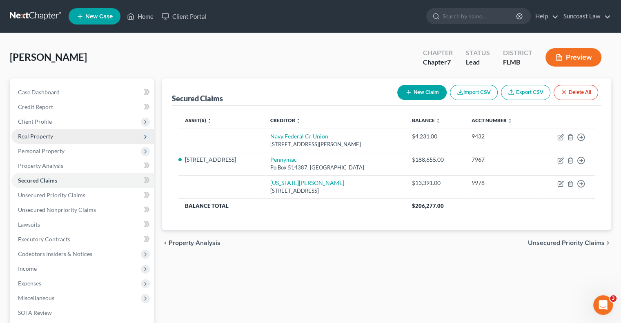
click at [55, 131] on span "Real Property" at bounding box center [82, 136] width 142 height 15
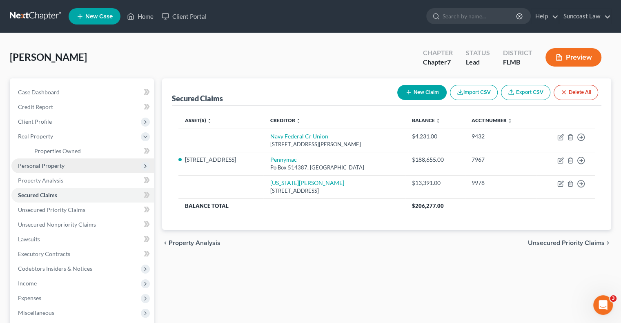
click at [71, 165] on span "Personal Property" at bounding box center [82, 165] width 142 height 15
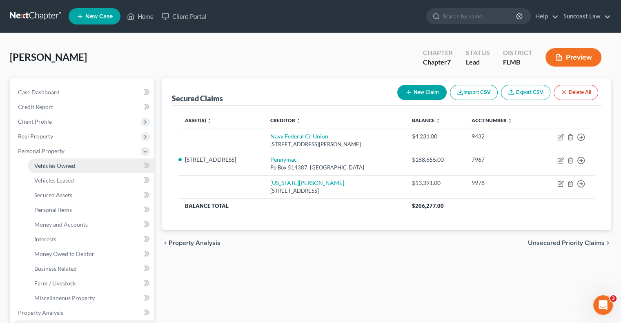
click at [76, 160] on link "Vehicles Owned" at bounding box center [91, 165] width 126 height 15
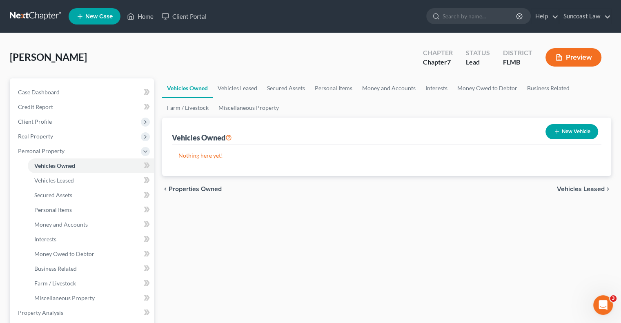
click at [572, 131] on button "New Vehicle" at bounding box center [571, 131] width 53 height 15
select select "0"
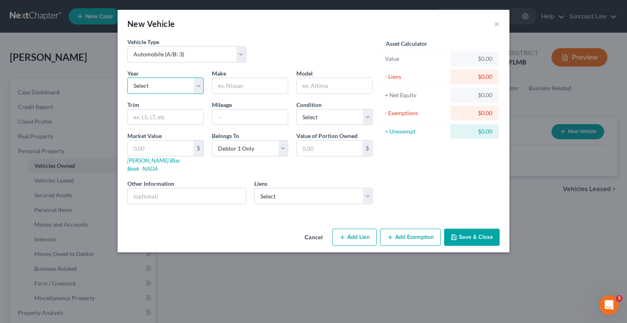
click at [172, 87] on select "Select 2026 2025 2024 2023 2022 2021 2020 2019 2018 2017 2016 2015 2014 2013 20…" at bounding box center [165, 86] width 76 height 16
select select "11"
click at [127, 78] on select "Select 2026 2025 2024 2023 2022 2021 2020 2019 2018 2017 2016 2015 2014 2013 20…" at bounding box center [165, 86] width 76 height 16
click at [241, 78] on input "text" at bounding box center [249, 86] width 75 height 16
type input "Yukon"
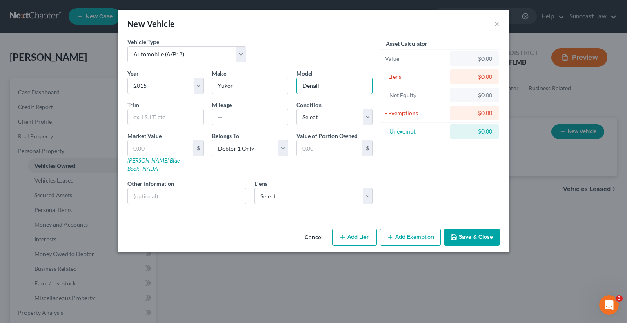
type input "Denali"
type input "130218"
click at [330, 111] on select "Select Excellent Very Good Good Fair Poor" at bounding box center [334, 117] width 76 height 16
select select "3"
click at [296, 109] on select "Select Excellent Very Good Good Fair Poor" at bounding box center [334, 117] width 76 height 16
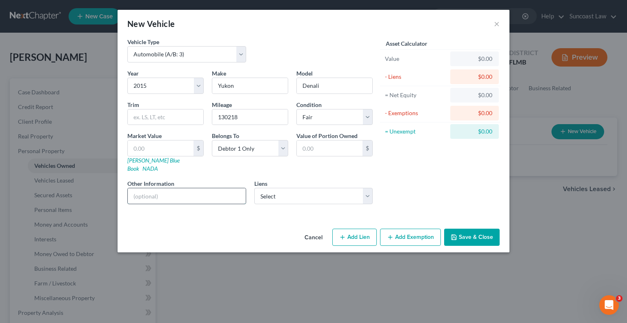
click at [204, 190] on input "text" at bounding box center [187, 196] width 118 height 16
drag, startPoint x: 221, startPoint y: 187, endPoint x: 146, endPoint y: 180, distance: 75.8
click at [146, 188] on input "VIN: 1GKS1JKJ5FR309649" at bounding box center [187, 196] width 118 height 16
type input "VIN: 1GKS1JKJ5FR309649"
click at [215, 83] on input "Yukon" at bounding box center [249, 86] width 75 height 16
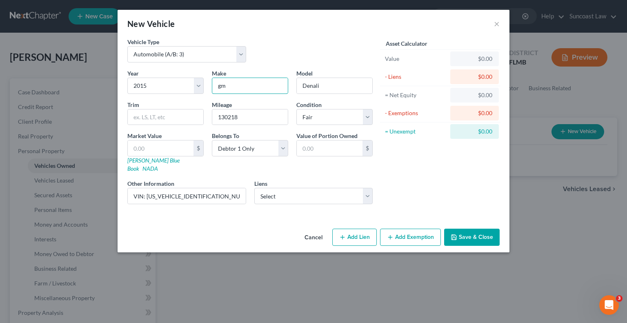
type input "g"
type input "GMC"
drag, startPoint x: 329, startPoint y: 89, endPoint x: 296, endPoint y: 81, distance: 33.5
click at [296, 81] on div "Denali" at bounding box center [334, 86] width 76 height 16
type input "Yukon"
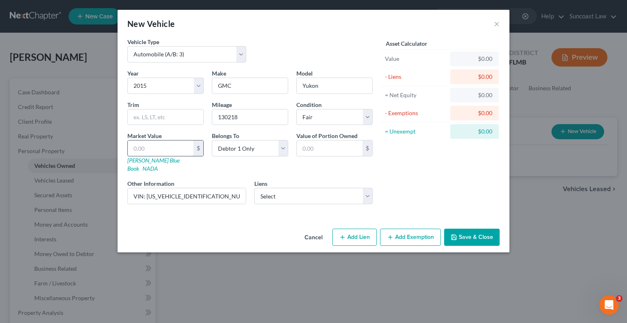
click at [160, 144] on input "text" at bounding box center [161, 148] width 66 height 16
type input "1"
type input "1.00"
type input "16"
type input "16.00"
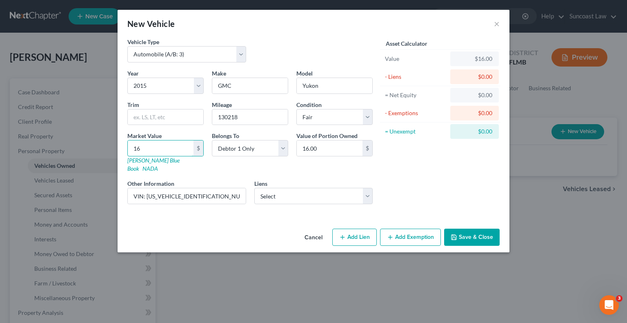
type input "166"
type input "166.00"
type input "1660"
type input "1,660.00"
type input "1,6600"
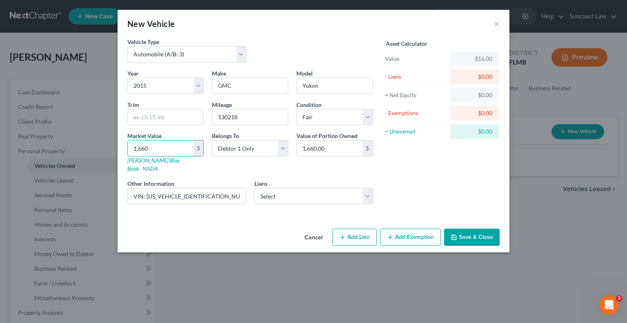
type input "16,600.00"
type input "16,600"
click at [269, 137] on div "Belongs To * Select Debtor 1 Only Debtor 2 Only Debtor 1 And Debtor 2 Only At L…" at bounding box center [250, 151] width 84 height 41
click at [268, 142] on select "Select Debtor 1 Only Debtor 2 Only Debtor 1 And Debtor 2 Only At Least One Of T…" at bounding box center [250, 148] width 76 height 16
select select "3"
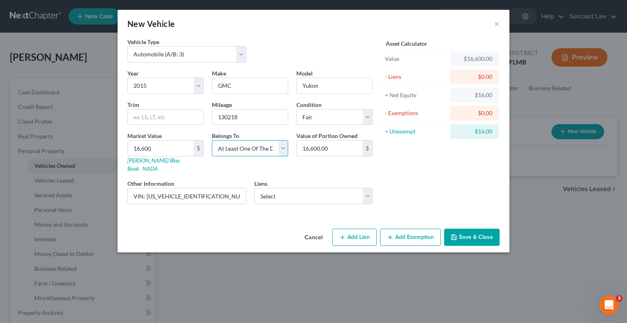
click at [212, 140] on select "Select Debtor 1 Only Debtor 2 Only Debtor 1 And Debtor 2 Only At Least One Of T…" at bounding box center [250, 148] width 76 height 16
click at [469, 229] on button "Save & Close" at bounding box center [472, 237] width 56 height 17
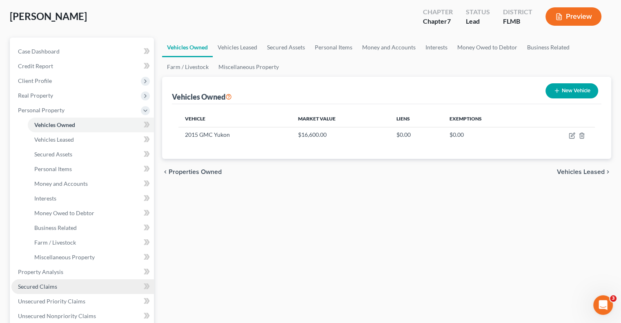
click at [63, 280] on link "Secured Claims" at bounding box center [82, 286] width 142 height 15
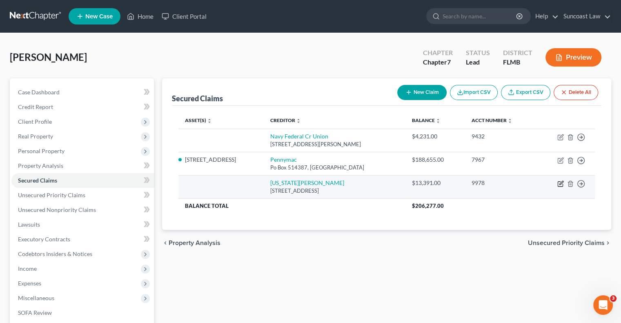
click at [558, 182] on icon "button" at bounding box center [560, 183] width 7 height 7
select select "48"
select select "0"
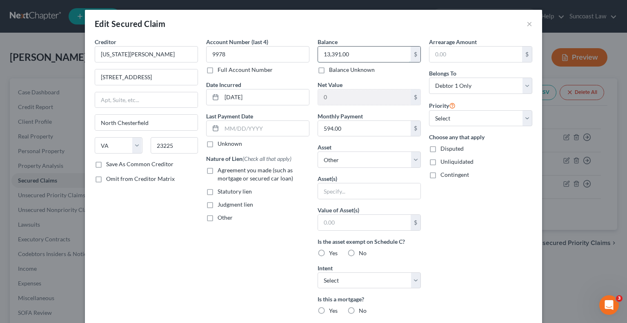
click at [379, 58] on input "13,391.00" at bounding box center [364, 55] width 93 height 16
type input "14,110.41"
click at [360, 164] on select "Select Other Multiple Assets 1012 Naes Lane - $261192.0 2015 GMC Yukon - $16600…" at bounding box center [369, 159] width 103 height 16
select select "3"
click at [318, 151] on select "Select Other Multiple Assets 1012 Naes Lane - $261192.0 2015 GMC Yukon - $16600…" at bounding box center [369, 159] width 103 height 16
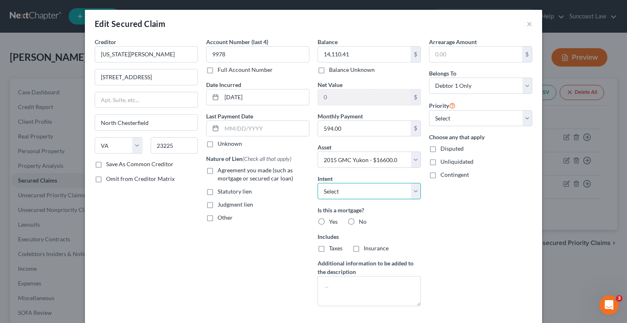
click at [357, 192] on select "Select Surrender Redeem Reaffirm Avoid Other" at bounding box center [369, 191] width 103 height 16
select select "2"
click at [318, 183] on select "Select Surrender Redeem Reaffirm Avoid Other" at bounding box center [369, 191] width 103 height 16
click at [359, 218] on label "No" at bounding box center [363, 222] width 8 height 8
click at [362, 218] on input "No" at bounding box center [364, 220] width 5 height 5
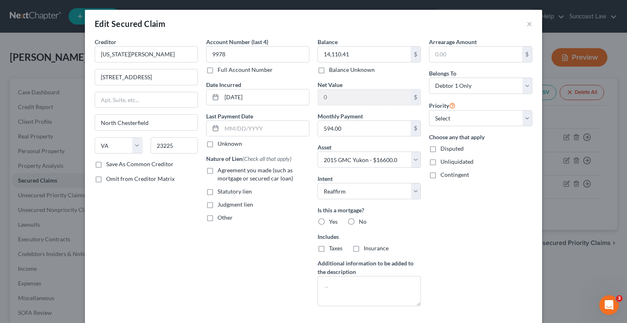
radio input "true"
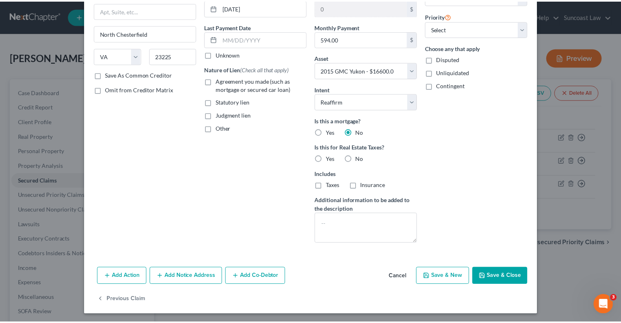
scroll to position [90, 0]
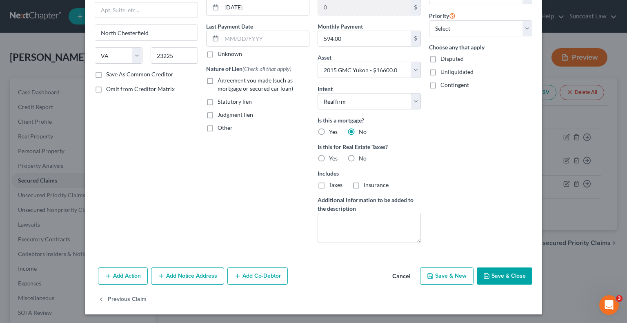
click at [497, 277] on button "Save & Close" at bounding box center [505, 275] width 56 height 17
select select
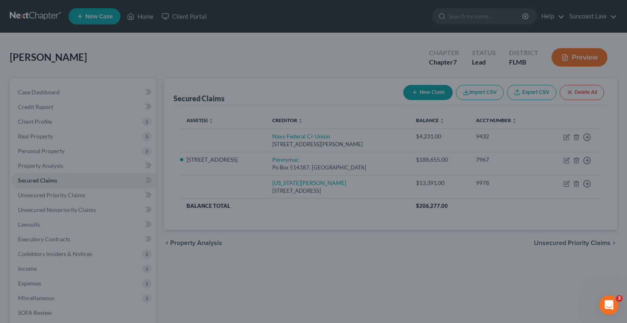
type input "2,489.59"
select select "3"
type input "0"
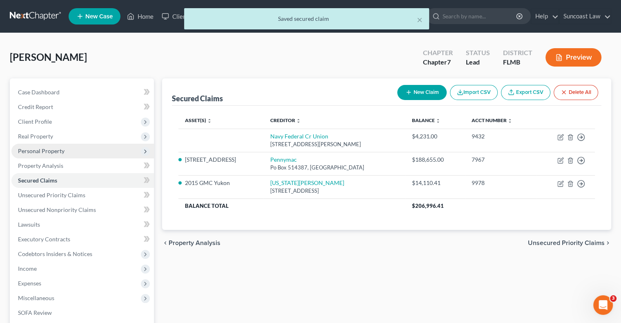
click at [56, 153] on span "Personal Property" at bounding box center [41, 150] width 47 height 7
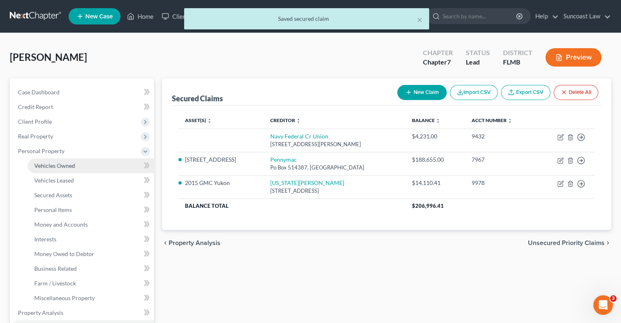
click at [60, 166] on span "Vehicles Owned" at bounding box center [54, 165] width 41 height 7
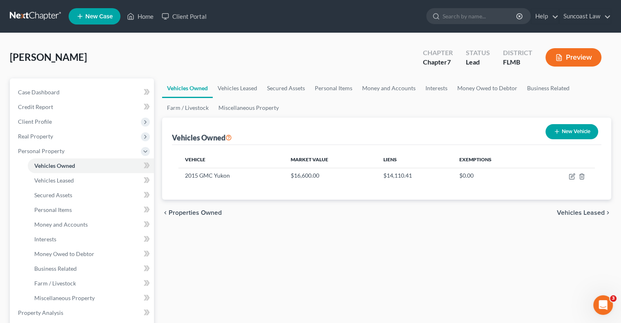
click at [575, 133] on button "New Vehicle" at bounding box center [571, 131] width 53 height 15
select select "0"
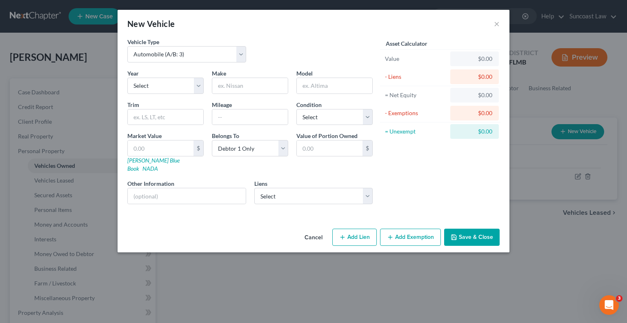
click at [170, 76] on div "Year Select 2026 2025 2024 2023 2022 2021 2020 2019 2018 2017 2016 2015 2014 20…" at bounding box center [165, 81] width 84 height 25
click at [171, 81] on select "Select 2026 2025 2024 2023 2022 2021 2020 2019 2018 2017 2016 2015 2014 2013 20…" at bounding box center [165, 86] width 76 height 16
select select "13"
click at [127, 78] on select "Select 2026 2025 2024 2023 2022 2021 2020 2019 2018 2017 2016 2015 2014 2013 20…" at bounding box center [165, 86] width 76 height 16
click at [225, 86] on input "text" at bounding box center [249, 86] width 75 height 16
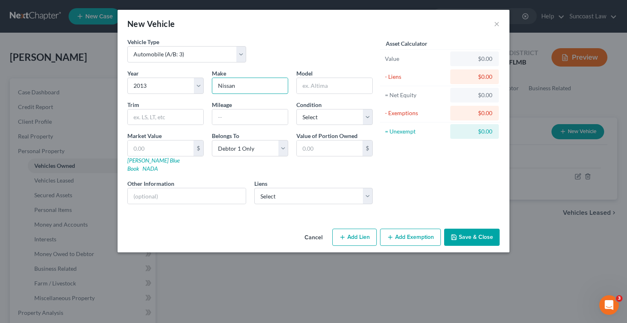
type input "Nissan"
type input "Altima"
type input "197046"
click at [314, 115] on select "Select Excellent Very Good Good Fair Poor" at bounding box center [334, 117] width 76 height 16
select select "3"
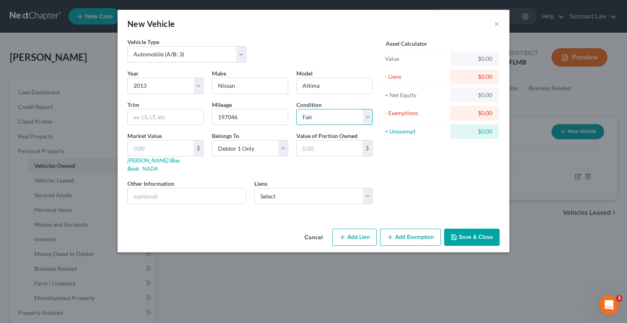
click at [296, 109] on select "Select Excellent Very Good Good Fair Poor" at bounding box center [334, 117] width 76 height 16
drag, startPoint x: 233, startPoint y: 185, endPoint x: 233, endPoint y: 173, distance: 11.9
click at [233, 188] on input "text" at bounding box center [187, 196] width 118 height 16
drag, startPoint x: 214, startPoint y: 186, endPoint x: 147, endPoint y: 184, distance: 67.4
click at [147, 188] on input "VIN: 1N4AL3AP5DN431697" at bounding box center [187, 196] width 118 height 16
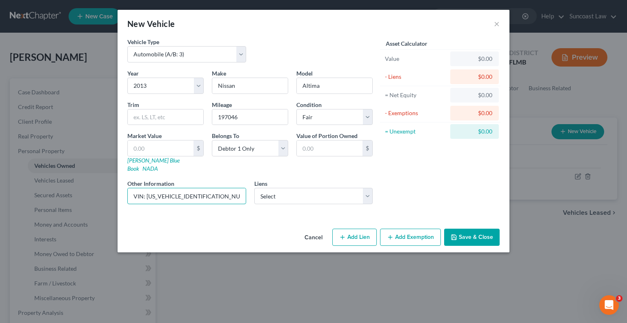
type input "VIN: 1N4AL3AP5DN431697"
click at [166, 147] on input "text" at bounding box center [161, 148] width 66 height 16
type input "1"
type input "1.00"
type input "10"
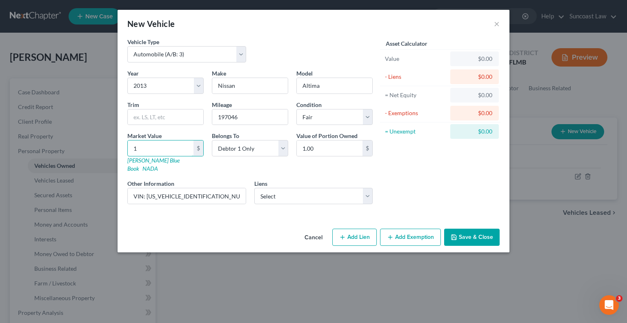
type input "10.00"
type input "100"
type input "100.00"
type input "1000"
type input "1,000.00"
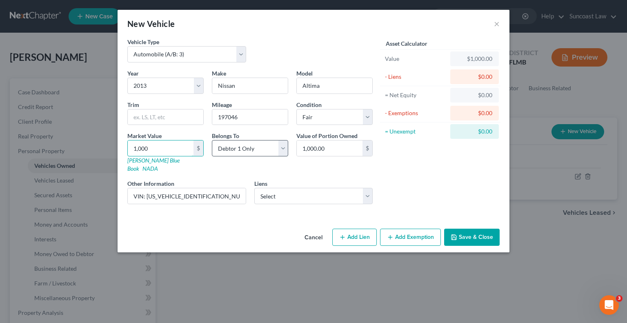
type input "1,000"
click at [260, 148] on select "Select Debtor 1 Only Debtor 2 Only Debtor 1 And Debtor 2 Only At Least One Of T…" at bounding box center [250, 148] width 76 height 16
select select "3"
click at [212, 140] on select "Select Debtor 1 Only Debtor 2 Only Debtor 1 And Debtor 2 Only At Least One Of T…" at bounding box center [250, 148] width 76 height 16
click at [336, 149] on input "1,000.00" at bounding box center [330, 148] width 66 height 16
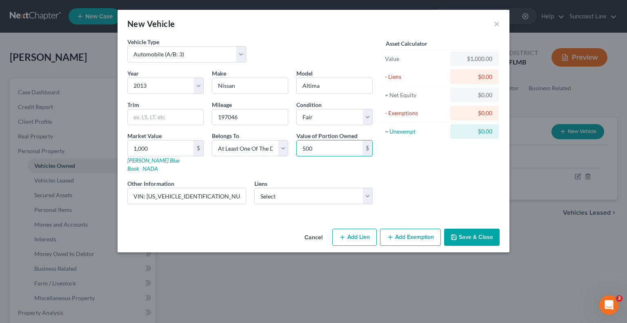
type input "500"
click at [466, 232] on button "Save & Close" at bounding box center [472, 237] width 56 height 17
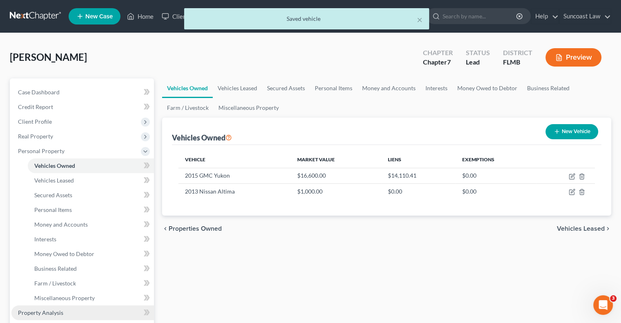
click at [66, 309] on link "Property Analysis" at bounding box center [82, 312] width 142 height 15
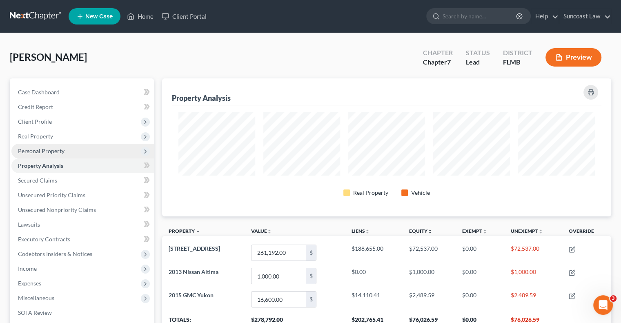
click at [53, 146] on span "Personal Property" at bounding box center [82, 151] width 142 height 15
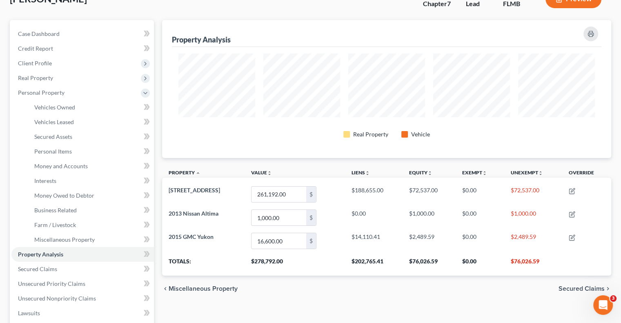
scroll to position [163, 0]
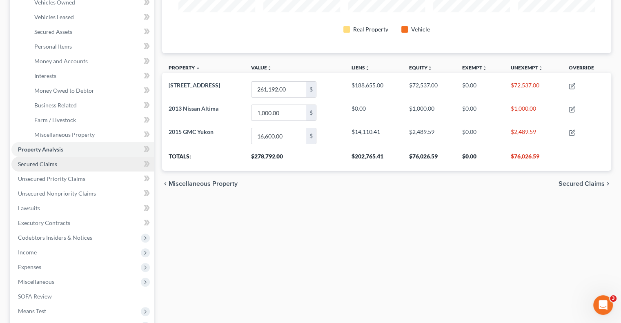
click at [68, 159] on link "Secured Claims" at bounding box center [82, 164] width 142 height 15
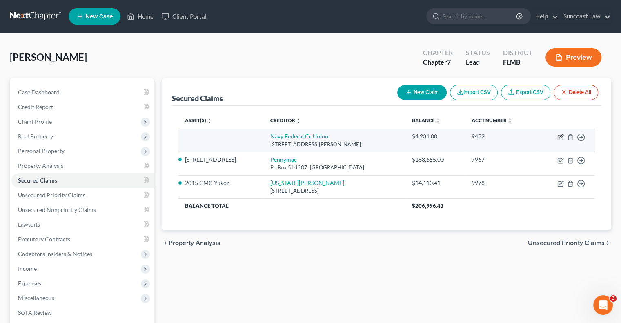
click at [558, 137] on icon "button" at bounding box center [560, 137] width 7 height 7
select select "48"
select select "0"
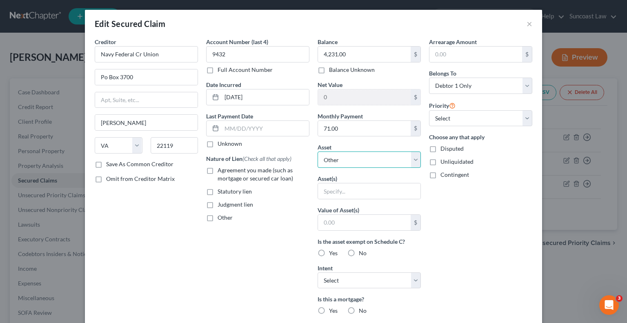
click at [380, 159] on select "Select Other Multiple Assets 1012 Naes Lane - $261192.0 2015 GMC Yukon - $16600…" at bounding box center [369, 159] width 103 height 16
click at [384, 194] on input "text" at bounding box center [369, 191] width 102 height 16
type input "Vehicle"
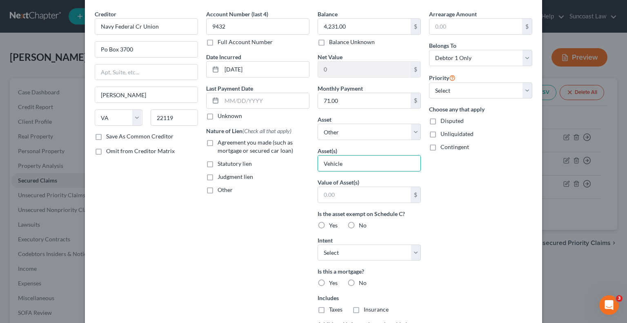
scroll to position [41, 0]
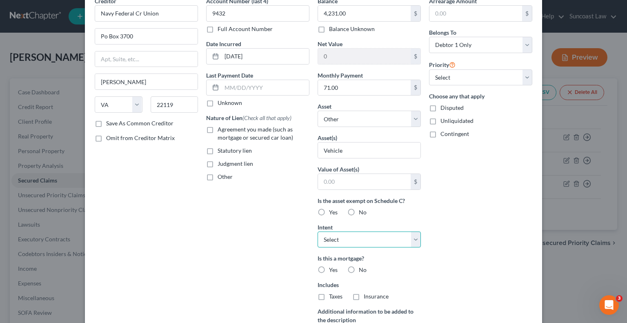
click at [359, 242] on select "Select Surrender Redeem Reaffirm Avoid Other" at bounding box center [369, 239] width 103 height 16
select select "2"
click at [318, 231] on select "Select Surrender Redeem Reaffirm Avoid Other" at bounding box center [369, 239] width 103 height 16
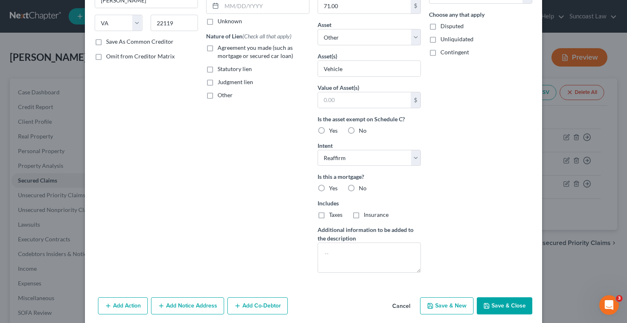
click at [502, 303] on button "Save & Close" at bounding box center [505, 305] width 56 height 17
select select
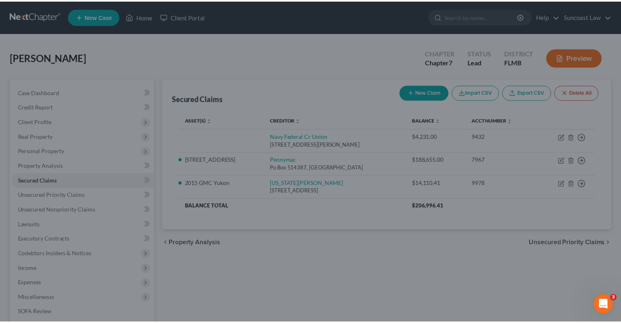
scroll to position [64, 0]
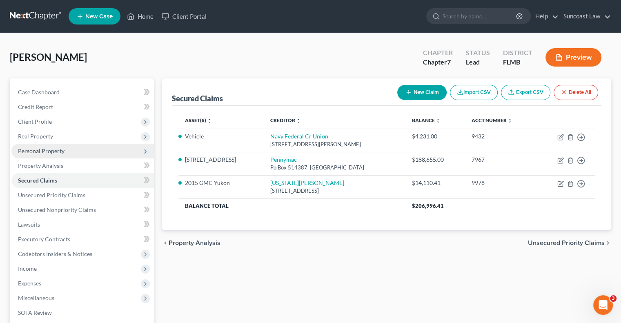
click at [74, 151] on span "Personal Property" at bounding box center [82, 151] width 142 height 15
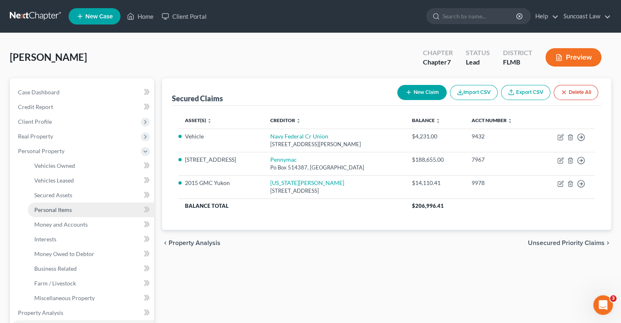
click at [67, 206] on span "Personal Items" at bounding box center [53, 209] width 38 height 7
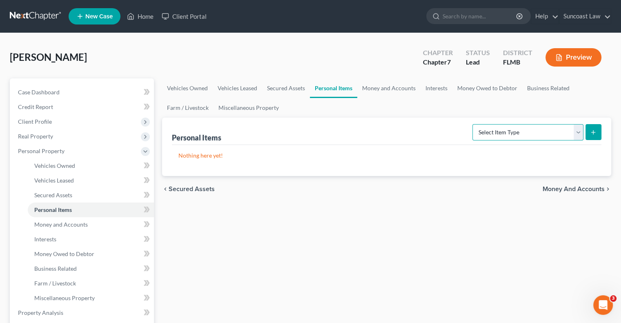
drag, startPoint x: 495, startPoint y: 132, endPoint x: 496, endPoint y: 137, distance: 4.6
click at [495, 132] on select "Select Item Type Clothing (A/B: 11) Collectibles Of Value (A/B: 8) Electronics …" at bounding box center [527, 132] width 111 height 16
select select "clothing"
click at [473, 124] on select "Select Item Type Clothing (A/B: 11) Collectibles Of Value (A/B: 8) Electronics …" at bounding box center [527, 132] width 111 height 16
click at [591, 134] on icon "submit" at bounding box center [593, 132] width 7 height 7
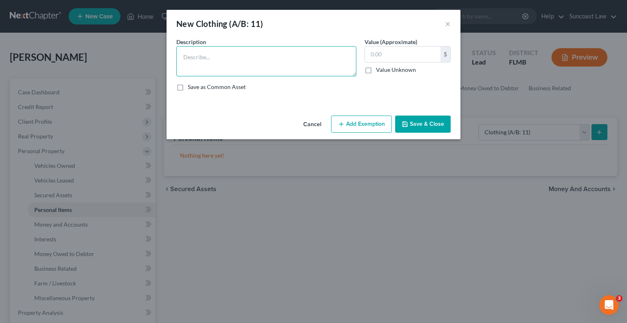
click at [318, 67] on textarea at bounding box center [266, 61] width 180 height 30
type textarea "Used clothing"
click at [395, 57] on input "text" at bounding box center [402, 55] width 75 height 16
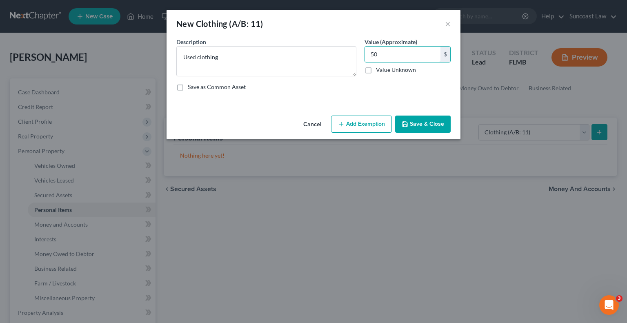
type input "50"
click at [363, 119] on button "Add Exemption" at bounding box center [361, 123] width 61 height 17
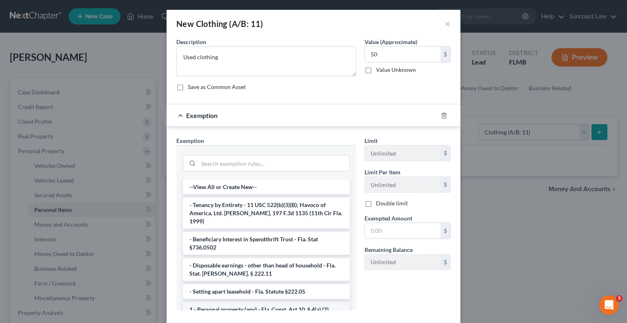
click at [269, 302] on li "1 - Personal property (any) - Fla. Const. Art.10, § 4(a) (2)" at bounding box center [266, 309] width 167 height 15
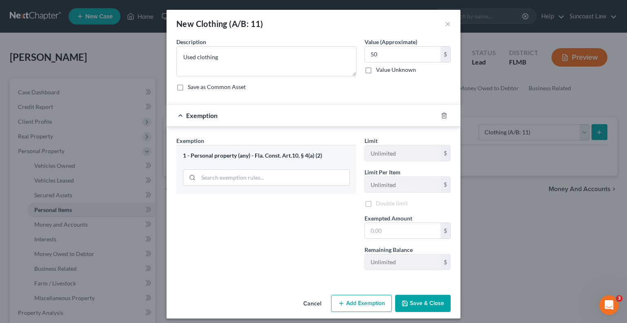
click at [269, 300] on div "Cancel Add Exemption Save & Close" at bounding box center [314, 304] width 294 height 27
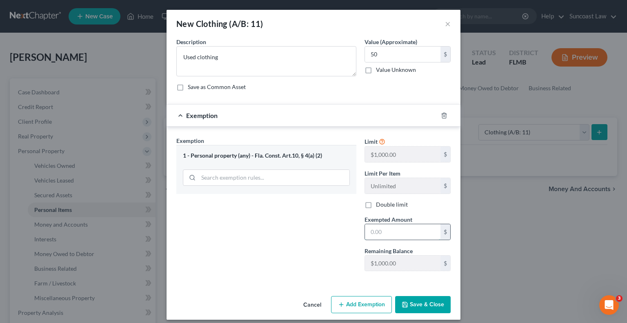
click at [408, 230] on input "text" at bounding box center [402, 232] width 75 height 16
type input "50"
click at [414, 308] on button "Save & Close" at bounding box center [423, 304] width 56 height 17
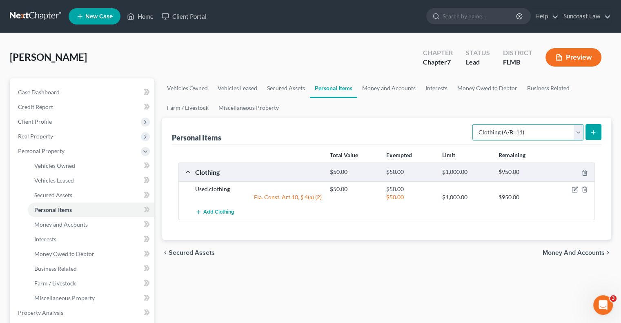
click at [532, 131] on select "Select Item Type Clothing (A/B: 11) Collectibles Of Value (A/B: 8) Electronics …" at bounding box center [527, 132] width 111 height 16
select select "household_goods"
click at [473, 124] on select "Select Item Type Clothing (A/B: 11) Collectibles Of Value (A/B: 8) Electronics …" at bounding box center [527, 132] width 111 height 16
click at [595, 126] on button "submit" at bounding box center [593, 132] width 16 height 16
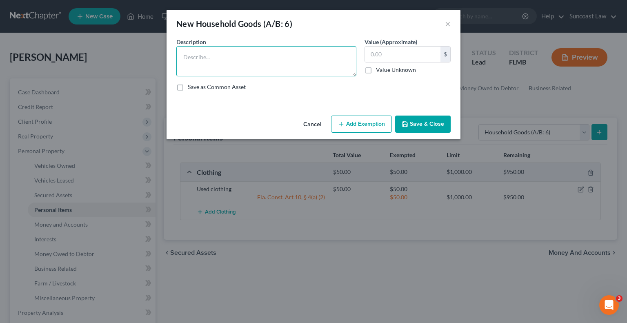
click at [228, 65] on textarea at bounding box center [266, 61] width 180 height 30
type textarea "3 beds, kitchen table with chairs, 3 dressers"
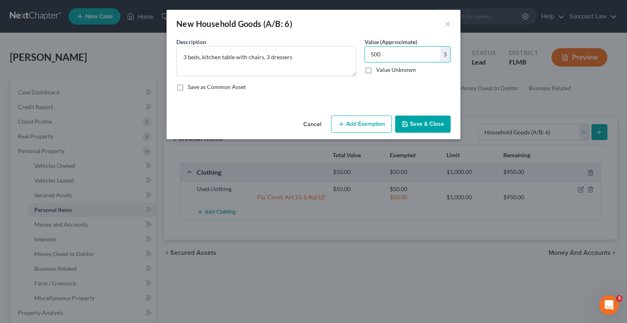
type input "500"
click at [351, 123] on button "Add Exemption" at bounding box center [361, 123] width 61 height 17
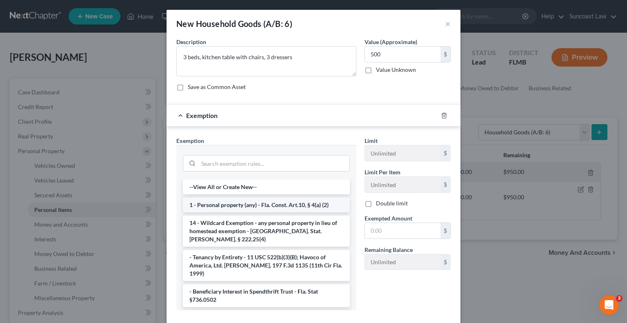
click at [220, 204] on li "1 - Personal property (any) - Fla. Const. Art.10, § 4(a) (2)" at bounding box center [266, 205] width 167 height 15
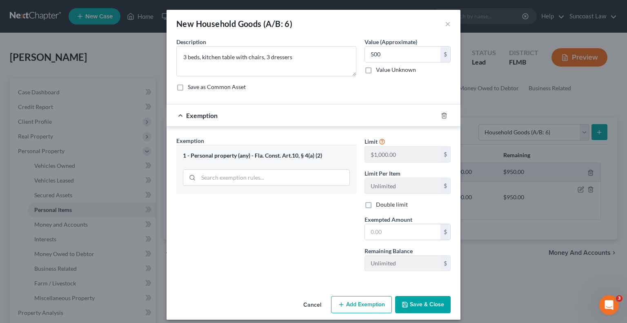
click at [220, 204] on div "Exemption Set must be selected for CA. Exemption * 1 - Personal property (any) …" at bounding box center [266, 206] width 188 height 141
click at [420, 229] on input "text" at bounding box center [402, 232] width 75 height 16
type input "500"
click at [420, 297] on button "Save & Close" at bounding box center [423, 304] width 56 height 17
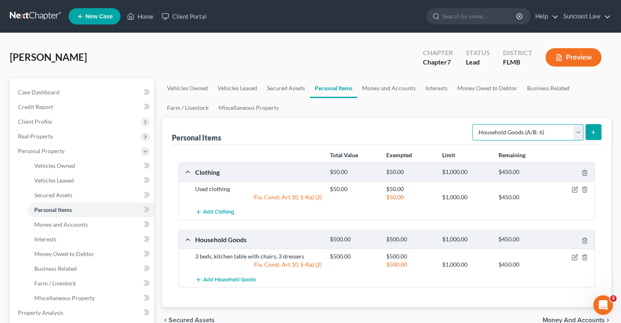
click at [527, 135] on select "Select Item Type Clothing (A/B: 11) Collectibles Of Value (A/B: 8) Electronics …" at bounding box center [527, 132] width 111 height 16
select select "electronics"
click at [473, 124] on select "Select Item Type Clothing (A/B: 11) Collectibles Of Value (A/B: 8) Electronics …" at bounding box center [527, 132] width 111 height 16
click at [586, 126] on button "submit" at bounding box center [593, 132] width 16 height 16
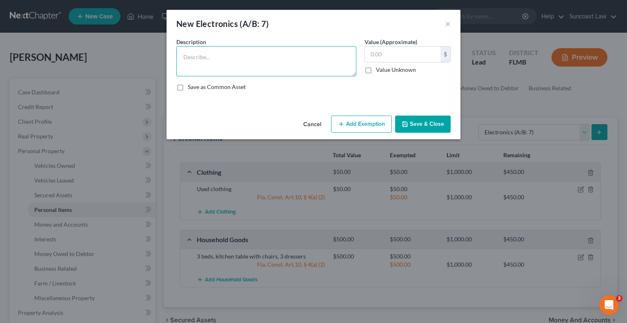
click at [246, 62] on textarea at bounding box center [266, 61] width 180 height 30
type textarea "3 TVS"
type input "150"
click at [357, 119] on button "Add Exemption" at bounding box center [361, 123] width 61 height 17
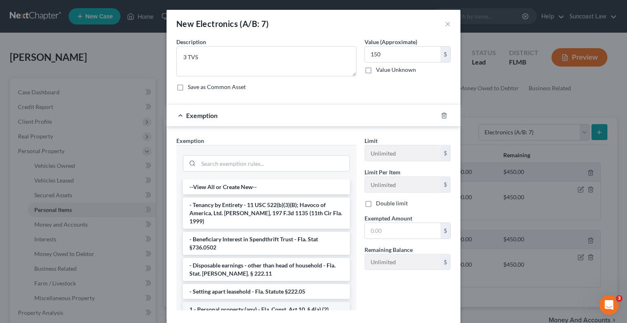
click at [251, 302] on li "1 - Personal property (any) - Fla. Const. Art.10, § 4(a) (2)" at bounding box center [266, 309] width 167 height 15
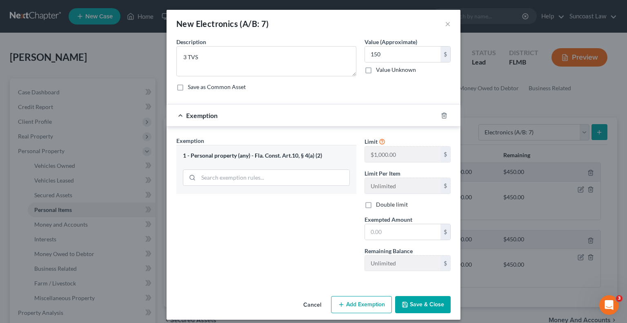
click at [251, 300] on div "Cancel Add Exemption Save & Close" at bounding box center [314, 306] width 294 height 27
click at [426, 224] on input "text" at bounding box center [402, 232] width 75 height 16
type input "150"
click at [415, 305] on button "Save & Close" at bounding box center [423, 304] width 56 height 17
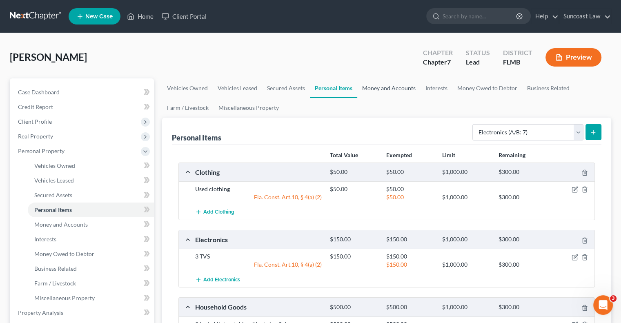
drag, startPoint x: 397, startPoint y: 85, endPoint x: 297, endPoint y: 44, distance: 108.5
click at [397, 85] on link "Money and Accounts" at bounding box center [388, 88] width 63 height 20
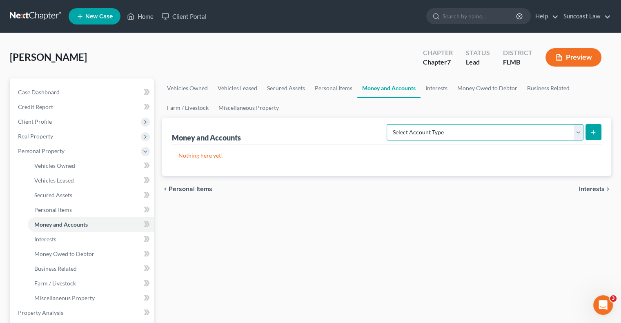
click at [475, 129] on select "Select Account Type Brokerage (A/B: 18, SOFA: 20) Cash on Hand (A/B: 16) Certif…" at bounding box center [484, 132] width 197 height 16
select select "savings"
click at [389, 124] on select "Select Account Type Brokerage (A/B: 18, SOFA: 20) Cash on Hand (A/B: 16) Certif…" at bounding box center [484, 132] width 197 height 16
click at [597, 130] on button "submit" at bounding box center [593, 132] width 16 height 16
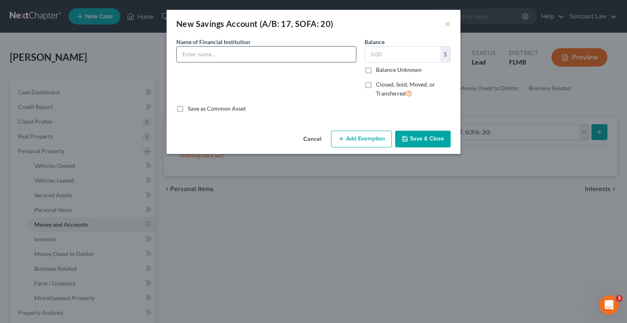
click at [263, 58] on input "text" at bounding box center [266, 55] width 179 height 16
type input "Virginia Credit Union *0395"
type input "5.00"
click at [305, 52] on input "Virginia Credit Union *0395" at bounding box center [266, 55] width 179 height 16
drag, startPoint x: 273, startPoint y: 57, endPoint x: 87, endPoint y: 47, distance: 187.2
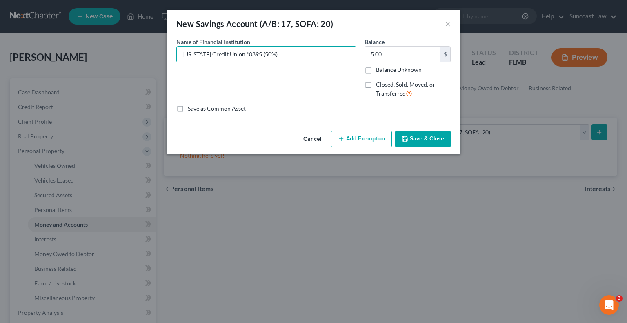
click at [87, 47] on div "New Savings Account (A/B: 17, SOFA: 20) × An exemption set must first be select…" at bounding box center [313, 161] width 627 height 323
type input "Virginia Credit Union *0395 (50%)"
click at [420, 137] on button "Save & Close" at bounding box center [423, 139] width 56 height 17
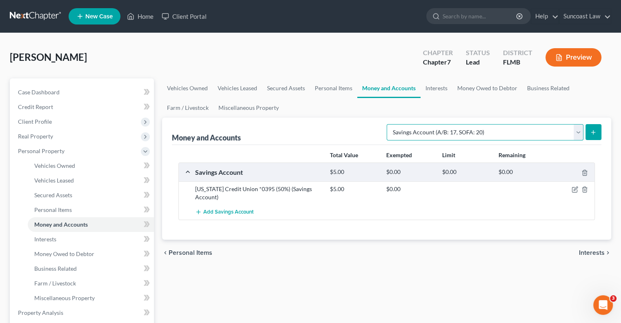
click at [516, 134] on select "Select Account Type Brokerage (A/B: 18, SOFA: 20) Cash on Hand (A/B: 16) Certif…" at bounding box center [484, 132] width 197 height 16
select select "checking"
click at [389, 124] on select "Select Account Type Brokerage (A/B: 18, SOFA: 20) Cash on Hand (A/B: 16) Certif…" at bounding box center [484, 132] width 197 height 16
click at [595, 135] on button "submit" at bounding box center [593, 132] width 16 height 16
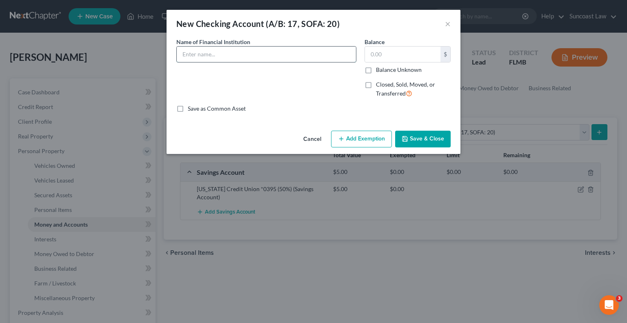
click at [246, 57] on input "text" at bounding box center [266, 55] width 179 height 16
paste input "Virginia Credit Union *0395 (50%)"
type input "Virginia Credit Union *9033 (50%)"
type input "766.12"
click at [349, 135] on button "Add Exemption" at bounding box center [361, 139] width 61 height 17
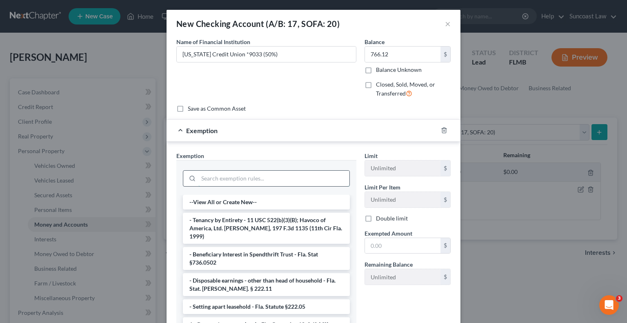
click at [249, 176] on input "search" at bounding box center [273, 179] width 151 height 16
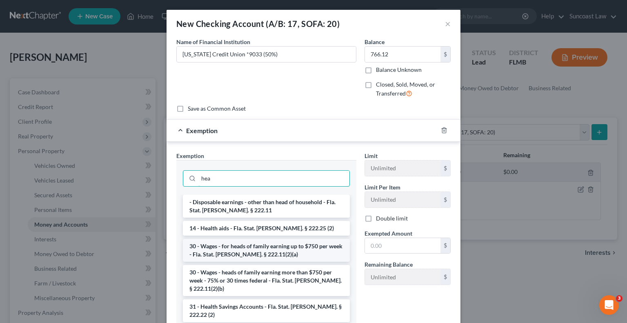
type input "hea"
click at [277, 247] on li "30 - Wages - for heads of family earning up to $750 per week - Fla. Stat. [PERS…" at bounding box center [266, 250] width 167 height 23
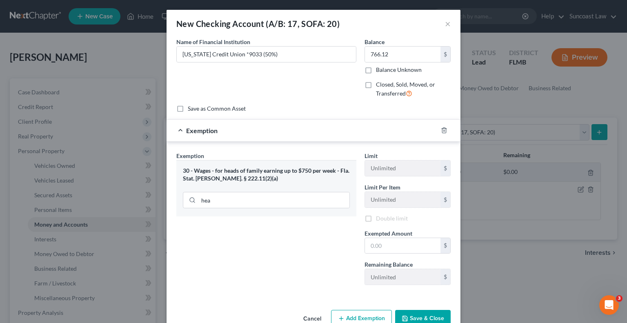
click at [277, 247] on div "Exemption Set must be selected for CA. Exemption * 30 - Wages - for heads of fa…" at bounding box center [266, 221] width 188 height 140
click at [391, 244] on input "text" at bounding box center [402, 247] width 75 height 16
type input "766.12"
click at [412, 313] on button "Save & Close" at bounding box center [423, 319] width 56 height 17
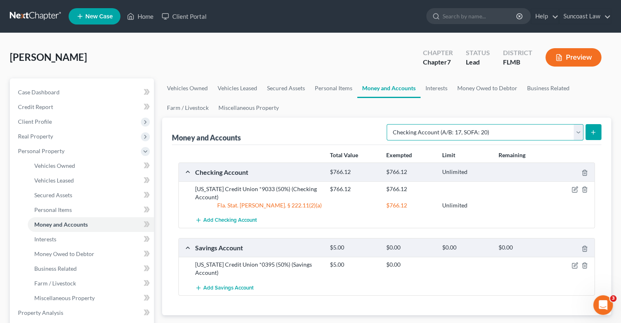
click at [511, 132] on select "Select Account Type Brokerage (A/B: 18, SOFA: 20) Cash on Hand (A/B: 16) Certif…" at bounding box center [484, 132] width 197 height 16
select select "savings"
click at [389, 124] on select "Select Account Type Brokerage (A/B: 18, SOFA: 20) Cash on Hand (A/B: 16) Certif…" at bounding box center [484, 132] width 197 height 16
click at [592, 130] on icon "submit" at bounding box center [593, 132] width 7 height 7
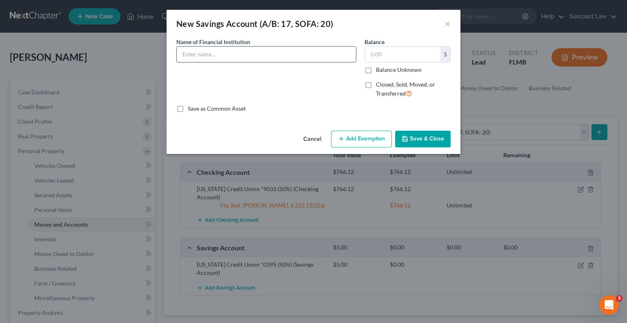
click at [262, 56] on input "text" at bounding box center [266, 55] width 179 height 16
paste input "Virginia Credit Union *0395 (50%)"
click at [251, 54] on input "Virginia Credit Union *0395 (50%)" at bounding box center [266, 55] width 179 height 16
type input "Virginia Credit Union *0300 (50%)"
type input "0"
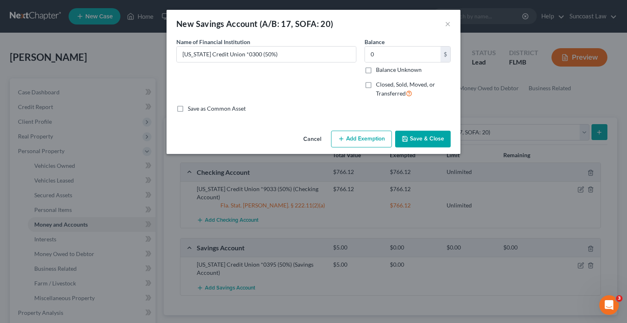
click at [433, 134] on button "Save & Close" at bounding box center [423, 139] width 56 height 17
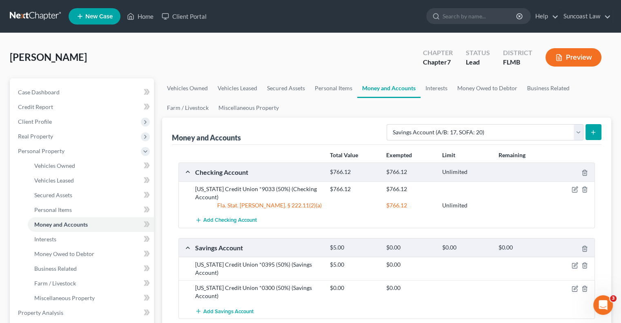
click at [594, 130] on icon "submit" at bounding box center [593, 132] width 7 height 7
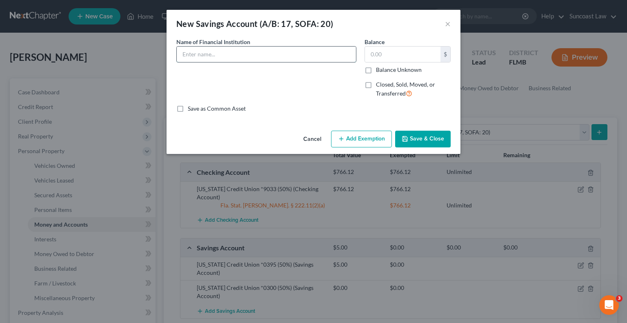
click at [283, 49] on input "text" at bounding box center [266, 55] width 179 height 16
type input "Virginia Credit Union *9426"
type input "5.00"
click at [367, 135] on button "Add Exemption" at bounding box center [361, 139] width 61 height 17
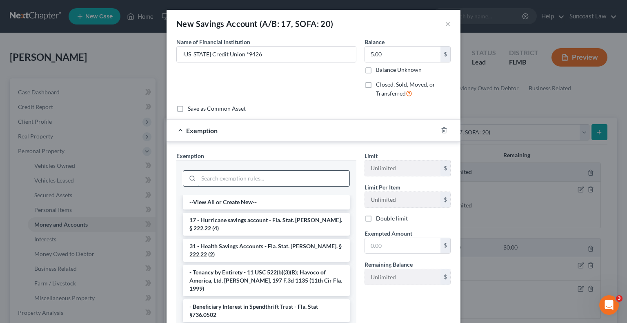
click at [246, 178] on input "search" at bounding box center [273, 179] width 151 height 16
type input "["
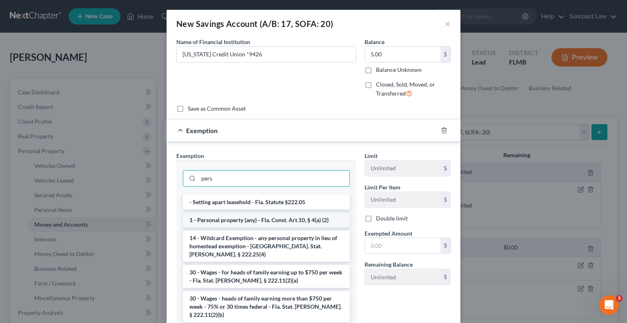
type input "pers"
click at [260, 220] on li "1 - Personal property (any) - Fla. Const. Art.10, § 4(a) (2)" at bounding box center [266, 220] width 167 height 15
click at [260, 220] on div "Exemption Set must be selected for CA. Exemption * pers - Setting apart leaseho…" at bounding box center [266, 241] width 188 height 180
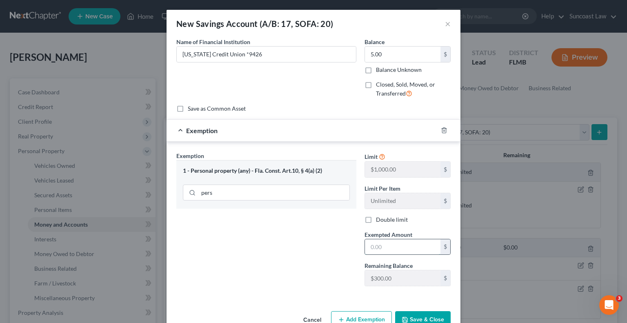
click at [385, 239] on input "text" at bounding box center [402, 247] width 75 height 16
type input "5.00"
click at [428, 315] on button "Save & Close" at bounding box center [423, 319] width 56 height 17
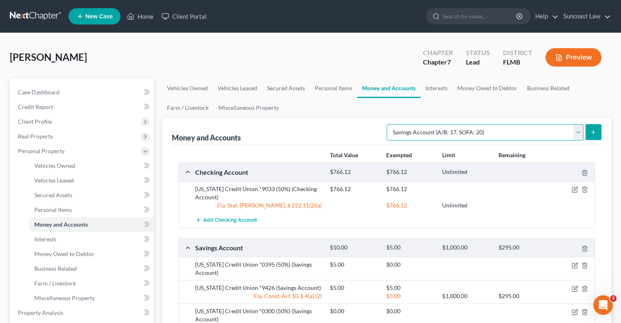
click at [470, 129] on select "Select Account Type Brokerage (A/B: 18, SOFA: 20) Cash on Hand (A/B: 16) Certif…" at bounding box center [484, 132] width 197 height 16
select select "checking"
click at [389, 124] on select "Select Account Type Brokerage (A/B: 18, SOFA: 20) Cash on Hand (A/B: 16) Certif…" at bounding box center [484, 132] width 197 height 16
click at [595, 133] on icon "submit" at bounding box center [593, 132] width 7 height 7
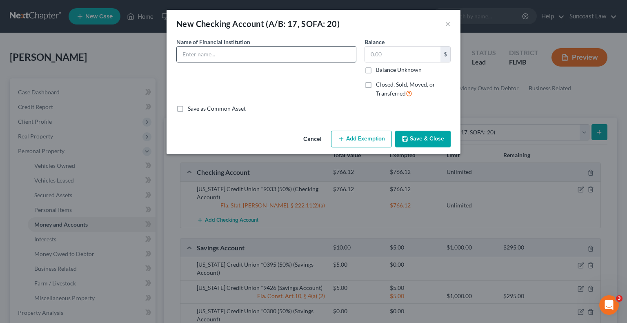
click at [248, 49] on input "text" at bounding box center [266, 55] width 179 height 16
type input "C"
type input "Virginia Credit Union *3058"
type input "4.39"
click at [354, 144] on button "Add Exemption" at bounding box center [361, 139] width 61 height 17
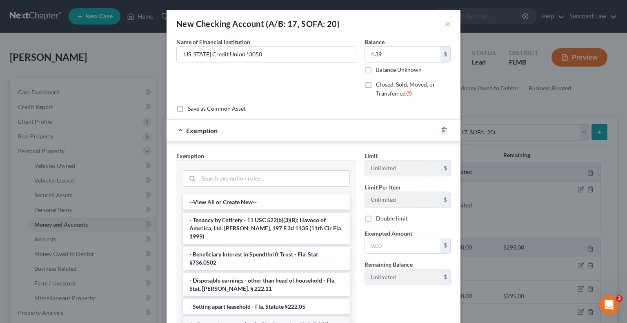
click at [252, 317] on li "1 - Personal property (any) - Fla. Const. Art.10, § 4(a) (2)" at bounding box center [266, 324] width 167 height 15
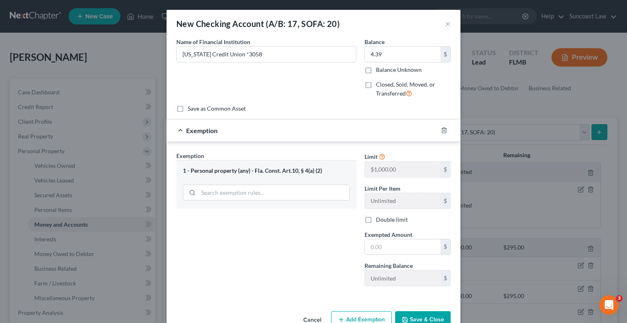
click at [252, 316] on div "Cancel Add Exemption Save & Close" at bounding box center [314, 321] width 294 height 27
click at [410, 244] on input "text" at bounding box center [402, 247] width 75 height 16
type input "4.39"
click at [429, 313] on button "Save & Close" at bounding box center [423, 319] width 56 height 17
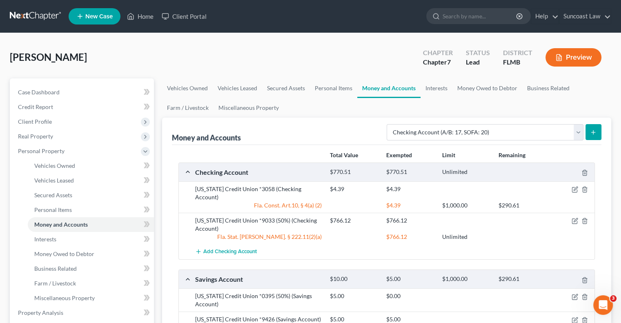
click at [592, 130] on icon "submit" at bounding box center [593, 132] width 7 height 7
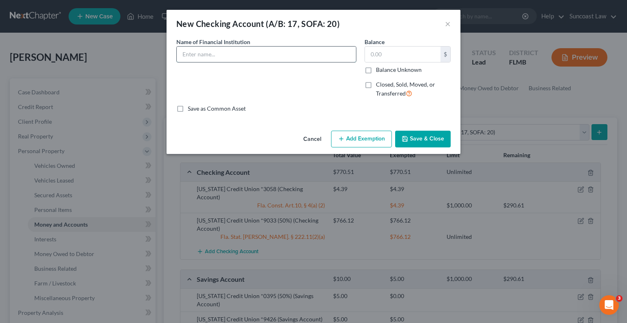
click at [269, 53] on input "text" at bounding box center [266, 55] width 179 height 16
type input "Cash App"
type input "0"
drag, startPoint x: 245, startPoint y: 55, endPoint x: 158, endPoint y: 57, distance: 86.5
click at [158, 57] on div "New Checking Account (A/B: 17, SOFA: 20) × An exemption set must first be selec…" at bounding box center [313, 161] width 627 height 323
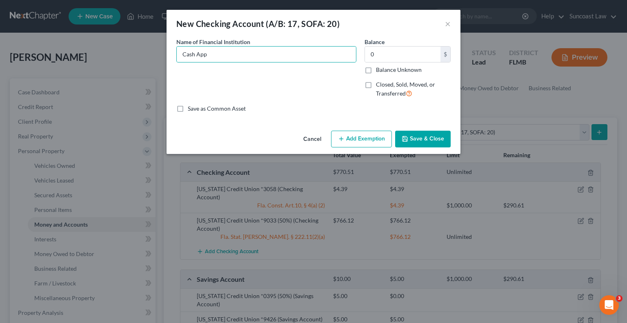
click at [433, 142] on button "Save & Close" at bounding box center [423, 139] width 56 height 17
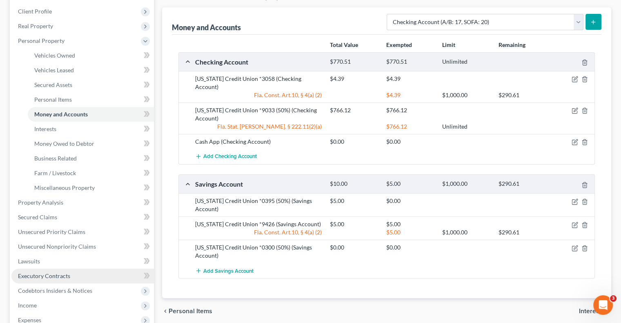
scroll to position [122, 0]
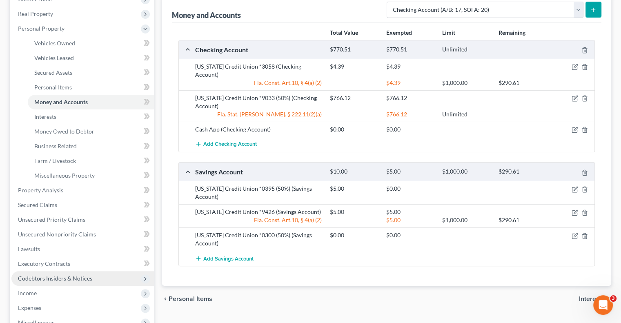
click at [84, 277] on span "Codebtors Insiders & Notices" at bounding box center [55, 278] width 74 height 7
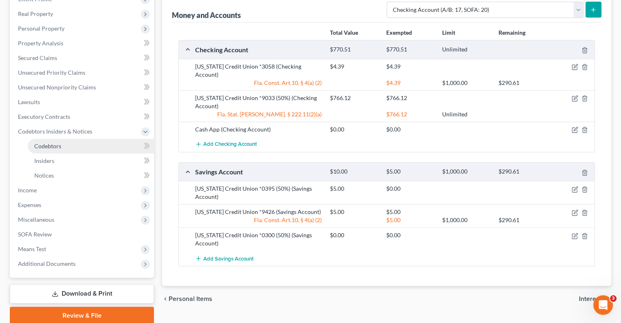
click at [58, 146] on span "Codebtors" at bounding box center [47, 145] width 27 height 7
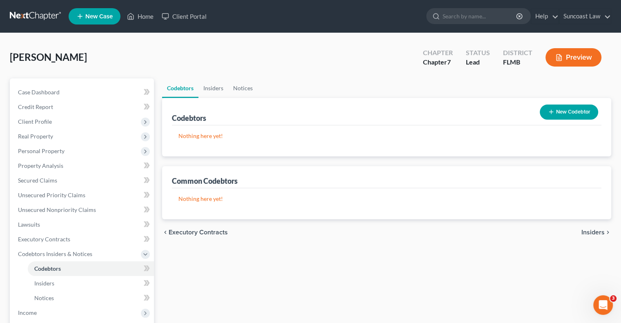
click at [558, 113] on button "New Codebtor" at bounding box center [569, 111] width 58 height 15
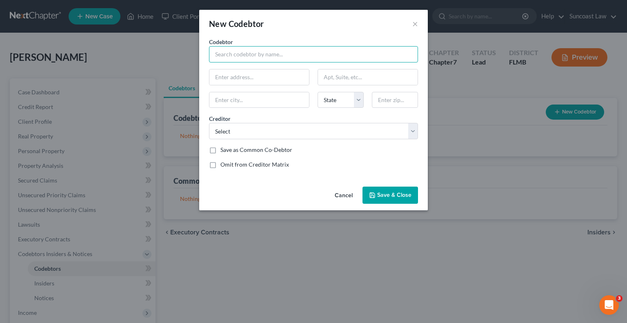
click at [271, 51] on input "text" at bounding box center [313, 54] width 209 height 16
type input "Daryl Drakeford"
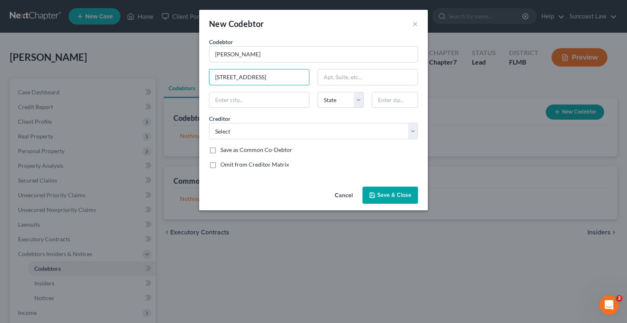
type input "1012 Naes Lane"
type input "33853"
type input "Lake Wales"
select select "9"
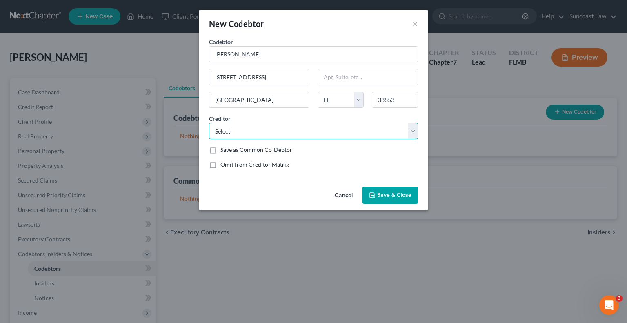
click at [278, 135] on select "Select Deptednelnet Ncb Management Service Deptednelnet Deptednelnet The Bureau…" at bounding box center [313, 131] width 209 height 16
select select "76"
click at [209, 123] on select "Select Deptednelnet Ncb Management Service Deptednelnet Deptednelnet The Bureau…" at bounding box center [313, 131] width 209 height 16
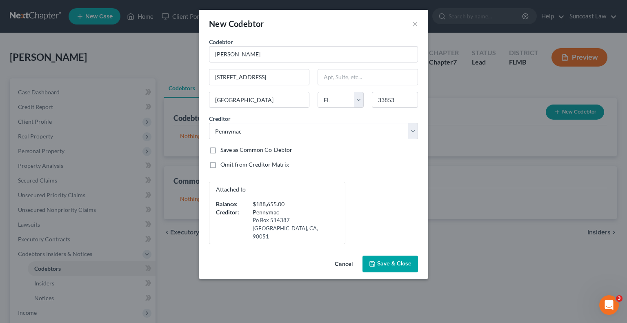
click at [389, 260] on span "Save & Close" at bounding box center [394, 263] width 34 height 7
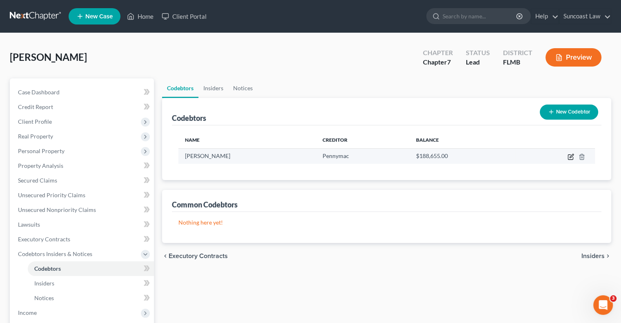
click at [568, 158] on icon "button" at bounding box center [570, 156] width 7 height 7
select select "9"
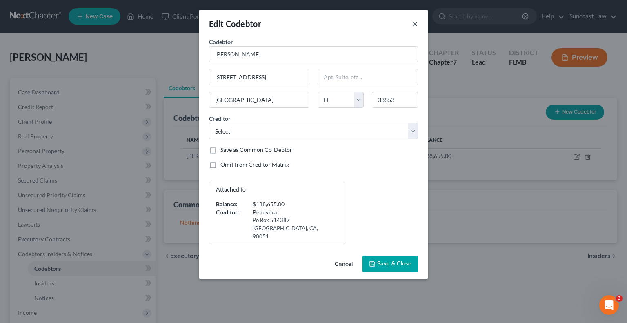
click at [414, 27] on button "×" at bounding box center [415, 24] width 6 height 10
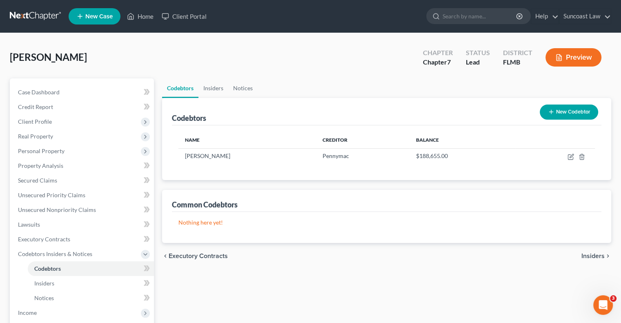
click at [563, 116] on button "New Codebtor" at bounding box center [569, 111] width 58 height 15
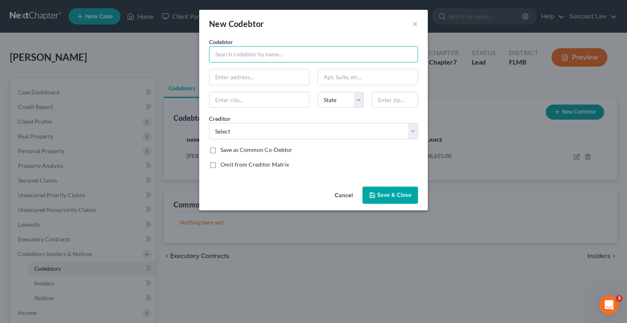
click at [244, 52] on input "text" at bounding box center [313, 54] width 209 height 16
type input "Daryl Drakeford"
click at [276, 78] on input "text" at bounding box center [259, 77] width 100 height 16
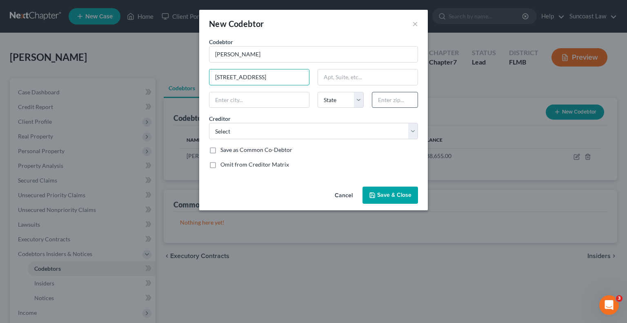
type input "1012 Naes Lane"
click at [389, 105] on input "text" at bounding box center [395, 100] width 46 height 16
type input "33853"
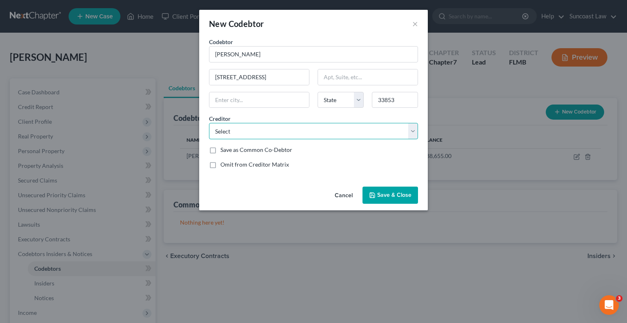
type input "Lake Wales"
select select "9"
click at [326, 130] on select "Select Deptednelnet Ncb Management Service Deptednelnet Deptednelnet The Bureau…" at bounding box center [313, 131] width 209 height 16
select select "77"
click at [209, 123] on select "Select Deptednelnet Ncb Management Service Deptednelnet Deptednelnet The Bureau…" at bounding box center [313, 131] width 209 height 16
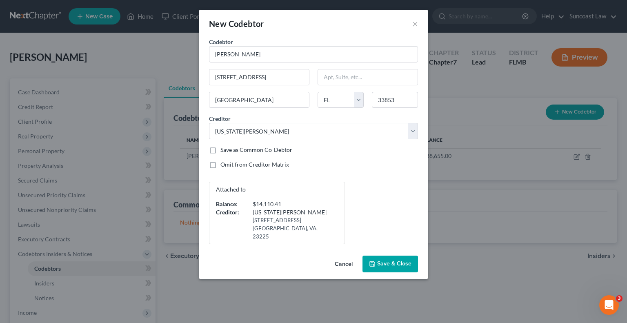
click at [393, 260] on span "Save & Close" at bounding box center [394, 263] width 34 height 7
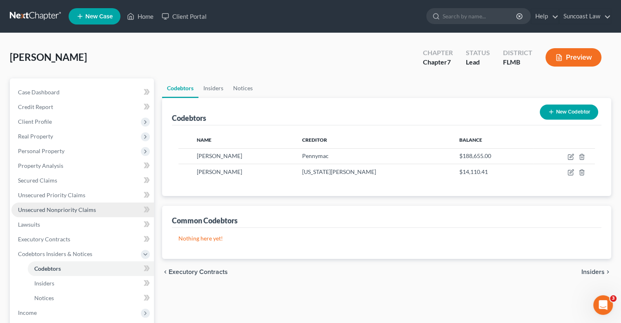
click at [80, 209] on span "Unsecured Nonpriority Claims" at bounding box center [57, 209] width 78 height 7
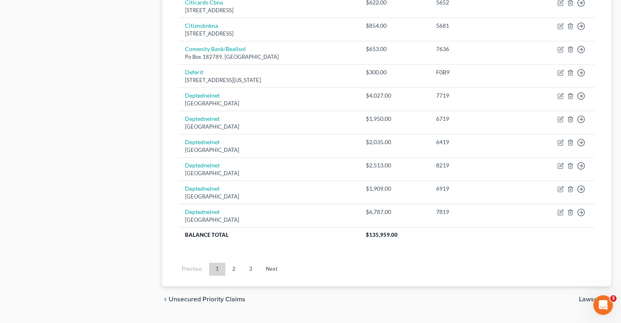
scroll to position [612, 0]
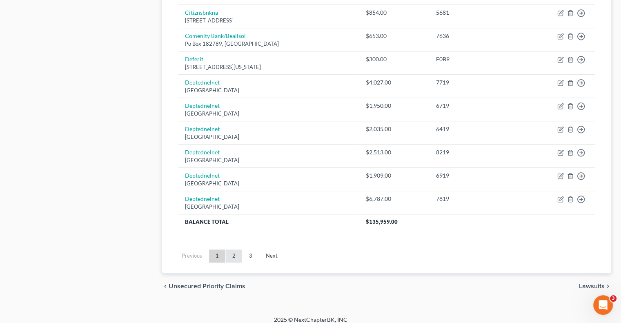
click at [235, 253] on link "2" at bounding box center [234, 255] width 16 height 13
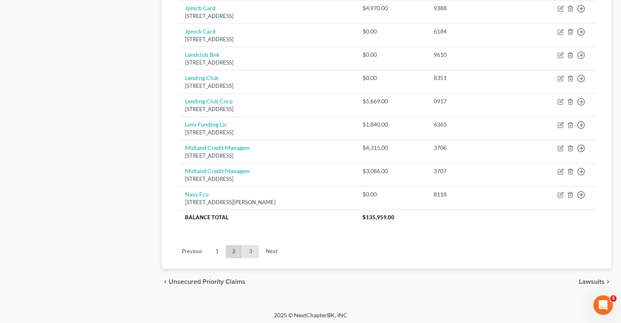
click at [254, 246] on link "3" at bounding box center [250, 251] width 16 height 13
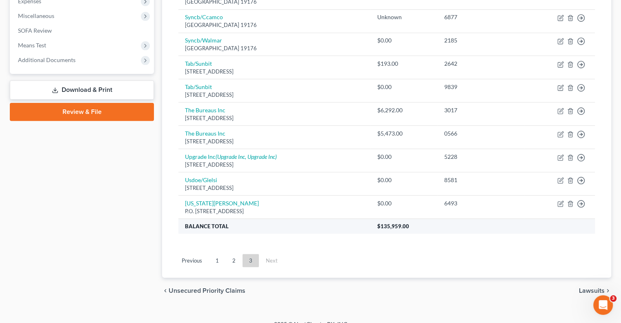
scroll to position [292, 0]
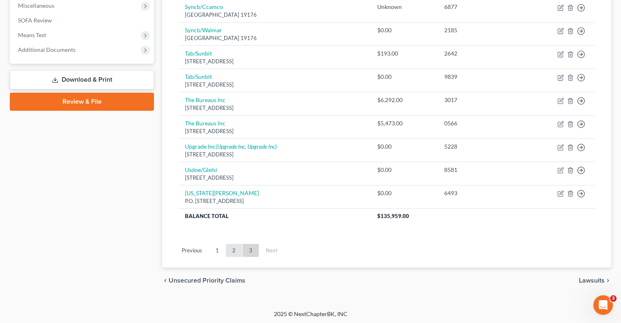
click at [235, 246] on link "2" at bounding box center [234, 250] width 16 height 13
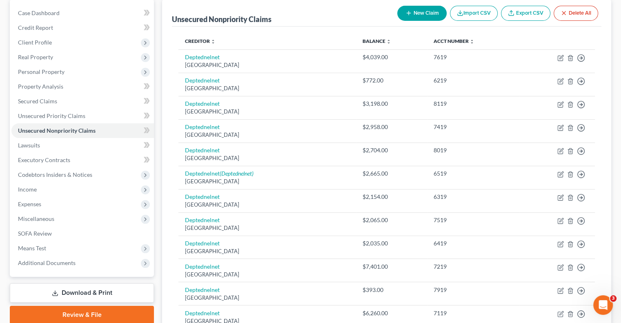
scroll to position [0, 0]
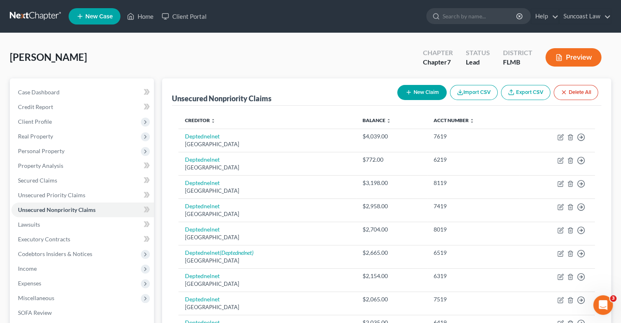
click at [417, 92] on button "New Claim" at bounding box center [421, 92] width 49 height 15
select select "0"
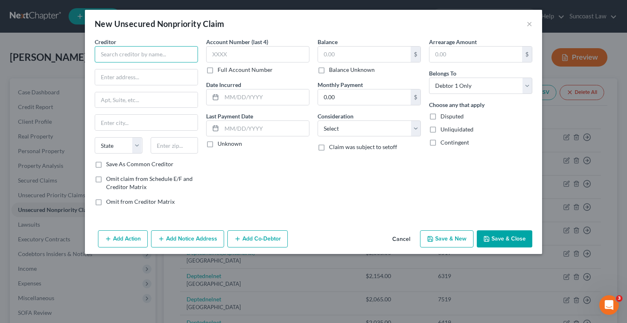
click at [187, 50] on input "text" at bounding box center [146, 54] width 103 height 16
paste input "Monarch Recovery Management"
type input "Monarch Recovery Management"
click at [167, 80] on input "text" at bounding box center [146, 77] width 102 height 16
paste input "Po Box 986"
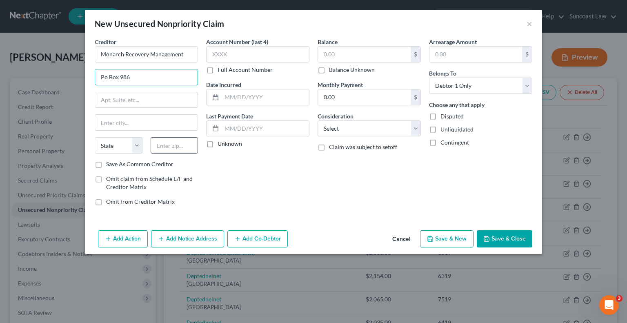
type input "Po Box 986"
click at [170, 150] on input "text" at bounding box center [175, 145] width 48 height 16
type input "19020"
type input "Bensalem"
select select "39"
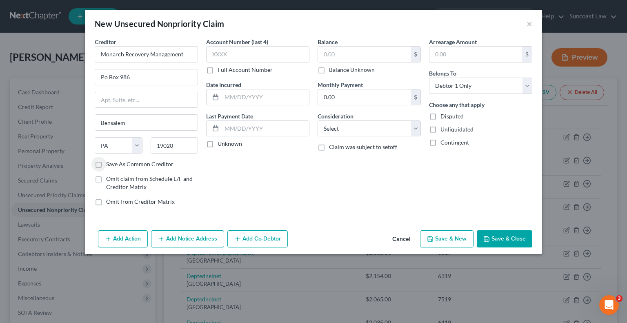
click at [218, 71] on label "Full Account Number" at bounding box center [245, 70] width 55 height 8
click at [221, 71] on input "Full Account Number" at bounding box center [223, 68] width 5 height 5
click at [230, 58] on input "text" at bounding box center [257, 54] width 103 height 16
type input "34069051"
click at [339, 51] on input "text" at bounding box center [364, 55] width 93 height 16
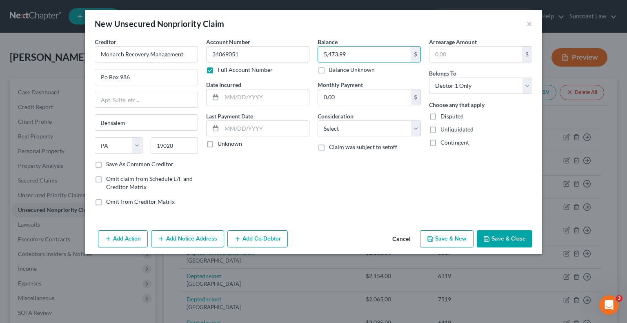
type input "5,473.99"
click at [511, 243] on button "Save & Close" at bounding box center [505, 238] width 56 height 17
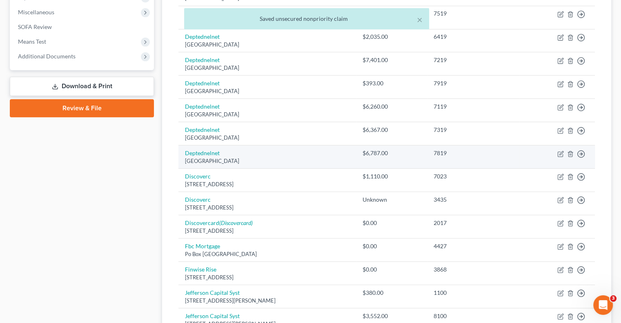
scroll to position [640, 0]
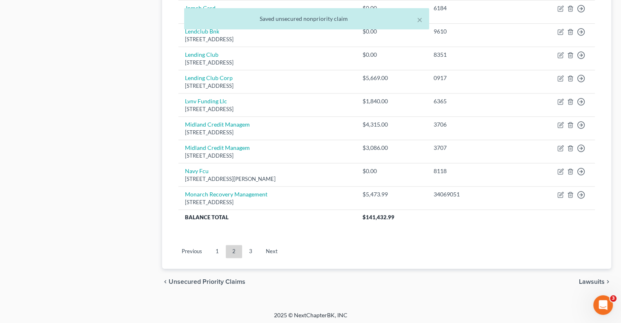
click at [249, 250] on link "3" at bounding box center [250, 251] width 16 height 13
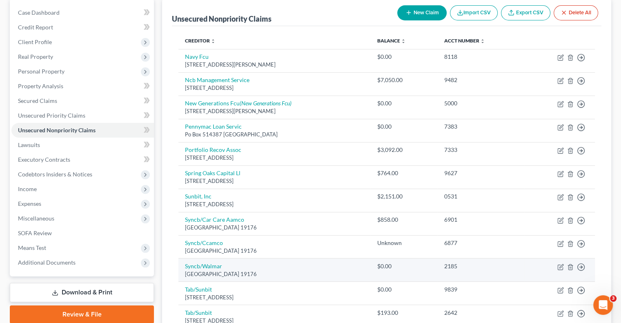
scroll to position [70, 0]
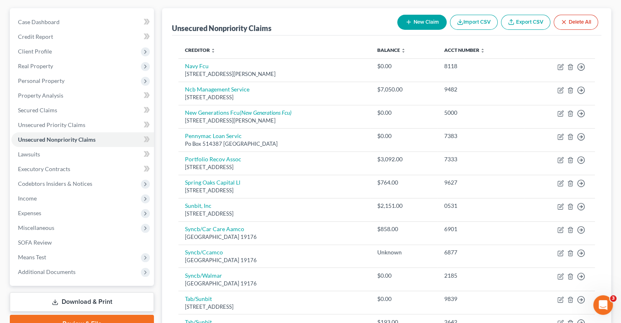
click at [411, 23] on button "New Claim" at bounding box center [421, 22] width 49 height 15
select select "0"
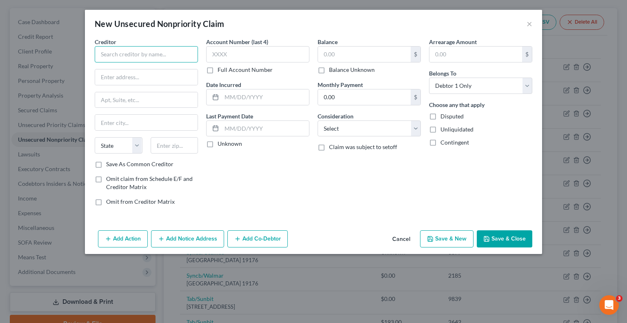
click at [154, 52] on input "text" at bounding box center [146, 54] width 103 height 16
paste input "Mandarich Law Group"
type input "Mandarich Law Group"
click at [182, 78] on input "text" at bounding box center [146, 77] width 102 height 16
paste input "Po Box 952289"
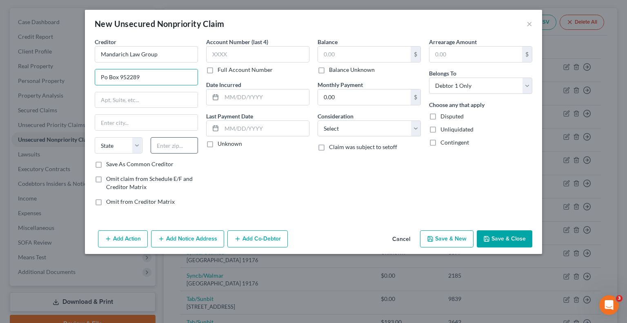
type input "Po Box 952289"
click at [187, 144] on input "text" at bounding box center [175, 145] width 48 height 16
type input "32795"
type input "Lake Mary"
select select "9"
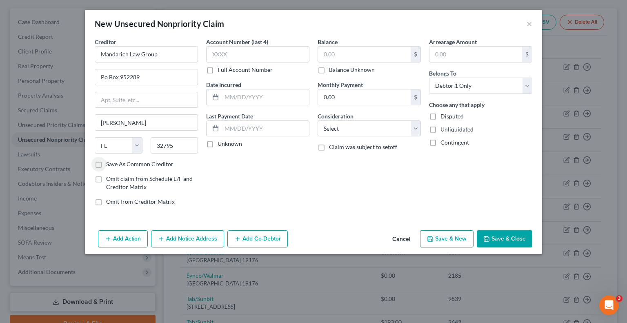
click at [218, 71] on label "Full Account Number" at bounding box center [245, 70] width 55 height 8
click at [221, 71] on input "Full Account Number" at bounding box center [223, 68] width 5 height 5
click at [253, 53] on input "text" at bounding box center [257, 54] width 103 height 16
type input "5270639"
click at [354, 50] on input "text" at bounding box center [364, 55] width 93 height 16
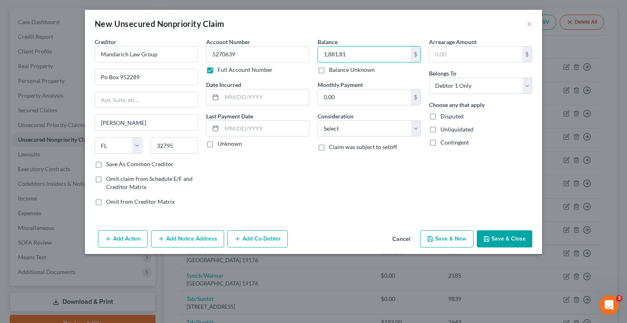
type input "1,881.81"
click at [519, 239] on button "Save & Close" at bounding box center [505, 238] width 56 height 17
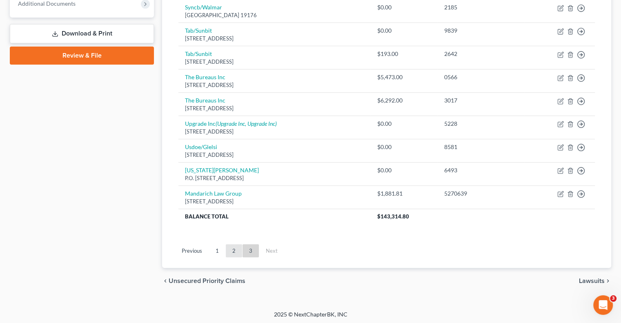
click at [238, 249] on link "2" at bounding box center [234, 250] width 16 height 13
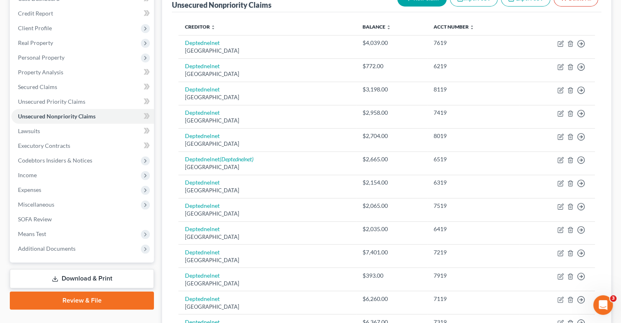
scroll to position [12, 0]
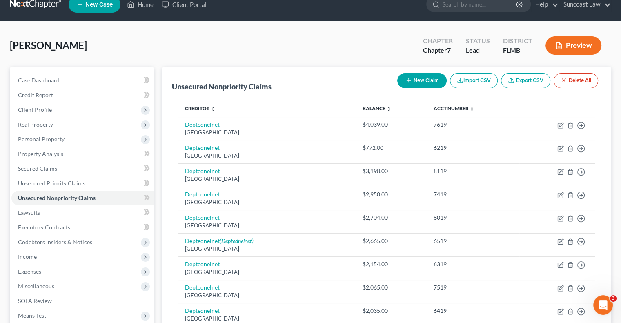
click at [426, 73] on button "New Claim" at bounding box center [421, 80] width 49 height 15
select select "0"
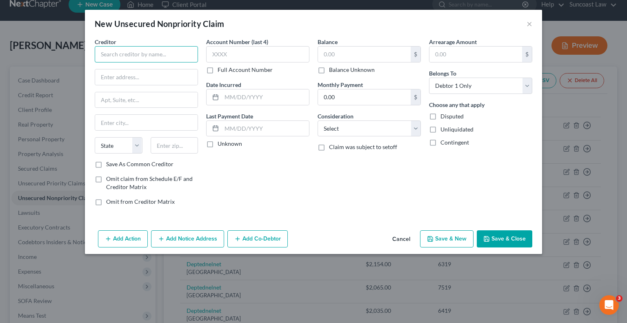
click at [170, 51] on input "text" at bounding box center [146, 54] width 103 height 16
type input "Discover"
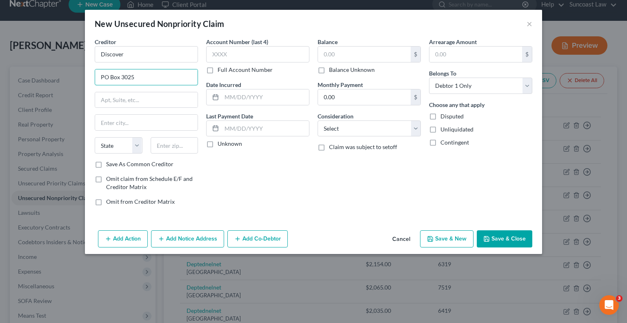
type input "PO Box 3025"
type input "43054"
type input "New Albany"
select select "36"
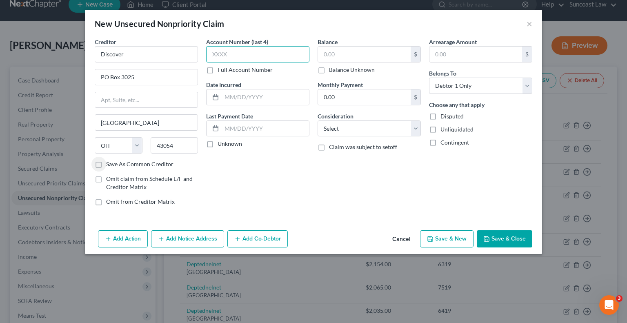
click at [234, 48] on input "text" at bounding box center [257, 54] width 103 height 16
drag, startPoint x: 249, startPoint y: 54, endPoint x: 284, endPoint y: 27, distance: 43.7
click at [248, 54] on input "text" at bounding box center [257, 54] width 103 height 16
type input "7023"
click at [385, 53] on input "text" at bounding box center [364, 55] width 93 height 16
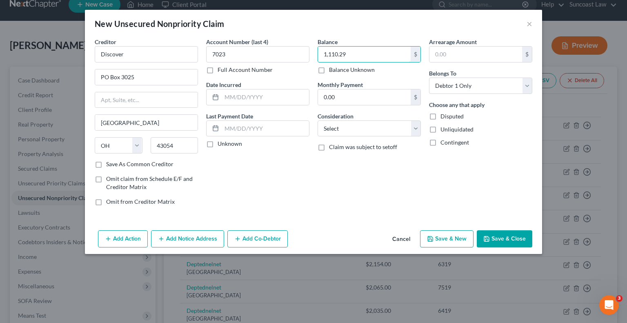
type input "1,110.29"
click at [513, 239] on button "Save & Close" at bounding box center [505, 238] width 56 height 17
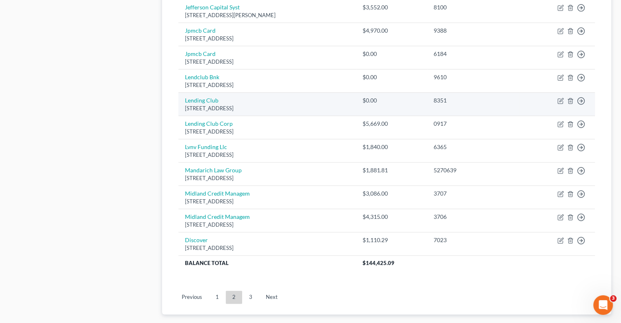
scroll to position [640, 0]
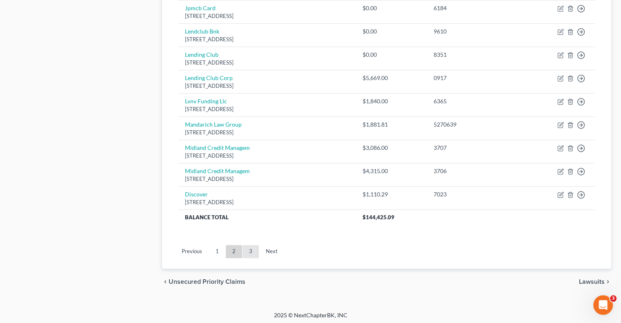
click at [251, 248] on link "3" at bounding box center [250, 251] width 16 height 13
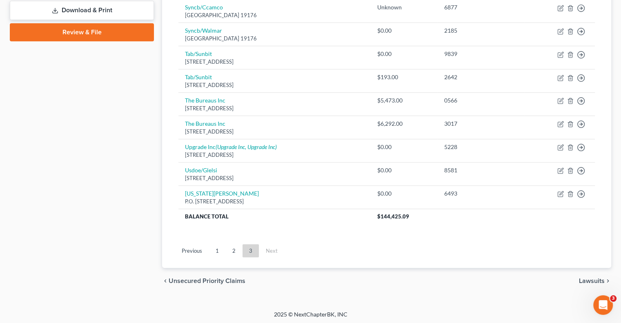
scroll to position [321, 0]
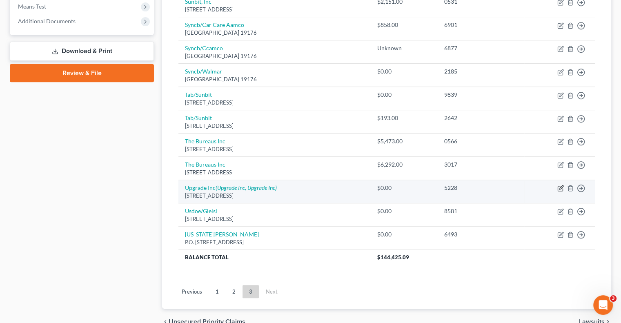
click at [557, 184] on td "Move to D Move to E Move to G Move to Notice Only" at bounding box center [559, 191] width 71 height 23
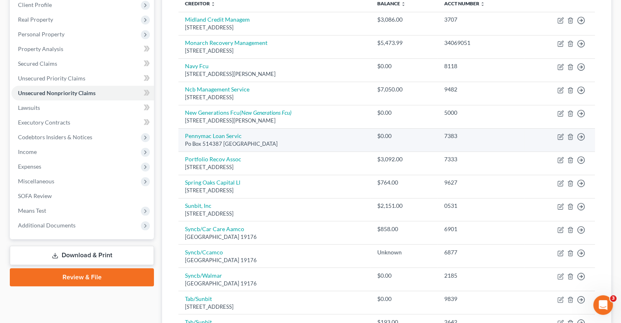
scroll to position [362, 0]
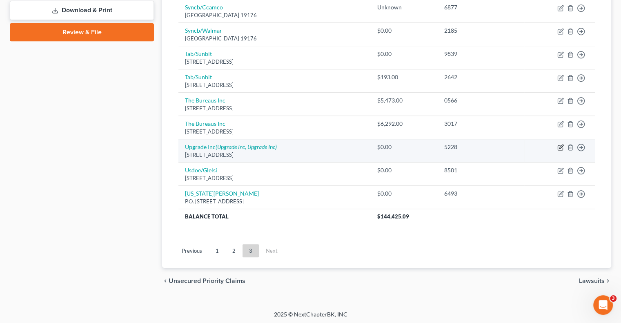
click at [561, 145] on icon "button" at bounding box center [561, 147] width 4 height 4
select select "4"
select select "0"
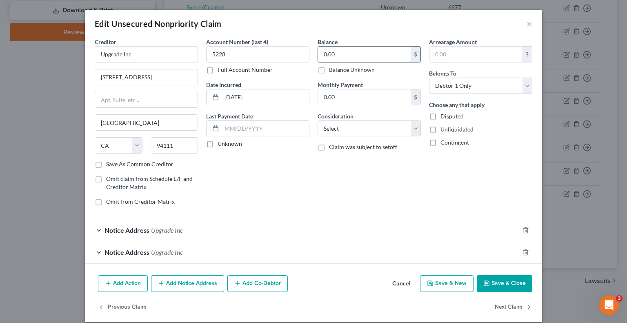
click at [349, 55] on input "0.00" at bounding box center [364, 55] width 93 height 16
type input "3,086"
click at [513, 285] on button "Save & Close" at bounding box center [505, 283] width 56 height 17
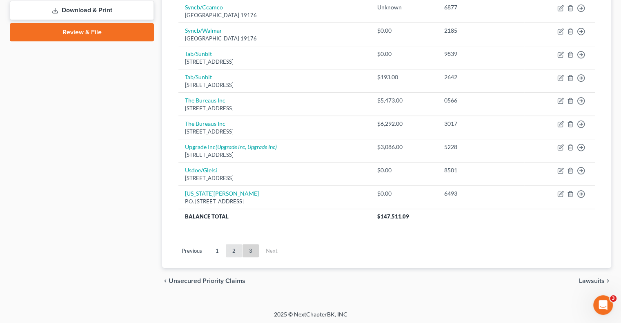
click at [233, 249] on link "2" at bounding box center [234, 250] width 16 height 13
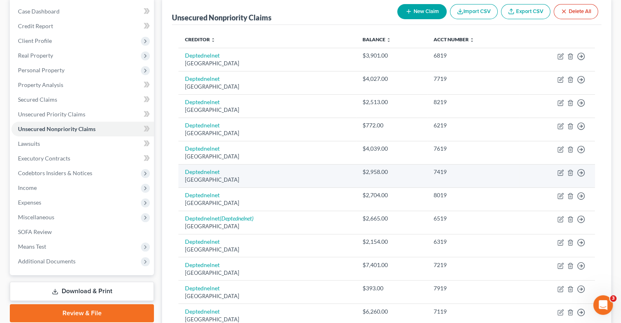
scroll to position [0, 0]
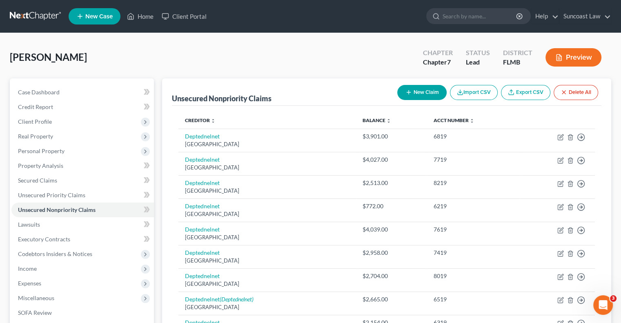
click at [409, 93] on icon "button" at bounding box center [408, 92] width 7 height 7
select select "0"
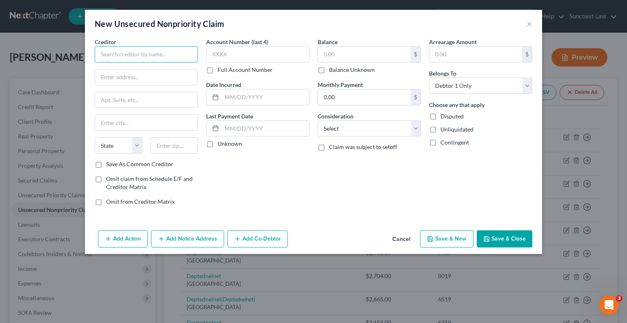
click at [191, 54] on input "text" at bounding box center [146, 54] width 103 height 16
paste input "First National Collection"
type input "First National Collection"
click at [159, 80] on input "text" at bounding box center [146, 77] width 102 height 16
paste input "PO Box 4115"
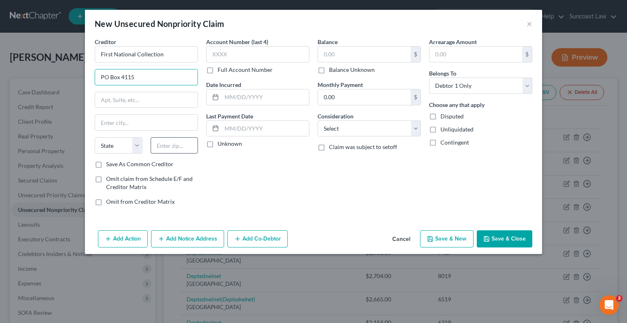
type input "PO Box 4115"
click at [173, 145] on input "text" at bounding box center [175, 145] width 48 height 16
type input "94524"
type input "Concord"
select select "4"
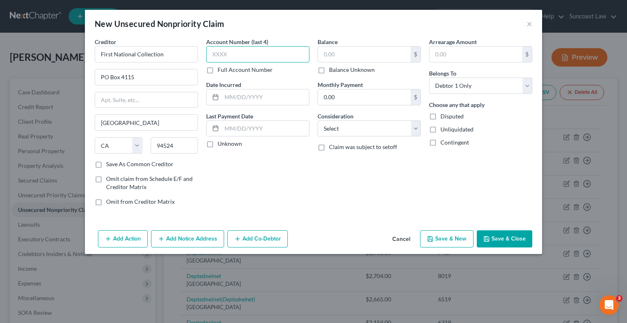
drag, startPoint x: 232, startPoint y: 55, endPoint x: 256, endPoint y: 37, distance: 30.3
click at [233, 55] on input "text" at bounding box center [257, 54] width 103 height 16
type input "9830"
click at [370, 65] on div "$ Balance Unknown" at bounding box center [369, 60] width 103 height 28
click at [366, 52] on input "text" at bounding box center [364, 55] width 93 height 16
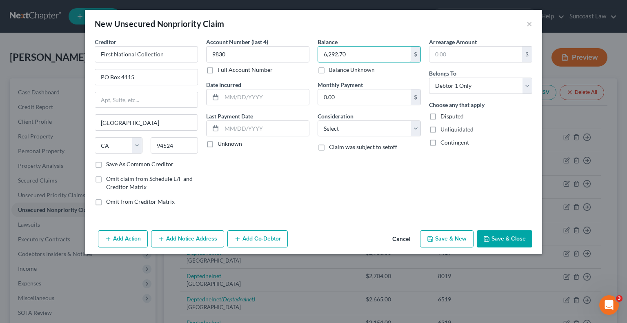
type input "6,292.70"
click at [501, 240] on button "Save & Close" at bounding box center [505, 238] width 56 height 17
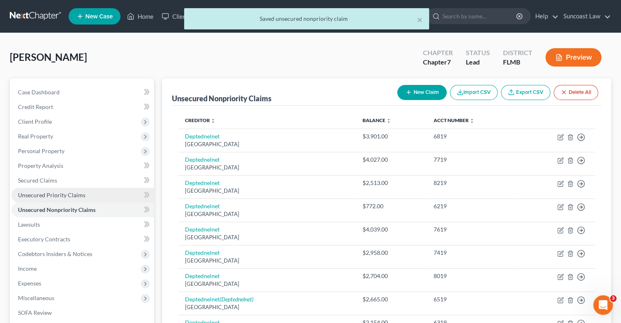
click at [93, 195] on link "Unsecured Priority Claims" at bounding box center [82, 195] width 142 height 15
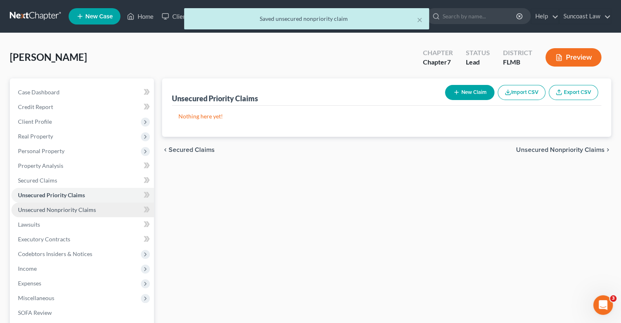
click at [85, 213] on link "Unsecured Nonpriority Claims" at bounding box center [82, 209] width 142 height 15
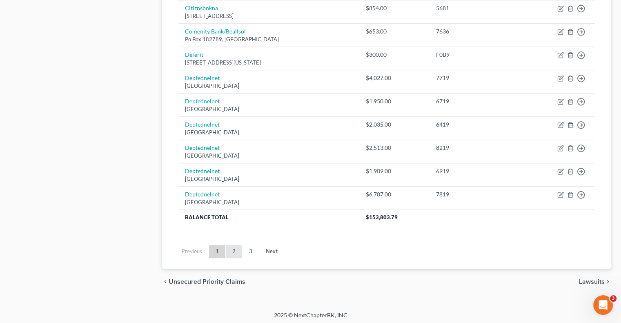
click at [234, 249] on link "2" at bounding box center [234, 251] width 16 height 13
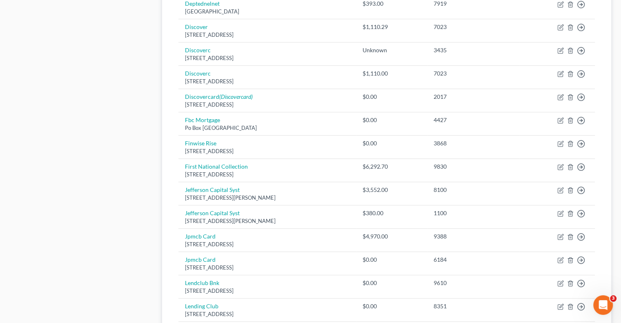
scroll to position [617, 0]
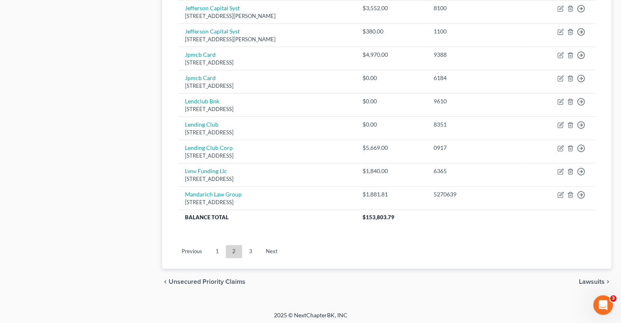
click at [216, 252] on link "1" at bounding box center [217, 251] width 16 height 13
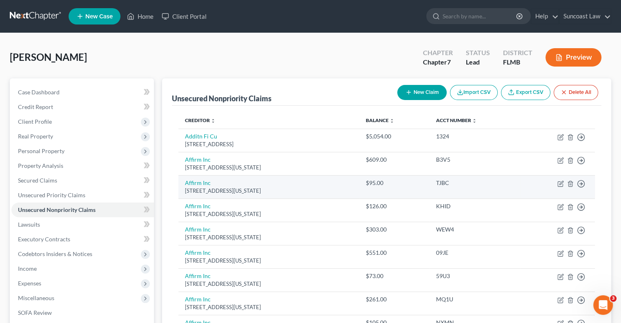
scroll to position [0, 0]
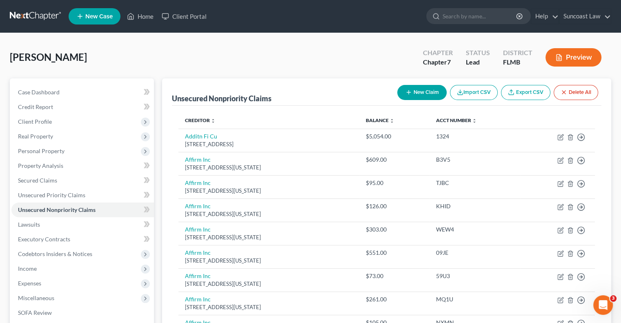
click at [417, 89] on button "New Claim" at bounding box center [421, 92] width 49 height 15
select select "0"
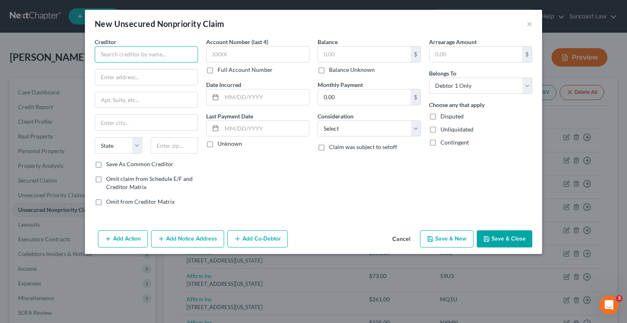
click at [173, 55] on input "text" at bounding box center [146, 54] width 103 height 16
paste input "Asset Recovery"
type input "Asset Recovery"
click at [160, 70] on input "text" at bounding box center [146, 77] width 102 height 16
paste input "2200 Devon Ave #200"
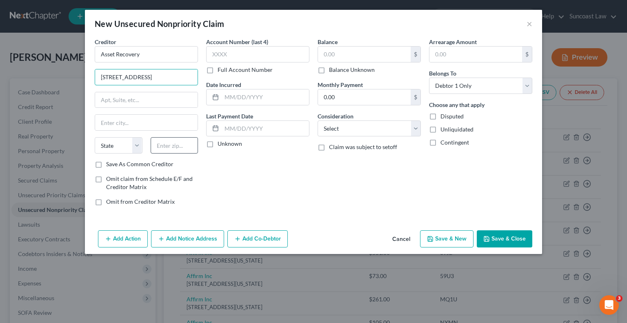
type input "2200 Devon Ave #200"
drag, startPoint x: 171, startPoint y: 140, endPoint x: 177, endPoint y: 132, distance: 10.3
click at [171, 141] on input "text" at bounding box center [175, 145] width 48 height 16
type input "60018"
type input "Des Plaines"
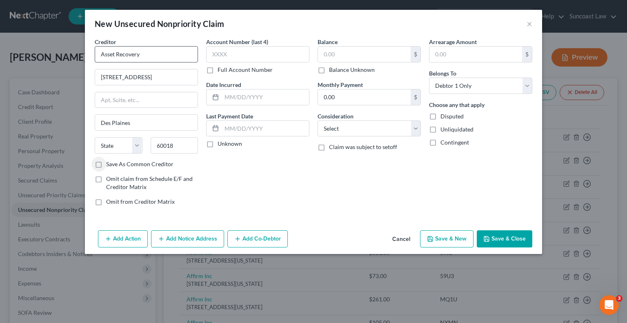
select select "14"
click at [243, 54] on input "text" at bounding box center [257, 54] width 103 height 16
type input "8558"
click at [336, 54] on input "text" at bounding box center [364, 55] width 93 height 16
type input "1,551.17"
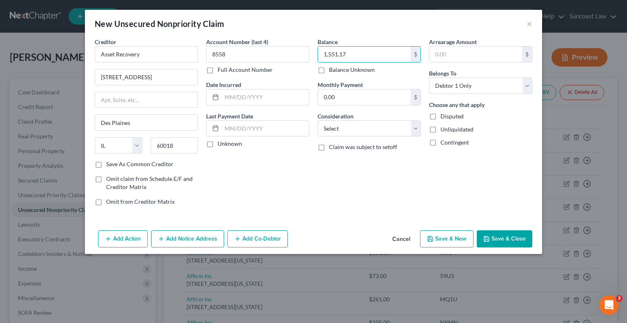
click at [514, 243] on button "Save & Close" at bounding box center [505, 238] width 56 height 17
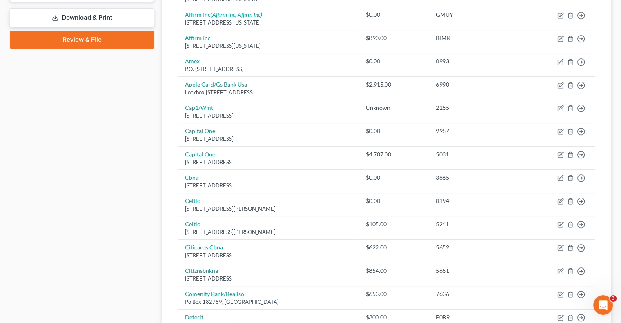
scroll to position [109, 0]
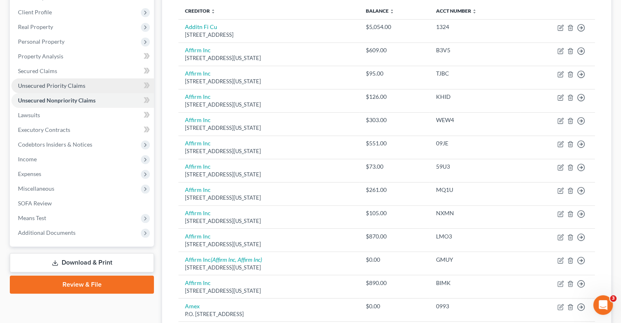
click at [57, 81] on link "Unsecured Priority Claims" at bounding box center [82, 85] width 142 height 15
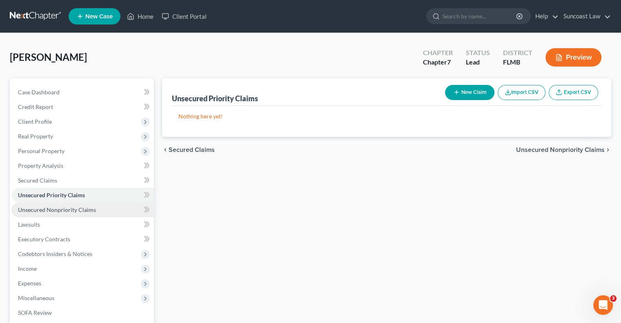
click at [83, 211] on span "Unsecured Nonpriority Claims" at bounding box center [57, 209] width 78 height 7
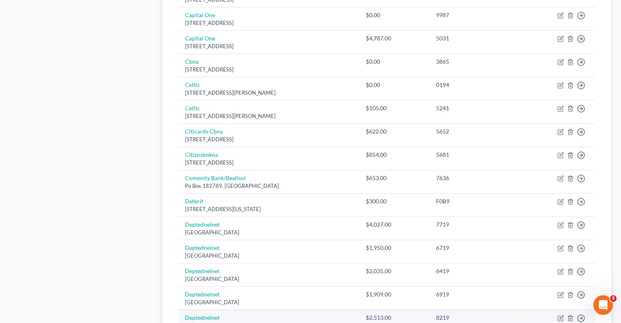
scroll to position [612, 0]
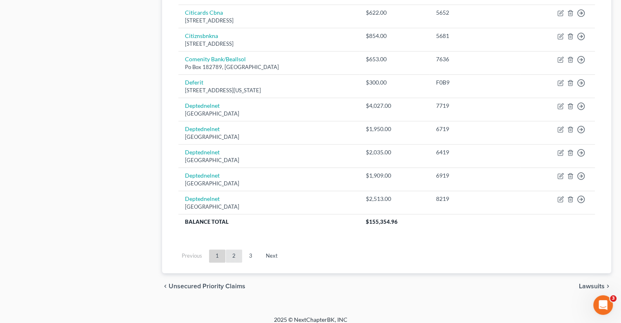
click at [233, 255] on link "2" at bounding box center [234, 255] width 16 height 13
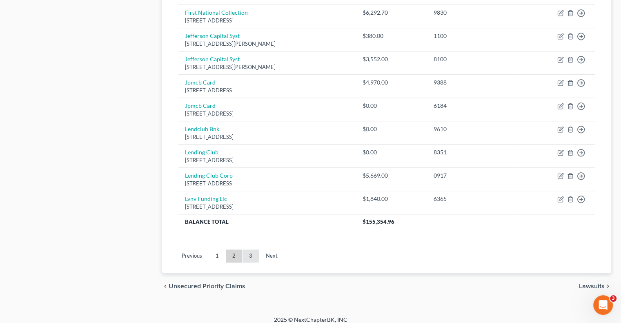
click at [254, 255] on link "3" at bounding box center [250, 255] width 16 height 13
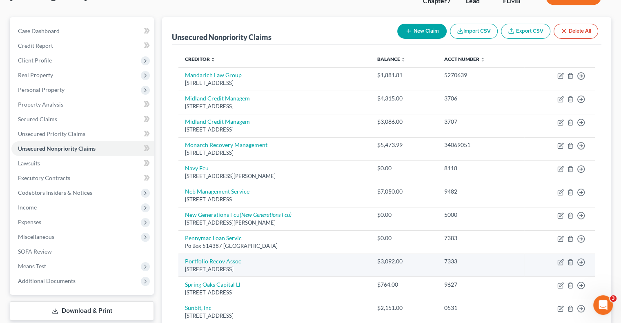
scroll to position [0, 0]
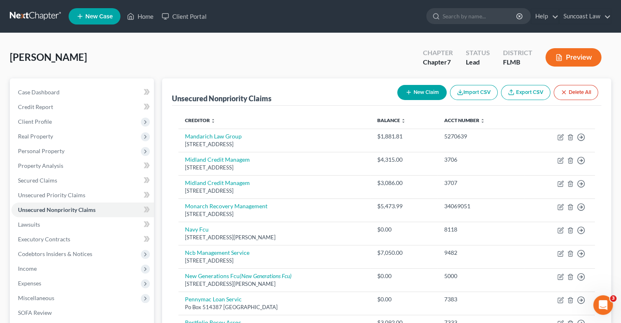
click at [419, 93] on button "New Claim" at bounding box center [421, 92] width 49 height 15
select select "0"
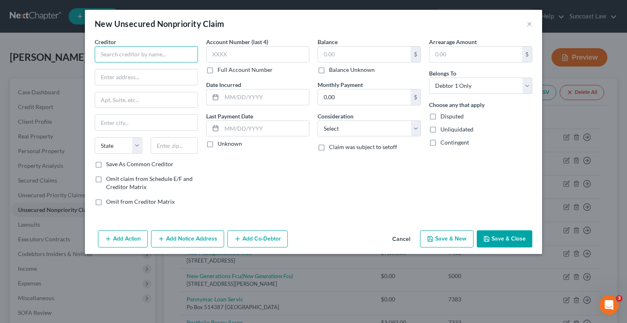
click at [156, 53] on input "text" at bounding box center [146, 54] width 103 height 16
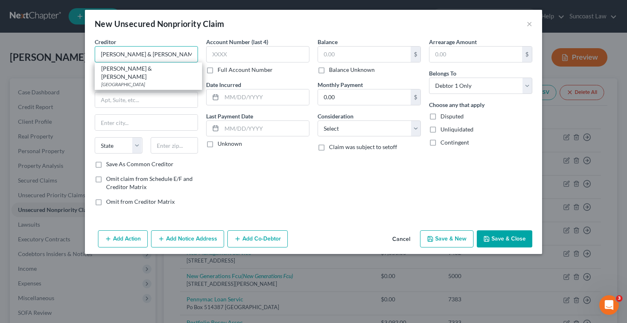
type input "Lloyd & McDaniel"
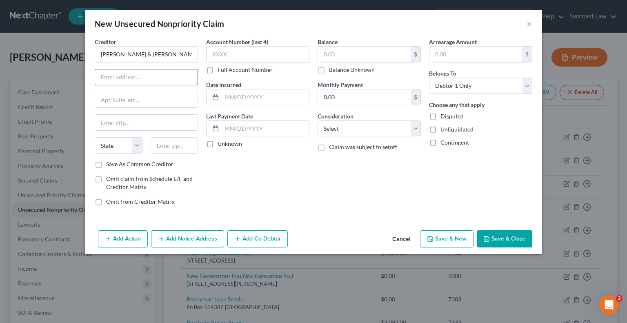
click at [165, 71] on input "text" at bounding box center [146, 77] width 102 height 16
paste input "PO Box 23200"
type input "PO Box 23200"
drag, startPoint x: 170, startPoint y: 148, endPoint x: 175, endPoint y: 144, distance: 6.8
click at [171, 148] on input "text" at bounding box center [175, 145] width 48 height 16
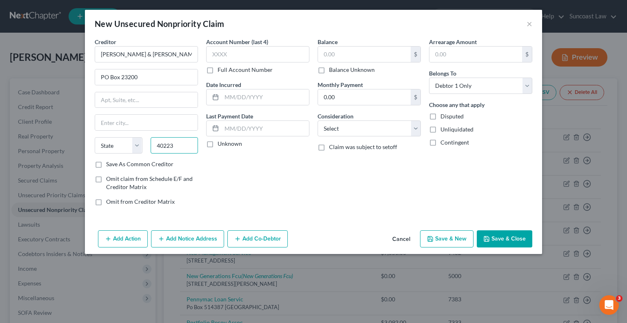
type input "40223"
type input "Louisville"
select select "18"
click at [256, 53] on input "text" at bounding box center [257, 54] width 103 height 16
click at [218, 68] on label "Full Account Number" at bounding box center [245, 70] width 55 height 8
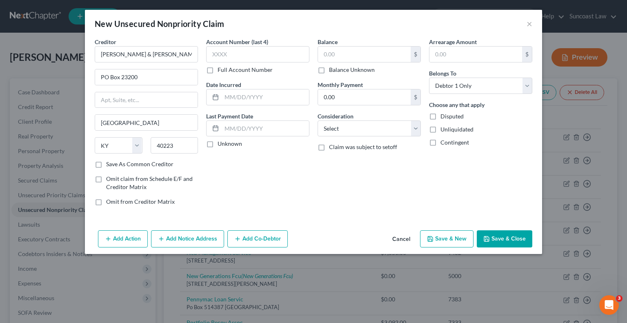
click at [221, 68] on input "Full Account Number" at bounding box center [223, 68] width 5 height 5
click at [253, 51] on input "text" at bounding box center [257, 54] width 103 height 16
type input "CP066113"
click at [370, 55] on input "text" at bounding box center [364, 55] width 93 height 16
type input "4,787.84"
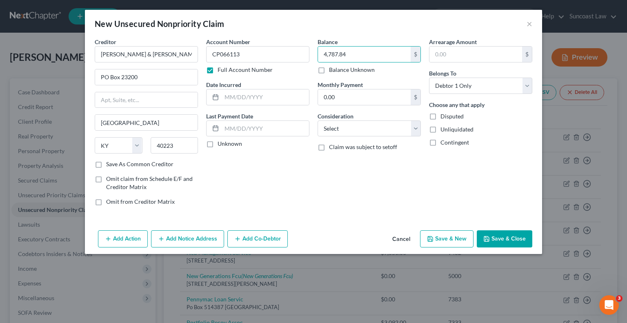
click at [509, 243] on button "Save & Close" at bounding box center [505, 238] width 56 height 17
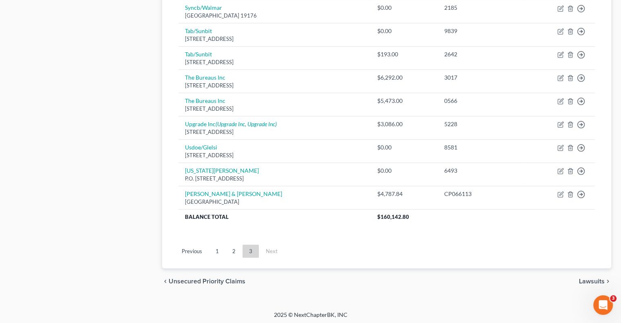
drag, startPoint x: 236, startPoint y: 249, endPoint x: 242, endPoint y: 249, distance: 6.5
click at [236, 249] on link "2" at bounding box center [234, 250] width 16 height 13
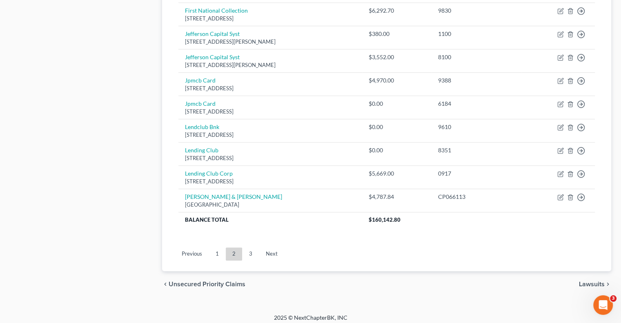
scroll to position [617, 0]
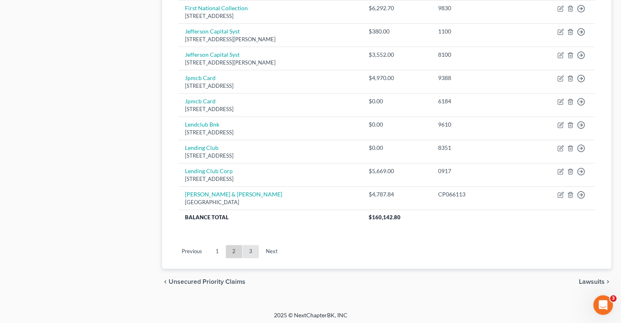
click at [252, 248] on link "3" at bounding box center [250, 251] width 16 height 13
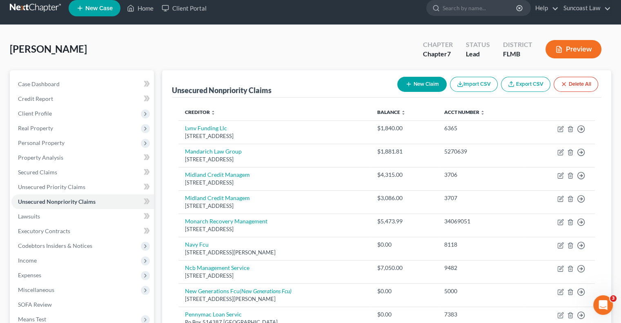
scroll to position [0, 0]
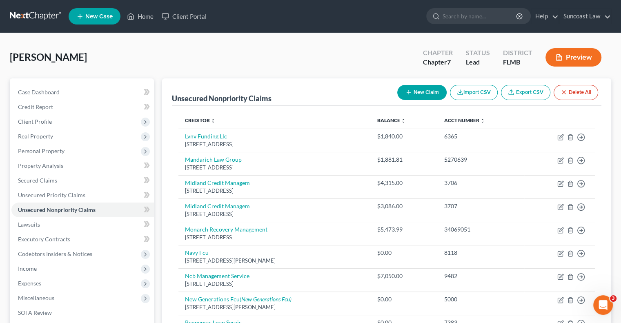
click at [423, 88] on button "New Claim" at bounding box center [421, 92] width 49 height 15
select select "0"
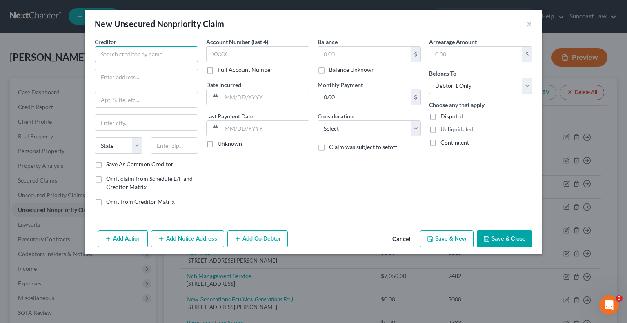
click at [184, 51] on input "text" at bounding box center [146, 54] width 103 height 16
type input "Real Time Capital"
paste input "4805 W Laurel St, Suite 300"
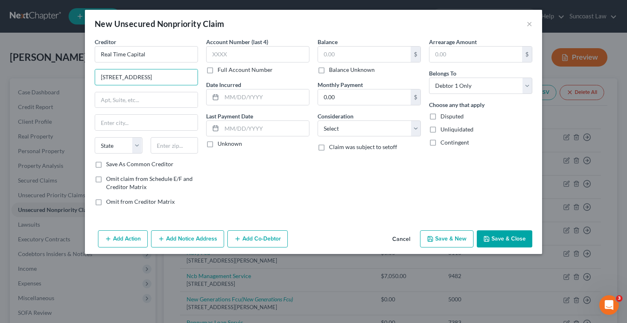
type input "4805 W Laurel St, Suite 300"
click at [178, 150] on input "text" at bounding box center [175, 145] width 48 height 16
type input "33607"
type input "Tampa"
select select "9"
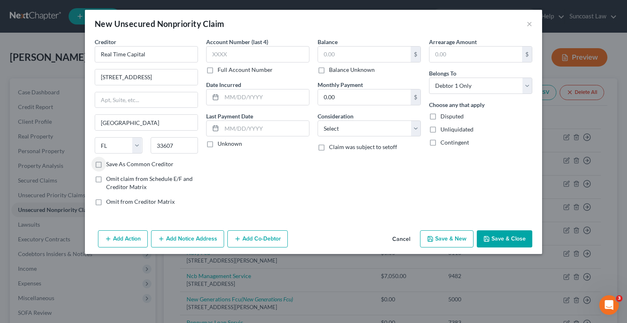
click at [218, 71] on label "Full Account Number" at bounding box center [245, 70] width 55 height 8
click at [221, 71] on input "Full Account Number" at bounding box center [223, 68] width 5 height 5
click at [269, 51] on input "text" at bounding box center [257, 54] width 103 height 16
type input "16392374"
click at [363, 55] on input "text" at bounding box center [364, 55] width 93 height 16
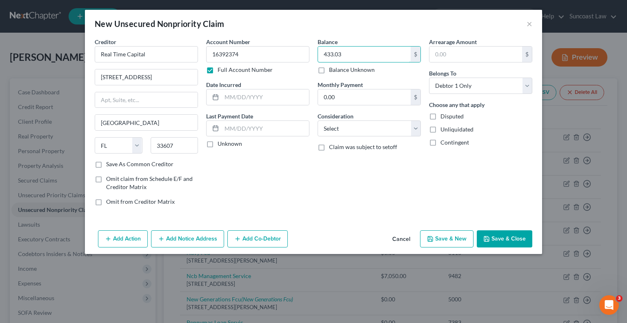
type input "433.03"
click at [508, 242] on button "Save & Close" at bounding box center [505, 238] width 56 height 17
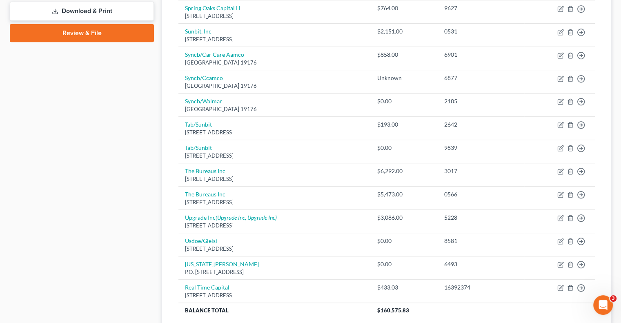
scroll to position [454, 0]
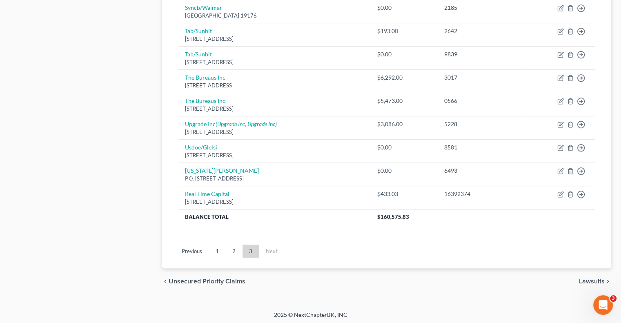
click at [235, 248] on link "2" at bounding box center [234, 250] width 16 height 13
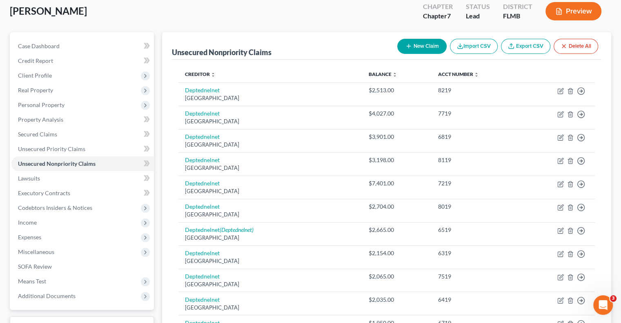
scroll to position [0, 0]
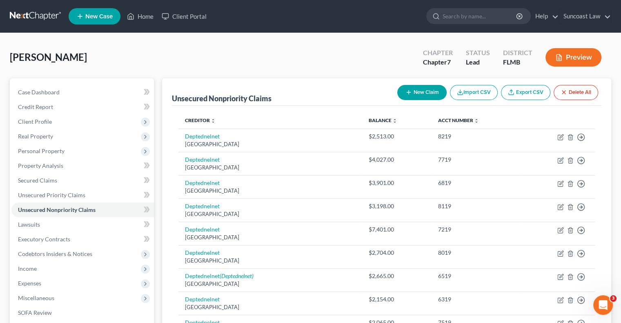
click at [418, 95] on button "New Claim" at bounding box center [421, 92] width 49 height 15
select select "0"
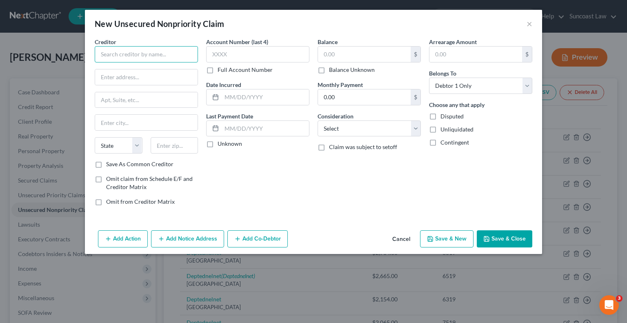
click at [149, 53] on input "text" at bounding box center [146, 54] width 103 height 16
paste input "Jefferson Capital"
type input "Jefferson Capital"
click at [155, 78] on input "text" at bounding box center [146, 77] width 102 height 16
paste input "PO Box 1120"
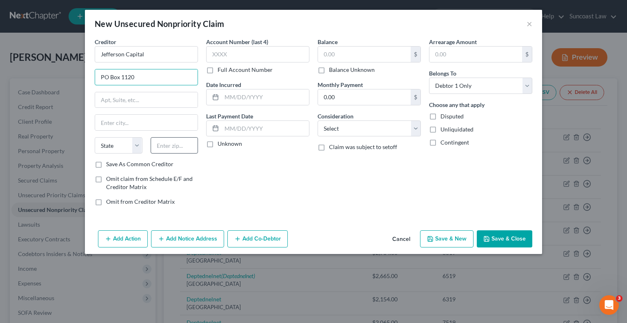
type input "PO Box 1120"
drag, startPoint x: 168, startPoint y: 142, endPoint x: 182, endPoint y: 113, distance: 32.1
click at [169, 142] on input "text" at bounding box center [175, 145] width 48 height 16
type input "28201"
type input "Charlotte"
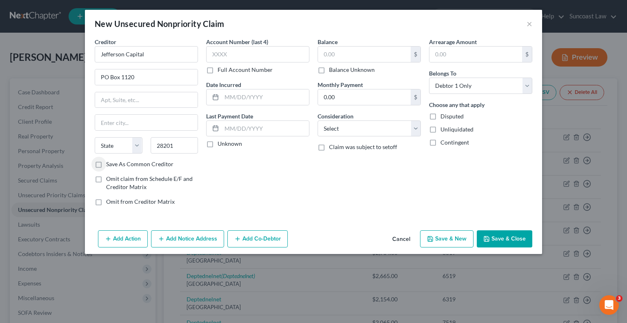
select select "28"
click at [237, 58] on input "text" at bounding box center [257, 54] width 103 height 16
type input "6488"
click at [342, 55] on input "text" at bounding box center [364, 55] width 93 height 16
type input "3,593.51"
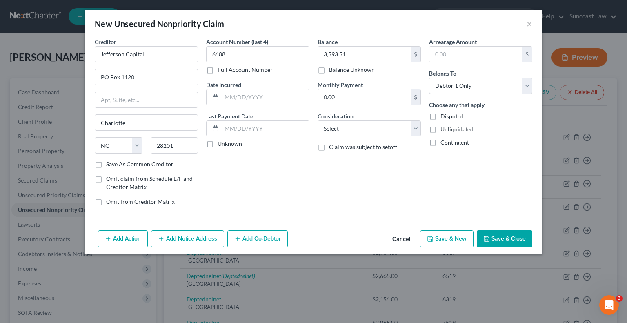
click at [508, 236] on button "Save & Close" at bounding box center [505, 238] width 56 height 17
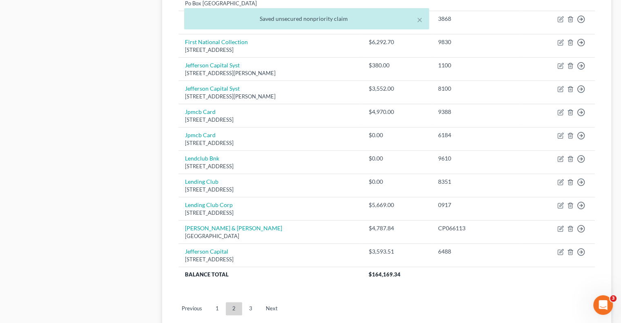
scroll to position [640, 0]
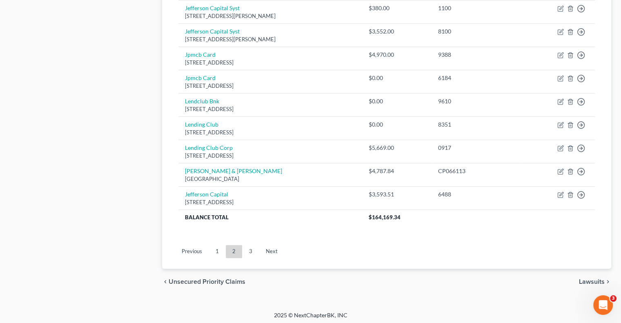
drag, startPoint x: 250, startPoint y: 243, endPoint x: 258, endPoint y: 251, distance: 11.0
click at [250, 245] on link "3" at bounding box center [250, 251] width 16 height 13
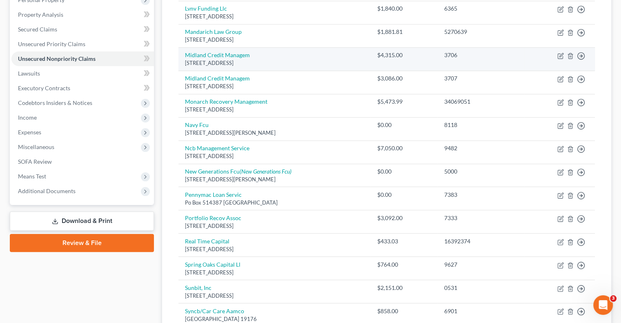
scroll to position [0, 0]
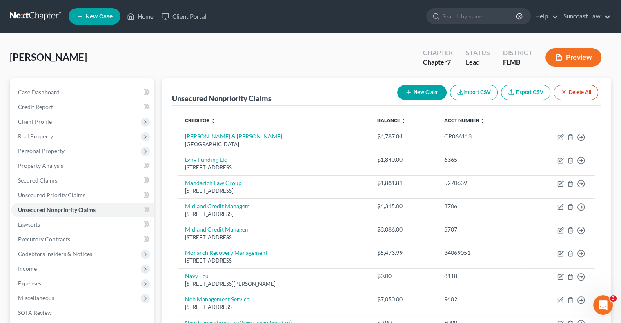
click at [400, 93] on button "New Claim" at bounding box center [421, 92] width 49 height 15
select select "0"
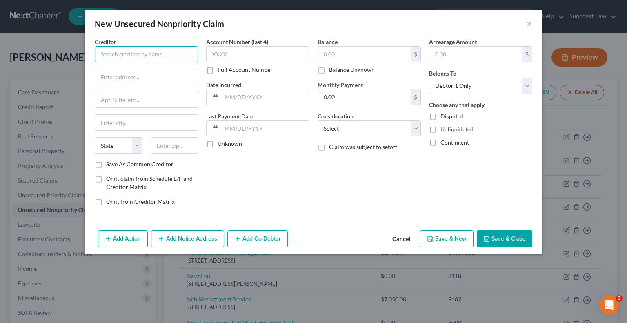
click at [177, 56] on input "text" at bounding box center [146, 54] width 103 height 16
paste input "Unifin Inc"
type input "Unifin Inc"
click at [150, 73] on input "text" at bounding box center [146, 77] width 102 height 16
paste input "PO Box 4519"
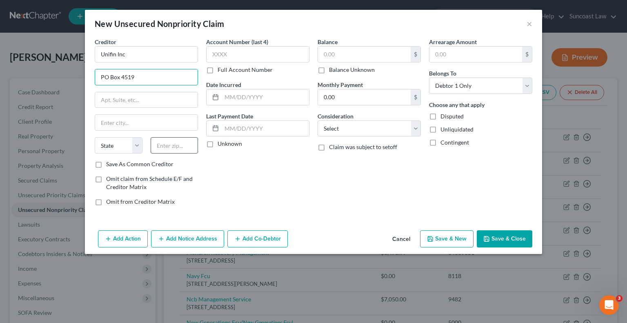
type input "PO Box 4519"
click at [178, 139] on input "text" at bounding box center [175, 145] width 48 height 16
type input "60076"
type input "Skokie"
select select "14"
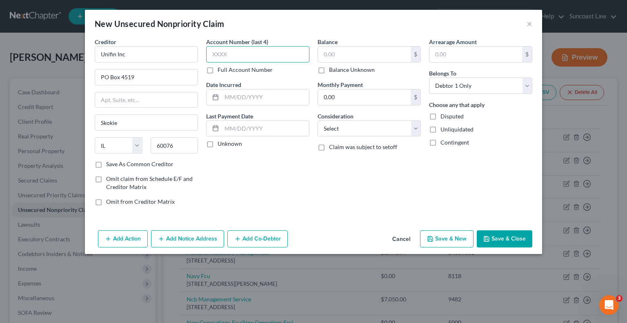
click at [246, 53] on input "text" at bounding box center [257, 54] width 103 height 16
type input "5684"
click at [339, 51] on input "text" at bounding box center [364, 55] width 93 height 16
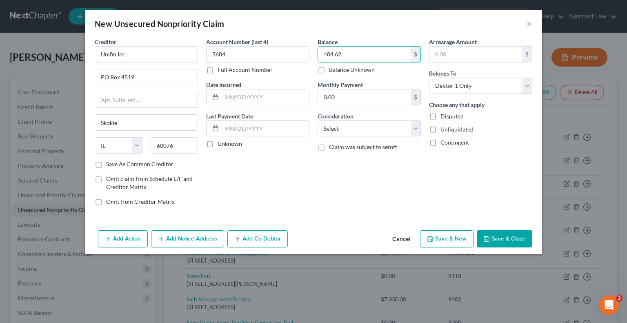
type input "484.62"
click at [514, 231] on button "Save & Close" at bounding box center [505, 238] width 56 height 17
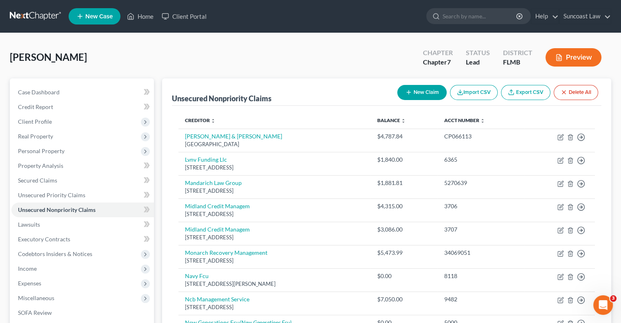
click at [430, 91] on button "New Claim" at bounding box center [421, 92] width 49 height 15
select select "0"
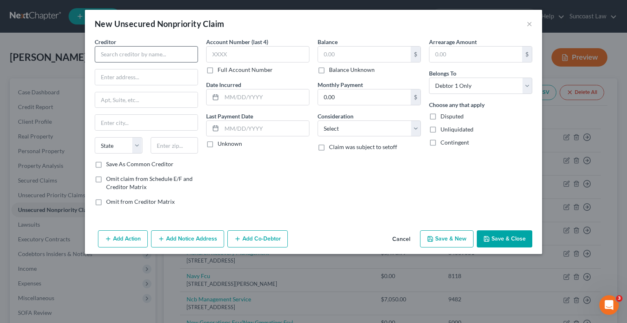
drag, startPoint x: 168, startPoint y: 63, endPoint x: 171, endPoint y: 58, distance: 6.4
click at [168, 63] on div "Creditor * State AL AK AR AZ CA CO CT DE DC FL GA GU HI ID IL IN IA KS KY LA ME…" at bounding box center [146, 99] width 103 height 122
click at [171, 56] on input "text" at bounding box center [146, 54] width 103 height 16
type input "Superlative RM"
type input "PO Box 967"
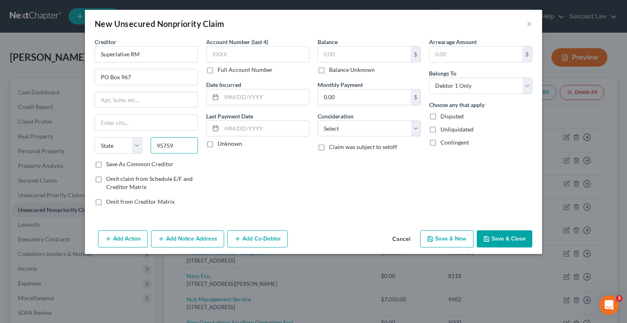
type input "95759"
type input "Elk Grove"
select select "4"
click at [244, 50] on input "text" at bounding box center [257, 54] width 103 height 16
type input "8919"
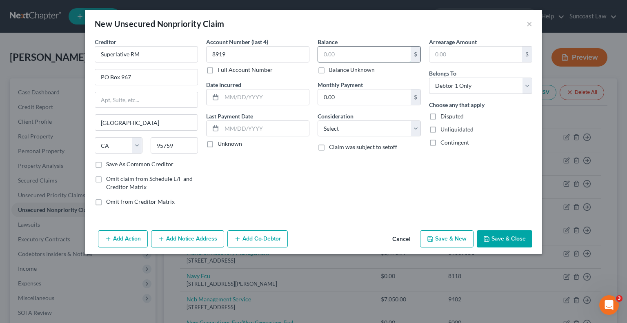
click at [369, 58] on input "text" at bounding box center [364, 55] width 93 height 16
type input "440.24"
click at [508, 239] on button "Save & Close" at bounding box center [505, 238] width 56 height 17
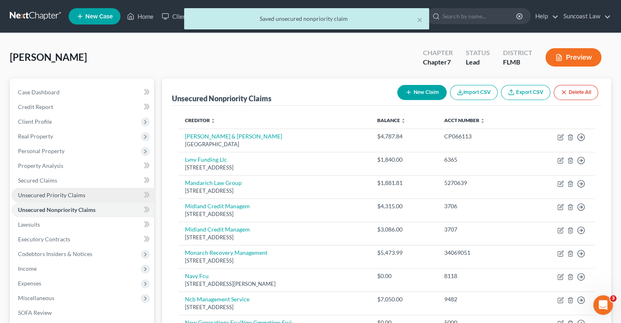
click at [103, 197] on link "Unsecured Priority Claims" at bounding box center [82, 195] width 142 height 15
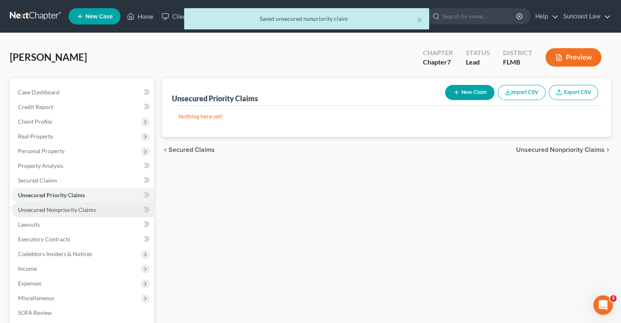
click at [97, 210] on link "Unsecured Nonpriority Claims" at bounding box center [82, 209] width 142 height 15
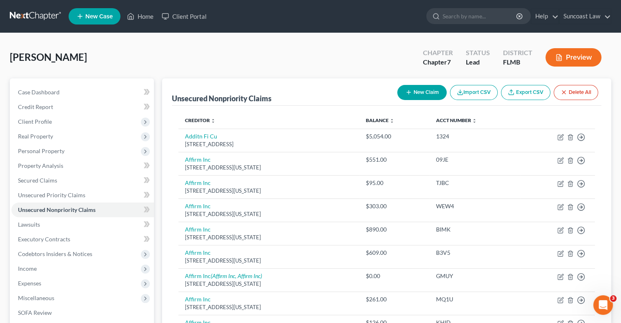
click at [406, 93] on icon "button" at bounding box center [408, 92] width 7 height 7
select select "0"
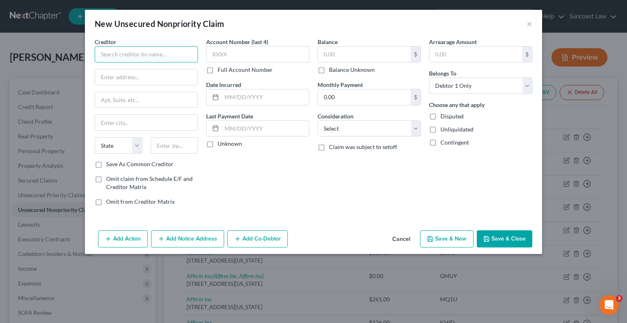
drag, startPoint x: 165, startPoint y: 49, endPoint x: 167, endPoint y: 44, distance: 4.8
click at [164, 49] on input "text" at bounding box center [146, 54] width 103 height 16
type input "Chase"
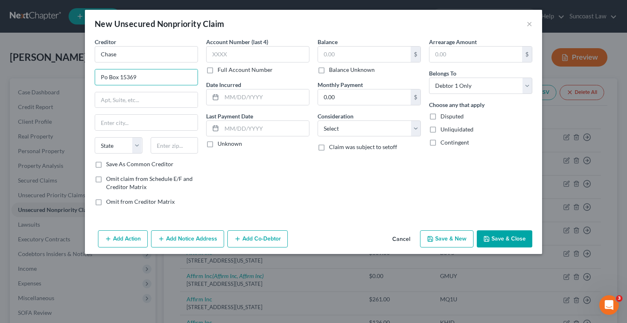
type input "Po Box 15369"
type input "19850"
type input "Wilmington"
select select "7"
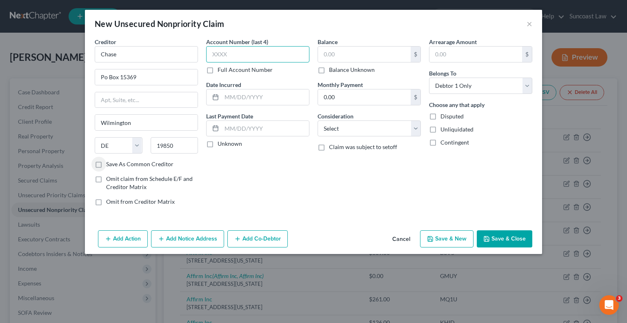
click at [258, 51] on input "text" at bounding box center [257, 54] width 103 height 16
type input "8919"
click at [370, 50] on input "text" at bounding box center [364, 55] width 93 height 16
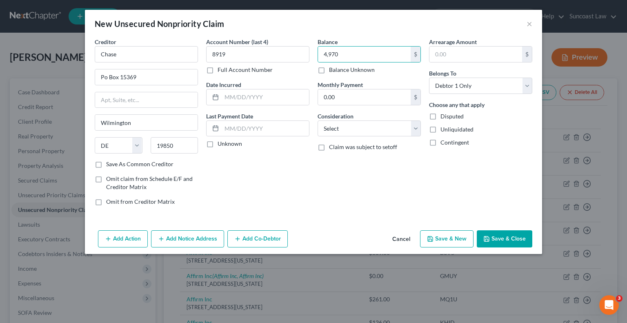
click at [514, 244] on button "Save & Close" at bounding box center [505, 238] width 56 height 17
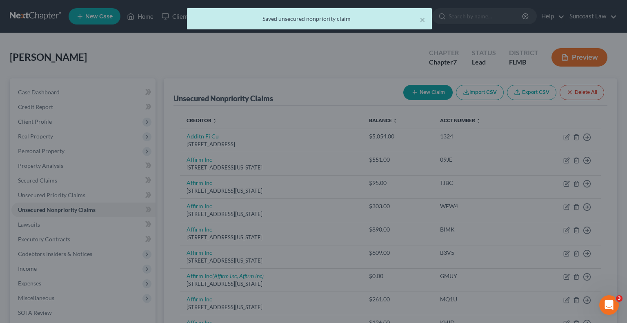
type input "4,970.00"
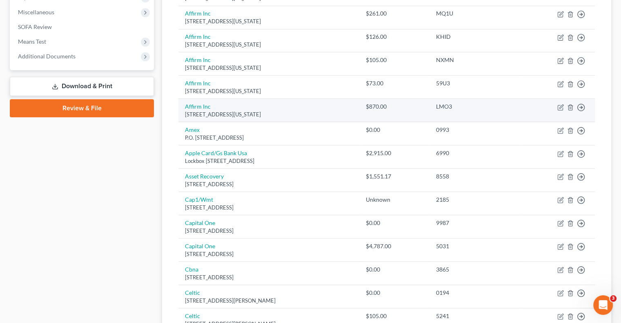
scroll to position [367, 0]
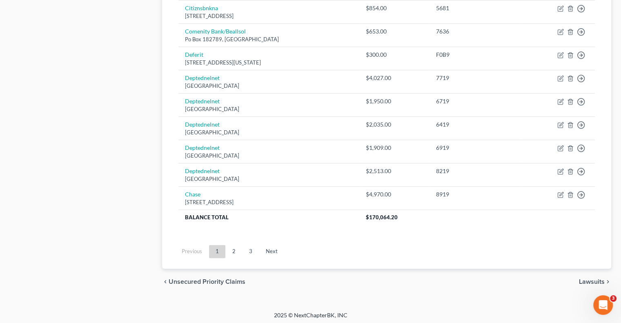
click at [233, 246] on link "2" at bounding box center [234, 251] width 16 height 13
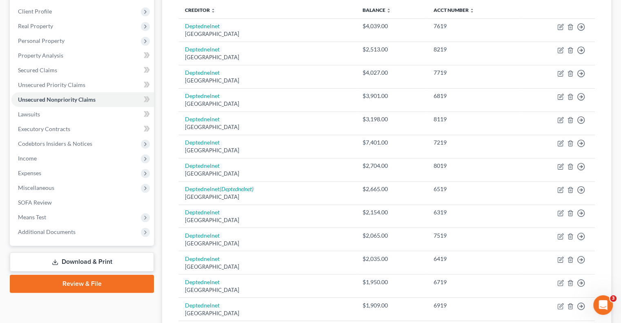
scroll to position [617, 0]
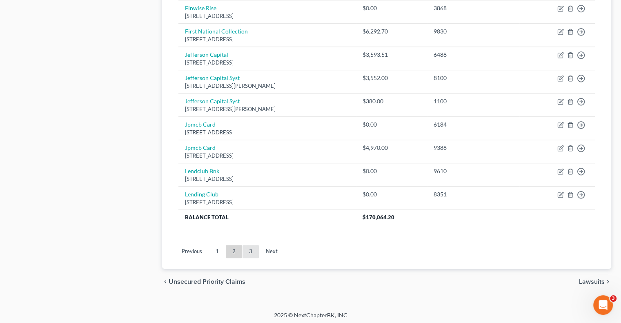
click at [247, 250] on link "3" at bounding box center [250, 251] width 16 height 13
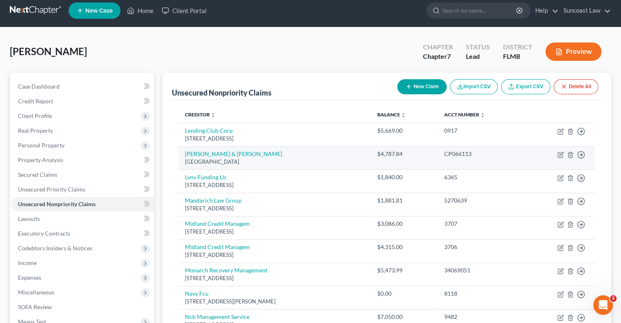
scroll to position [0, 0]
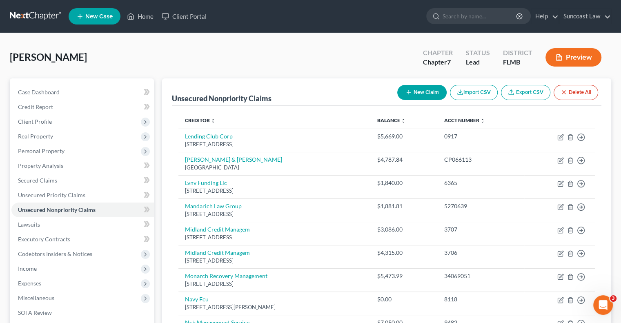
click at [424, 94] on button "New Claim" at bounding box center [421, 92] width 49 height 15
select select "0"
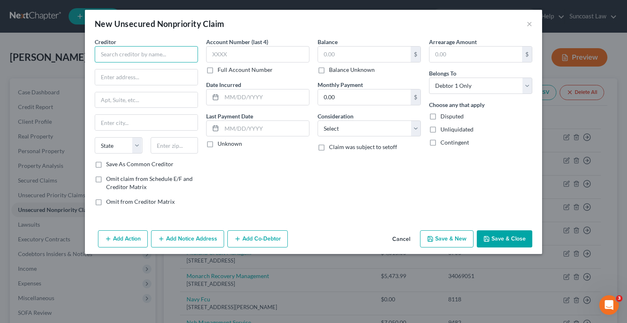
click at [168, 51] on input "text" at bounding box center [146, 54] width 103 height 16
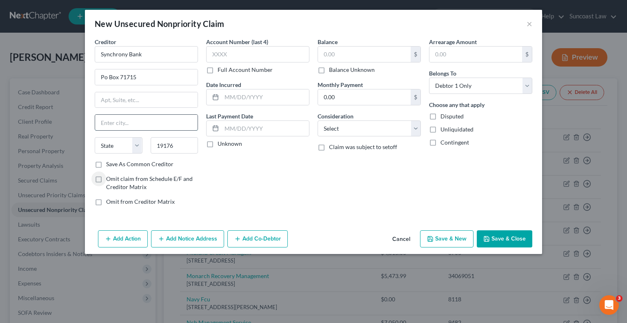
click at [156, 119] on input "text" at bounding box center [146, 123] width 102 height 16
click at [118, 149] on select "State AL AK AR AZ CA CO CT DE DC FL GA GU HI ID IL IN IA KS KY LA ME MD MA MI M…" at bounding box center [119, 145] width 48 height 16
click at [95, 137] on select "State AL AK AR AZ CA CO CT DE DC FL GA GU HI ID IL IN IA KS KY LA ME MD MA MI M…" at bounding box center [119, 145] width 48 height 16
click at [258, 57] on input "text" at bounding box center [257, 54] width 103 height 16
click at [333, 56] on input "text" at bounding box center [364, 55] width 93 height 16
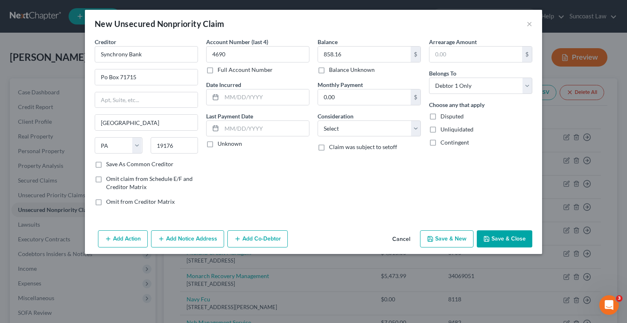
click at [508, 236] on button "Save & Close" at bounding box center [505, 238] width 56 height 17
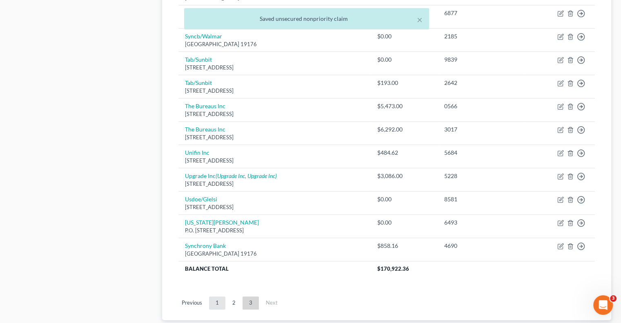
scroll to position [570, 0]
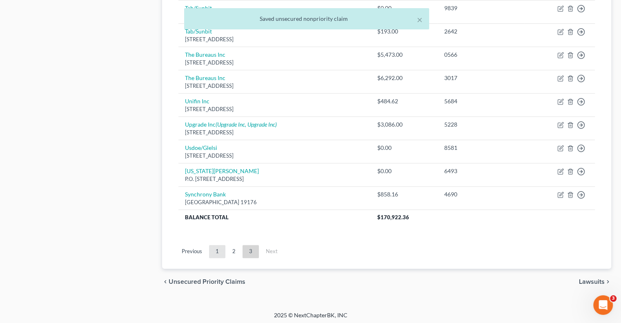
click at [220, 247] on link "1" at bounding box center [217, 251] width 16 height 13
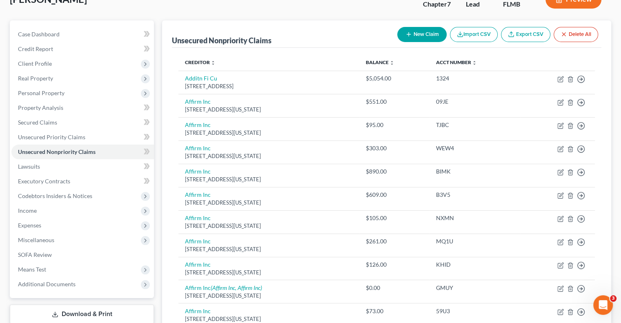
scroll to position [0, 0]
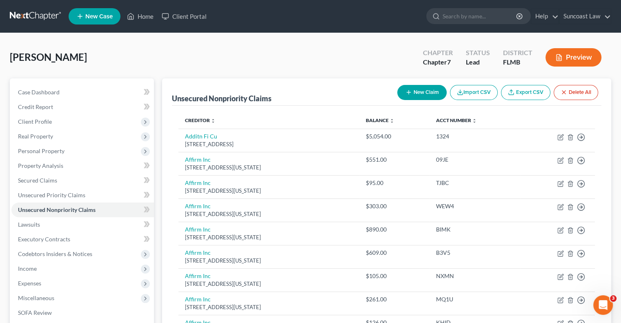
click at [419, 89] on button "New Claim" at bounding box center [421, 92] width 49 height 15
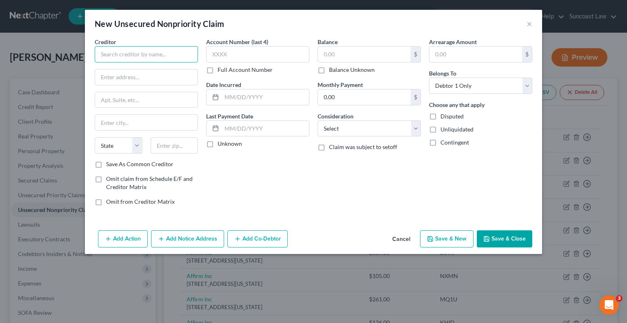
click at [168, 50] on input "text" at bounding box center [146, 54] width 103 height 16
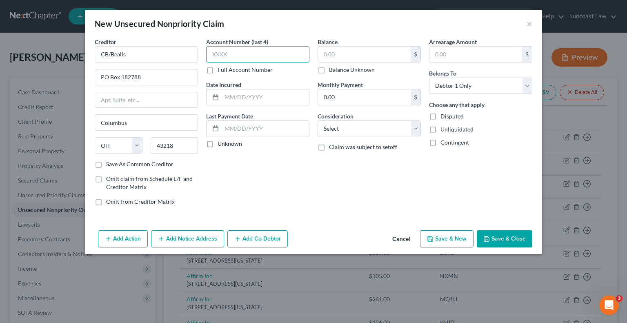
click at [235, 60] on input "text" at bounding box center [257, 54] width 103 height 16
click at [338, 53] on input "text" at bounding box center [364, 55] width 93 height 16
click at [500, 235] on button "Save & Close" at bounding box center [505, 238] width 56 height 17
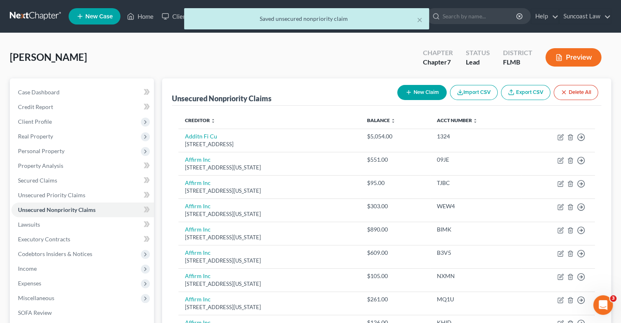
click at [416, 94] on button "New Claim" at bounding box center [421, 92] width 49 height 15
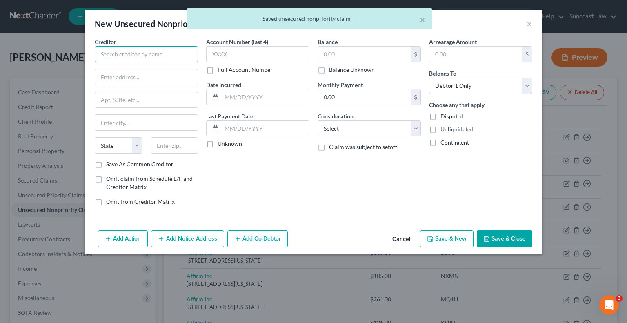
click at [185, 51] on input "text" at bounding box center [146, 54] width 103 height 16
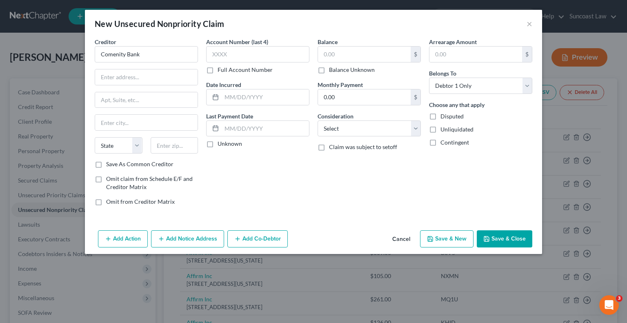
click at [124, 69] on div at bounding box center [146, 77] width 103 height 16
click at [124, 75] on input "text" at bounding box center [146, 77] width 102 height 16
paste input "PO Box 182789"
drag, startPoint x: 177, startPoint y: 141, endPoint x: 191, endPoint y: 134, distance: 15.7
click at [178, 141] on input "text" at bounding box center [175, 145] width 48 height 16
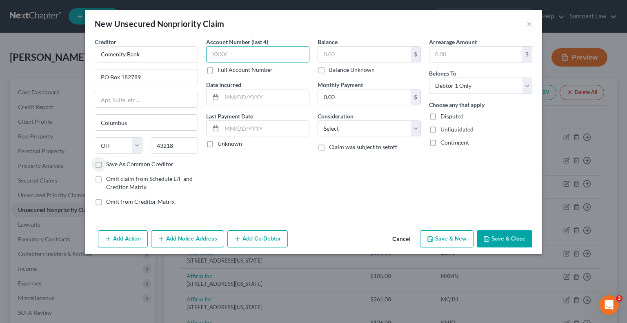
click at [264, 53] on input "text" at bounding box center [257, 54] width 103 height 16
click at [369, 52] on input "text" at bounding box center [364, 55] width 93 height 16
click at [511, 238] on button "Save & Close" at bounding box center [505, 238] width 56 height 17
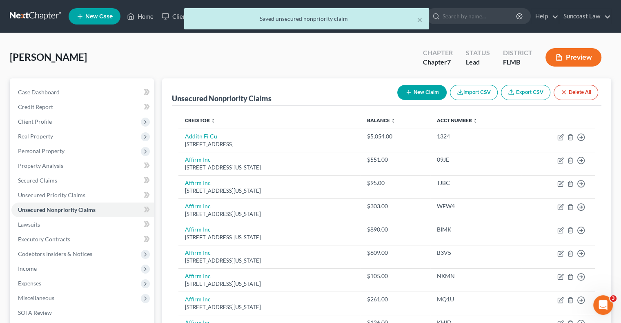
click at [425, 92] on button "New Claim" at bounding box center [421, 92] width 49 height 15
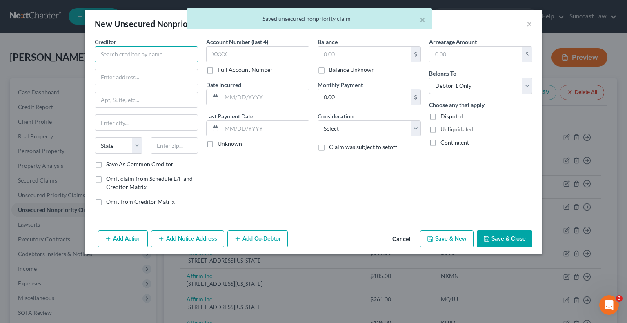
click at [179, 56] on input "text" at bounding box center [146, 54] width 103 height 16
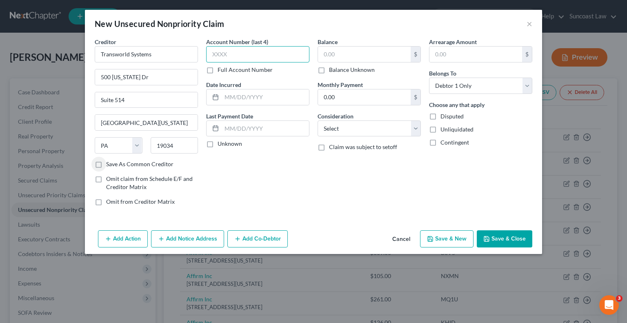
drag, startPoint x: 232, startPoint y: 49, endPoint x: 273, endPoint y: 5, distance: 59.8
click at [232, 49] on input "text" at bounding box center [257, 54] width 103 height 16
click at [353, 50] on input "text" at bounding box center [364, 55] width 93 height 16
click at [499, 238] on button "Save & Close" at bounding box center [505, 238] width 56 height 17
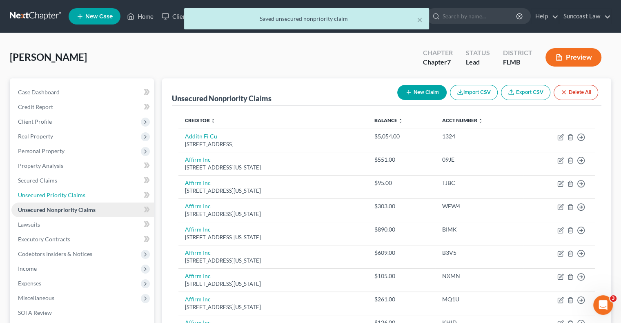
drag, startPoint x: 79, startPoint y: 198, endPoint x: 85, endPoint y: 211, distance: 14.1
click at [79, 198] on link "Unsecured Priority Claims" at bounding box center [82, 195] width 142 height 15
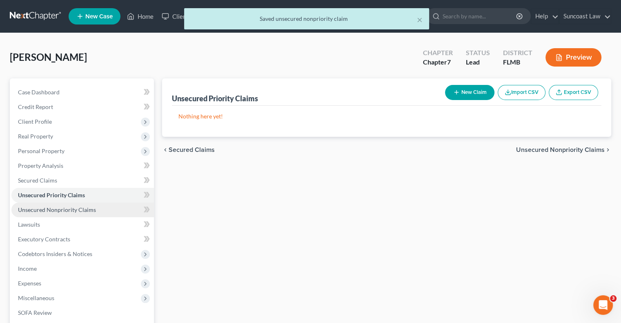
click at [88, 212] on span "Unsecured Nonpriority Claims" at bounding box center [57, 209] width 78 height 7
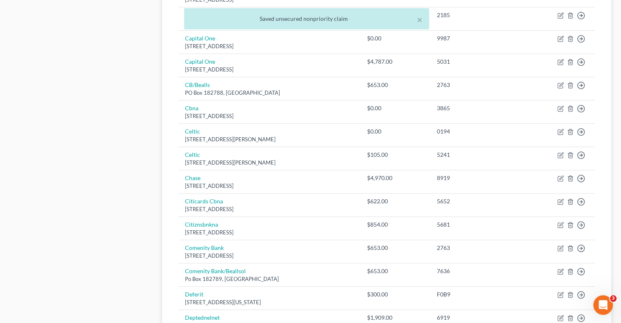
scroll to position [617, 0]
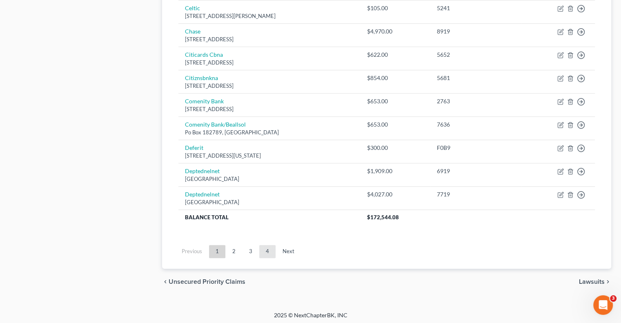
click at [264, 249] on link "4" at bounding box center [267, 251] width 16 height 13
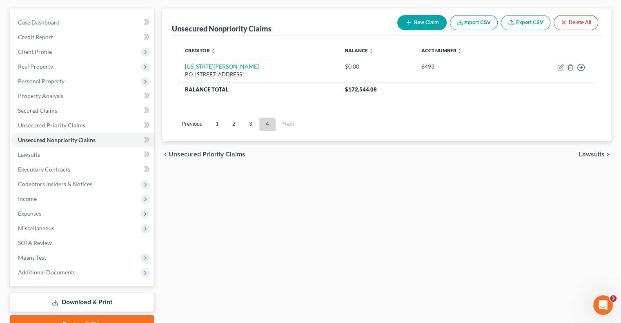
scroll to position [29, 0]
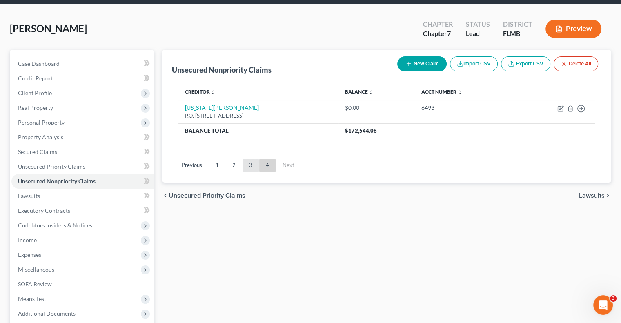
click at [250, 166] on link "3" at bounding box center [250, 165] width 16 height 13
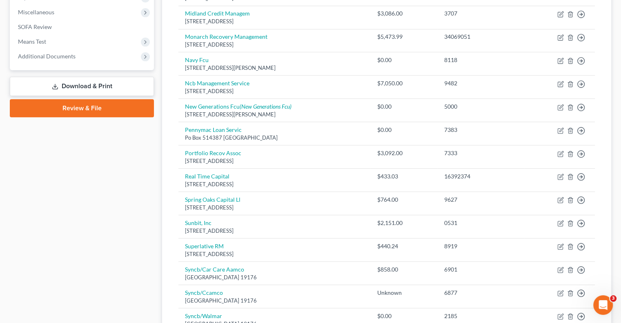
scroll to position [617, 0]
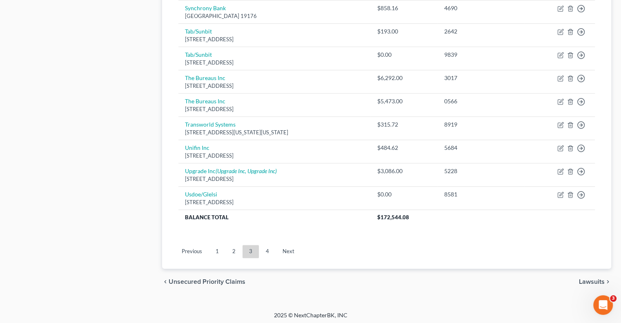
click at [233, 247] on link "2" at bounding box center [234, 251] width 16 height 13
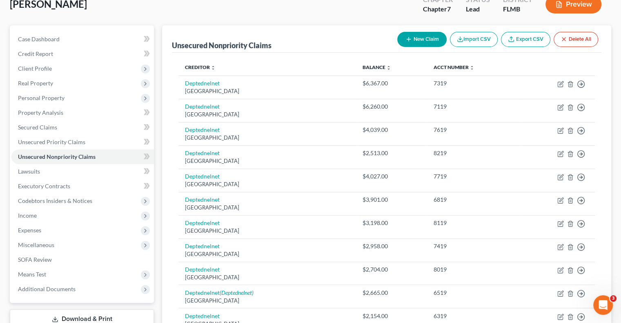
scroll to position [0, 0]
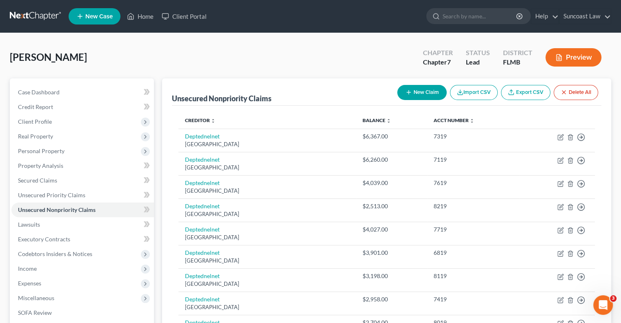
click at [413, 92] on button "New Claim" at bounding box center [421, 92] width 49 height 15
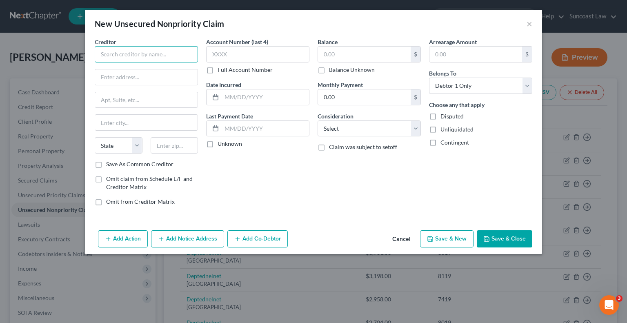
click at [176, 51] on input "text" at bounding box center [146, 54] width 103 height 16
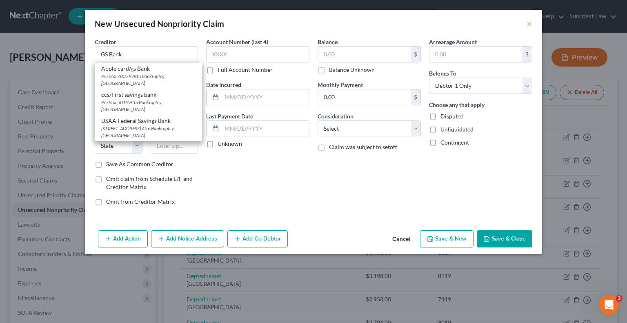
click at [146, 77] on div "PO Box 70379 Attn Bankruptcy, Philadelphia, PA 19176" at bounding box center [148, 80] width 94 height 14
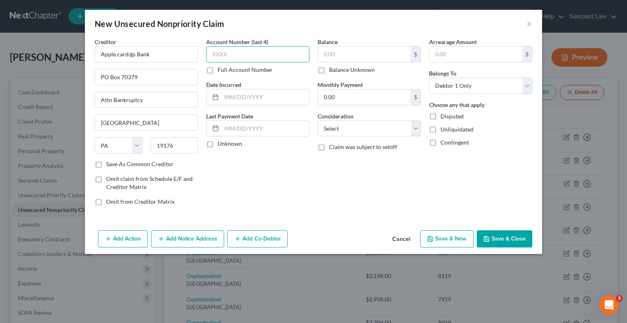
click at [252, 55] on input "text" at bounding box center [257, 54] width 103 height 16
click at [367, 49] on input "text" at bounding box center [364, 55] width 93 height 16
click at [509, 241] on button "Save & Close" at bounding box center [505, 238] width 56 height 17
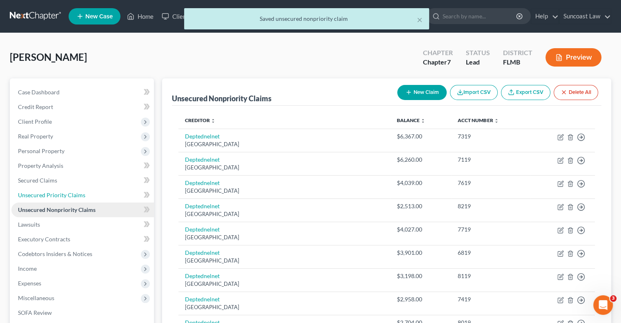
drag, startPoint x: 85, startPoint y: 197, endPoint x: 89, endPoint y: 209, distance: 12.1
click at [85, 197] on link "Unsecured Priority Claims" at bounding box center [82, 195] width 142 height 15
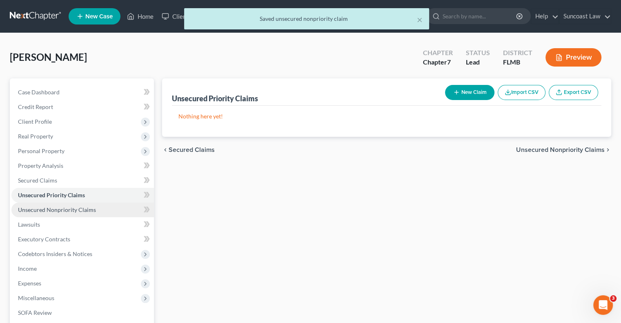
click at [91, 209] on span "Unsecured Nonpriority Claims" at bounding box center [57, 209] width 78 height 7
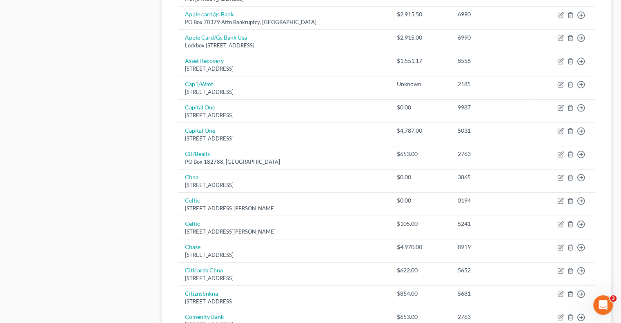
scroll to position [571, 0]
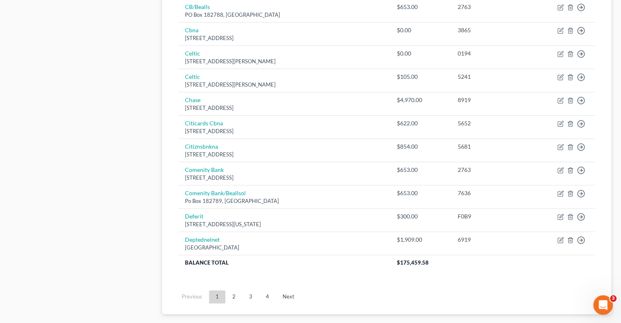
click at [233, 292] on link "2" at bounding box center [234, 296] width 16 height 13
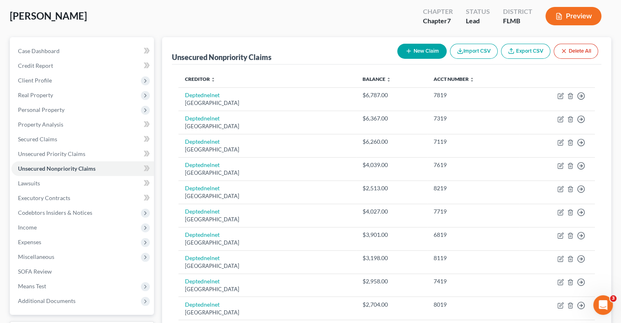
scroll to position [0, 0]
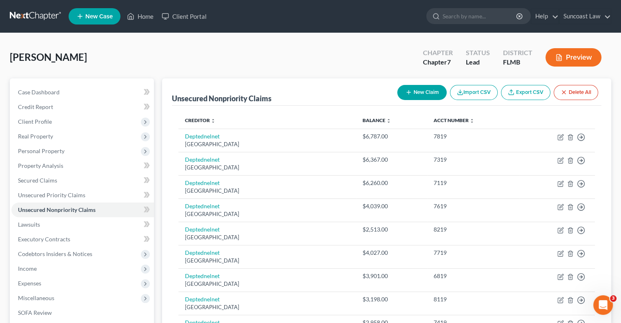
click at [413, 90] on button "New Claim" at bounding box center [421, 92] width 49 height 15
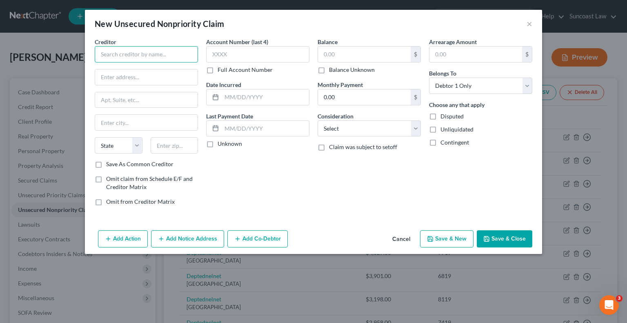
click at [158, 49] on input "text" at bounding box center [146, 54] width 103 height 16
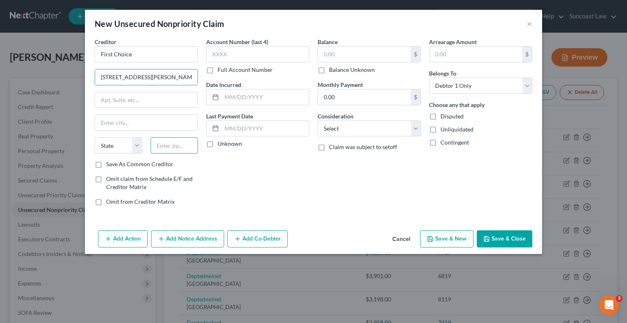
drag, startPoint x: 185, startPoint y: 150, endPoint x: 239, endPoint y: 6, distance: 153.4
click at [185, 149] on input "text" at bounding box center [175, 145] width 48 height 16
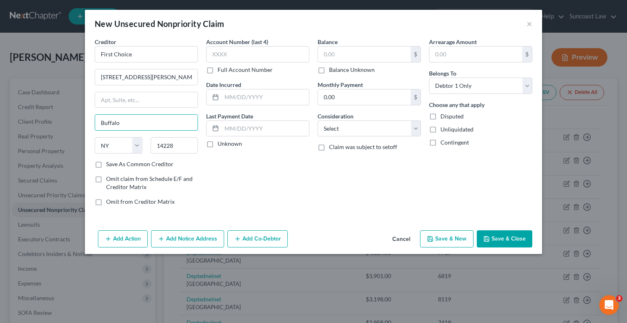
drag, startPoint x: 133, startPoint y: 118, endPoint x: 52, endPoint y: 117, distance: 81.2
click at [52, 117] on div "New Unsecured Nonpriority Claim × Creditor * First Choice 205 Bryant Woods Sout…" at bounding box center [313, 161] width 627 height 323
click at [244, 48] on input "text" at bounding box center [257, 54] width 103 height 16
click at [340, 53] on input "text" at bounding box center [364, 55] width 93 height 16
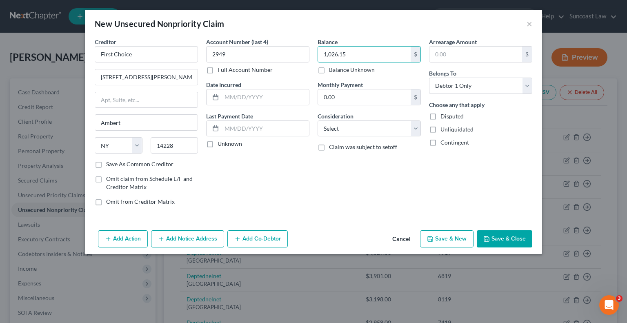
click at [511, 234] on button "Save & Close" at bounding box center [505, 238] width 56 height 17
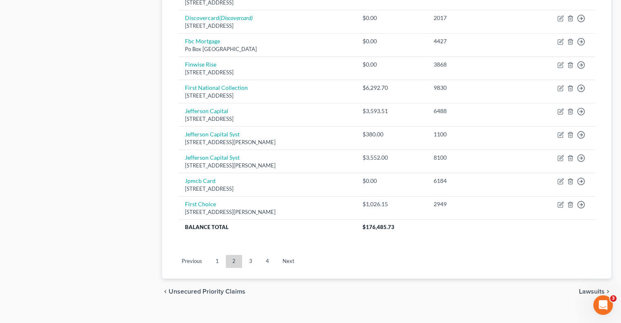
scroll to position [640, 0]
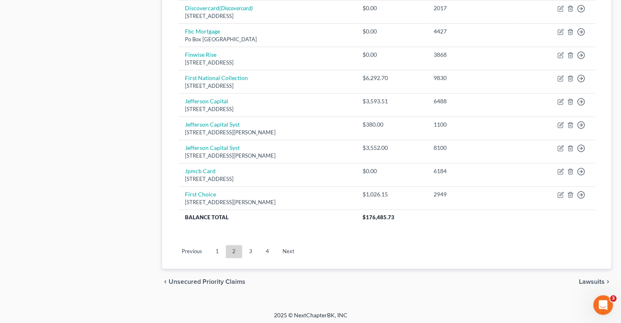
drag, startPoint x: 252, startPoint y: 251, endPoint x: 256, endPoint y: 251, distance: 4.2
click at [252, 251] on link "3" at bounding box center [250, 251] width 16 height 13
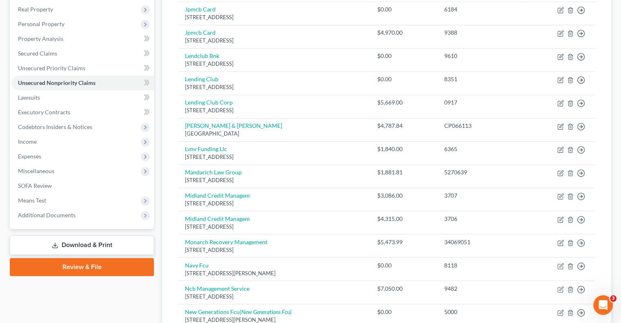
scroll to position [86, 0]
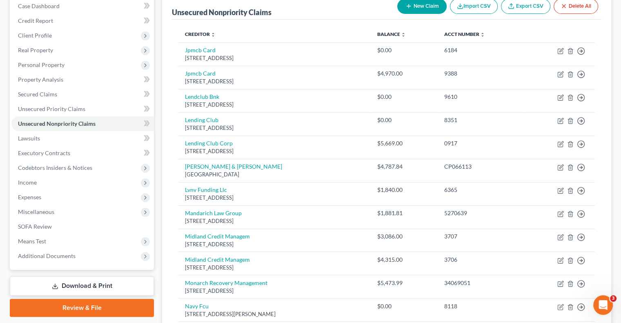
click at [420, 7] on button "New Claim" at bounding box center [421, 6] width 49 height 15
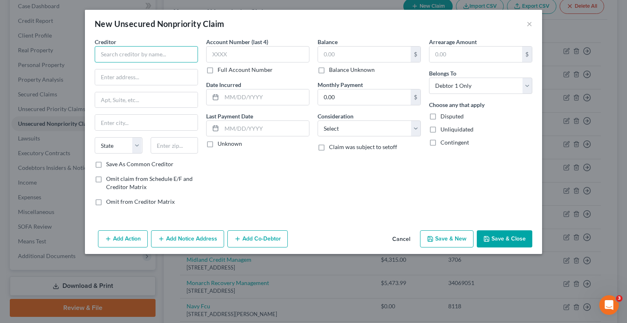
click at [153, 52] on input "text" at bounding box center [146, 54] width 103 height 16
click at [180, 147] on input "text" at bounding box center [175, 145] width 48 height 16
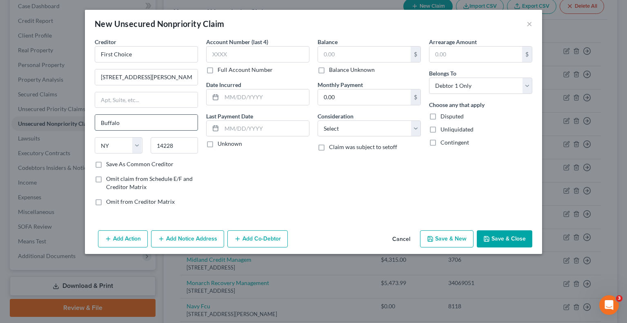
drag, startPoint x: 131, startPoint y: 129, endPoint x: 101, endPoint y: 126, distance: 29.9
click at [101, 126] on input "Buffalo" at bounding box center [146, 123] width 102 height 16
click at [271, 58] on input "text" at bounding box center [257, 54] width 103 height 16
click at [347, 50] on input "text" at bounding box center [364, 55] width 93 height 16
click at [517, 233] on button "Save & Close" at bounding box center [505, 238] width 56 height 17
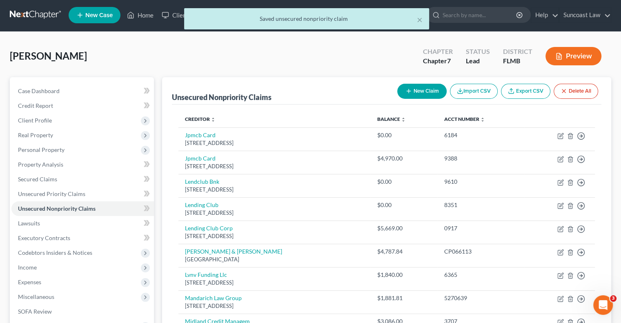
scroll to position [0, 0]
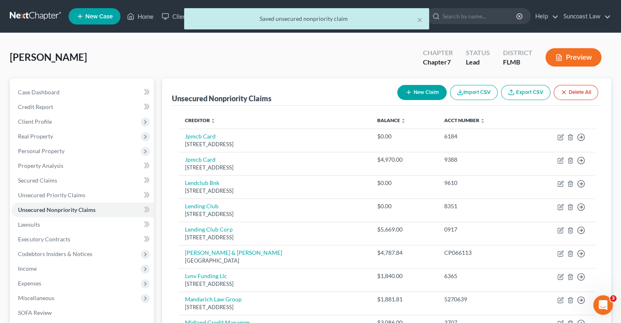
click at [423, 96] on button "New Claim" at bounding box center [421, 92] width 49 height 15
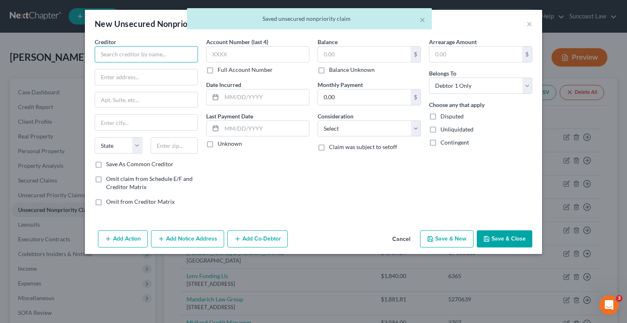
click at [169, 55] on input "text" at bounding box center [146, 54] width 103 height 16
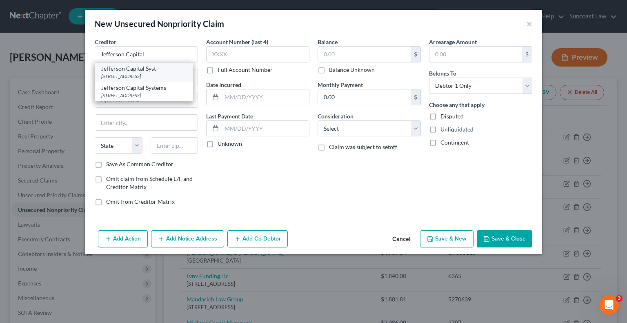
click at [149, 78] on div "200 14th ave E Attn Bankruptcy, Sartell, MN 56377" at bounding box center [143, 76] width 85 height 7
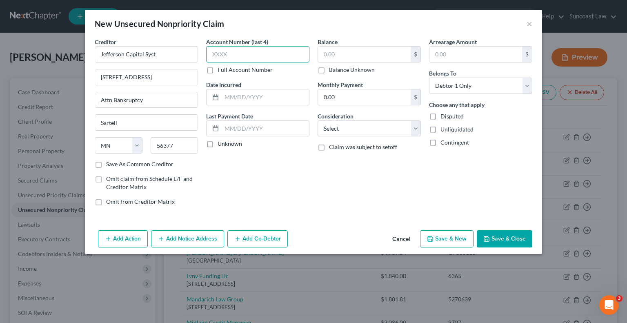
click at [282, 49] on input "text" at bounding box center [257, 54] width 103 height 16
click at [370, 53] on input "text" at bounding box center [364, 55] width 93 height 16
click at [506, 240] on button "Save & Close" at bounding box center [505, 238] width 56 height 17
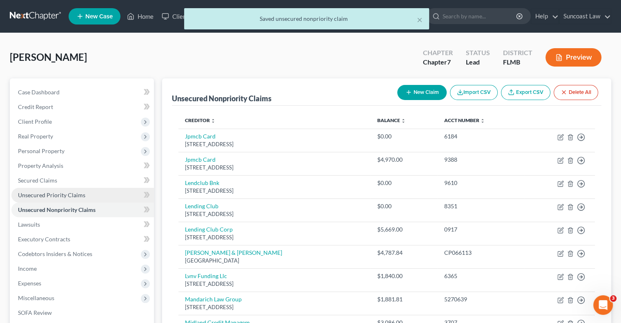
click at [83, 191] on link "Unsecured Priority Claims" at bounding box center [82, 195] width 142 height 15
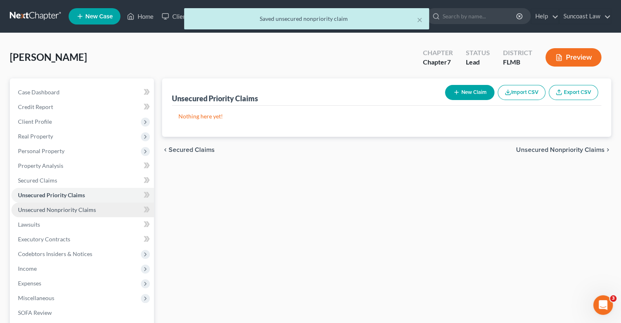
click at [86, 209] on span "Unsecured Nonpriority Claims" at bounding box center [57, 209] width 78 height 7
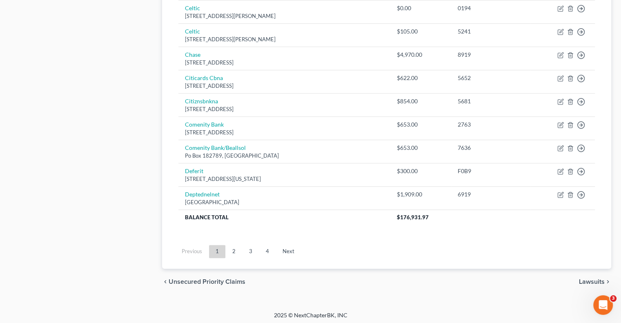
click at [252, 248] on link "3" at bounding box center [250, 251] width 16 height 13
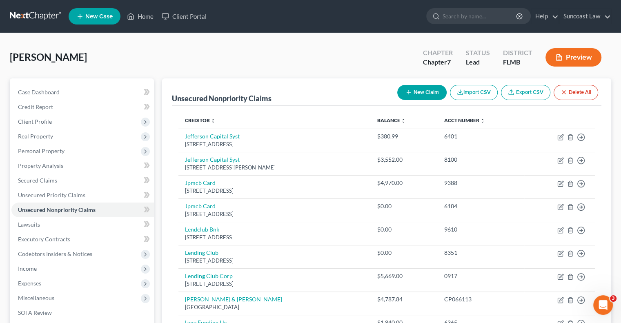
click at [423, 97] on button "New Claim" at bounding box center [421, 92] width 49 height 15
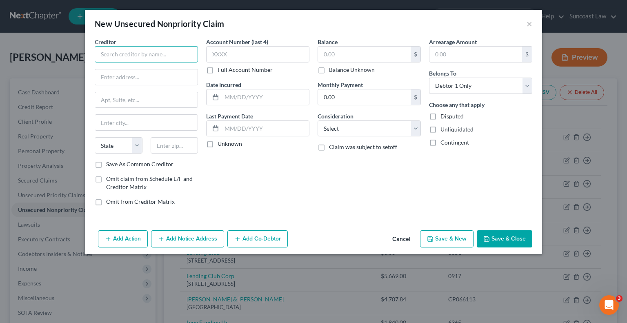
click at [164, 53] on input "text" at bounding box center [146, 54] width 103 height 16
click at [165, 51] on input "True Accord" at bounding box center [146, 54] width 103 height 16
click at [144, 71] on input "text" at bounding box center [146, 77] width 102 height 16
click at [143, 58] on input "True Accord" at bounding box center [146, 54] width 103 height 16
drag, startPoint x: 144, startPoint y: 55, endPoint x: 0, endPoint y: 42, distance: 144.3
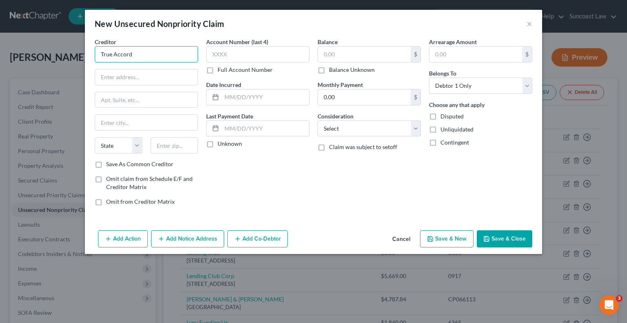
click at [0, 42] on div "New Unsecured Nonpriority Claim × Creditor * True Accord State AL AK AR AZ CA C…" at bounding box center [313, 161] width 627 height 323
click at [142, 71] on div "True Accord" at bounding box center [143, 68] width 85 height 8
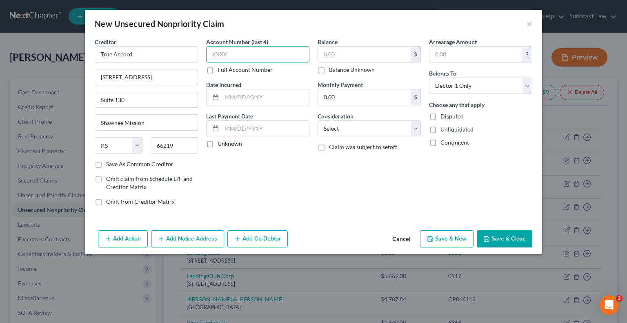
click at [264, 56] on input "text" at bounding box center [257, 54] width 103 height 16
click at [353, 53] on input "text" at bounding box center [364, 55] width 93 height 16
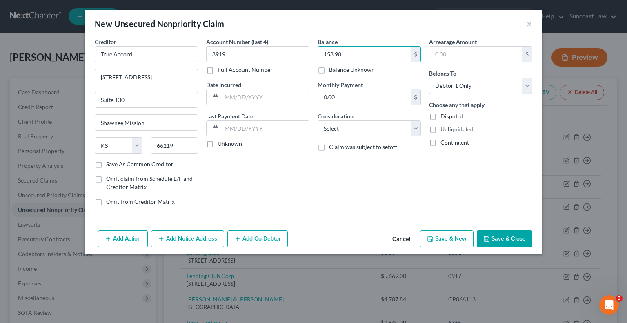
click at [504, 240] on button "Save & Close" at bounding box center [505, 238] width 56 height 17
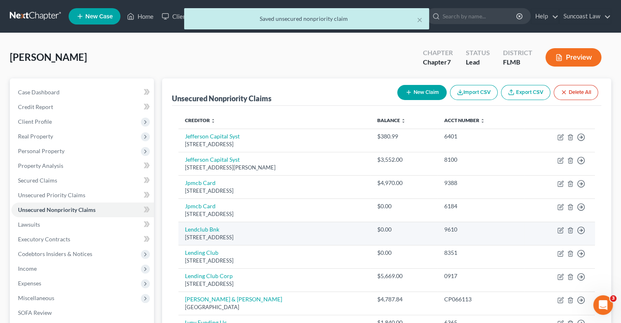
scroll to position [41, 0]
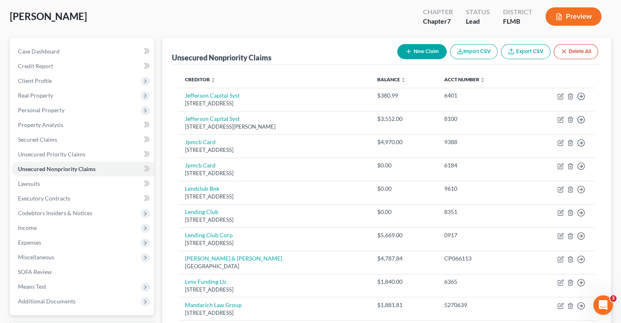
click at [411, 52] on button "New Claim" at bounding box center [421, 51] width 49 height 15
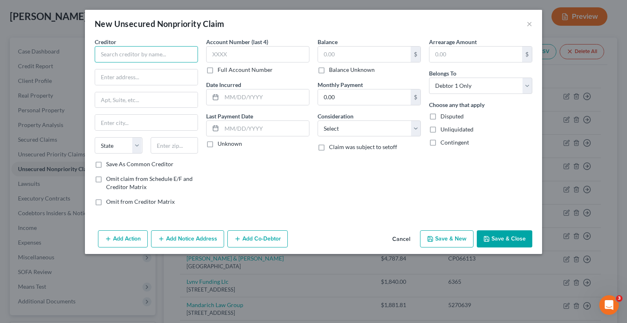
click at [157, 53] on input "text" at bounding box center [146, 54] width 103 height 16
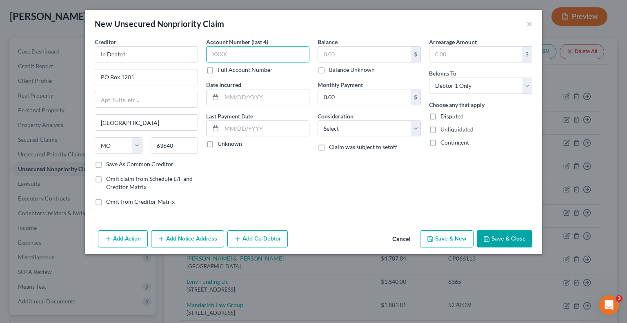
click at [269, 53] on input "text" at bounding box center [257, 54] width 103 height 16
click at [374, 52] on input "text" at bounding box center [364, 55] width 93 height 16
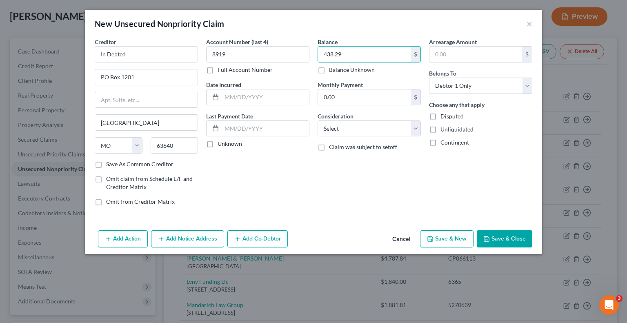
click at [509, 239] on button "Save & Close" at bounding box center [505, 238] width 56 height 17
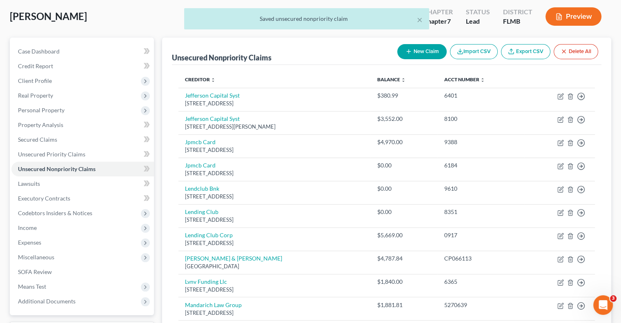
click at [428, 53] on button "New Claim" at bounding box center [421, 51] width 49 height 15
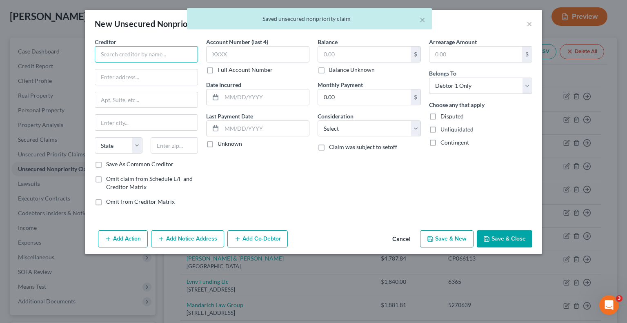
click at [166, 52] on input "text" at bounding box center [146, 54] width 103 height 16
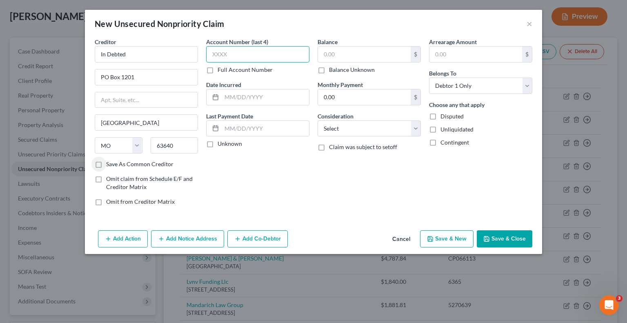
click at [278, 58] on input "text" at bounding box center [257, 54] width 103 height 16
click at [337, 50] on input "text" at bounding box center [364, 55] width 93 height 16
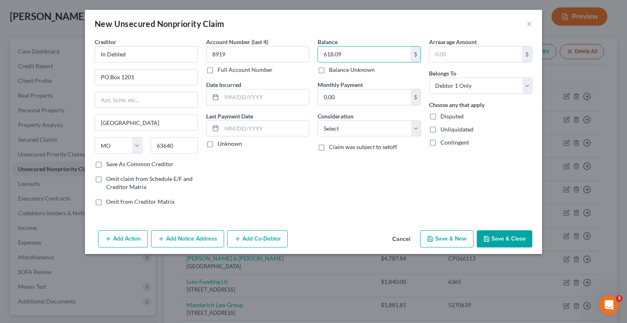
click at [514, 240] on button "Save & Close" at bounding box center [505, 238] width 56 height 17
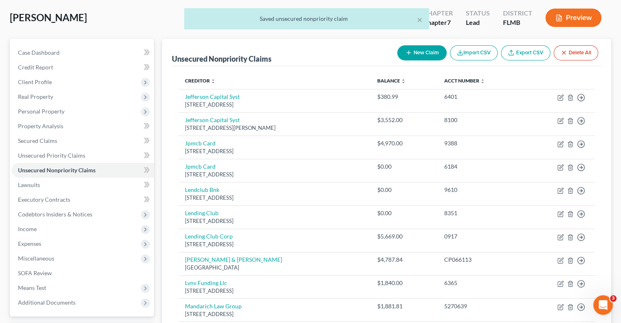
scroll to position [0, 0]
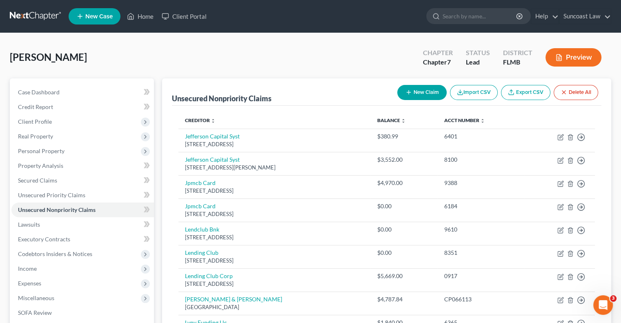
click at [416, 93] on button "New Claim" at bounding box center [421, 92] width 49 height 15
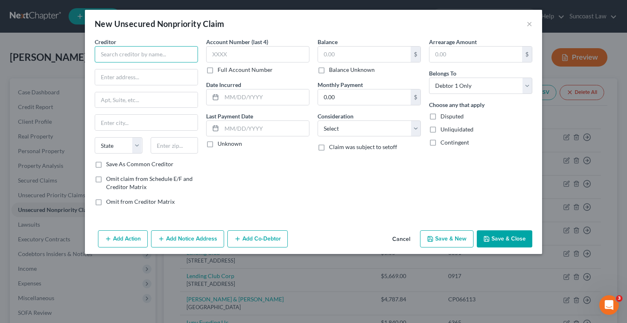
click at [162, 53] on input "text" at bounding box center [146, 54] width 103 height 16
drag, startPoint x: 149, startPoint y: 143, endPoint x: 131, endPoint y: 142, distance: 18.4
click at [131, 142] on div "State AL AK AR AZ CA CO CT DE DC FL GA GU HI ID IL IN IA KS KY LA ME MD MA MI M…" at bounding box center [146, 148] width 111 height 23
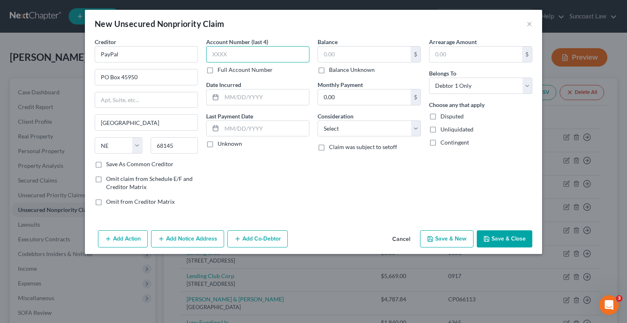
click at [240, 55] on input "text" at bounding box center [257, 54] width 103 height 16
click at [366, 55] on input "text" at bounding box center [364, 55] width 93 height 16
click at [501, 233] on button "Save & Close" at bounding box center [505, 238] width 56 height 17
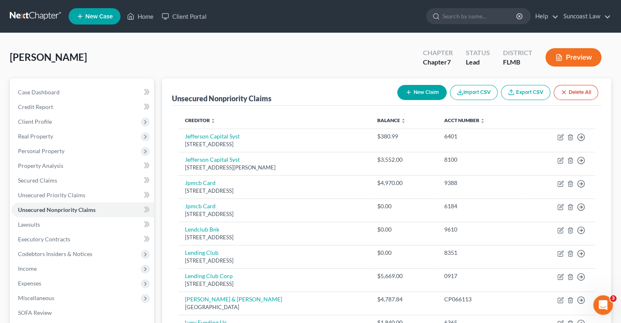
click at [427, 95] on button "New Claim" at bounding box center [421, 92] width 49 height 15
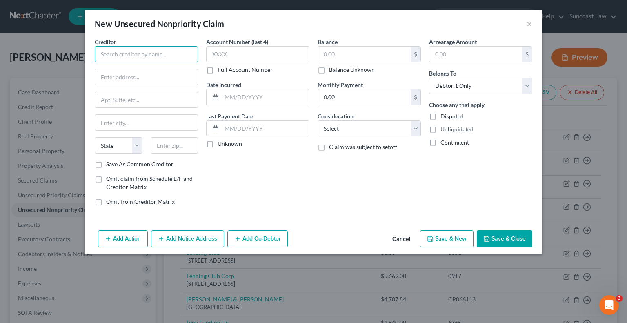
drag, startPoint x: 128, startPoint y: 56, endPoint x: 171, endPoint y: 22, distance: 54.7
click at [128, 55] on input "text" at bounding box center [146, 54] width 103 height 16
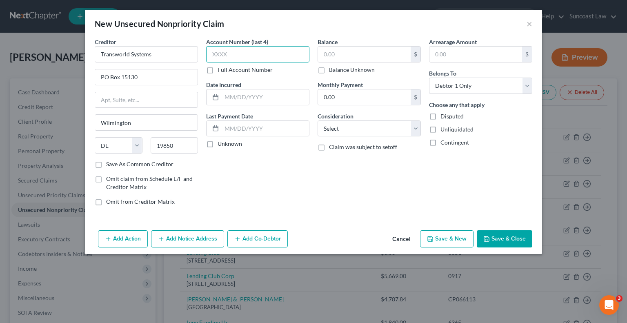
click at [226, 47] on input "text" at bounding box center [257, 54] width 103 height 16
click at [334, 57] on input "text" at bounding box center [364, 55] width 93 height 16
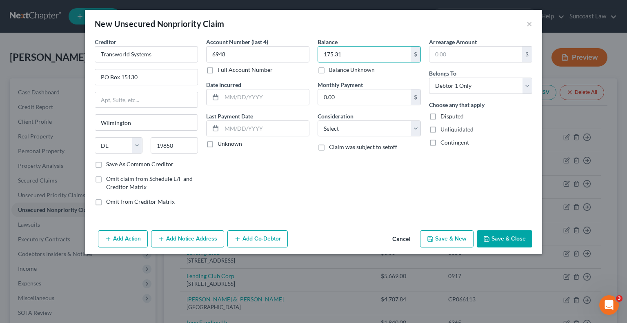
click at [508, 240] on button "Save & Close" at bounding box center [505, 238] width 56 height 17
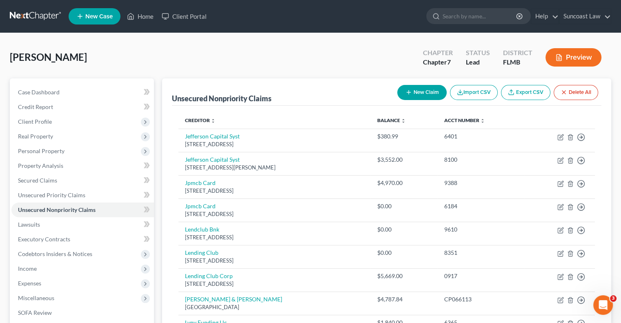
click at [422, 91] on button "New Claim" at bounding box center [421, 92] width 49 height 15
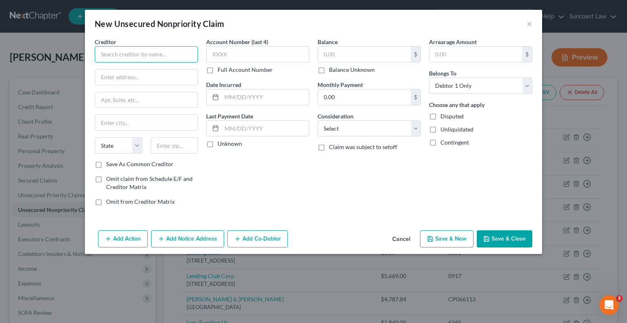
click at [162, 57] on input "text" at bounding box center [146, 54] width 103 height 16
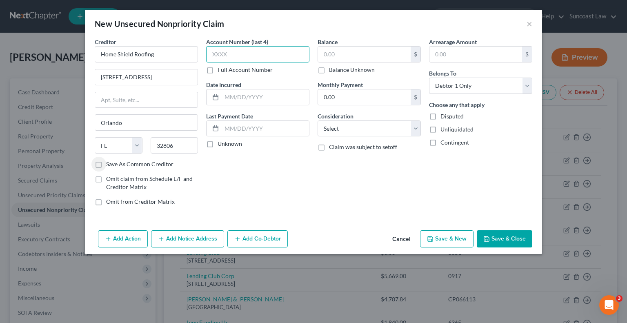
click at [258, 52] on input "text" at bounding box center [257, 54] width 103 height 16
click at [332, 60] on input "text" at bounding box center [364, 55] width 93 height 16
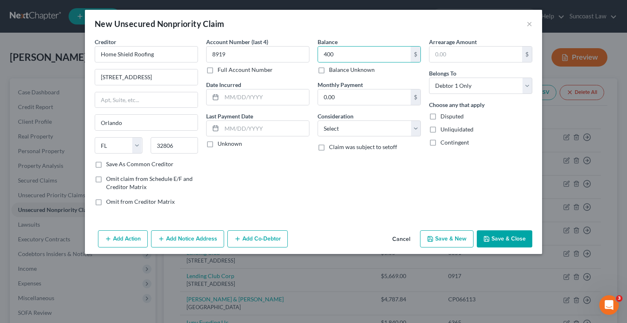
click at [527, 236] on button "Save & Close" at bounding box center [505, 238] width 56 height 17
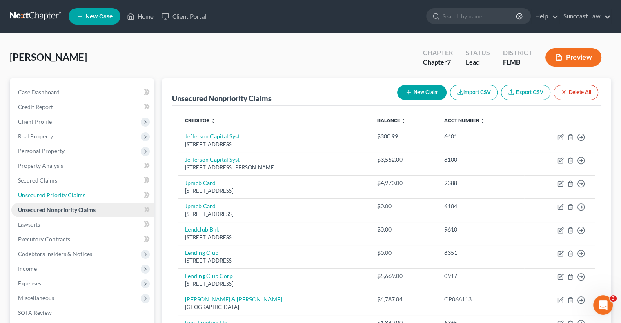
drag, startPoint x: 84, startPoint y: 194, endPoint x: 91, endPoint y: 207, distance: 15.0
click at [84, 194] on link "Unsecured Priority Claims" at bounding box center [82, 195] width 142 height 15
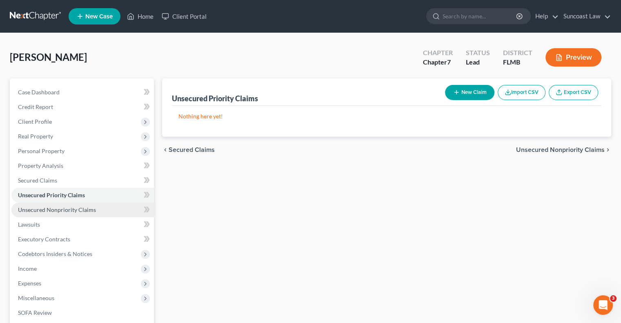
click at [91, 209] on span "Unsecured Nonpriority Claims" at bounding box center [57, 209] width 78 height 7
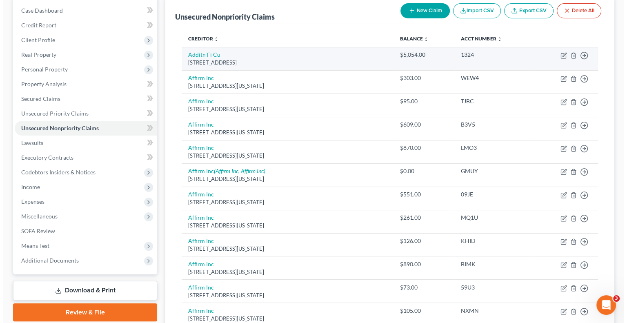
scroll to position [41, 0]
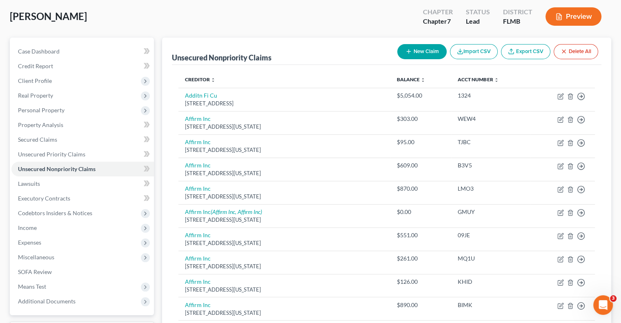
click at [427, 55] on button "New Claim" at bounding box center [421, 51] width 49 height 15
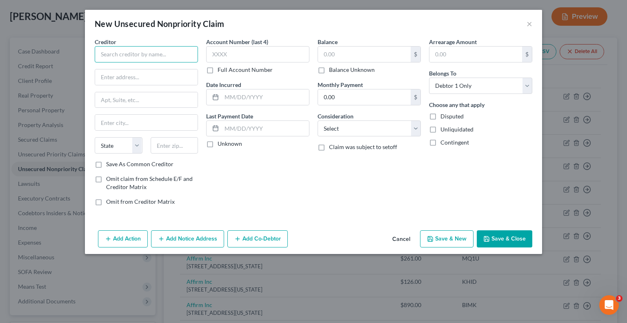
click at [127, 55] on input "text" at bounding box center [146, 54] width 103 height 16
click at [106, 166] on label "Save As Common Creditor" at bounding box center [139, 164] width 67 height 8
click at [109, 165] on input "Save As Common Creditor" at bounding box center [111, 162] width 5 height 5
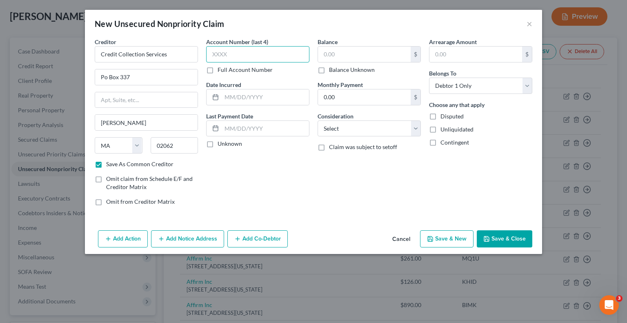
click at [250, 49] on input "text" at bounding box center [257, 54] width 103 height 16
click at [346, 47] on input "text" at bounding box center [364, 55] width 93 height 16
click at [503, 237] on button "Save & Close" at bounding box center [505, 238] width 56 height 17
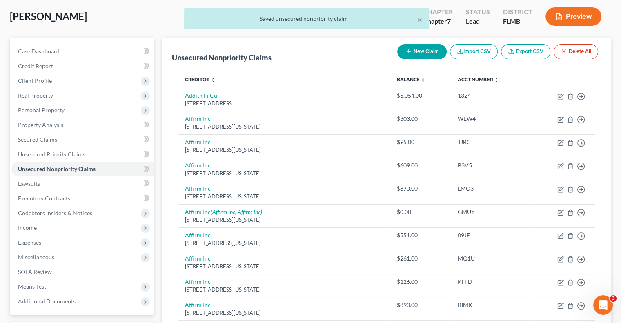
click at [424, 49] on button "New Claim" at bounding box center [421, 51] width 49 height 15
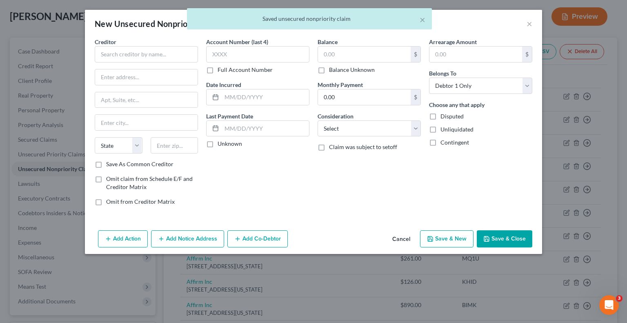
click at [158, 45] on div "Creditor *" at bounding box center [146, 50] width 103 height 25
click at [160, 51] on input "text" at bounding box center [146, 54] width 103 height 16
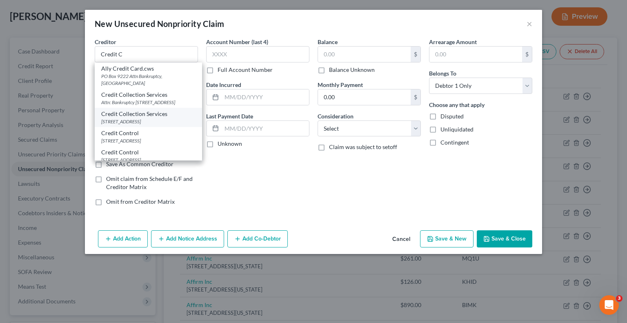
click at [157, 125] on div "Po Box 337, Norwood, MA 02062" at bounding box center [148, 121] width 94 height 7
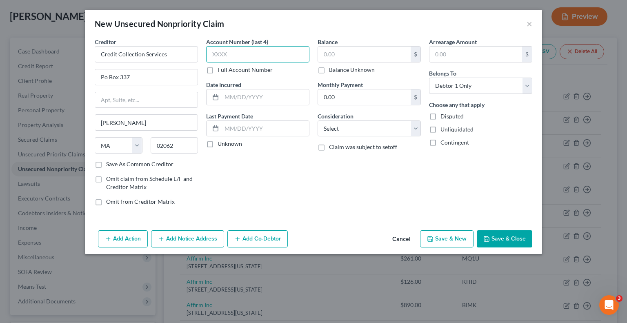
click at [249, 52] on input "text" at bounding box center [257, 54] width 103 height 16
click at [393, 47] on input "text" at bounding box center [364, 55] width 93 height 16
click at [506, 238] on button "Save & Close" at bounding box center [505, 238] width 56 height 17
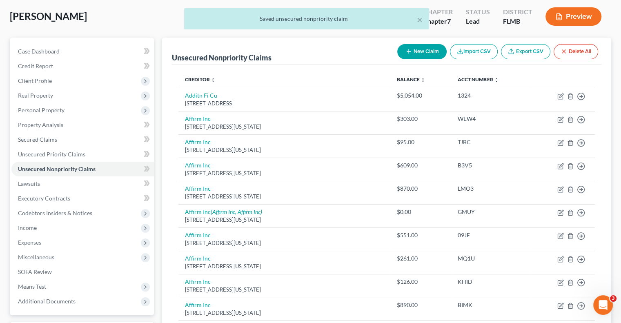
click at [415, 47] on button "New Claim" at bounding box center [421, 51] width 49 height 15
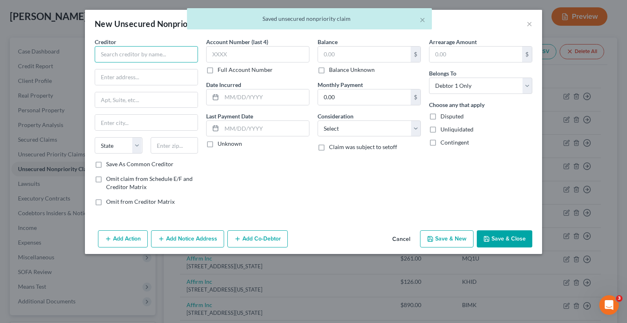
click at [166, 51] on input "text" at bounding box center [146, 54] width 103 height 16
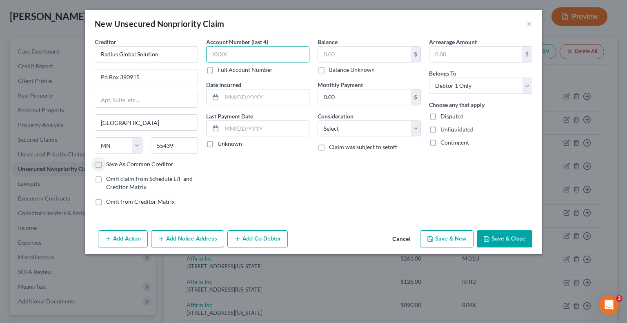
click at [243, 53] on input "text" at bounding box center [257, 54] width 103 height 16
click at [397, 55] on input "text" at bounding box center [364, 55] width 93 height 16
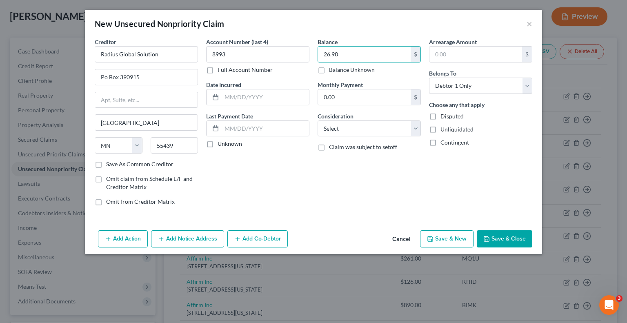
click at [490, 236] on icon "button" at bounding box center [486, 238] width 7 height 7
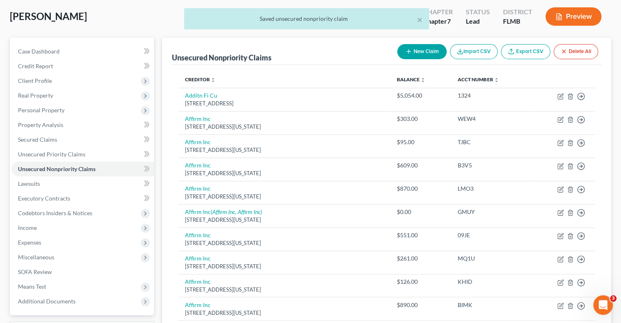
click at [427, 50] on button "New Claim" at bounding box center [421, 51] width 49 height 15
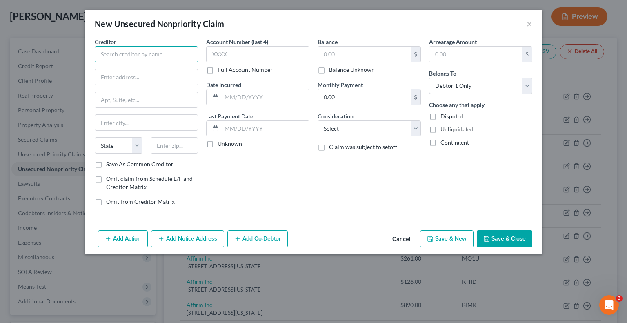
click at [152, 53] on input "text" at bounding box center [146, 54] width 103 height 16
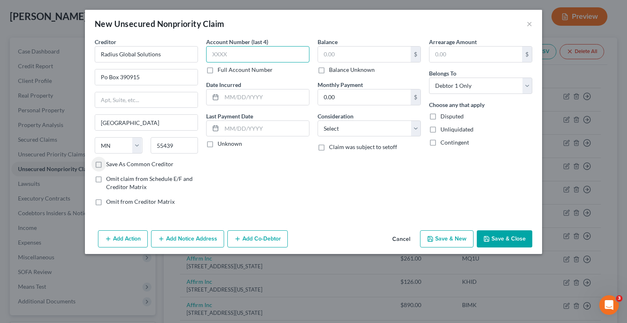
click at [232, 56] on input "text" at bounding box center [257, 54] width 103 height 16
click at [345, 57] on input "text" at bounding box center [364, 55] width 93 height 16
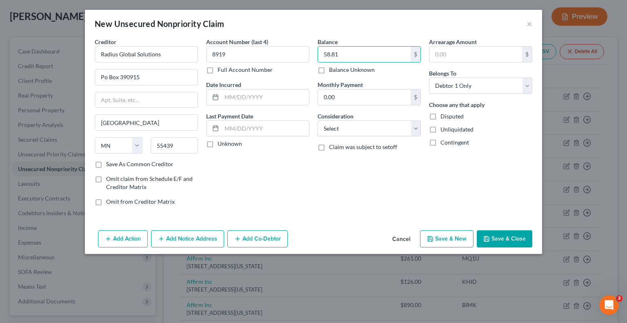
click at [519, 235] on button "Save & Close" at bounding box center [505, 238] width 56 height 17
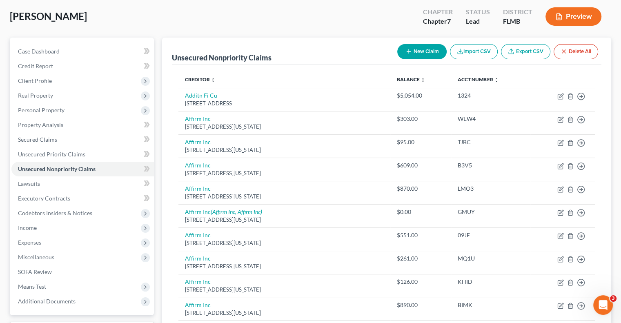
click at [421, 54] on button "New Claim" at bounding box center [421, 51] width 49 height 15
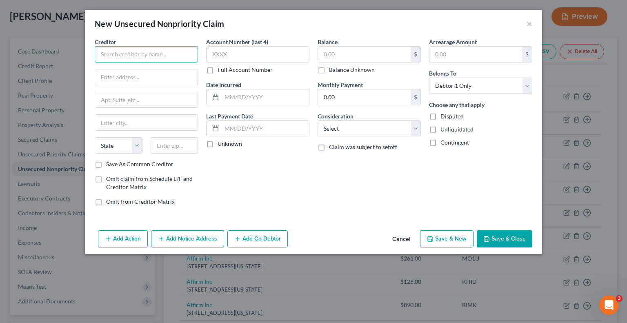
click at [159, 48] on input "text" at bounding box center [146, 54] width 103 height 16
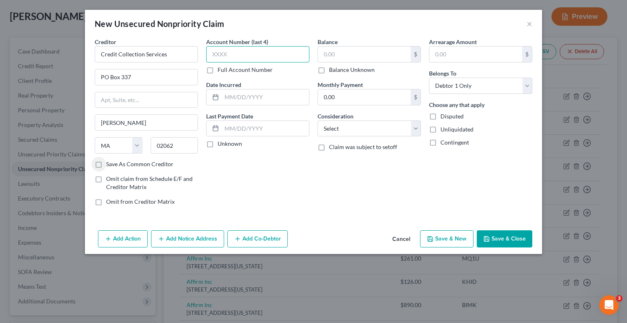
click at [281, 55] on input "text" at bounding box center [257, 54] width 103 height 16
click at [350, 52] on input "text" at bounding box center [364, 55] width 93 height 16
click at [506, 238] on button "Save & Close" at bounding box center [505, 238] width 56 height 17
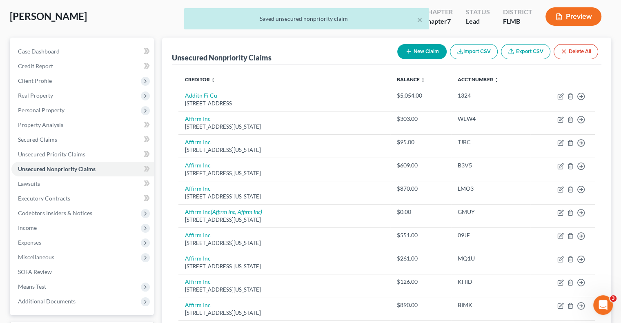
click at [420, 52] on button "New Claim" at bounding box center [421, 51] width 49 height 15
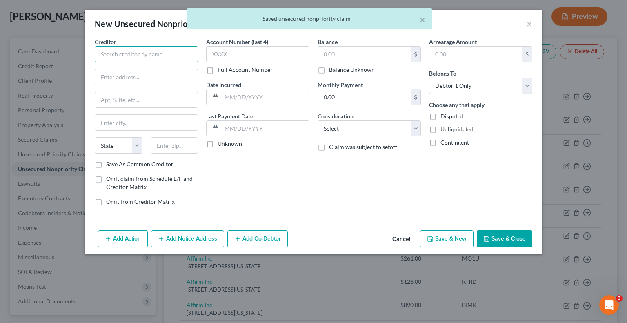
click at [170, 49] on input "text" at bounding box center [146, 54] width 103 height 16
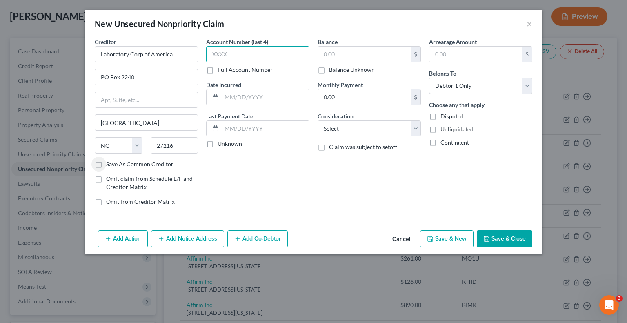
click at [259, 52] on input "text" at bounding box center [257, 54] width 103 height 16
click at [340, 57] on input "text" at bounding box center [364, 55] width 93 height 16
click at [511, 233] on button "Save & Close" at bounding box center [505, 238] width 56 height 17
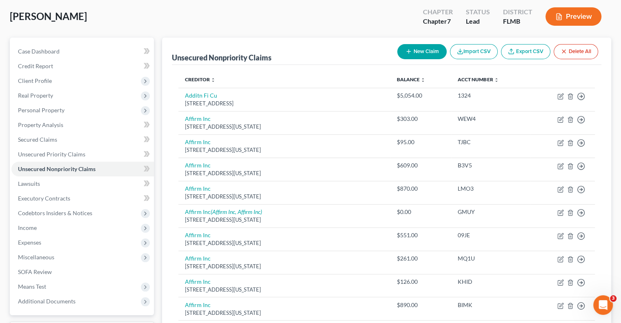
click at [410, 50] on icon "button" at bounding box center [408, 51] width 7 height 7
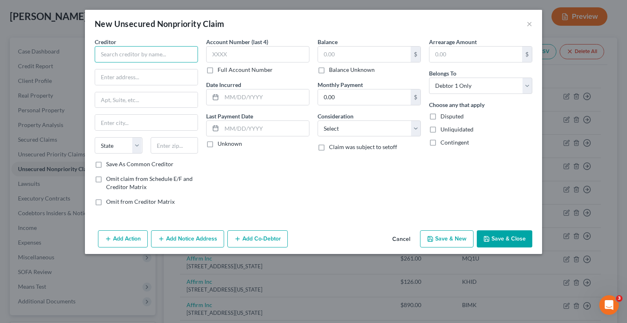
click at [163, 50] on input "text" at bounding box center [146, 54] width 103 height 16
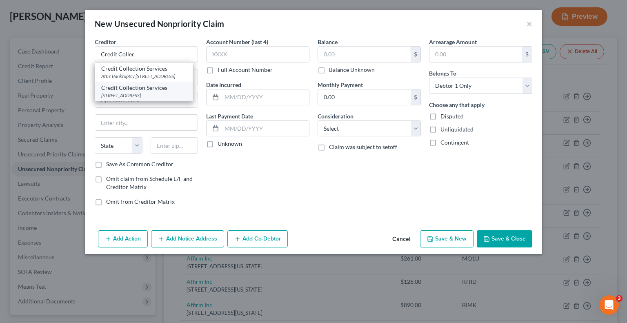
click at [145, 91] on div "Credit Collection Services" at bounding box center [143, 88] width 85 height 8
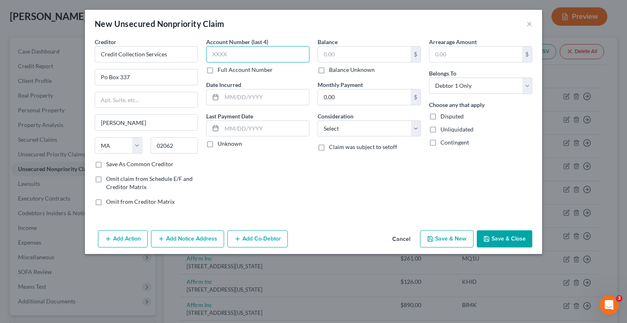
click at [250, 50] on input "text" at bounding box center [257, 54] width 103 height 16
click at [362, 61] on input "text" at bounding box center [364, 55] width 93 height 16
click at [506, 235] on button "Save & Close" at bounding box center [505, 238] width 56 height 17
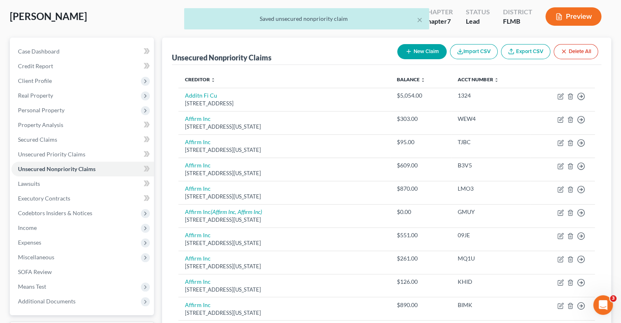
click at [425, 48] on button "New Claim" at bounding box center [421, 51] width 49 height 15
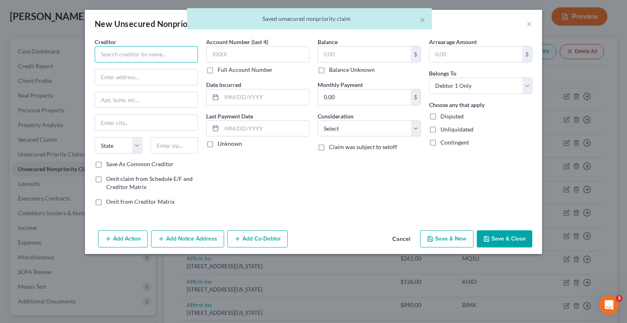
click at [156, 51] on input "text" at bounding box center [146, 54] width 103 height 16
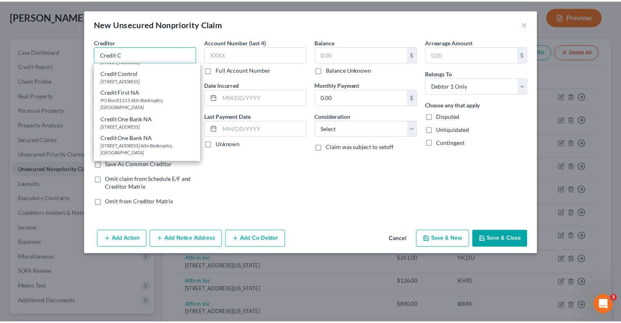
scroll to position [0, 0]
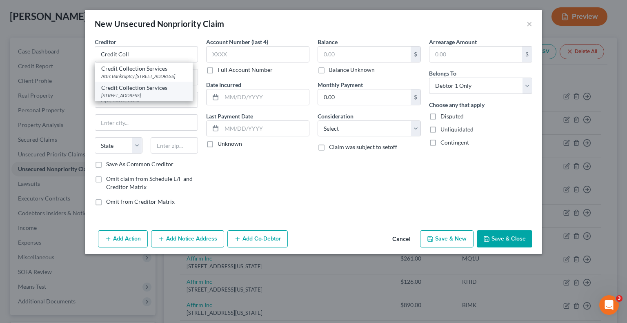
click at [143, 92] on div "Credit Collection Services" at bounding box center [143, 88] width 85 height 8
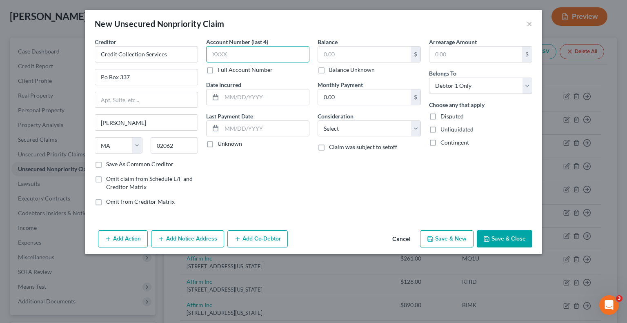
click at [240, 53] on input "text" at bounding box center [257, 54] width 103 height 16
click at [340, 57] on input "text" at bounding box center [364, 55] width 93 height 16
click at [488, 240] on icon "button" at bounding box center [486, 238] width 7 height 7
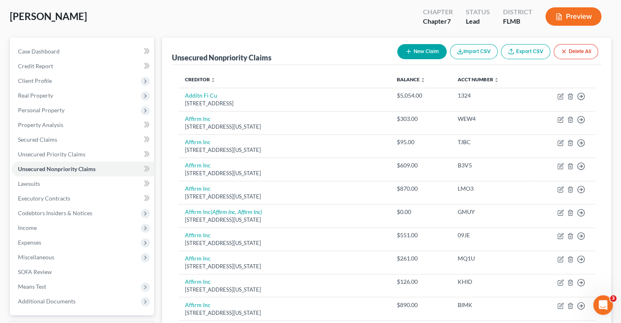
click at [421, 47] on button "New Claim" at bounding box center [421, 51] width 49 height 15
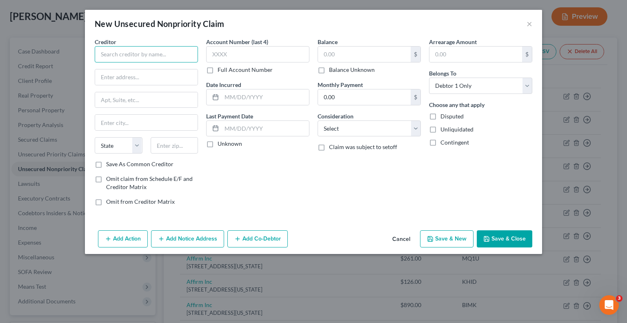
click at [165, 52] on input "text" at bounding box center [146, 54] width 103 height 16
paste input "LabCorp"
click at [182, 76] on input "text" at bounding box center [146, 77] width 102 height 16
paste input "Po Box 2240"
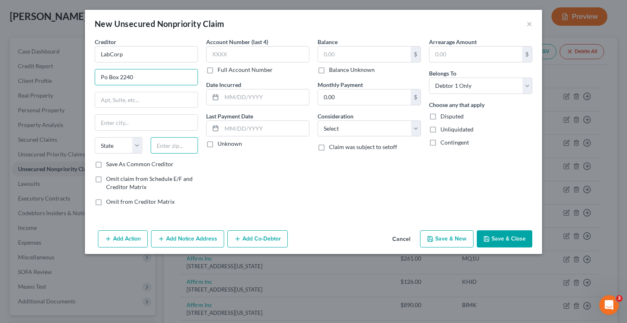
drag, startPoint x: 181, startPoint y: 144, endPoint x: 191, endPoint y: 141, distance: 10.1
click at [184, 143] on input "text" at bounding box center [175, 145] width 48 height 16
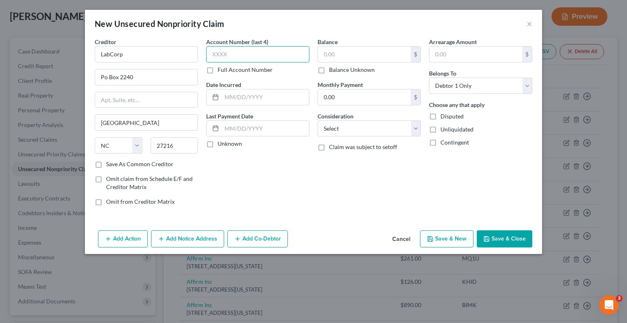
click at [279, 51] on input "text" at bounding box center [257, 54] width 103 height 16
click at [367, 57] on input "text" at bounding box center [364, 55] width 93 height 16
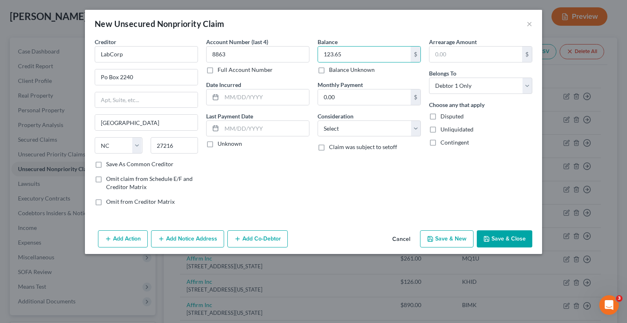
click at [517, 238] on button "Save & Close" at bounding box center [505, 238] width 56 height 17
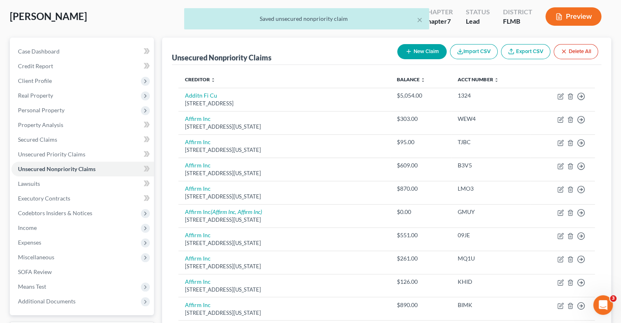
click at [409, 55] on button "New Claim" at bounding box center [421, 51] width 49 height 15
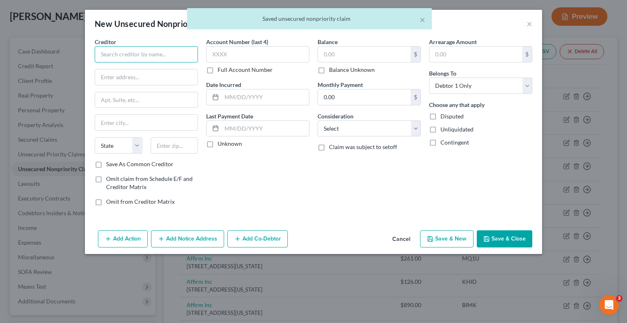
click at [155, 52] on input "text" at bounding box center [146, 54] width 103 height 16
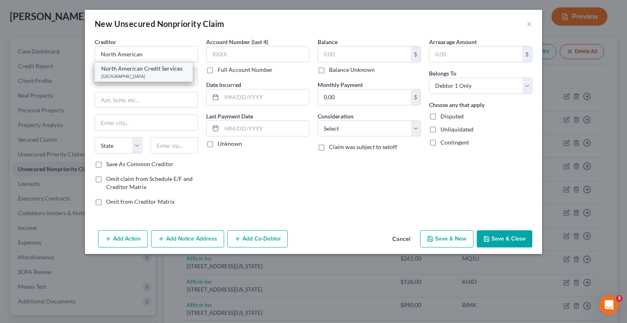
click at [135, 77] on div "Po Box 182221, Chattanooga, TN 37422" at bounding box center [143, 76] width 85 height 7
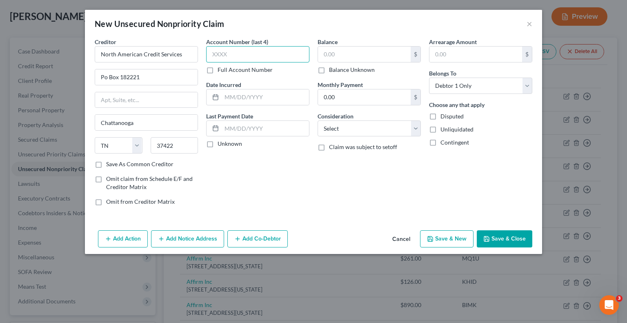
click at [214, 56] on input "text" at bounding box center [257, 54] width 103 height 16
click at [344, 47] on input "text" at bounding box center [364, 55] width 93 height 16
click at [511, 231] on button "Save & Close" at bounding box center [505, 238] width 56 height 17
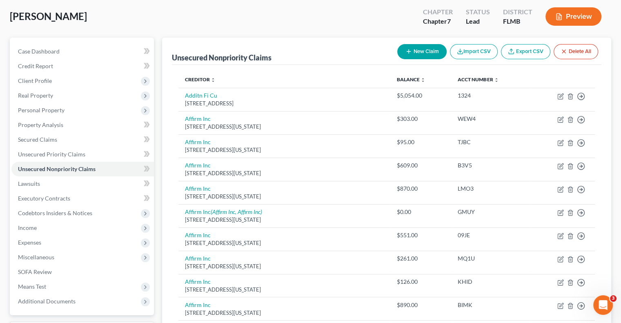
click at [410, 52] on button "New Claim" at bounding box center [421, 51] width 49 height 15
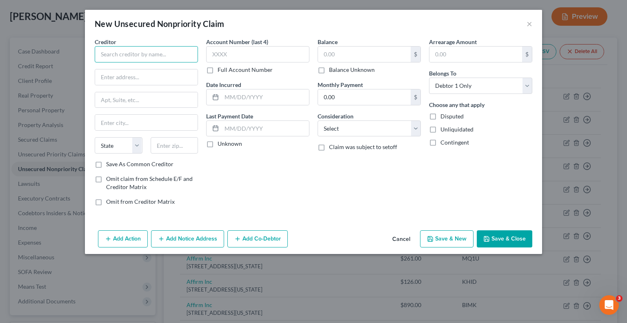
click at [157, 53] on input "text" at bounding box center [146, 54] width 103 height 16
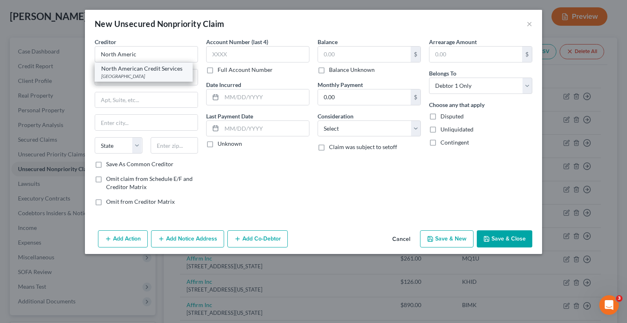
click at [151, 73] on div "Po Box 182221, Chattanooga, TN 37422" at bounding box center [143, 76] width 85 height 7
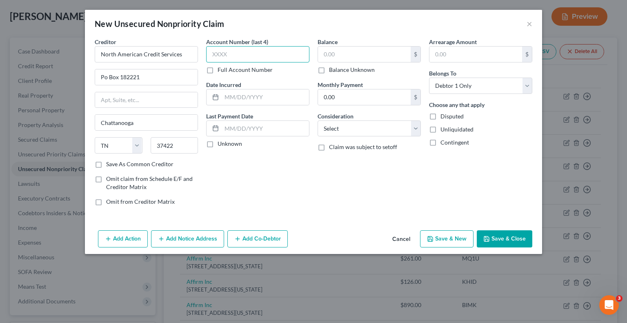
click at [242, 53] on input "text" at bounding box center [257, 54] width 103 height 16
click at [338, 54] on input "text" at bounding box center [364, 55] width 93 height 16
click at [515, 238] on button "Save & Close" at bounding box center [505, 238] width 56 height 17
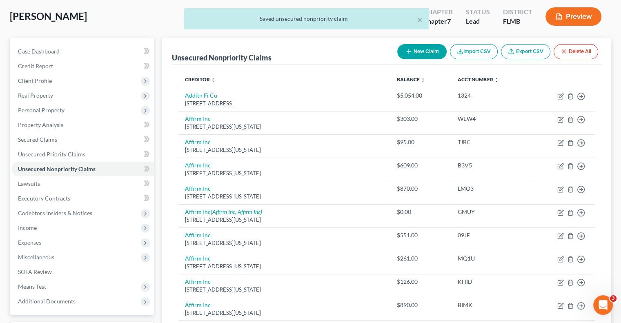
click at [422, 58] on button "New Claim" at bounding box center [421, 51] width 49 height 15
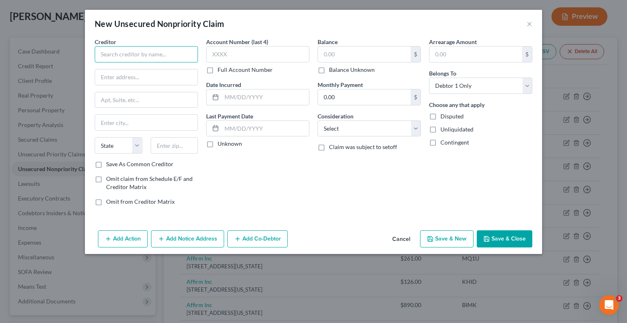
click at [162, 57] on input "text" at bounding box center [146, 54] width 103 height 16
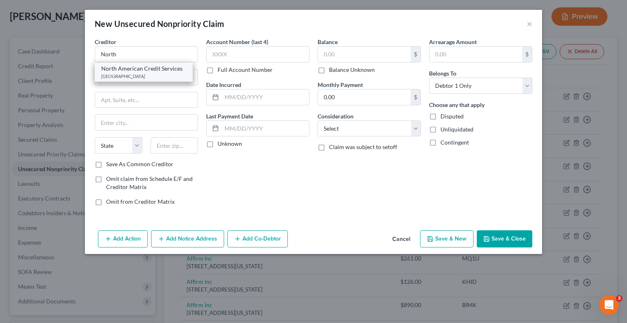
click at [147, 74] on div "Po Box 182221, Chattanooga, TN 37422" at bounding box center [143, 76] width 85 height 7
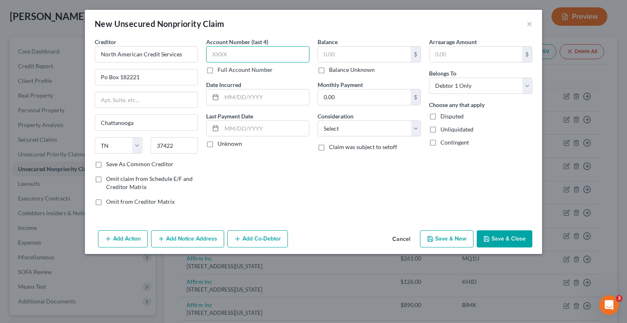
click at [264, 53] on input "text" at bounding box center [257, 54] width 103 height 16
click at [329, 70] on label "Balance Unknown" at bounding box center [352, 70] width 46 height 8
click at [332, 70] on input "Balance Unknown" at bounding box center [334, 68] width 5 height 5
click at [503, 238] on button "Save & Close" at bounding box center [505, 238] width 56 height 17
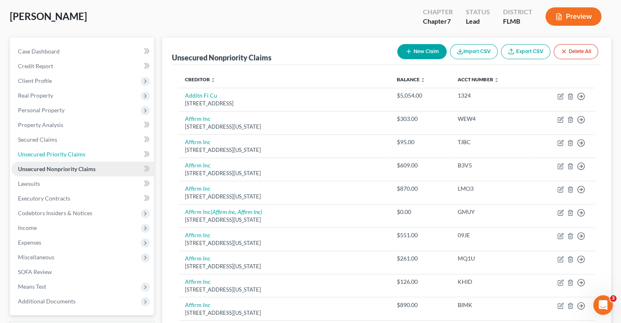
drag, startPoint x: 60, startPoint y: 153, endPoint x: 75, endPoint y: 166, distance: 20.3
click at [60, 153] on span "Unsecured Priority Claims" at bounding box center [51, 154] width 67 height 7
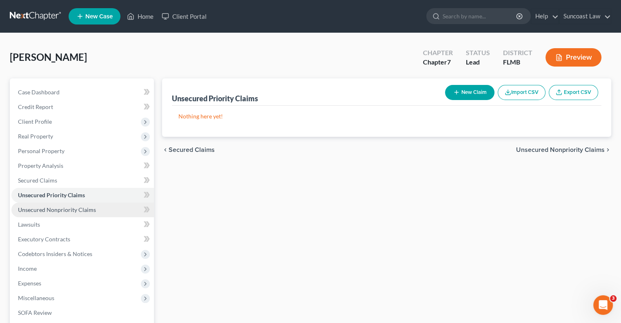
click at [87, 210] on span "Unsecured Nonpriority Claims" at bounding box center [57, 209] width 78 height 7
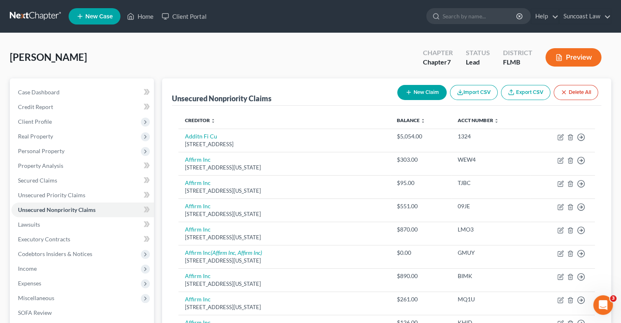
click at [419, 98] on button "New Claim" at bounding box center [421, 92] width 49 height 15
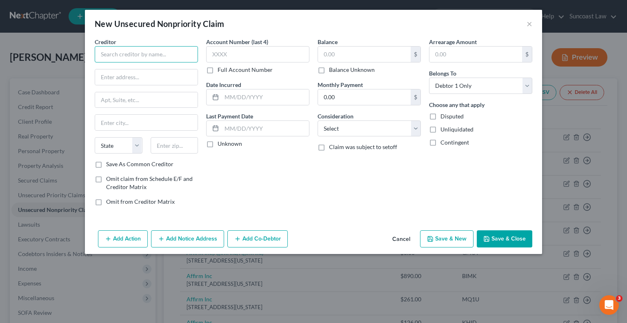
drag, startPoint x: 167, startPoint y: 58, endPoint x: 172, endPoint y: 50, distance: 10.0
click at [166, 58] on input "text" at bounding box center [146, 54] width 103 height 16
drag, startPoint x: 161, startPoint y: 56, endPoint x: 31, endPoint y: 38, distance: 130.6
click at [22, 35] on div "New Unsecured Nonpriority Claim × Creditor * Capital Management State AL AK AR …" at bounding box center [313, 161] width 627 height 323
paste input "Service"
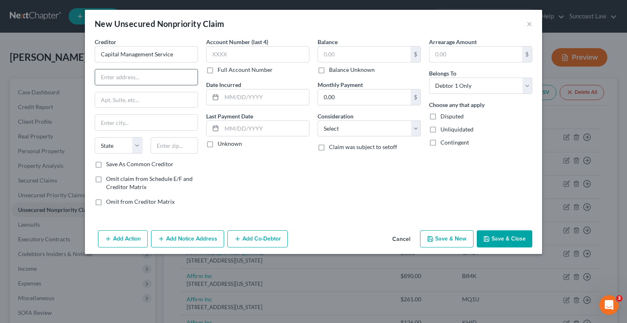
click at [151, 71] on input "text" at bounding box center [146, 77] width 102 height 16
paste input "698 1/2 South Ogden Street"
drag, startPoint x: 180, startPoint y: 146, endPoint x: 238, endPoint y: 112, distance: 67.6
click at [180, 146] on input "text" at bounding box center [175, 145] width 48 height 16
click at [106, 163] on label "Save As Common Creditor" at bounding box center [139, 164] width 67 height 8
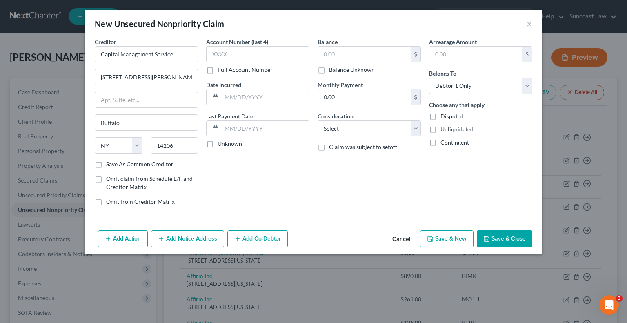
click at [109, 163] on input "Save As Common Creditor" at bounding box center [111, 162] width 5 height 5
click at [258, 58] on input "text" at bounding box center [257, 54] width 103 height 16
click at [336, 53] on input "text" at bounding box center [364, 55] width 93 height 16
click at [508, 239] on button "Save & Close" at bounding box center [505, 238] width 56 height 17
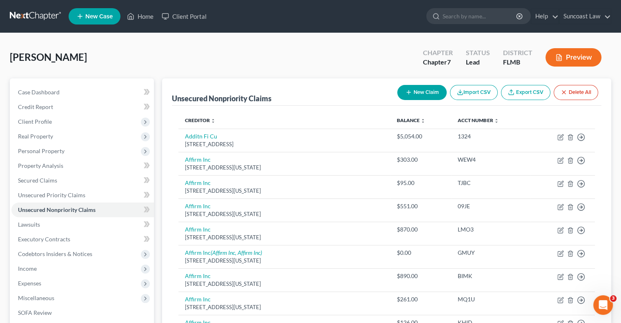
click at [422, 89] on button "New Claim" at bounding box center [421, 92] width 49 height 15
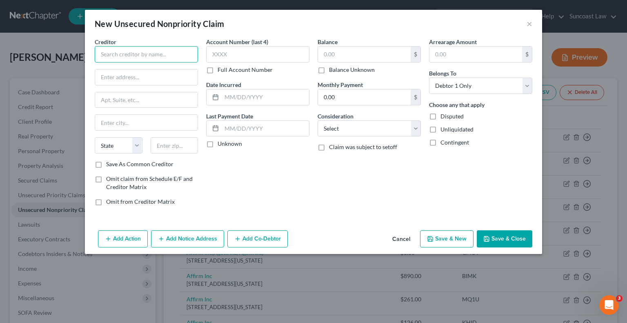
click at [137, 55] on input "text" at bounding box center [146, 54] width 103 height 16
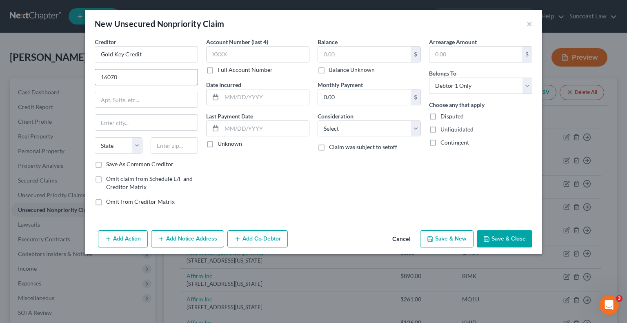
drag, startPoint x: 144, startPoint y: 77, endPoint x: 42, endPoint y: 78, distance: 101.2
click at [42, 78] on div "New Unsecured Nonpriority Claim × Creditor * Gold Key Credit 16070 State AL AK …" at bounding box center [313, 161] width 627 height 323
paste input "04 1st Ave"
click at [179, 147] on input "text" at bounding box center [175, 145] width 48 height 16
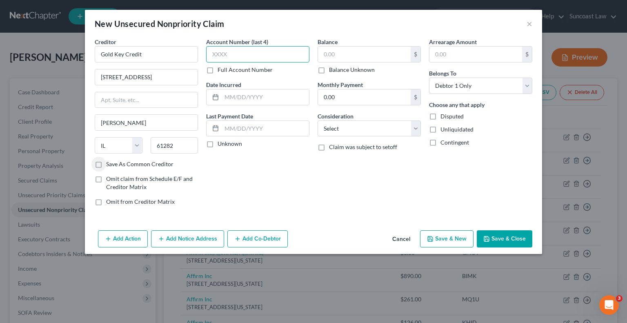
click at [258, 54] on input "text" at bounding box center [257, 54] width 103 height 16
click at [335, 51] on input "text" at bounding box center [364, 55] width 93 height 16
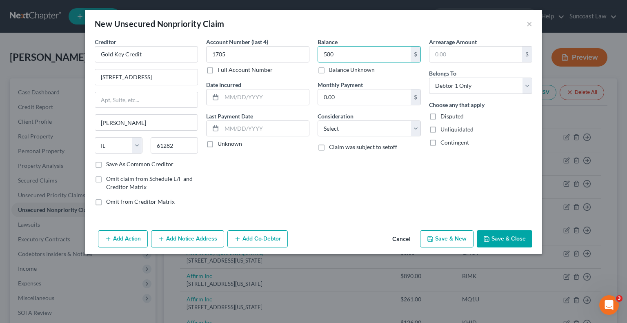
click at [513, 238] on button "Save & Close" at bounding box center [505, 238] width 56 height 17
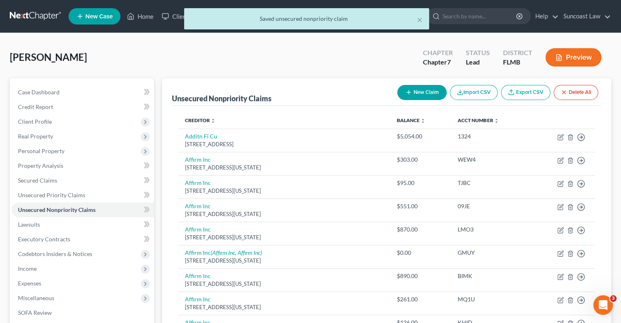
click at [418, 95] on button "New Claim" at bounding box center [421, 92] width 49 height 15
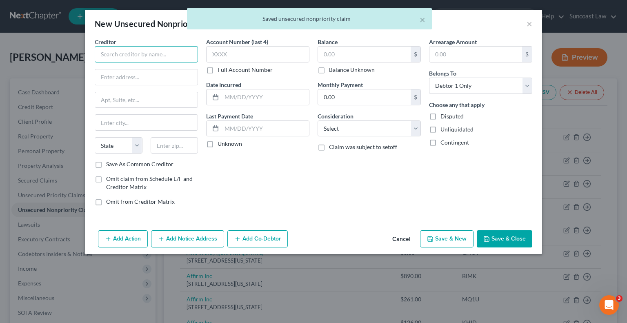
click at [171, 55] on input "text" at bounding box center [146, 54] width 103 height 16
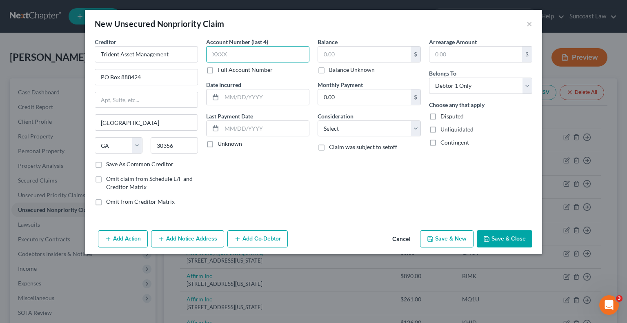
click at [258, 59] on input "text" at bounding box center [257, 54] width 103 height 16
click at [349, 53] on input "text" at bounding box center [364, 55] width 93 height 16
click at [517, 235] on button "Save & Close" at bounding box center [505, 238] width 56 height 17
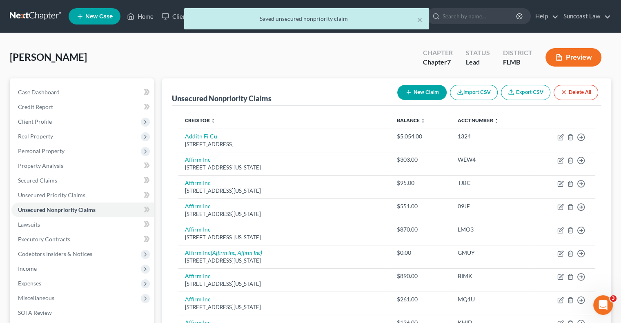
click at [427, 89] on button "New Claim" at bounding box center [421, 92] width 49 height 15
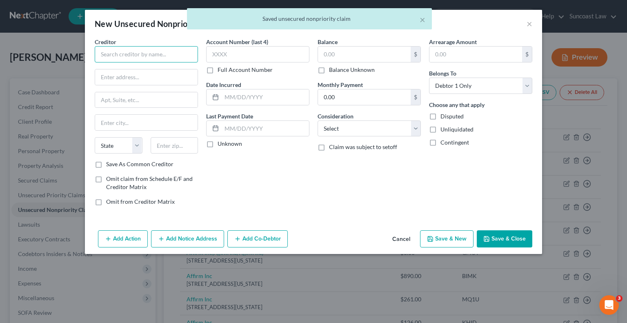
click at [171, 55] on input "text" at bounding box center [146, 54] width 103 height 16
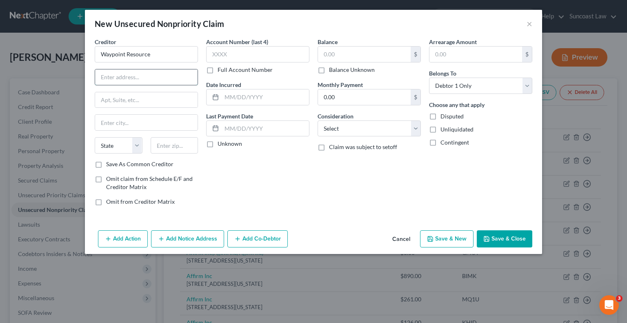
click at [144, 80] on input "text" at bounding box center [146, 77] width 102 height 16
paste input "PO Box 1081"
drag, startPoint x: 179, startPoint y: 147, endPoint x: 200, endPoint y: 113, distance: 39.4
click at [179, 145] on input "text" at bounding box center [175, 145] width 48 height 16
click at [227, 53] on input "text" at bounding box center [257, 54] width 103 height 16
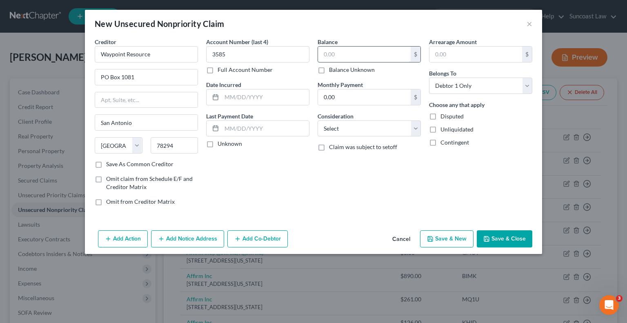
click at [338, 54] on input "text" at bounding box center [364, 55] width 93 height 16
click at [514, 240] on button "Save & Close" at bounding box center [505, 238] width 56 height 17
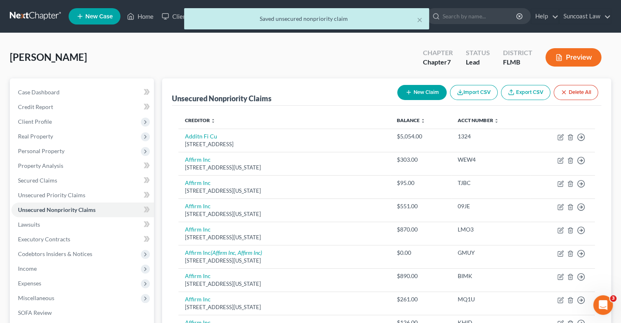
click at [413, 96] on button "New Claim" at bounding box center [421, 92] width 49 height 15
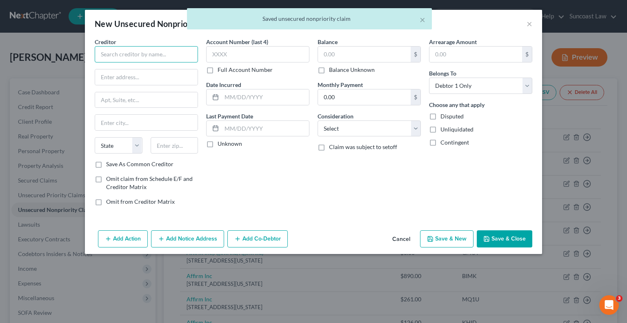
click at [181, 60] on input "text" at bounding box center [146, 54] width 103 height 16
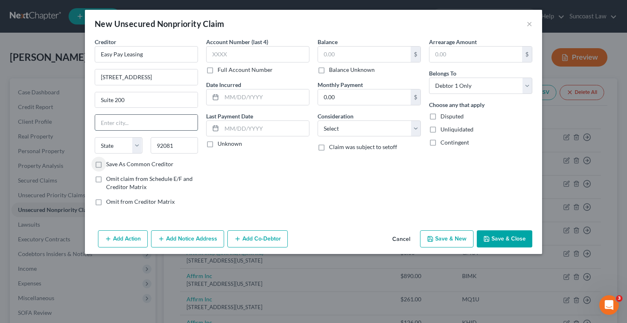
click at [139, 119] on input "text" at bounding box center [146, 123] width 102 height 16
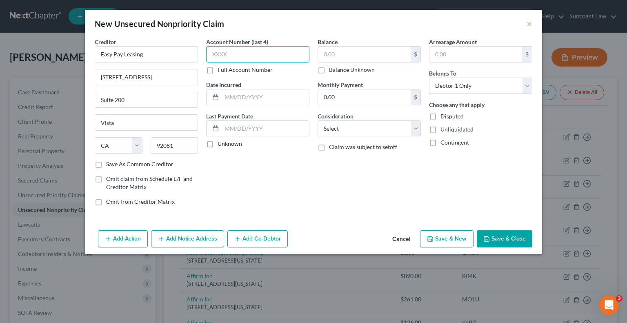
click at [228, 56] on input "text" at bounding box center [257, 54] width 103 height 16
click at [380, 49] on input "text" at bounding box center [364, 55] width 93 height 16
click at [508, 237] on button "Save & Close" at bounding box center [505, 238] width 56 height 17
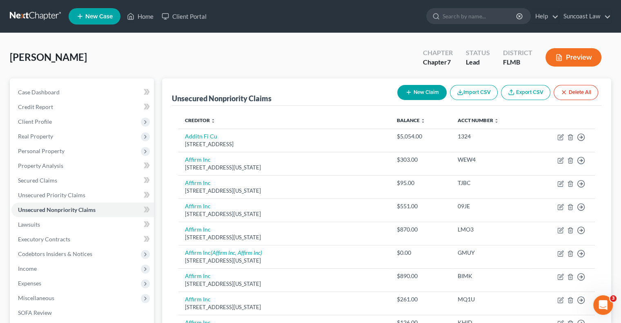
click at [419, 93] on button "New Claim" at bounding box center [421, 92] width 49 height 15
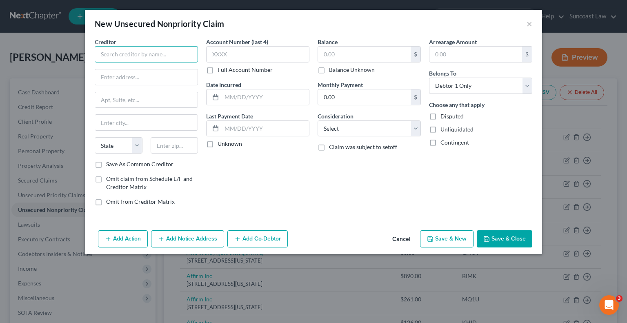
click at [182, 56] on input "text" at bounding box center [146, 54] width 103 height 16
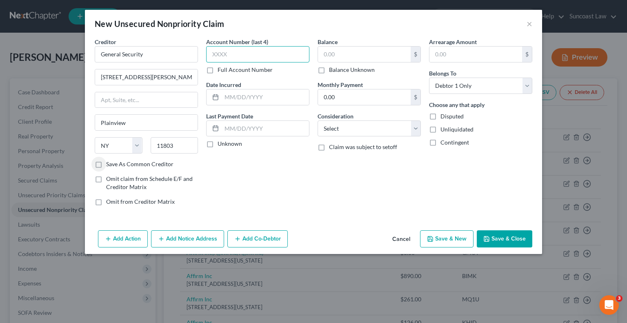
drag, startPoint x: 250, startPoint y: 57, endPoint x: 271, endPoint y: 36, distance: 30.6
click at [250, 56] on input "text" at bounding box center [257, 54] width 103 height 16
click at [350, 50] on input "text" at bounding box center [364, 55] width 93 height 16
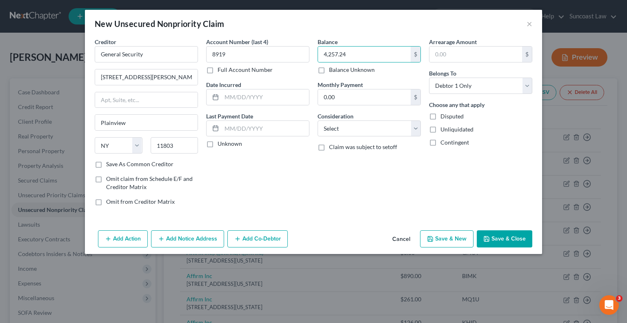
click at [519, 233] on button "Save & Close" at bounding box center [505, 238] width 56 height 17
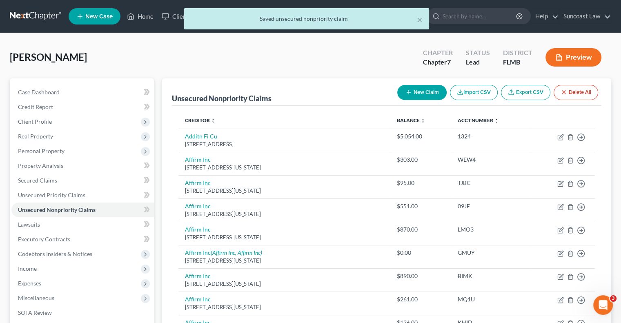
click at [420, 89] on button "New Claim" at bounding box center [421, 92] width 49 height 15
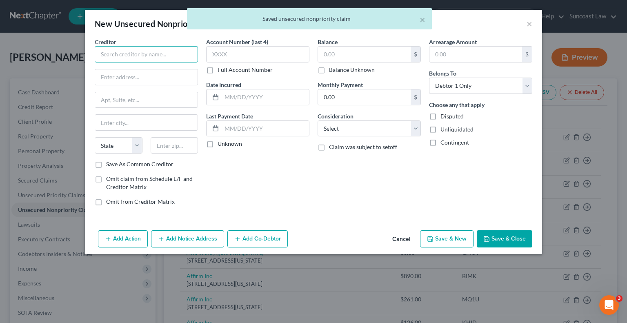
click at [146, 60] on input "text" at bounding box center [146, 54] width 103 height 16
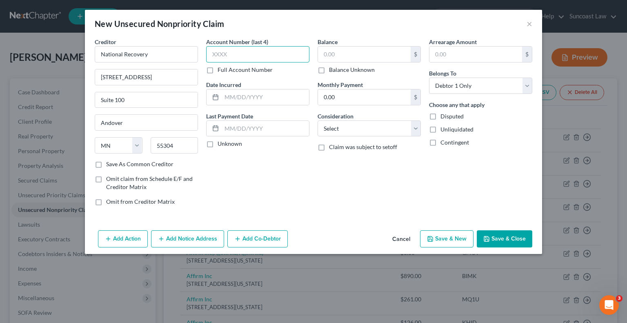
drag, startPoint x: 247, startPoint y: 53, endPoint x: 254, endPoint y: 28, distance: 26.3
click at [247, 52] on input "text" at bounding box center [257, 54] width 103 height 16
click at [336, 56] on input "text" at bounding box center [364, 55] width 93 height 16
click at [514, 235] on button "Save & Close" at bounding box center [505, 238] width 56 height 17
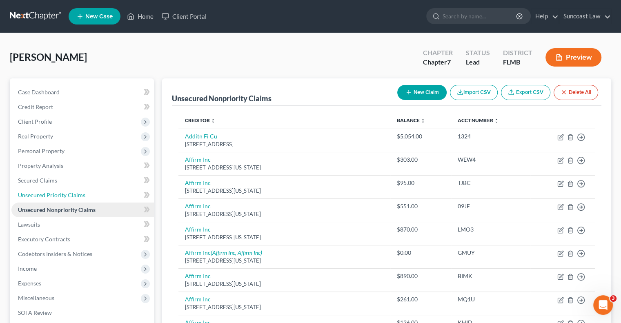
drag, startPoint x: 66, startPoint y: 196, endPoint x: 79, endPoint y: 204, distance: 15.2
click at [66, 196] on span "Unsecured Priority Claims" at bounding box center [51, 194] width 67 height 7
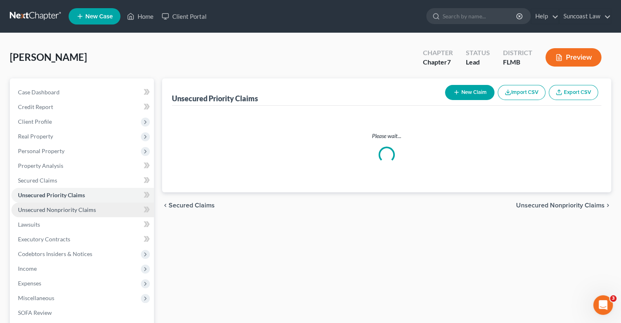
drag, startPoint x: 80, startPoint y: 212, endPoint x: 125, endPoint y: 215, distance: 45.0
click at [80, 212] on span "Unsecured Nonpriority Claims" at bounding box center [57, 209] width 78 height 7
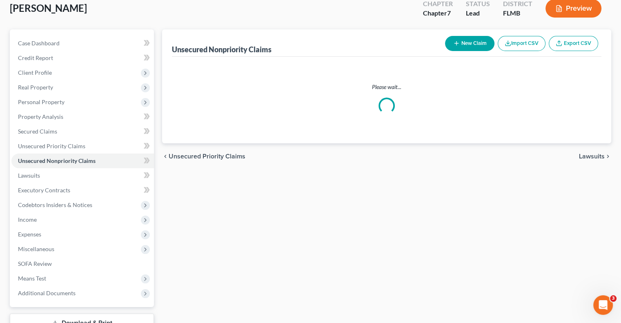
scroll to position [110, 0]
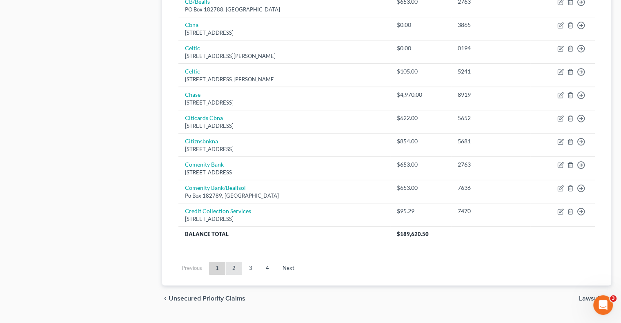
click at [232, 266] on link "2" at bounding box center [234, 268] width 16 height 13
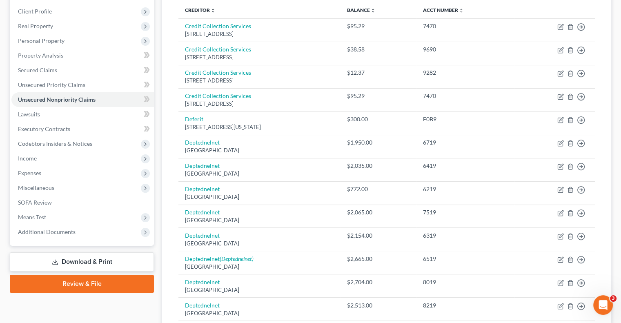
scroll to position [600, 0]
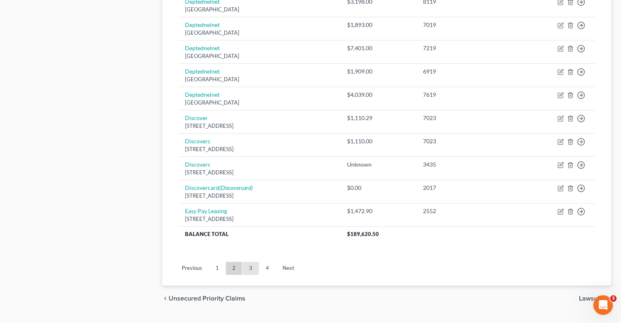
click at [250, 264] on link "3" at bounding box center [250, 268] width 16 height 13
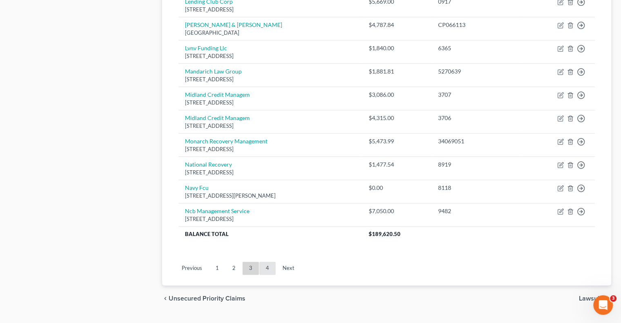
click at [266, 262] on link "4" at bounding box center [267, 268] width 16 height 13
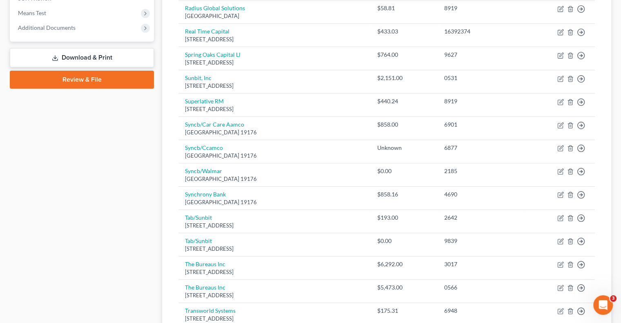
scroll to position [617, 0]
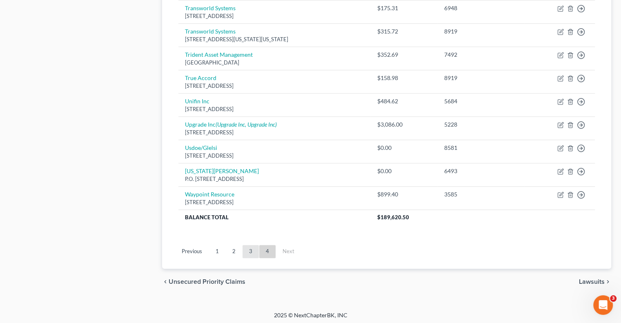
click at [248, 249] on link "3" at bounding box center [250, 251] width 16 height 13
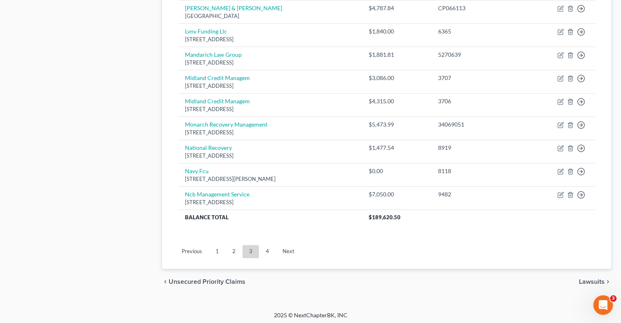
drag, startPoint x: 262, startPoint y: 249, endPoint x: 307, endPoint y: 239, distance: 45.9
click at [262, 249] on link "4" at bounding box center [267, 251] width 16 height 13
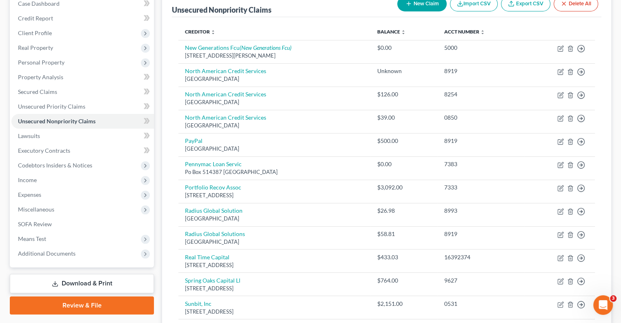
scroll to position [86, 0]
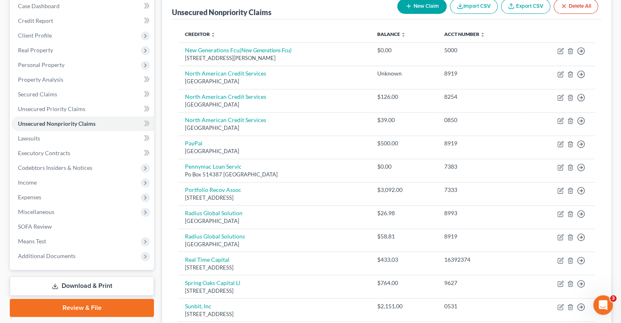
click at [411, 11] on button "New Claim" at bounding box center [421, 6] width 49 height 15
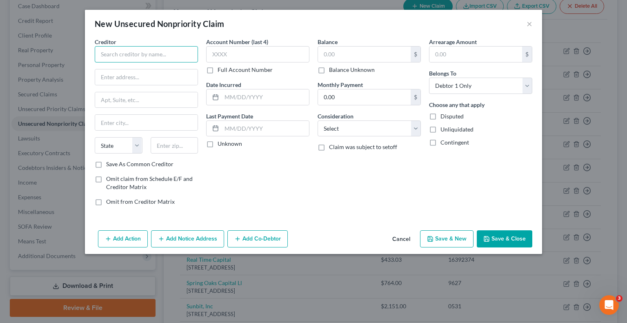
drag, startPoint x: 163, startPoint y: 50, endPoint x: 173, endPoint y: 45, distance: 11.3
click at [162, 50] on input "text" at bounding box center [146, 54] width 103 height 16
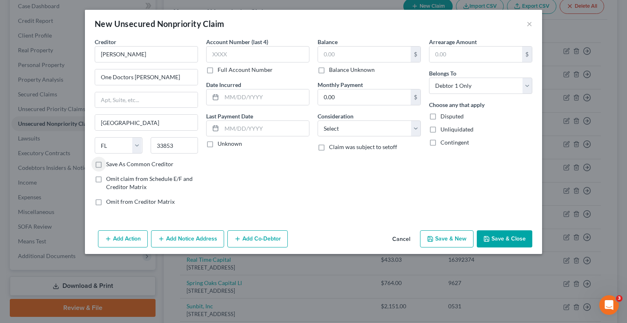
click at [218, 69] on label "Full Account Number" at bounding box center [245, 70] width 55 height 8
click at [221, 69] on input "Full Account Number" at bounding box center [223, 68] width 5 height 5
click at [231, 55] on input "text" at bounding box center [257, 54] width 103 height 16
click at [356, 52] on input "text" at bounding box center [364, 55] width 93 height 16
click at [515, 244] on button "Save & Close" at bounding box center [505, 238] width 56 height 17
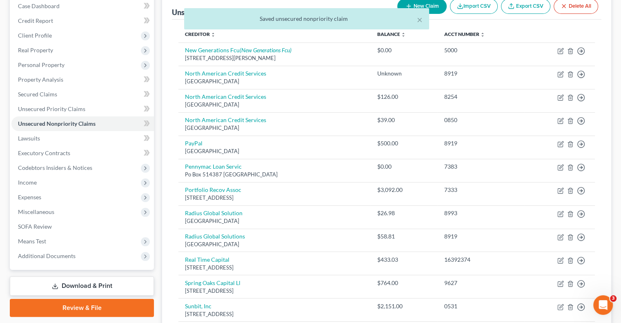
click at [430, 7] on button "New Claim" at bounding box center [421, 6] width 49 height 15
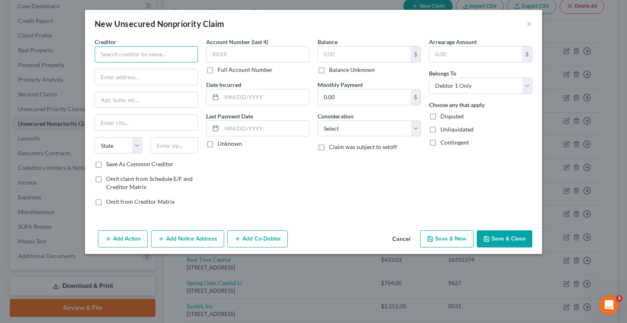
click at [178, 51] on input "text" at bounding box center [146, 54] width 103 height 16
click at [218, 70] on label "Full Account Number" at bounding box center [245, 70] width 55 height 8
click at [221, 70] on input "Full Account Number" at bounding box center [223, 68] width 5 height 5
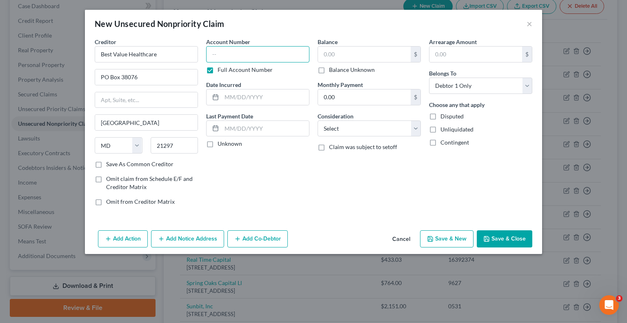
click at [241, 52] on input "text" at bounding box center [257, 54] width 103 height 16
drag, startPoint x: 369, startPoint y: 52, endPoint x: 378, endPoint y: 26, distance: 27.8
click at [367, 51] on input "text" at bounding box center [364, 55] width 93 height 16
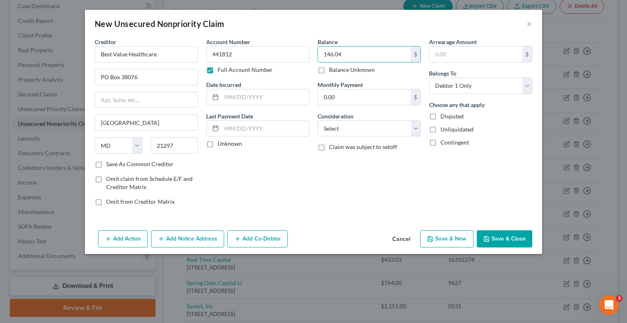
click at [516, 240] on button "Save & Close" at bounding box center [505, 238] width 56 height 17
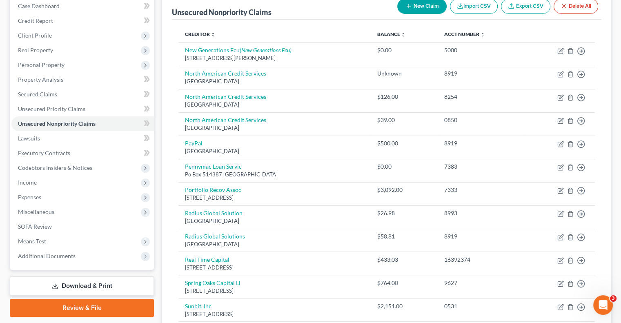
click at [420, 10] on button "New Claim" at bounding box center [421, 6] width 49 height 15
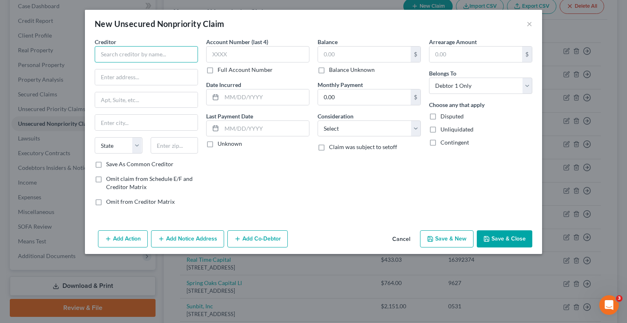
drag, startPoint x: 158, startPoint y: 53, endPoint x: 186, endPoint y: 13, distance: 49.4
click at [158, 51] on input "text" at bounding box center [146, 54] width 103 height 16
click at [218, 70] on label "Full Account Number" at bounding box center [245, 70] width 55 height 8
click at [221, 70] on input "Full Account Number" at bounding box center [223, 68] width 5 height 5
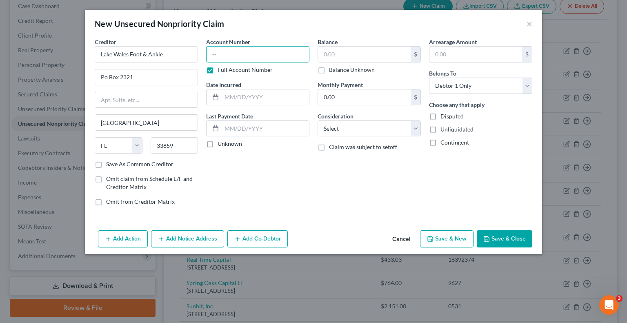
click at [255, 53] on input "text" at bounding box center [257, 54] width 103 height 16
click at [350, 55] on input "text" at bounding box center [364, 55] width 93 height 16
click at [506, 243] on button "Save & Close" at bounding box center [505, 238] width 56 height 17
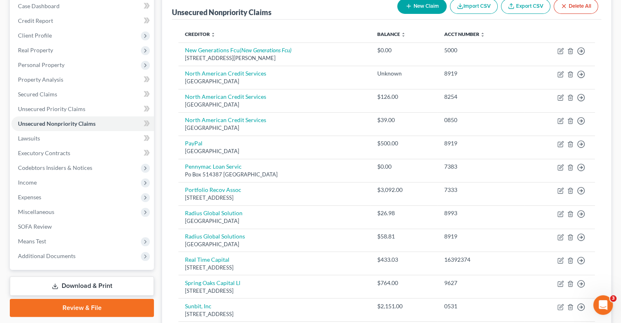
click at [417, 10] on button "New Claim" at bounding box center [421, 6] width 49 height 15
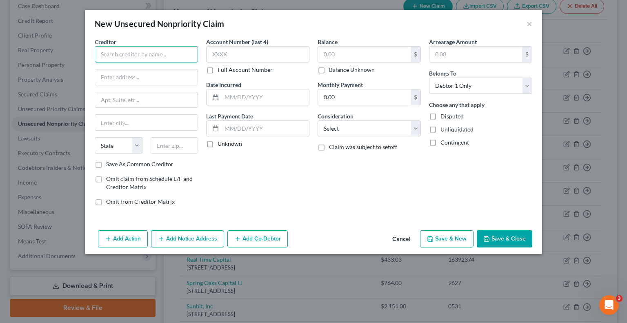
click at [182, 56] on input "text" at bounding box center [146, 54] width 103 height 16
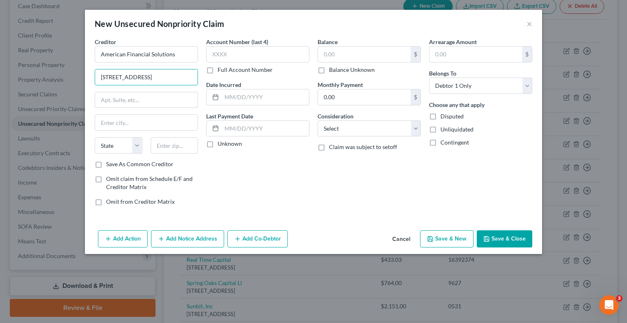
drag, startPoint x: 150, startPoint y: 98, endPoint x: 101, endPoint y: 44, distance: 73.1
click at [150, 98] on input "text" at bounding box center [146, 100] width 102 height 16
click at [218, 69] on label "Full Account Number" at bounding box center [245, 70] width 55 height 8
click at [221, 69] on input "Full Account Number" at bounding box center [223, 68] width 5 height 5
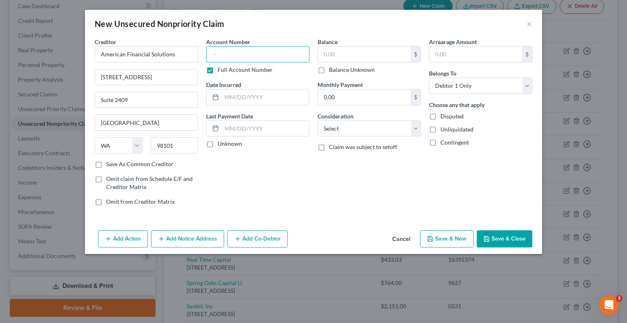
click at [243, 50] on input "text" at bounding box center [257, 54] width 103 height 16
click at [351, 55] on input "text" at bounding box center [364, 55] width 93 height 16
click at [504, 235] on button "Save & Close" at bounding box center [505, 238] width 56 height 17
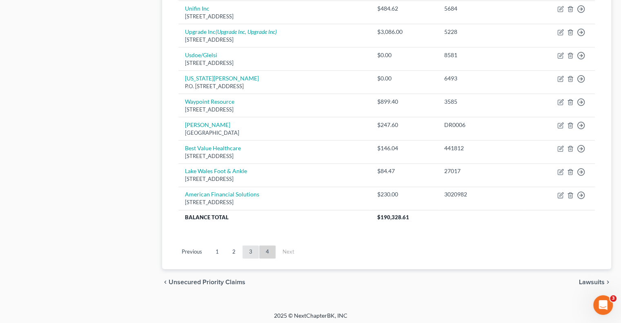
click at [251, 248] on link "3" at bounding box center [250, 251] width 16 height 13
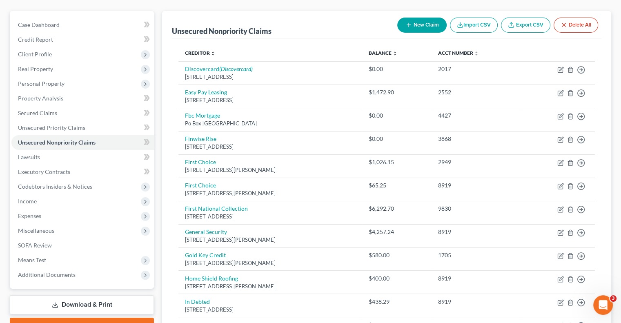
scroll to position [4, 0]
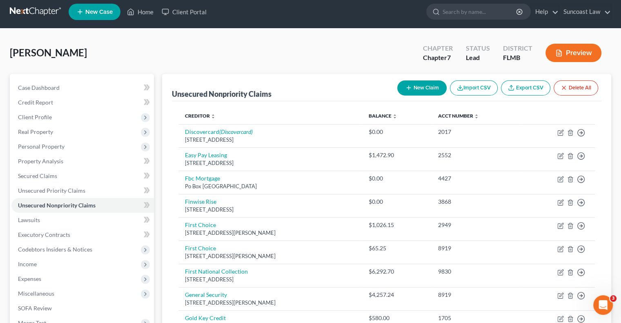
click at [412, 90] on button "New Claim" at bounding box center [421, 87] width 49 height 15
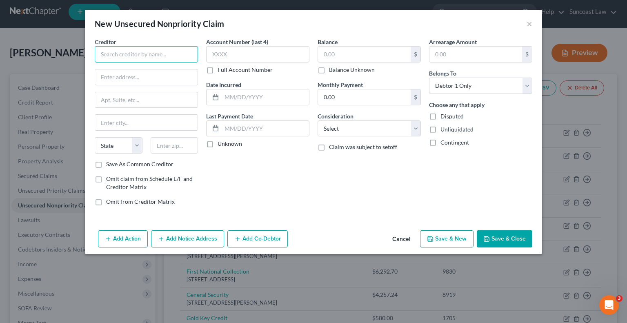
click at [154, 52] on input "text" at bounding box center [146, 54] width 103 height 16
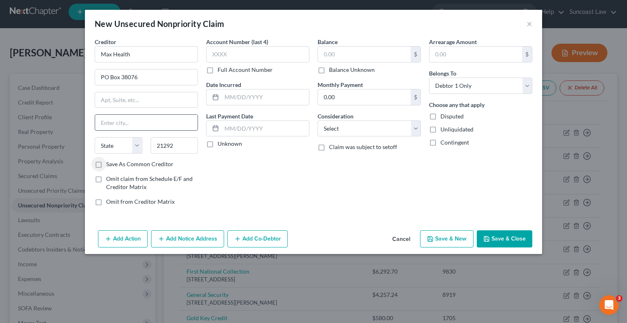
click at [114, 120] on input "text" at bounding box center [146, 123] width 102 height 16
click at [238, 50] on input "text" at bounding box center [257, 54] width 103 height 16
click at [218, 69] on label "Full Account Number" at bounding box center [245, 70] width 55 height 8
click at [221, 69] on input "Full Account Number" at bounding box center [223, 68] width 5 height 5
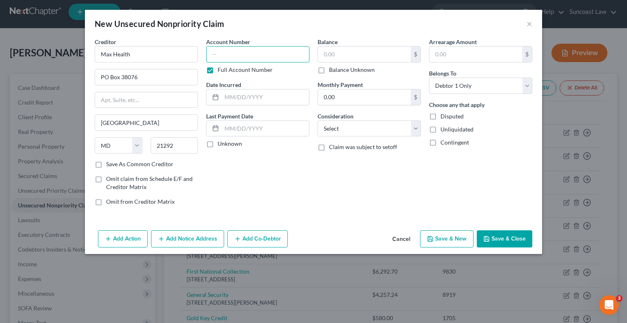
drag, startPoint x: 210, startPoint y: 69, endPoint x: 263, endPoint y: 35, distance: 62.8
click at [243, 53] on input "text" at bounding box center [257, 54] width 103 height 16
click at [389, 48] on input "text" at bounding box center [364, 55] width 93 height 16
click at [501, 233] on button "Save & Close" at bounding box center [505, 238] width 56 height 17
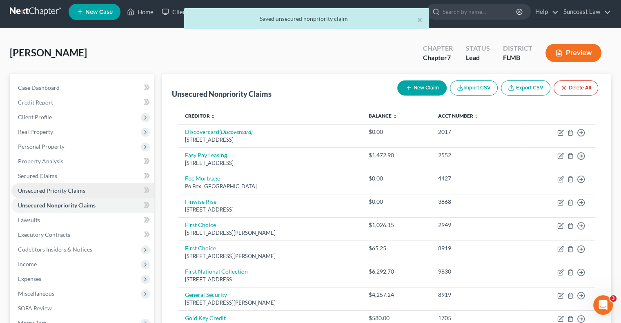
click at [79, 187] on link "Unsecured Priority Claims" at bounding box center [82, 190] width 142 height 15
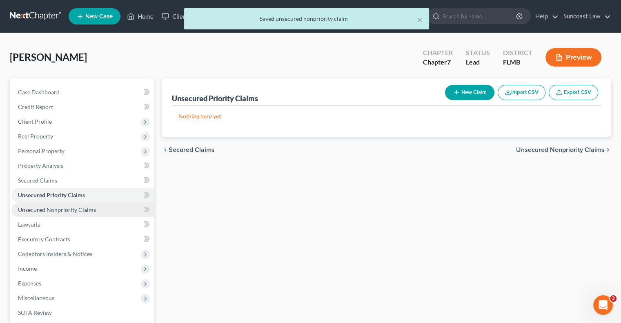
click at [88, 208] on span "Unsecured Nonpriority Claims" at bounding box center [57, 209] width 78 height 7
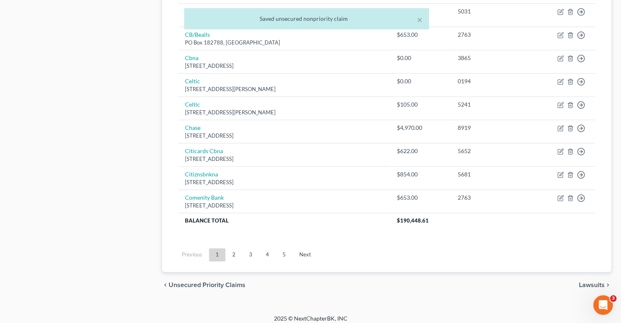
scroll to position [617, 0]
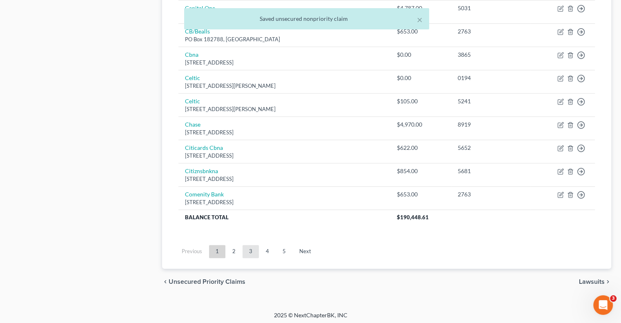
click at [251, 246] on link "3" at bounding box center [250, 251] width 16 height 13
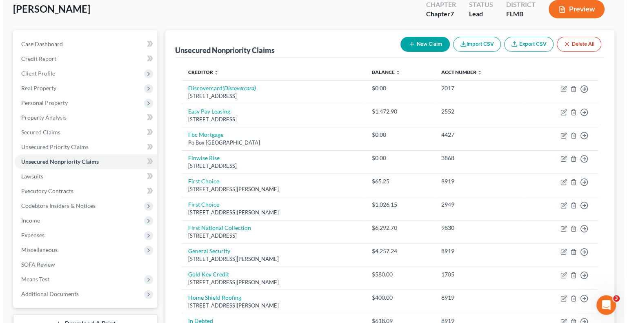
scroll to position [0, 0]
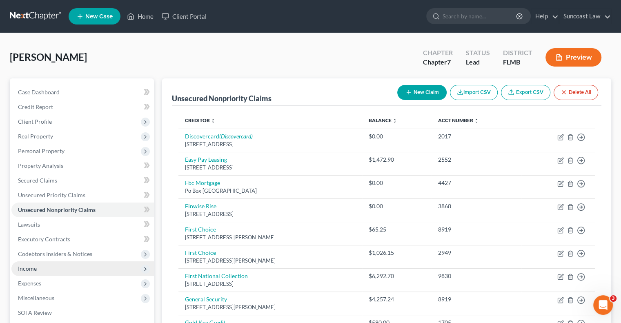
click at [58, 267] on span "Income" at bounding box center [82, 268] width 142 height 15
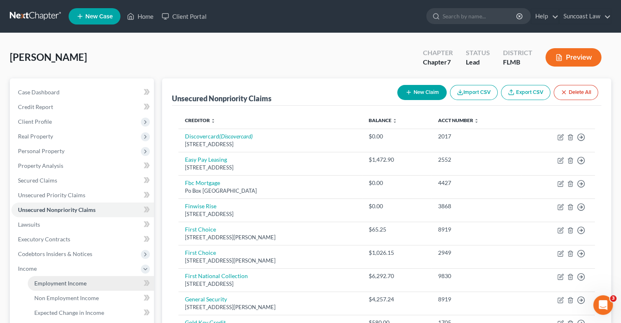
click at [69, 286] on link "Employment Income" at bounding box center [91, 283] width 126 height 15
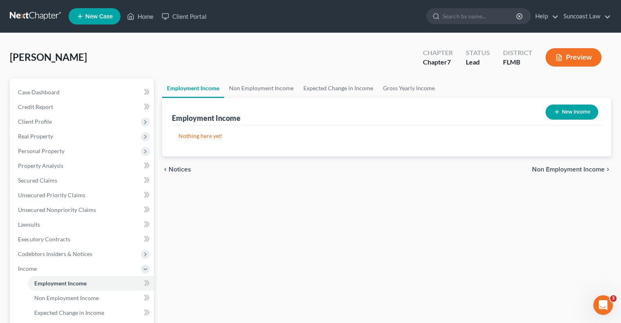
click at [580, 114] on button "New Income" at bounding box center [571, 111] width 53 height 15
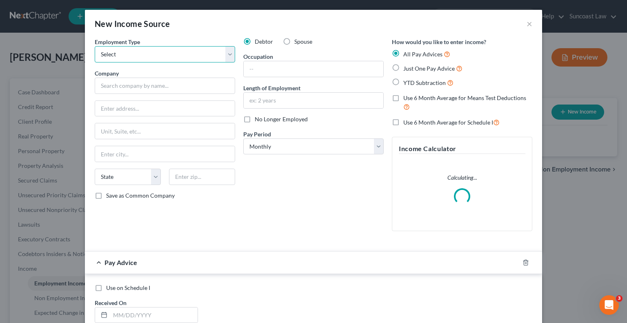
drag, startPoint x: 153, startPoint y: 55, endPoint x: 153, endPoint y: 61, distance: 6.1
click at [153, 55] on select "Select Full or Part Time Employment Self Employment" at bounding box center [165, 54] width 140 height 16
click at [95, 46] on select "Select Full or Part Time Employment Self Employment" at bounding box center [165, 54] width 140 height 16
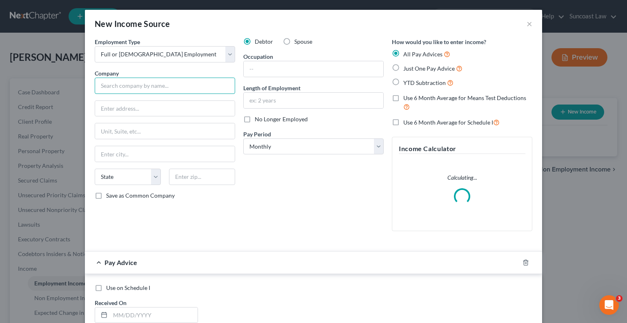
click at [155, 85] on input "text" at bounding box center [165, 86] width 140 height 16
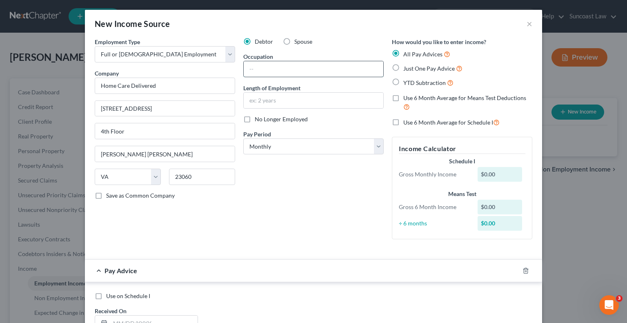
drag, startPoint x: 333, startPoint y: 67, endPoint x: 343, endPoint y: 22, distance: 45.2
click at [333, 67] on input "text" at bounding box center [314, 69] width 140 height 16
click at [309, 140] on select "Select Monthly Twice Monthly Every Other Week Weekly" at bounding box center [313, 146] width 140 height 16
click at [243, 138] on select "Select Monthly Twice Monthly Every Other Week Weekly" at bounding box center [313, 146] width 140 height 16
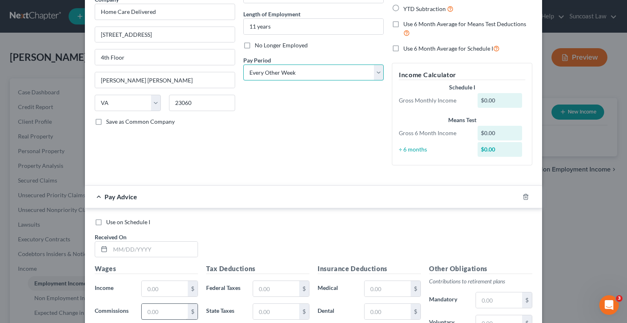
scroll to position [163, 0]
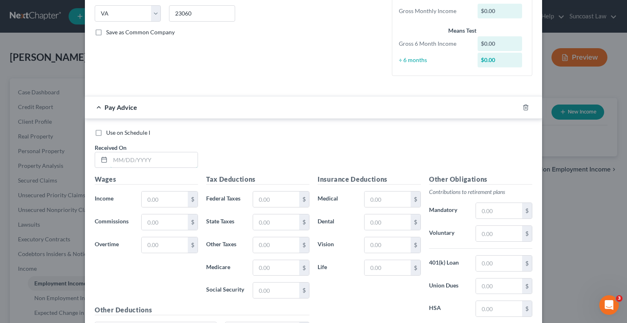
drag, startPoint x: 144, startPoint y: 157, endPoint x: 146, endPoint y: 148, distance: 9.5
click at [144, 157] on input "text" at bounding box center [153, 160] width 87 height 16
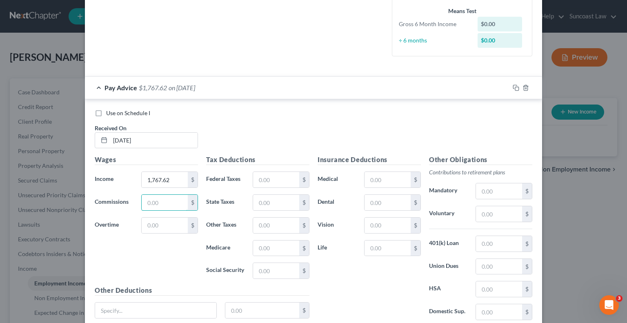
scroll to position [245, 0]
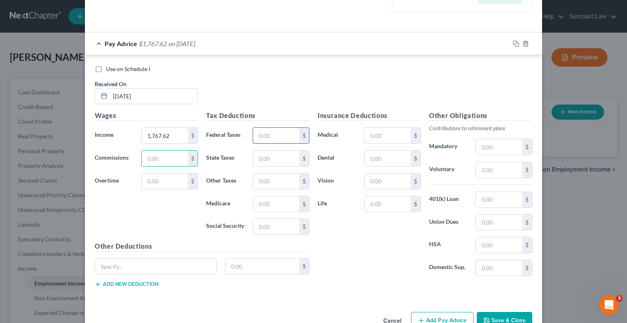
drag, startPoint x: 287, startPoint y: 136, endPoint x: 292, endPoint y: 135, distance: 4.6
click at [287, 136] on input "text" at bounding box center [276, 136] width 46 height 16
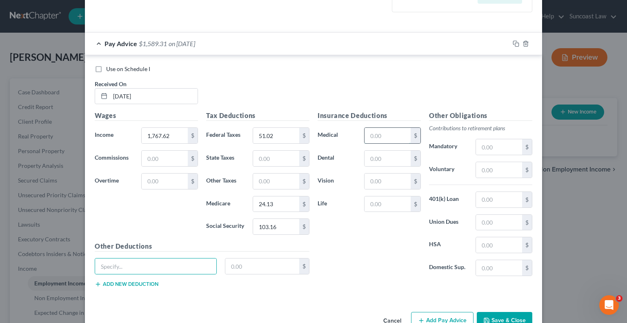
click at [392, 136] on input "text" at bounding box center [387, 136] width 46 height 16
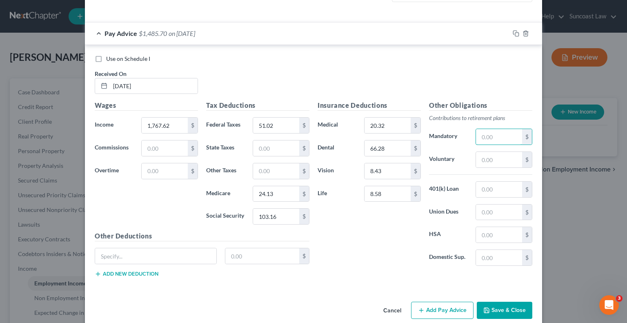
scroll to position [265, 0]
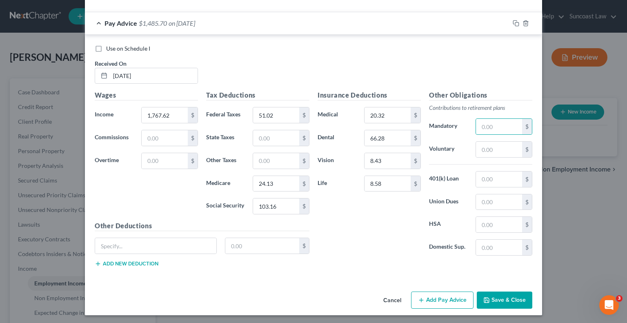
click at [450, 294] on button "Add Pay Advice" at bounding box center [442, 299] width 62 height 17
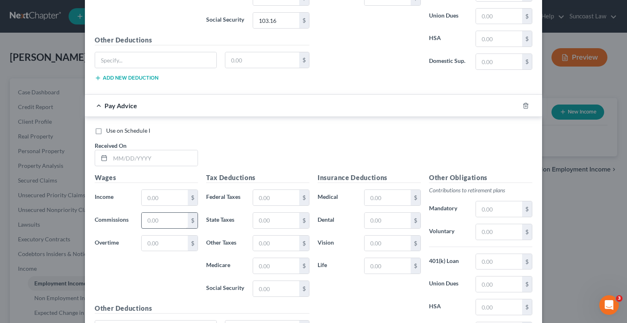
scroll to position [469, 0]
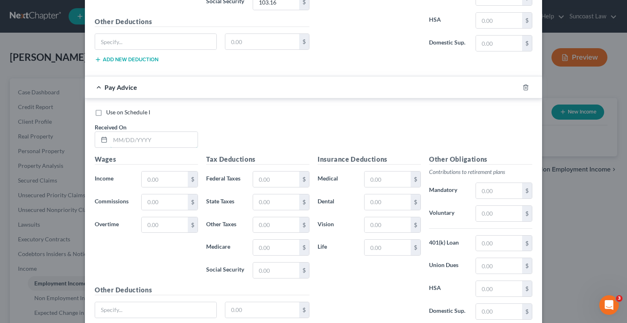
drag, startPoint x: 144, startPoint y: 133, endPoint x: 211, endPoint y: 85, distance: 81.6
click at [144, 133] on input "text" at bounding box center [153, 140] width 87 height 16
drag, startPoint x: 261, startPoint y: 176, endPoint x: 306, endPoint y: 151, distance: 51.5
click at [261, 176] on input "text" at bounding box center [276, 179] width 46 height 16
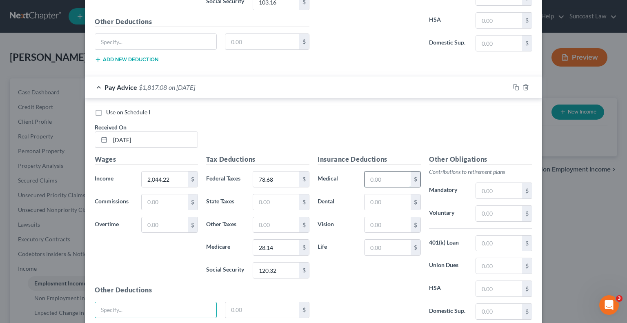
click at [367, 181] on input "text" at bounding box center [387, 179] width 46 height 16
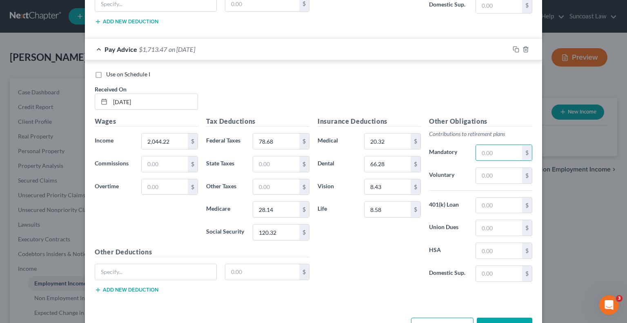
scroll to position [532, 0]
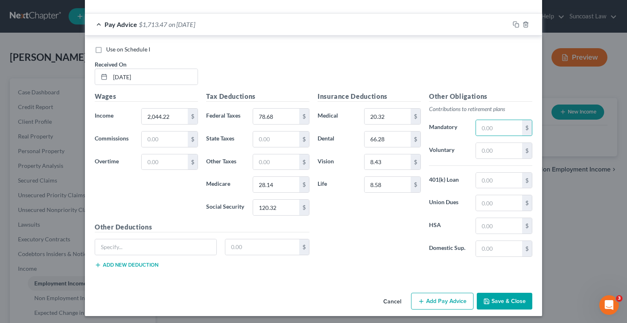
click at [436, 298] on button "Add Pay Advice" at bounding box center [442, 301] width 62 height 17
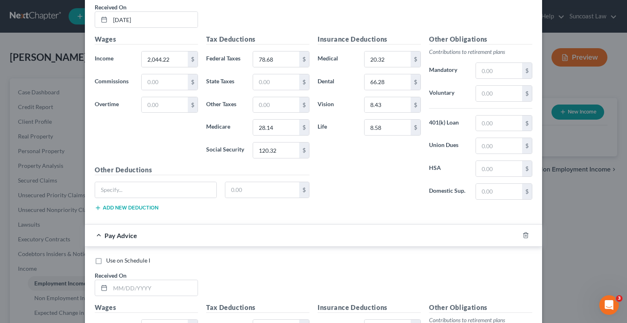
scroll to position [695, 0]
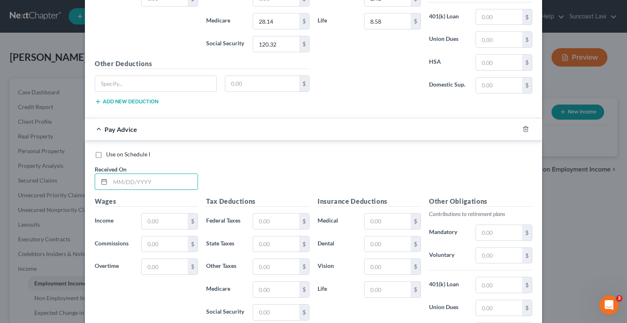
drag, startPoint x: 154, startPoint y: 172, endPoint x: 200, endPoint y: 150, distance: 50.6
click at [154, 174] on input "text" at bounding box center [153, 182] width 87 height 16
drag, startPoint x: 286, startPoint y: 220, endPoint x: 292, endPoint y: 212, distance: 10.1
click at [286, 220] on input "text" at bounding box center [276, 221] width 46 height 16
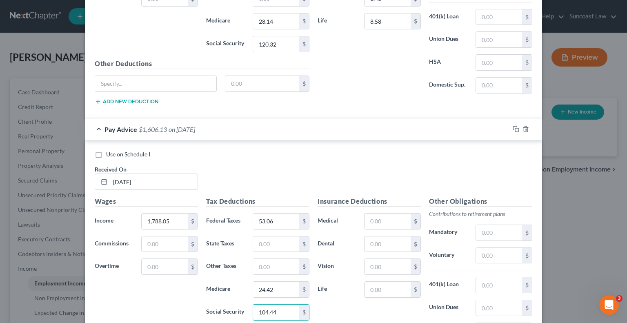
scroll to position [798, 0]
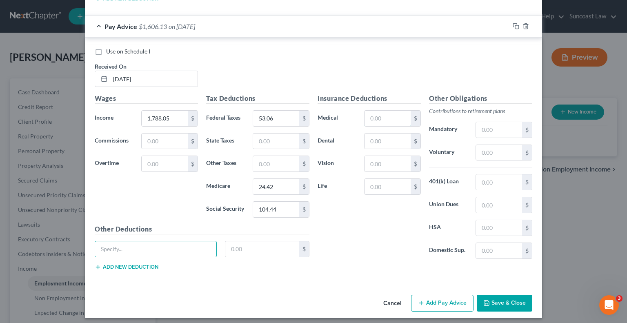
drag, startPoint x: 374, startPoint y: 114, endPoint x: 383, endPoint y: 93, distance: 22.7
click at [374, 114] on input "text" at bounding box center [387, 119] width 46 height 16
click at [432, 295] on button "Add Pay Advice" at bounding box center [442, 303] width 62 height 17
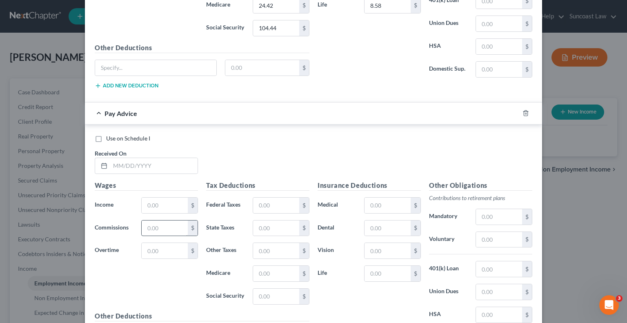
scroll to position [1002, 0]
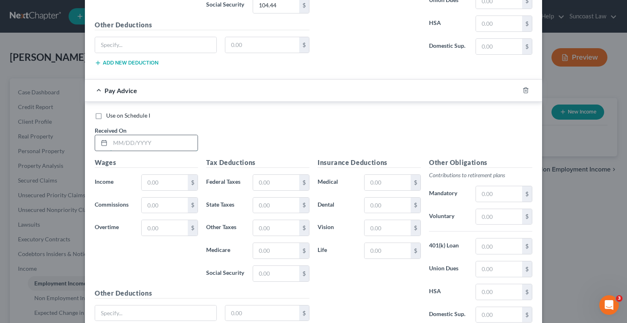
click at [157, 135] on input "text" at bounding box center [153, 143] width 87 height 16
click at [284, 176] on input "text" at bounding box center [276, 183] width 46 height 16
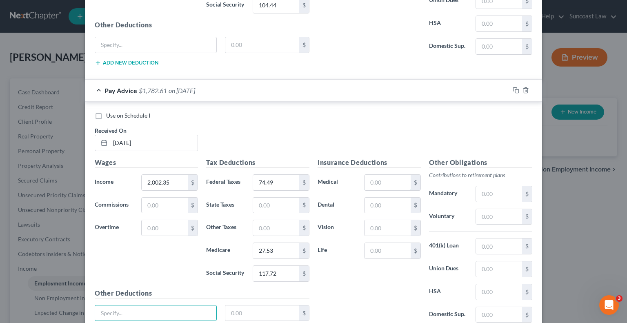
click at [379, 181] on input "text" at bounding box center [387, 183] width 46 height 16
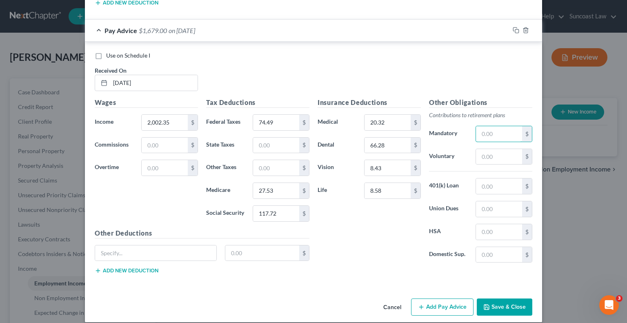
scroll to position [1065, 0]
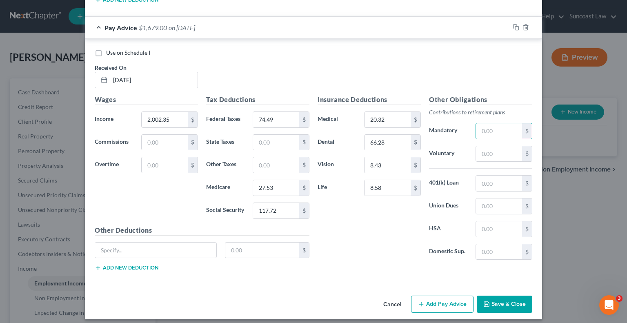
click at [448, 295] on button "Add Pay Advice" at bounding box center [442, 303] width 62 height 17
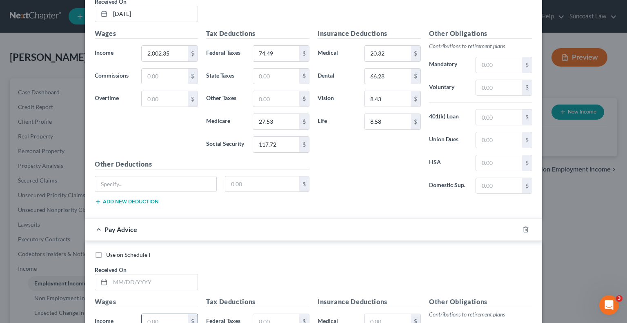
scroll to position [1269, 0]
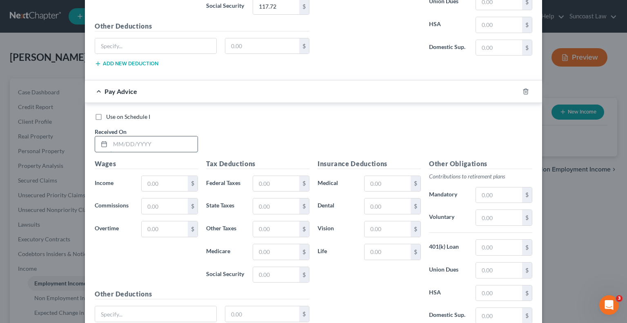
click at [161, 136] on input "text" at bounding box center [153, 144] width 87 height 16
click at [270, 186] on div "Tax Deductions Federal Taxes $ State Taxes $ Other Taxes $ Medicare $ Social Se…" at bounding box center [257, 224] width 111 height 131
click at [266, 180] on input "text" at bounding box center [276, 184] width 46 height 16
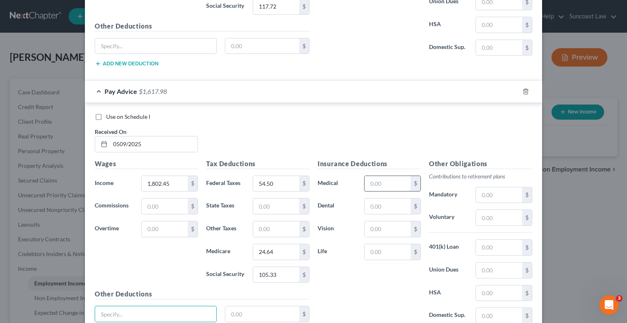
click at [373, 178] on input "text" at bounding box center [387, 184] width 46 height 16
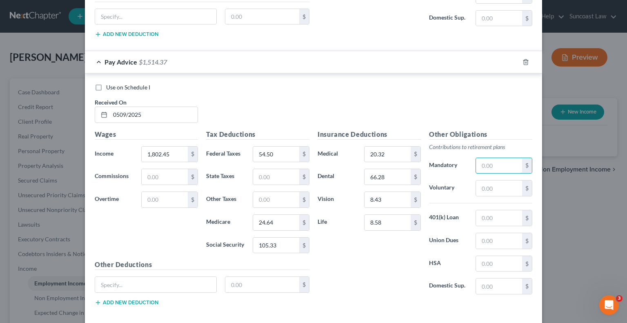
scroll to position [1332, 0]
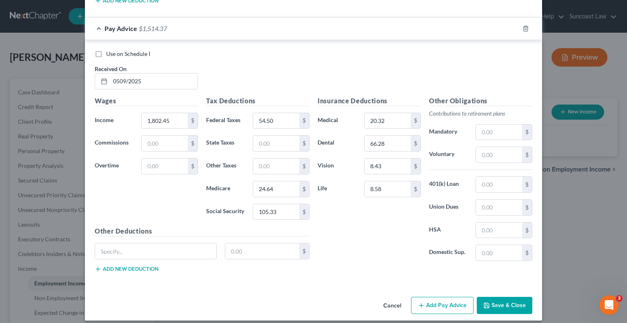
click at [437, 297] on button "Add Pay Advice" at bounding box center [442, 305] width 62 height 17
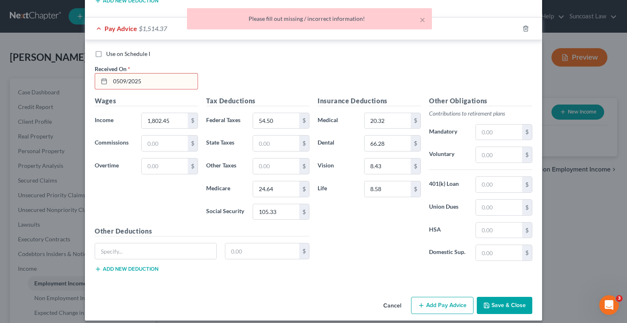
click at [119, 76] on input "0509/2025" at bounding box center [153, 81] width 87 height 16
click at [117, 75] on input "0509/2025" at bounding box center [153, 81] width 87 height 16
click at [447, 297] on button "Add Pay Advice" at bounding box center [442, 305] width 62 height 17
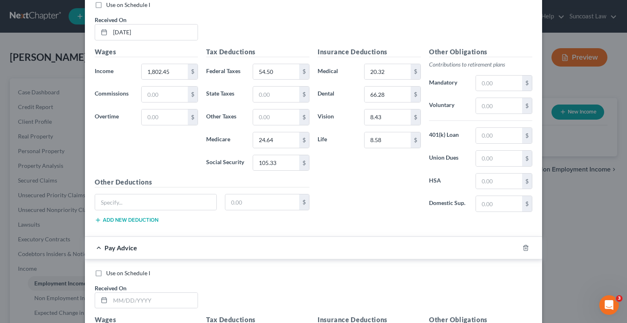
scroll to position [1454, 0]
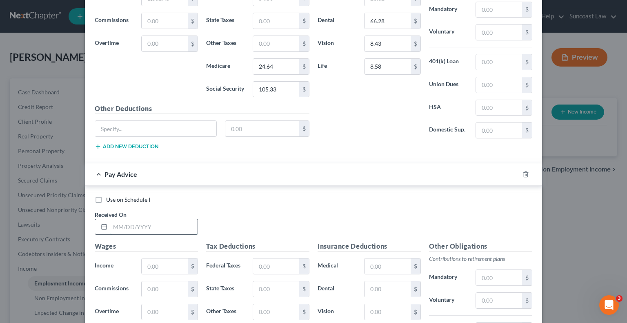
click at [184, 219] on input "text" at bounding box center [153, 227] width 87 height 16
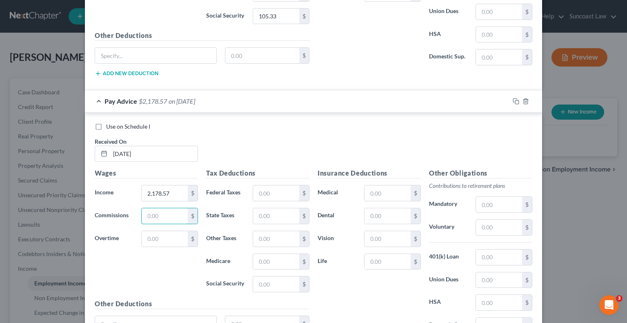
scroll to position [1598, 0]
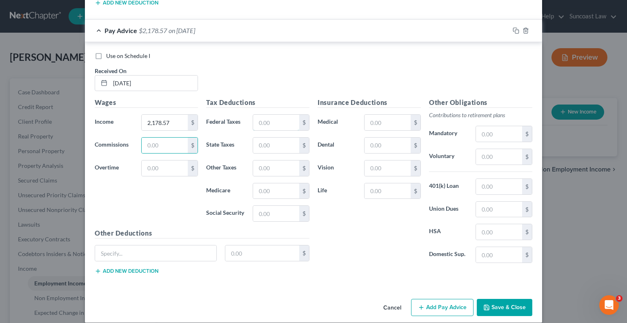
drag, startPoint x: 260, startPoint y: 115, endPoint x: 286, endPoint y: 99, distance: 30.7
click at [260, 115] on input "text" at bounding box center [276, 123] width 46 height 16
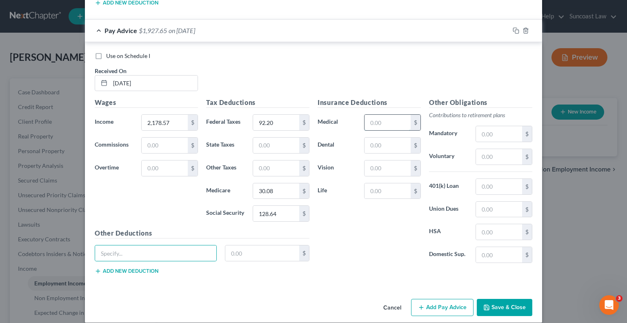
click at [399, 115] on input "text" at bounding box center [387, 123] width 46 height 16
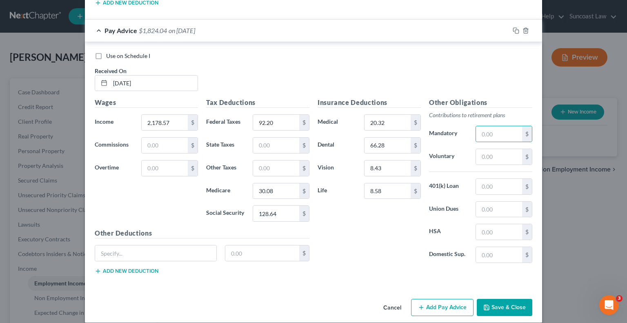
click at [449, 305] on button "Add Pay Advice" at bounding box center [442, 307] width 62 height 17
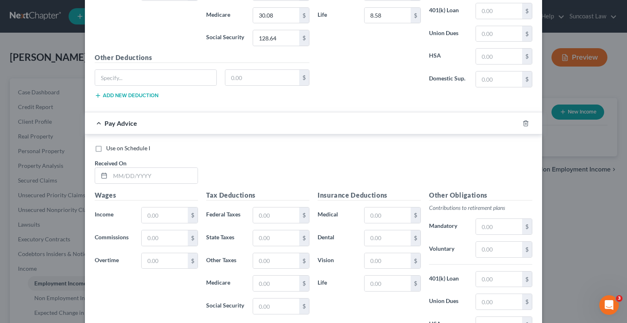
scroll to position [1802, 0]
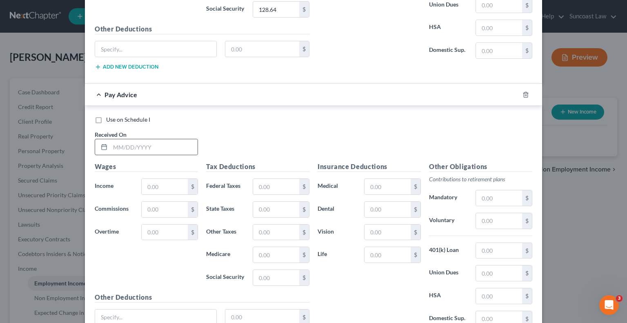
click at [144, 139] on div at bounding box center [146, 147] width 103 height 16
drag, startPoint x: 167, startPoint y: 142, endPoint x: 175, endPoint y: 128, distance: 16.3
click at [167, 142] on input "text" at bounding box center [153, 147] width 87 height 16
click at [176, 179] on input "1,806.05" at bounding box center [165, 187] width 46 height 16
click at [261, 183] on input "text" at bounding box center [276, 187] width 46 height 16
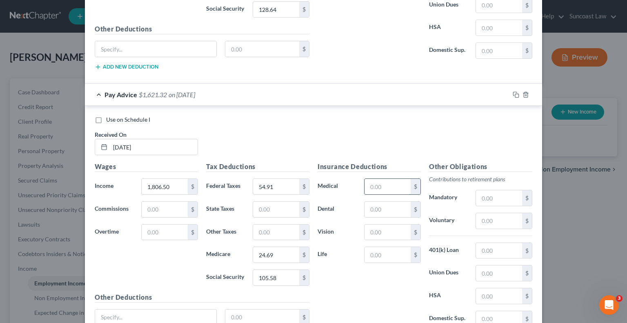
click at [380, 179] on input "text" at bounding box center [387, 187] width 46 height 16
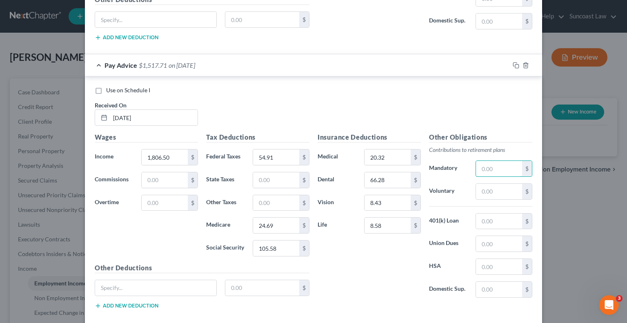
scroll to position [1865, 0]
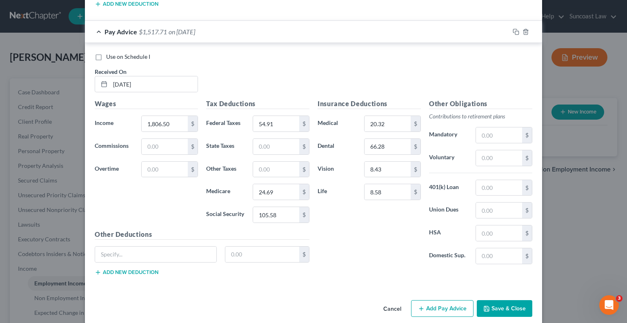
click at [436, 300] on button "Add Pay Advice" at bounding box center [442, 308] width 62 height 17
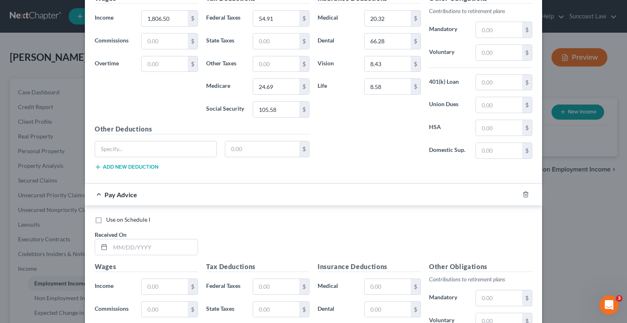
scroll to position [1987, 0]
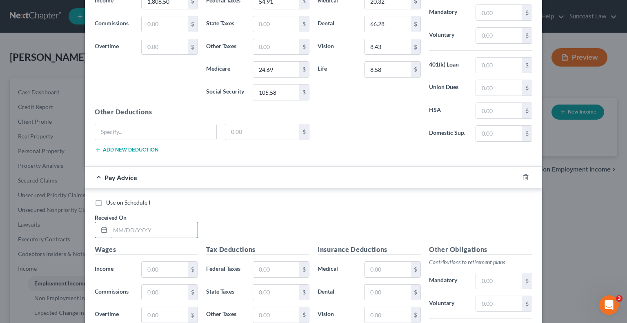
click at [167, 222] on input "text" at bounding box center [153, 230] width 87 height 16
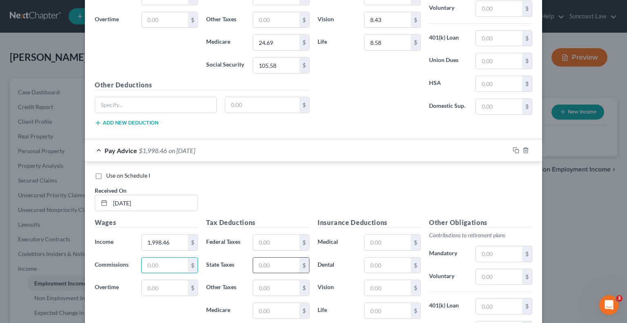
scroll to position [2028, 0]
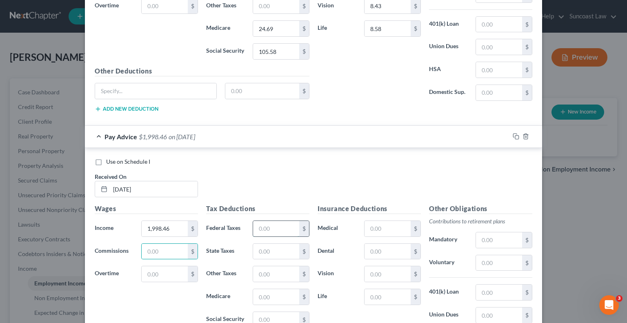
drag, startPoint x: 269, startPoint y: 223, endPoint x: 302, endPoint y: 220, distance: 33.6
click at [269, 223] on input "text" at bounding box center [276, 229] width 46 height 16
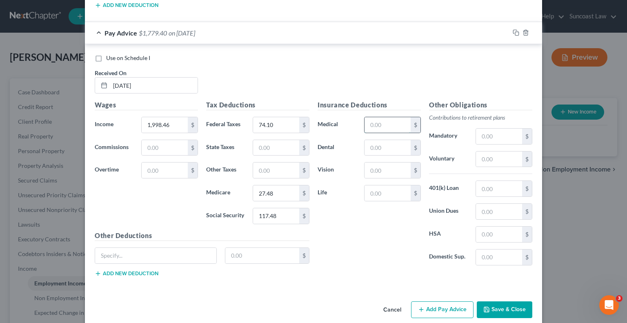
click at [389, 117] on input "text" at bounding box center [387, 125] width 46 height 16
click at [432, 303] on button "Add Pay Advice" at bounding box center [442, 309] width 62 height 17
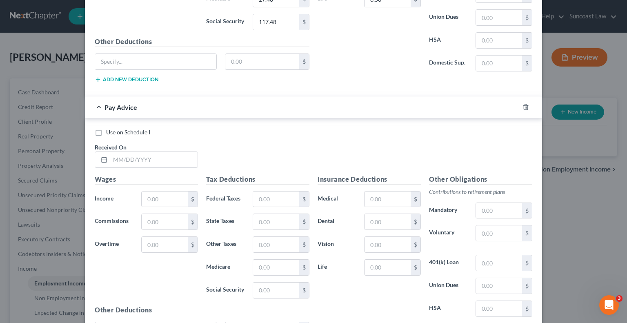
scroll to position [2336, 0]
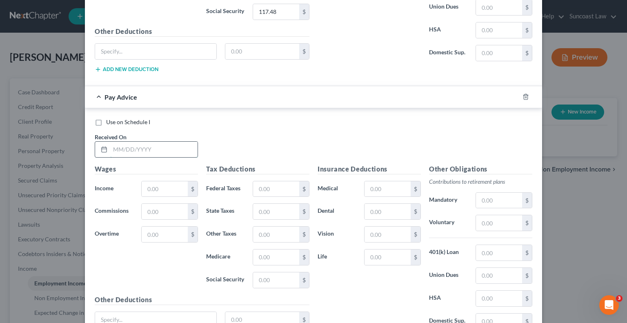
click at [140, 142] on input "text" at bounding box center [153, 150] width 87 height 16
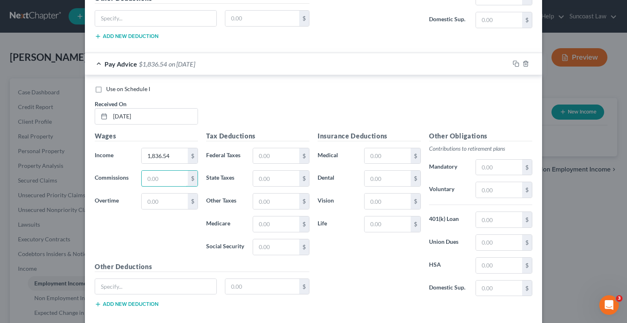
scroll to position [2398, 0]
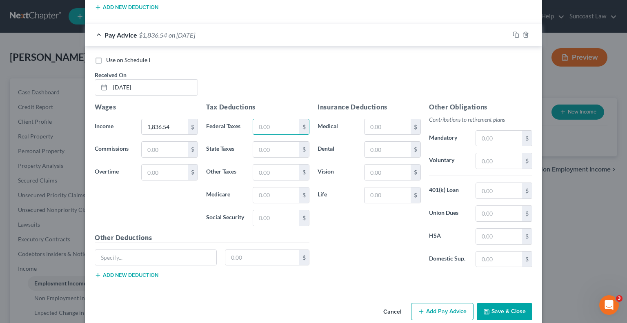
drag, startPoint x: 280, startPoint y: 118, endPoint x: 289, endPoint y: 105, distance: 15.4
click at [280, 119] on input "text" at bounding box center [276, 127] width 46 height 16
click at [378, 119] on input "text" at bounding box center [387, 127] width 46 height 16
click at [445, 303] on button "Add Pay Advice" at bounding box center [442, 311] width 62 height 17
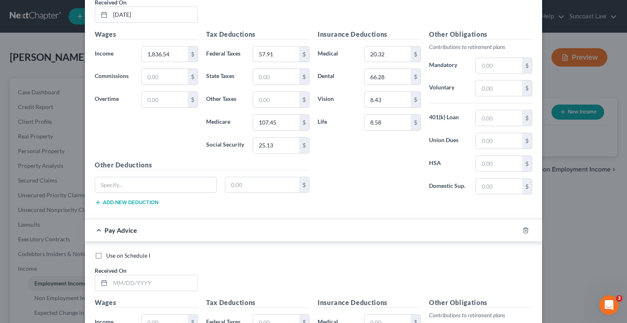
scroll to position [2561, 0]
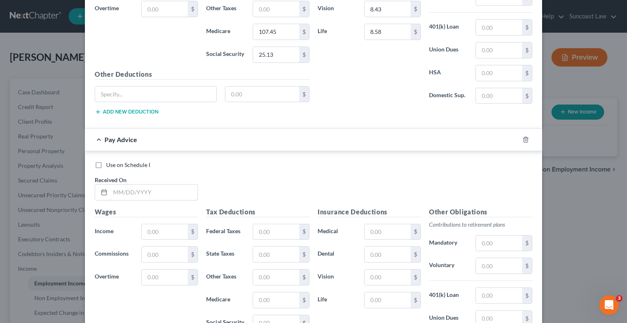
click at [172, 184] on input "text" at bounding box center [153, 192] width 87 height 16
click at [262, 224] on input "text" at bounding box center [276, 232] width 46 height 16
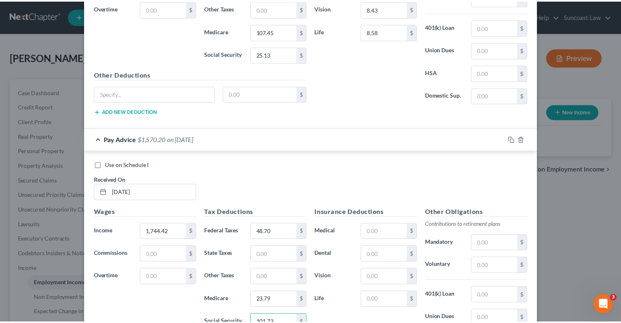
scroll to position [2665, 0]
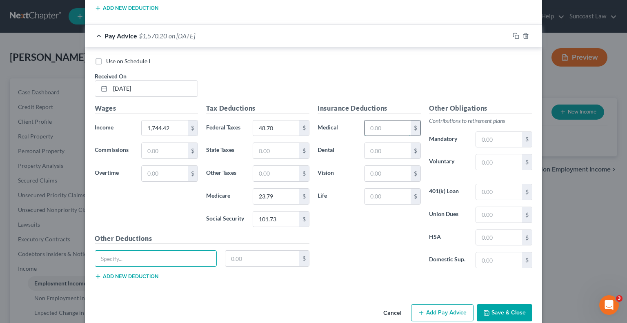
click at [389, 120] on input "text" at bounding box center [387, 128] width 46 height 16
click at [502, 304] on button "Save & Close" at bounding box center [505, 312] width 56 height 17
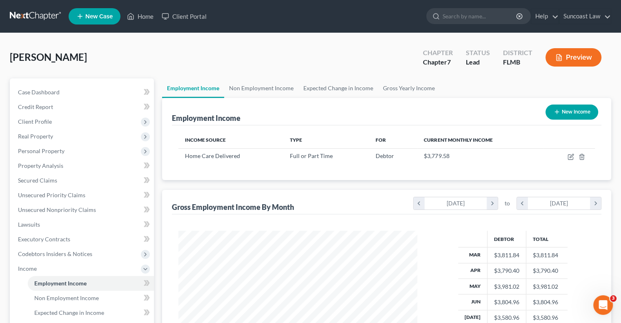
scroll to position [407956, 407849]
click at [426, 88] on link "Gross Yearly Income" at bounding box center [409, 88] width 62 height 20
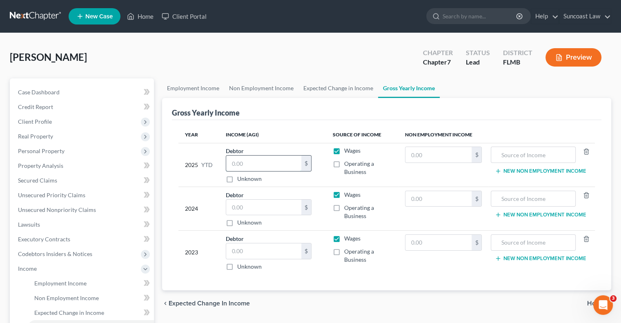
click at [248, 162] on input "text" at bounding box center [263, 163] width 75 height 16
drag, startPoint x: 269, startPoint y: 205, endPoint x: 274, endPoint y: 201, distance: 6.1
click at [271, 204] on input "text" at bounding box center [263, 208] width 75 height 16
click at [272, 247] on input "text" at bounding box center [263, 251] width 75 height 16
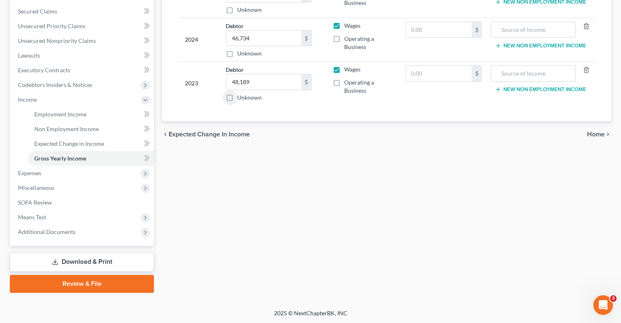
scroll to position [87, 0]
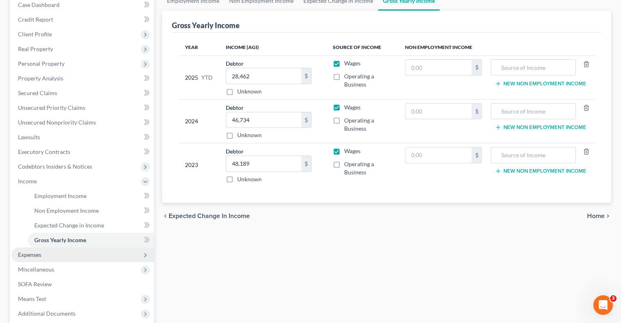
click at [72, 256] on span "Expenses" at bounding box center [82, 254] width 142 height 15
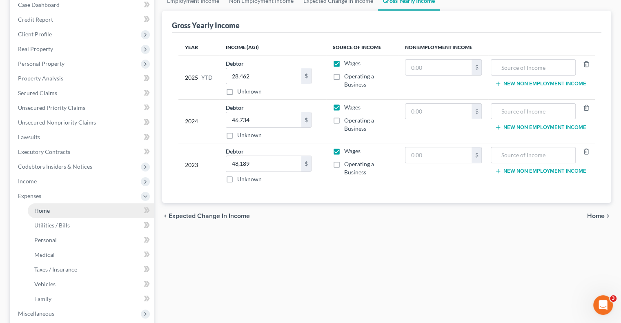
click at [79, 210] on link "Home" at bounding box center [91, 210] width 126 height 15
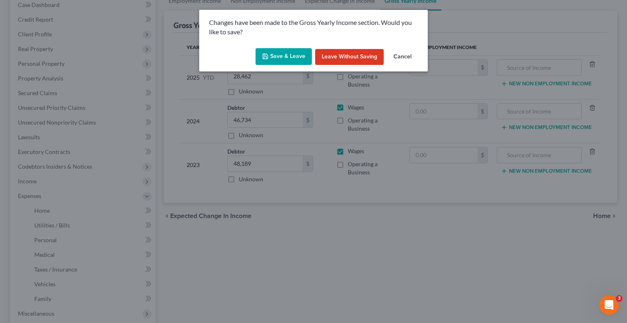
click at [275, 59] on button "Save & Leave" at bounding box center [283, 56] width 56 height 17
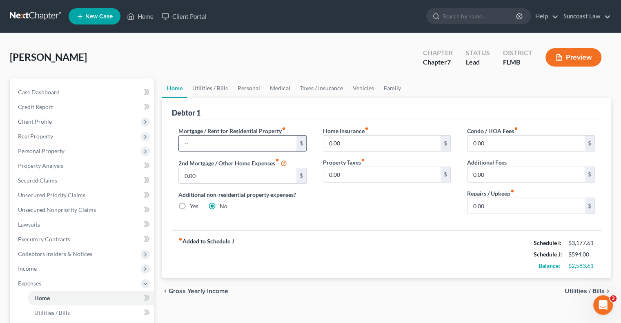
click at [246, 138] on input "text" at bounding box center [237, 143] width 117 height 16
click at [527, 210] on input "0.00" at bounding box center [525, 206] width 117 height 16
click at [222, 84] on link "Utilities / Bills" at bounding box center [209, 88] width 45 height 20
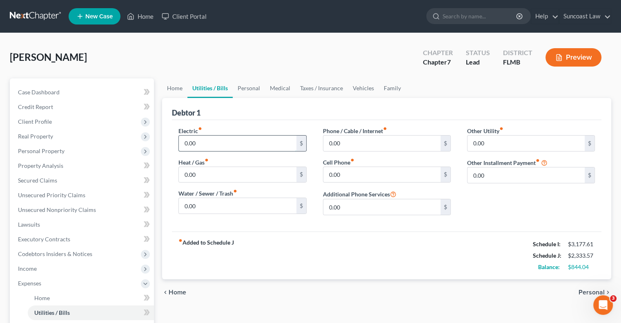
click at [234, 143] on input "0.00" at bounding box center [237, 143] width 117 height 16
click at [253, 84] on link "Personal" at bounding box center [249, 88] width 32 height 20
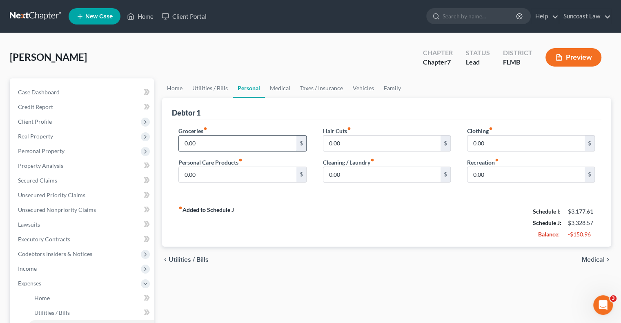
click at [235, 138] on input "0.00" at bounding box center [237, 143] width 117 height 16
click at [357, 87] on link "Vehicles" at bounding box center [363, 88] width 31 height 20
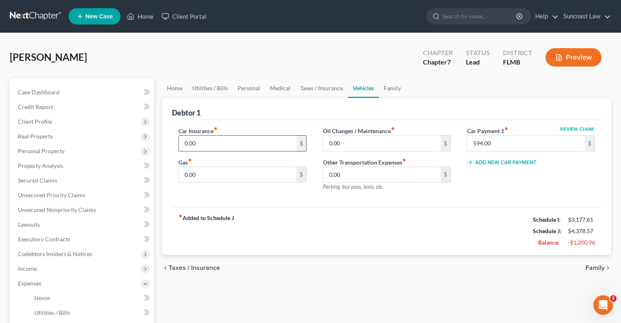
click at [206, 137] on input "0.00" at bounding box center [237, 143] width 117 height 16
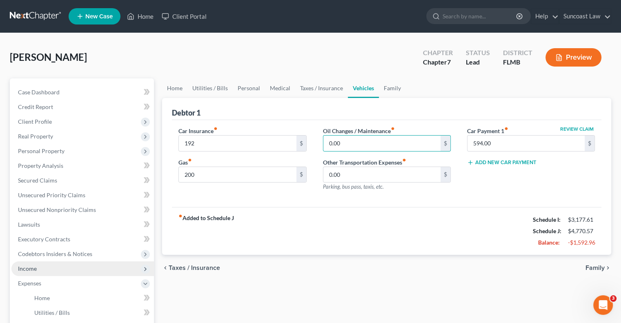
click at [51, 267] on span "Income" at bounding box center [82, 268] width 142 height 15
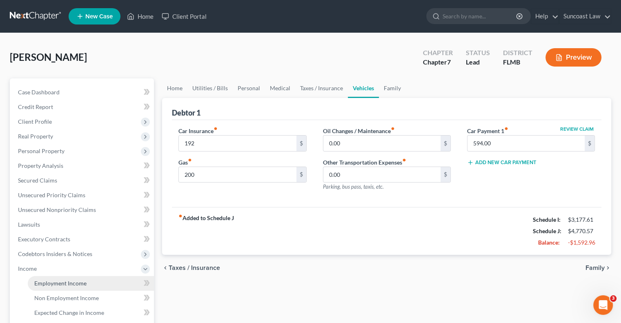
click at [75, 282] on span "Employment Income" at bounding box center [60, 283] width 52 height 7
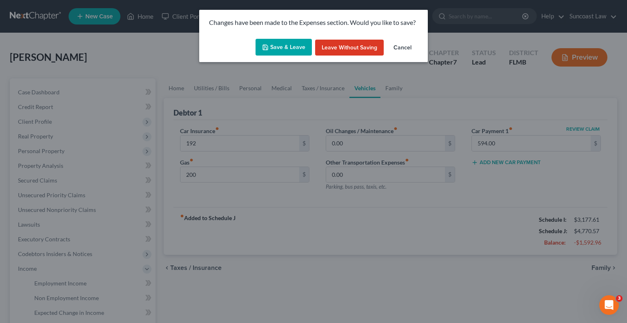
click at [300, 48] on button "Save & Leave" at bounding box center [283, 47] width 56 height 17
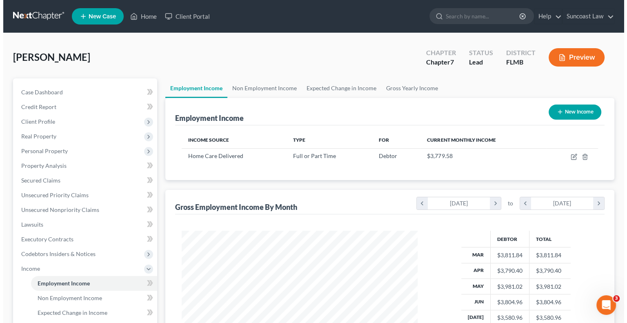
scroll to position [145, 252]
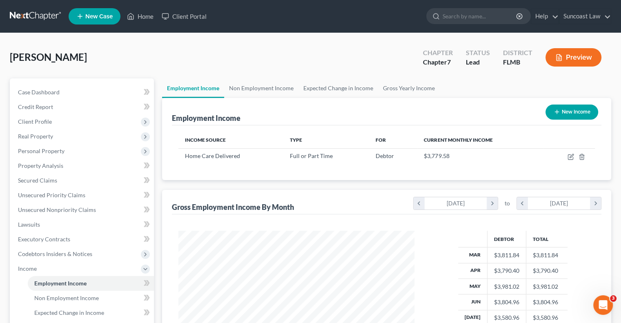
click at [570, 113] on button "New Income" at bounding box center [571, 111] width 53 height 15
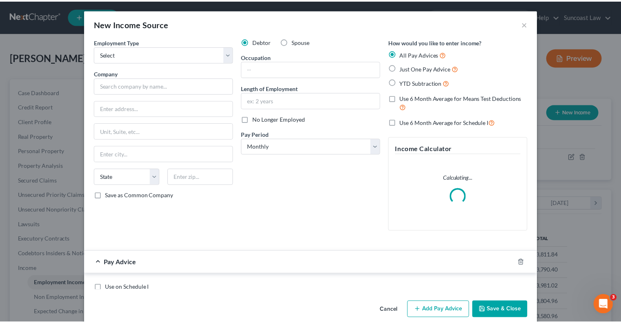
scroll to position [145, 255]
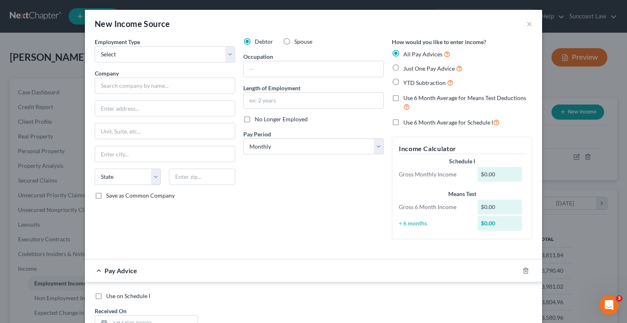
click at [294, 40] on label "Spouse" at bounding box center [303, 42] width 18 height 8
click at [298, 40] on input "Spouse" at bounding box center [300, 40] width 5 height 5
click at [127, 48] on select "Select Full or Part Time Employment Self Employment" at bounding box center [165, 54] width 140 height 16
click at [95, 46] on select "Select Full or Part Time Employment Self Employment" at bounding box center [165, 54] width 140 height 16
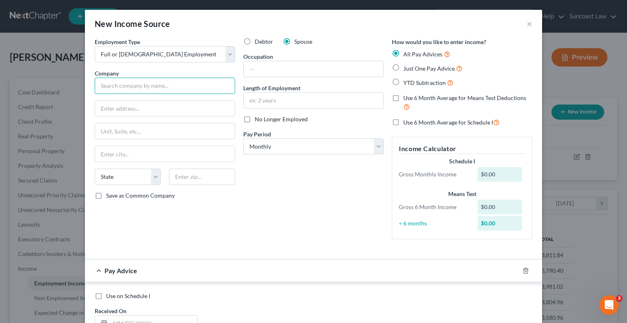
click at [118, 84] on input "text" at bounding box center [165, 86] width 140 height 16
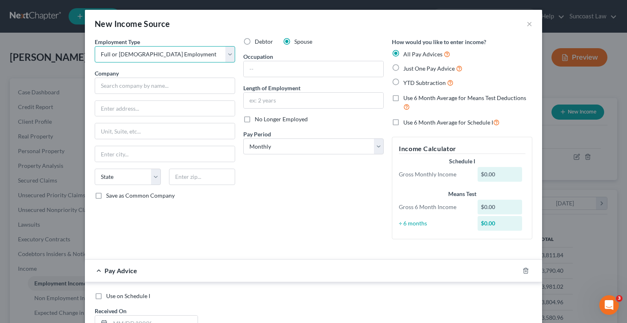
click at [184, 50] on select "Select Full or Part Time Employment Self Employment" at bounding box center [165, 54] width 140 height 16
click at [526, 24] on button "×" at bounding box center [529, 24] width 6 height 10
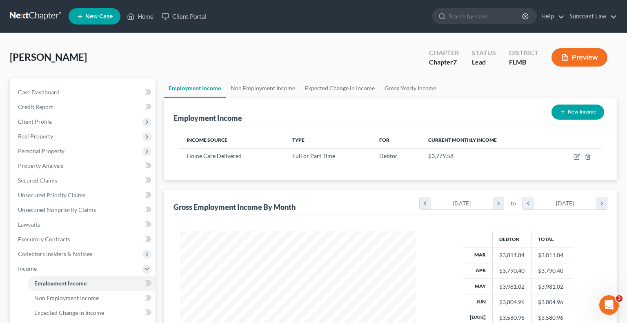
scroll to position [407956, 407849]
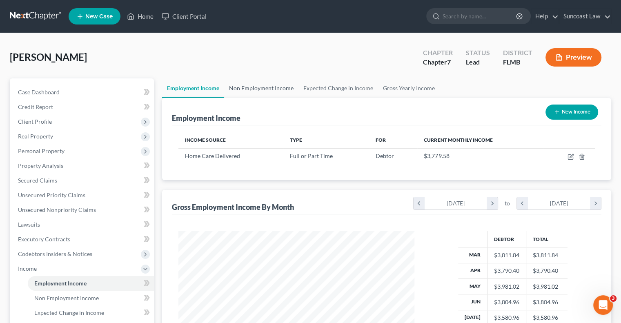
drag, startPoint x: 267, startPoint y: 88, endPoint x: 273, endPoint y: 92, distance: 7.5
click at [267, 88] on link "Non Employment Income" at bounding box center [261, 88] width 74 height 20
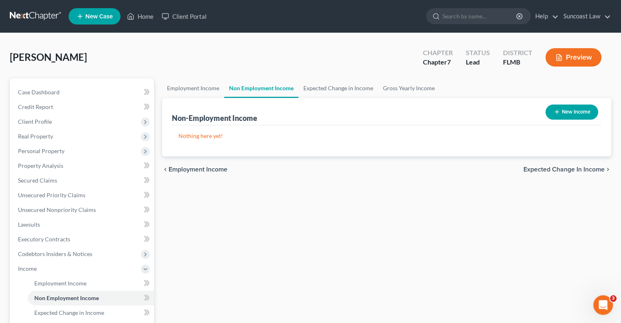
click at [568, 111] on button "New Income" at bounding box center [571, 111] width 53 height 15
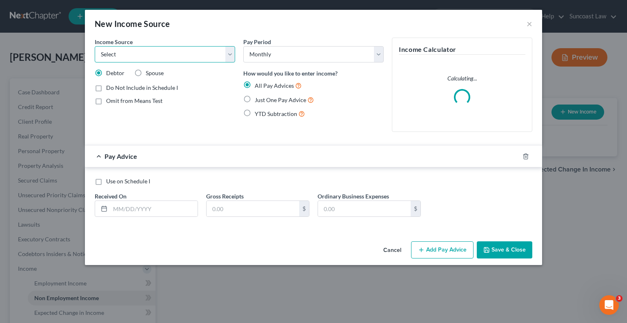
click at [175, 56] on select "Select Unemployment Disability (from employer) Pension Retirement Social Securi…" at bounding box center [165, 54] width 140 height 16
click at [95, 46] on select "Select Unemployment Disability (from employer) Pension Retirement Social Securi…" at bounding box center [165, 54] width 140 height 16
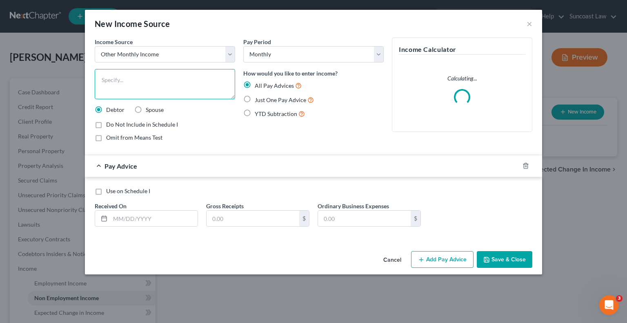
click at [166, 76] on textarea at bounding box center [165, 84] width 140 height 30
click at [169, 216] on input "text" at bounding box center [153, 219] width 87 height 16
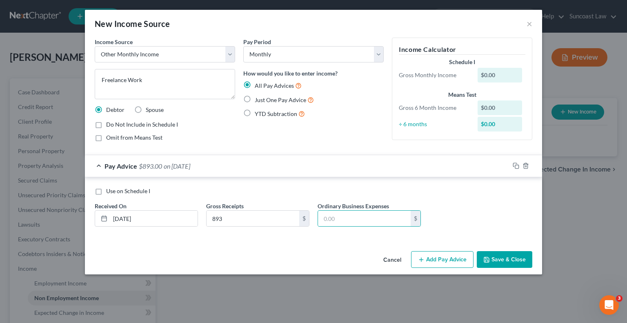
click at [450, 262] on button "Add Pay Advice" at bounding box center [442, 259] width 62 height 17
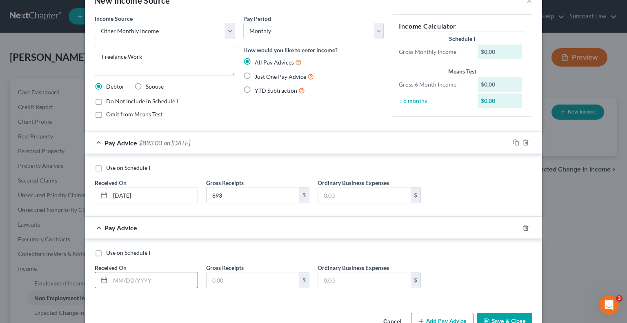
scroll to position [45, 0]
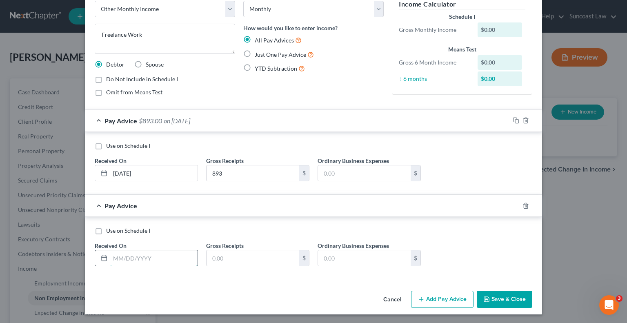
click at [152, 254] on input "text" at bounding box center [153, 258] width 87 height 16
click at [444, 295] on button "Add Pay Advice" at bounding box center [442, 299] width 62 height 17
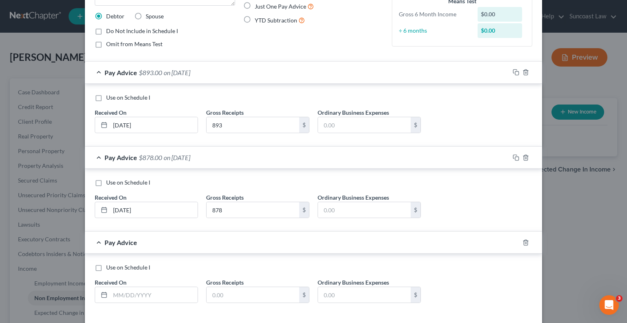
scroll to position [130, 0]
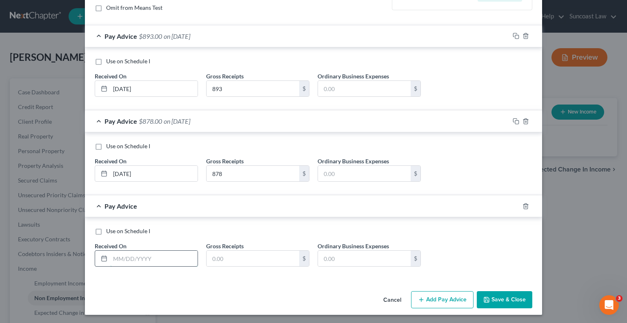
click at [173, 254] on input "text" at bounding box center [153, 259] width 87 height 16
click at [506, 298] on button "Save & Close" at bounding box center [505, 299] width 56 height 17
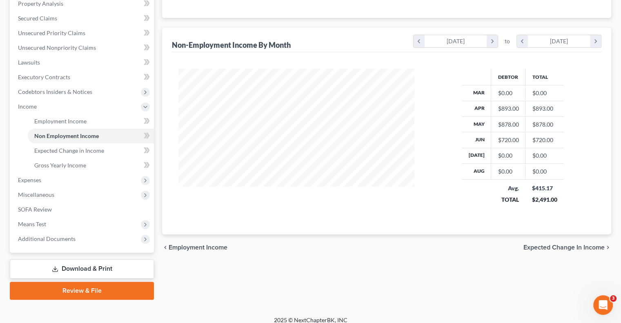
scroll to position [163, 0]
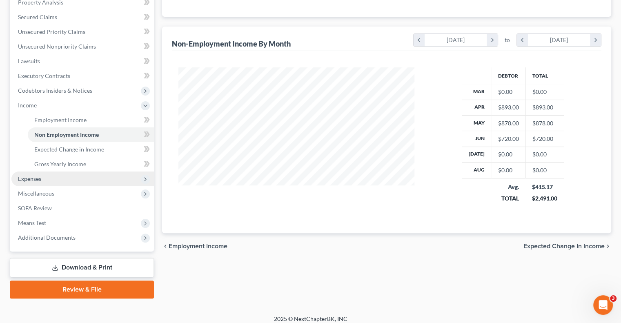
click at [51, 176] on span "Expenses" at bounding box center [82, 178] width 142 height 15
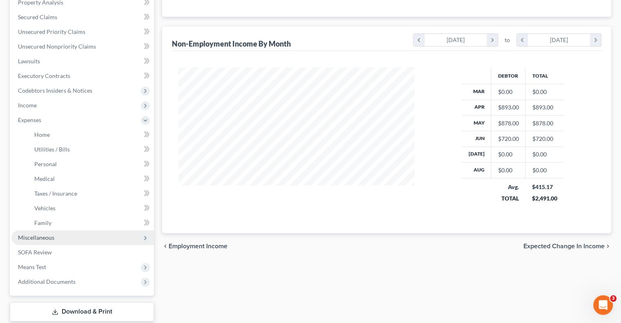
click at [54, 236] on span "Miscellaneous" at bounding box center [82, 237] width 142 height 15
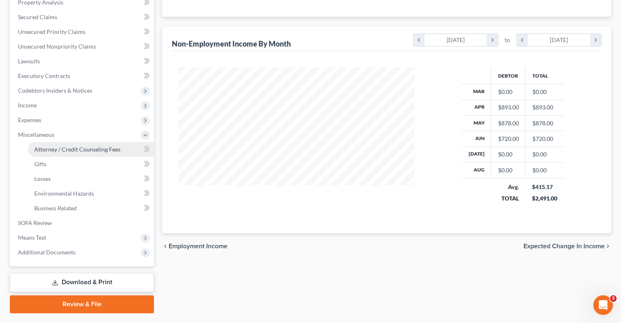
click at [93, 153] on link "Attorney / Credit Counseling Fees" at bounding box center [91, 149] width 126 height 15
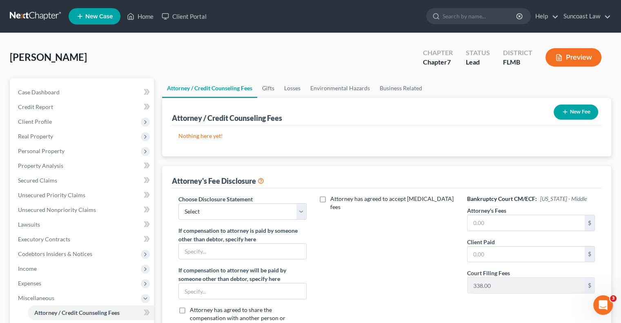
click at [581, 111] on button "New Fee" at bounding box center [575, 111] width 44 height 15
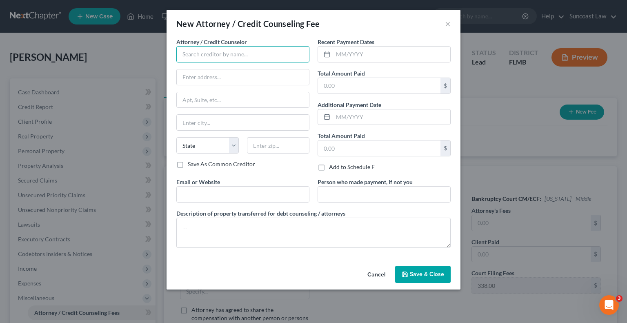
click at [215, 55] on input "text" at bounding box center [242, 54] width 133 height 16
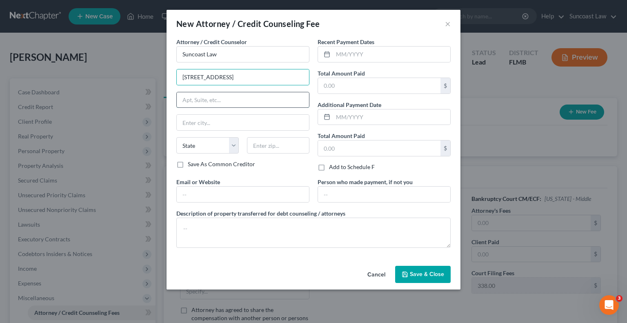
click at [238, 102] on input "text" at bounding box center [243, 100] width 132 height 16
click at [281, 142] on input "text" at bounding box center [278, 145] width 62 height 16
drag, startPoint x: 356, startPoint y: 56, endPoint x: 359, endPoint y: 53, distance: 4.3
click at [356, 56] on input "text" at bounding box center [391, 55] width 117 height 16
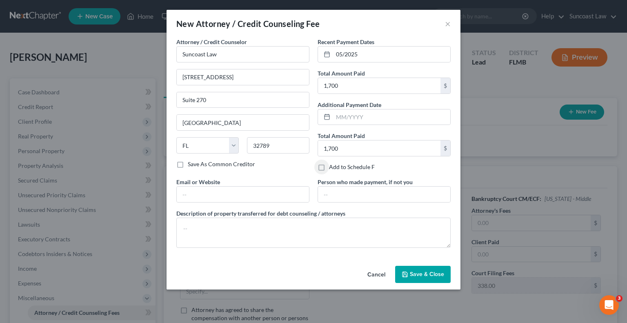
click at [422, 277] on button "Save & Close" at bounding box center [423, 274] width 56 height 17
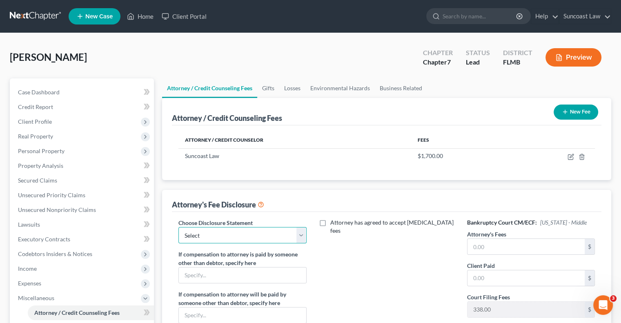
click at [238, 236] on select "Select Attorney" at bounding box center [242, 235] width 128 height 16
click at [178, 227] on select "Select Attorney" at bounding box center [242, 235] width 128 height 16
drag, startPoint x: 535, startPoint y: 240, endPoint x: 533, endPoint y: 235, distance: 5.4
click at [534, 240] on input "text" at bounding box center [525, 247] width 117 height 16
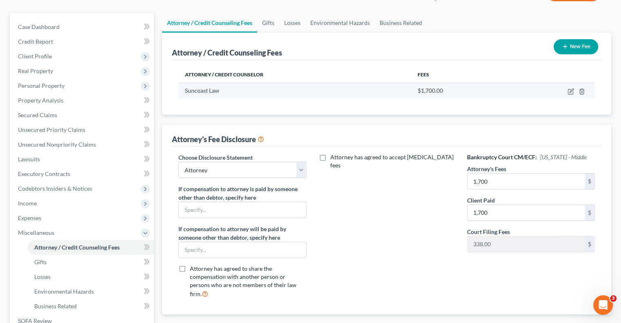
scroll to position [61, 0]
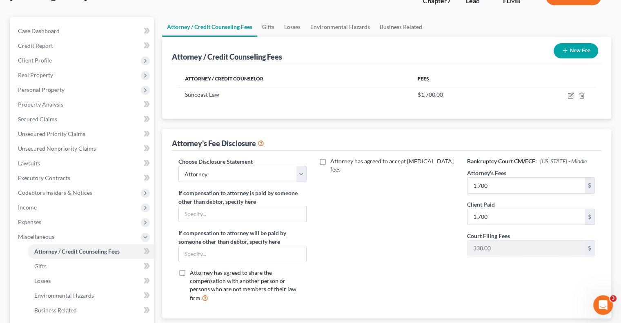
click at [586, 50] on button "New Fee" at bounding box center [575, 50] width 44 height 15
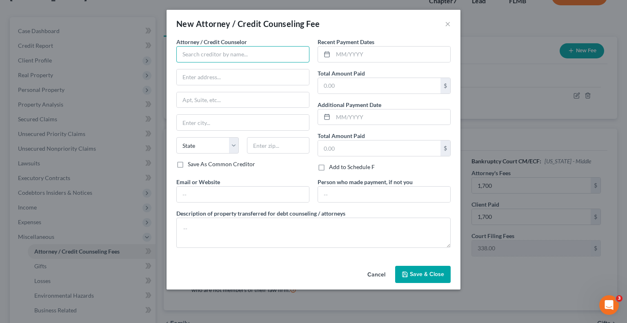
drag, startPoint x: 234, startPoint y: 53, endPoint x: 242, endPoint y: 48, distance: 10.0
click at [235, 52] on input "text" at bounding box center [242, 54] width 133 height 16
drag, startPoint x: 390, startPoint y: 58, endPoint x: 396, endPoint y: 48, distance: 11.9
click at [390, 58] on input "text" at bounding box center [391, 55] width 117 height 16
click at [431, 271] on span "Save & Close" at bounding box center [427, 274] width 34 height 7
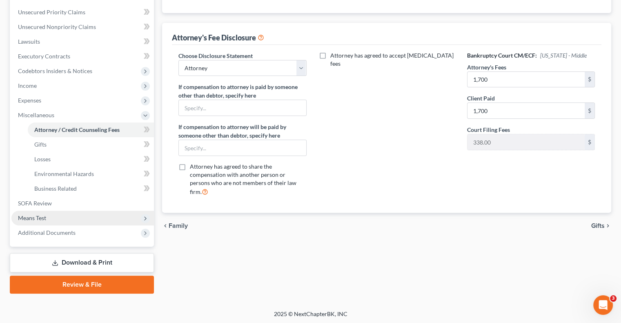
scroll to position [184, 0]
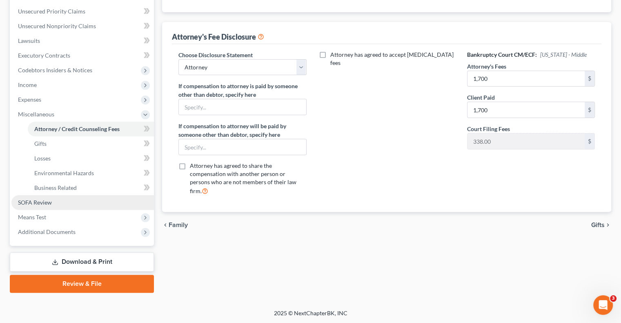
click at [49, 204] on span "SOFA Review" at bounding box center [35, 202] width 34 height 7
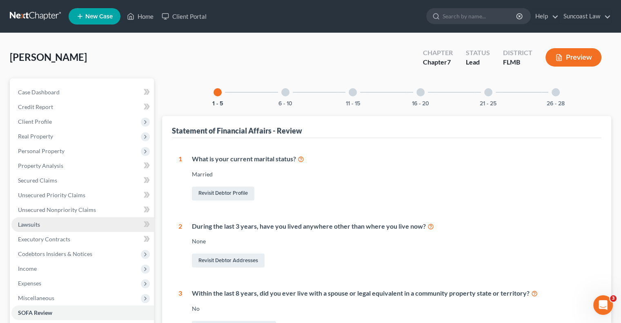
click at [41, 229] on link "Lawsuits" at bounding box center [82, 224] width 142 height 15
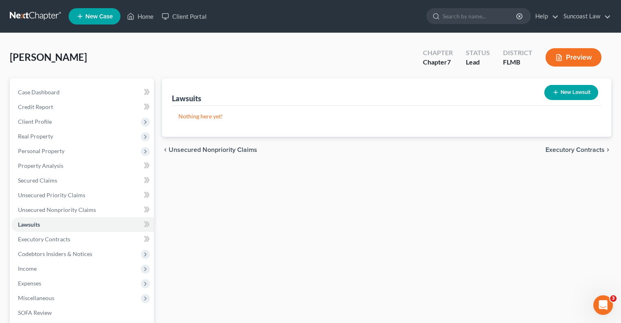
click at [574, 93] on button "New Lawsuit" at bounding box center [571, 92] width 54 height 15
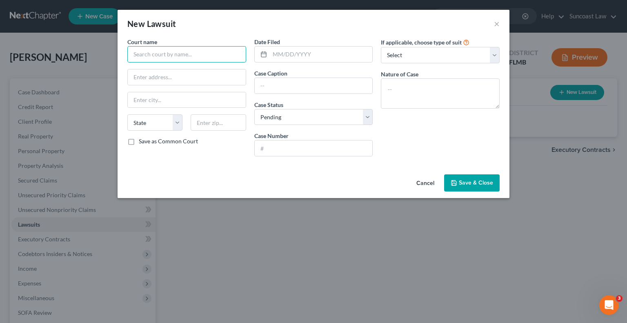
click at [222, 55] on input "text" at bounding box center [186, 54] width 119 height 16
drag, startPoint x: 300, startPoint y: 86, endPoint x: 291, endPoint y: 87, distance: 9.8
click at [300, 86] on input "text" at bounding box center [314, 86] width 118 height 16
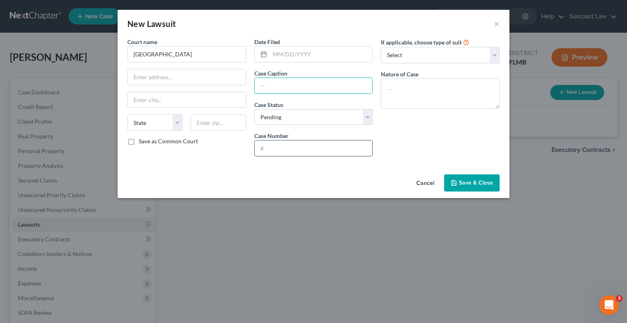
click at [278, 148] on input "text" at bounding box center [314, 148] width 118 height 16
paste input "2024SC012764"
drag, startPoint x: 306, startPoint y: 88, endPoint x: 301, endPoint y: 88, distance: 4.5
click at [305, 88] on input "text" at bounding box center [314, 86] width 118 height 16
drag, startPoint x: 356, startPoint y: 83, endPoint x: 230, endPoint y: 82, distance: 125.7
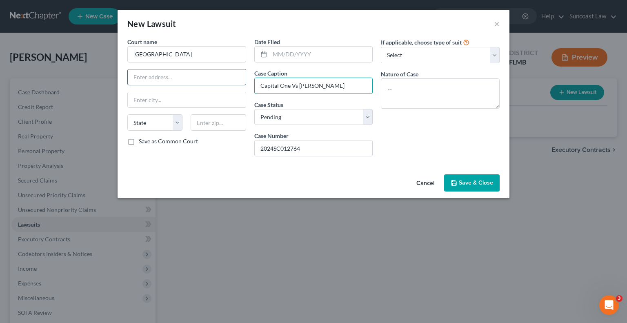
click at [230, 82] on div "Court name * Polk County State AL AK AR AZ CA CO CT DE DC FL GA GU HI ID IL IN …" at bounding box center [313, 100] width 380 height 125
click at [444, 92] on textarea at bounding box center [440, 93] width 119 height 30
paste textarea "Capital One Vs Crystal Drakeford"
drag, startPoint x: 309, startPoint y: 147, endPoint x: 250, endPoint y: 152, distance: 59.0
click at [250, 152] on div "Date Filed Case Caption Capital One Vs Crystal Drakeford Case Status * Select P…" at bounding box center [313, 100] width 127 height 125
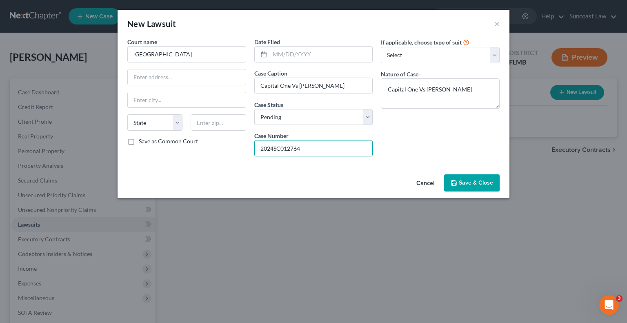
click at [464, 180] on span "Save & Close" at bounding box center [476, 182] width 34 height 7
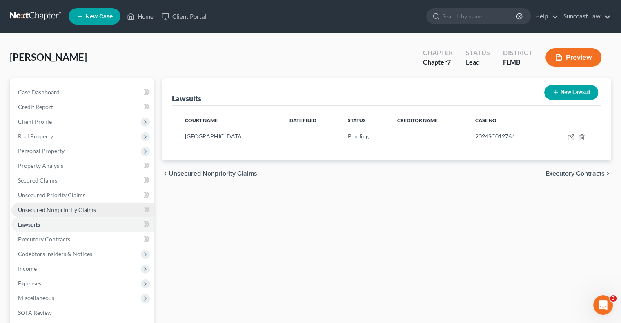
click at [71, 211] on span "Unsecured Nonpriority Claims" at bounding box center [57, 209] width 78 height 7
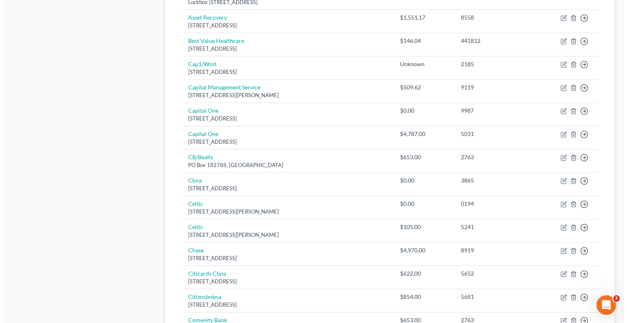
scroll to position [490, 0]
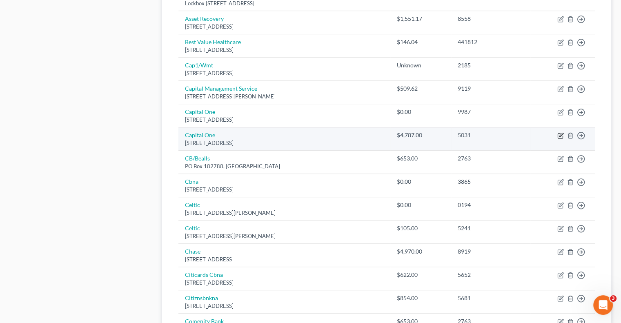
click at [558, 133] on icon "button" at bounding box center [560, 135] width 7 height 7
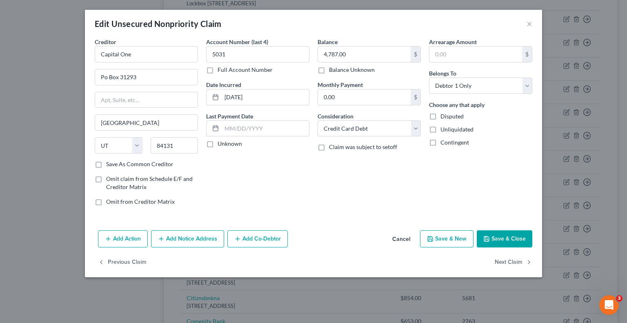
click at [193, 240] on button "Add Notice Address" at bounding box center [187, 238] width 73 height 17
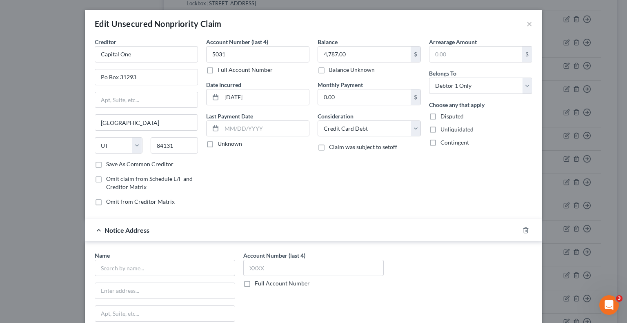
click at [255, 283] on label "Full Account Number" at bounding box center [282, 283] width 55 height 8
click at [258, 283] on input "Full Account Number" at bounding box center [260, 281] width 5 height 5
drag, startPoint x: 244, startPoint y: 283, endPoint x: 268, endPoint y: 266, distance: 29.3
click at [267, 266] on input "text" at bounding box center [313, 268] width 140 height 16
paste input "2024SC012764"
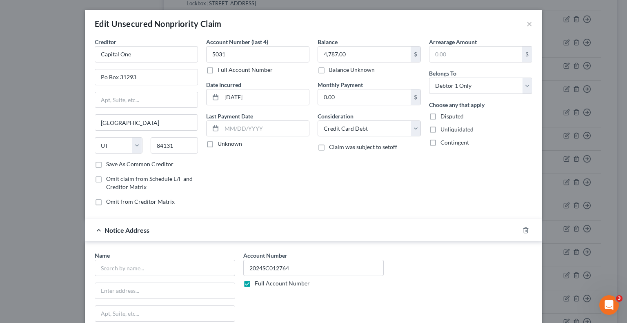
drag, startPoint x: 460, startPoint y: 181, endPoint x: 308, endPoint y: 201, distance: 153.6
click at [460, 181] on div "Arrearage Amount $ Belongs To * Select Debtor 1 Only Debtor 2 Only Debtor 1 And…" at bounding box center [480, 125] width 111 height 175
drag, startPoint x: 133, startPoint y: 267, endPoint x: 151, endPoint y: 266, distance: 18.0
click at [134, 267] on input "text" at bounding box center [165, 268] width 140 height 16
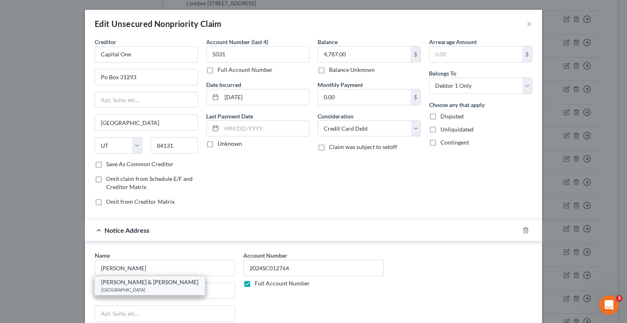
click at [151, 286] on div "PO Box 23200, Louisville, KY 40223" at bounding box center [149, 289] width 97 height 7
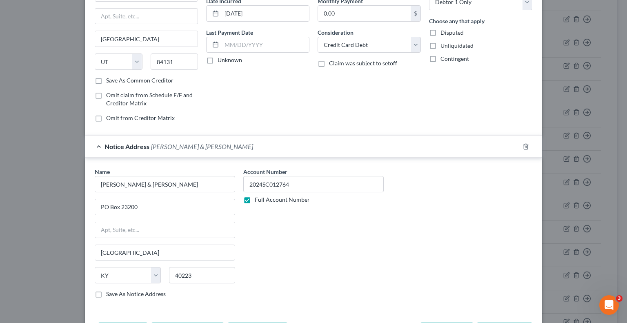
scroll to position [138, 0]
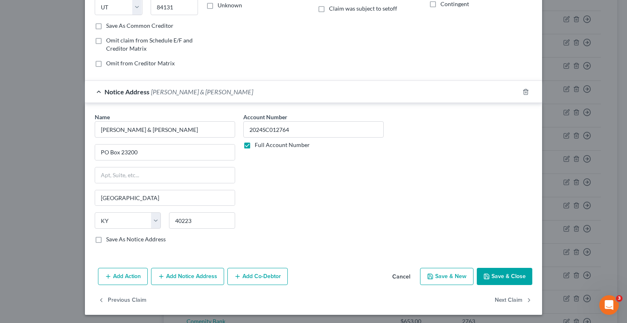
click at [496, 279] on button "Save & Close" at bounding box center [505, 276] width 56 height 17
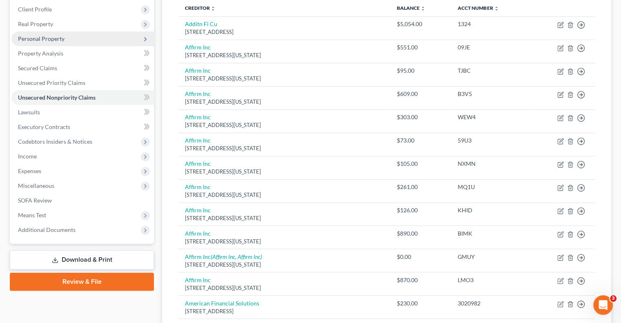
scroll to position [0, 0]
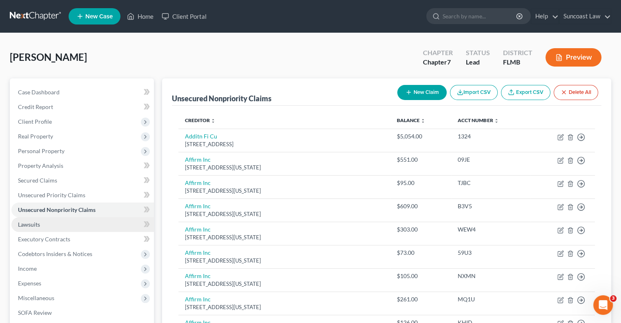
click at [33, 227] on span "Lawsuits" at bounding box center [29, 224] width 22 height 7
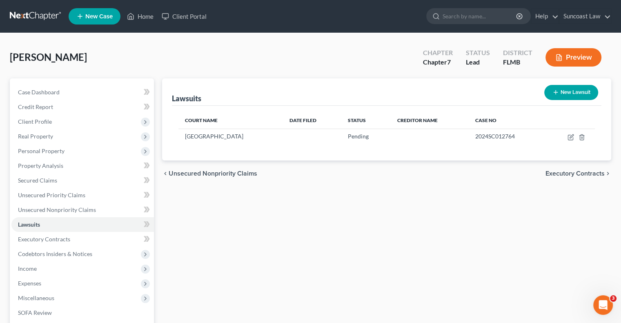
click at [576, 95] on button "New Lawsuit" at bounding box center [571, 92] width 54 height 15
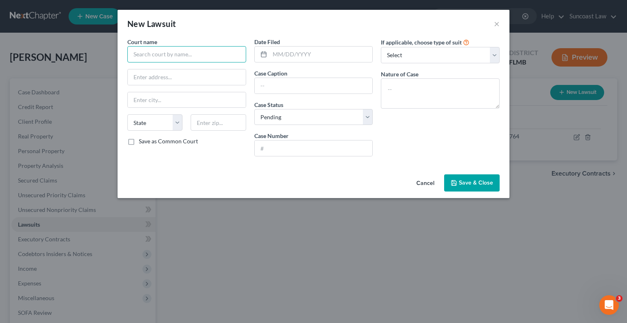
click at [191, 56] on input "text" at bounding box center [186, 54] width 119 height 16
click at [328, 152] on input "text" at bounding box center [314, 148] width 118 height 16
paste input "2025SC009932"
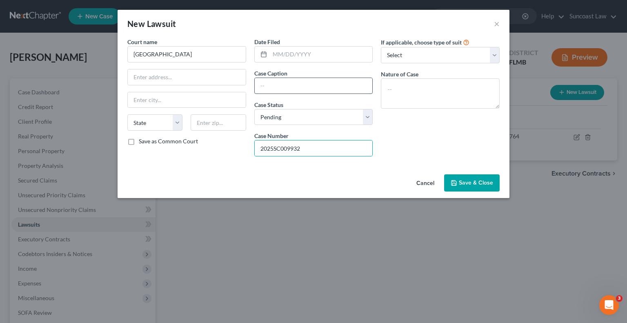
click at [298, 84] on input "text" at bounding box center [314, 86] width 118 height 16
drag, startPoint x: 363, startPoint y: 84, endPoint x: 209, endPoint y: 88, distance: 153.9
click at [209, 88] on div "Court name * Polk County State AL AK AR AZ CA CO CT DE DC FL GA GU HI ID IL IN …" at bounding box center [313, 100] width 380 height 125
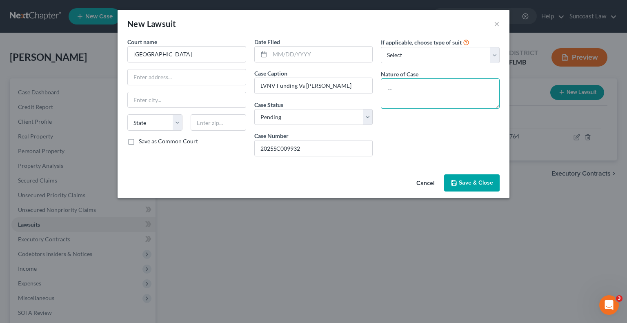
click at [451, 82] on textarea at bounding box center [440, 93] width 119 height 30
paste textarea "LVNV Funding Vs Crystal Drakeford"
drag, startPoint x: 324, startPoint y: 143, endPoint x: 213, endPoint y: 151, distance: 111.7
click at [213, 151] on div "Court name * Polk County State AL AK AR AZ CA CO CT DE DC FL GA GU HI ID IL IN …" at bounding box center [313, 100] width 380 height 125
click at [469, 184] on span "Save & Close" at bounding box center [476, 182] width 34 height 7
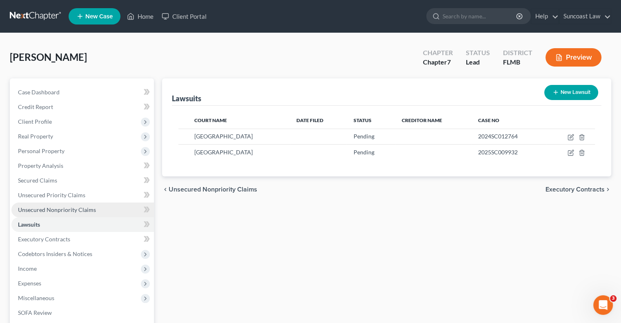
click at [69, 206] on span "Unsecured Nonpriority Claims" at bounding box center [57, 209] width 78 height 7
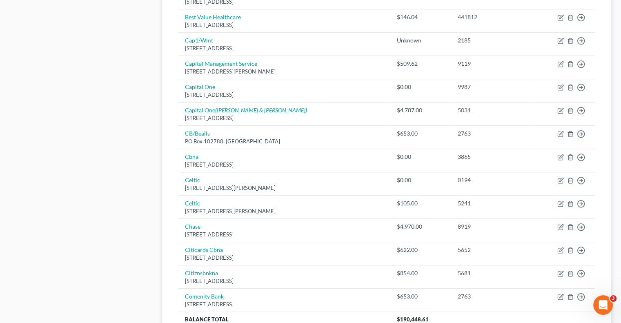
scroll to position [617, 0]
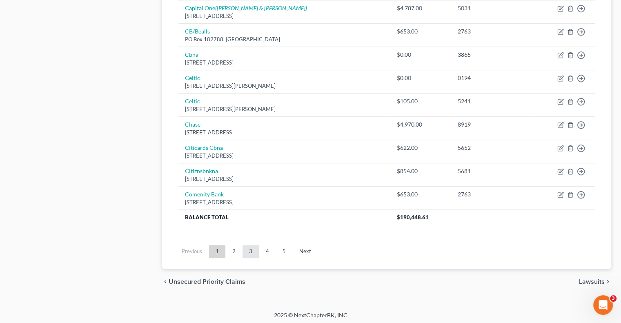
click at [252, 249] on link "3" at bounding box center [250, 251] width 16 height 13
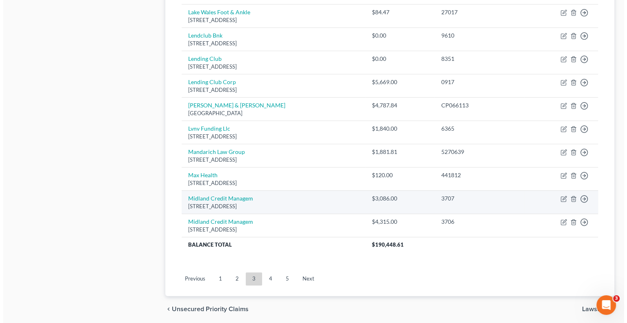
scroll to position [535, 0]
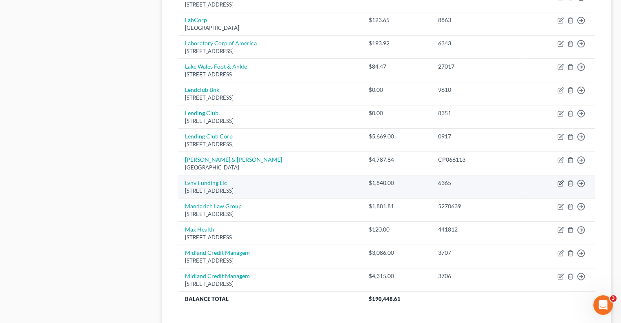
click at [560, 180] on icon "button" at bounding box center [560, 183] width 7 height 7
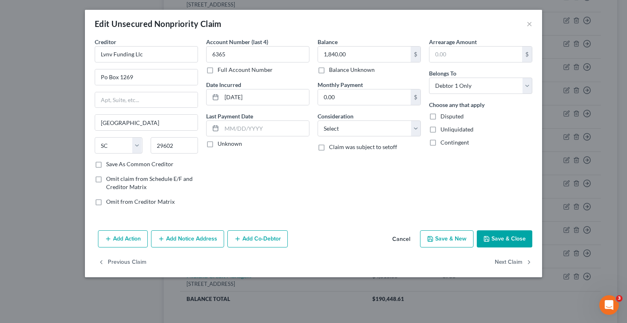
click at [182, 242] on button "Add Notice Address" at bounding box center [187, 238] width 73 height 17
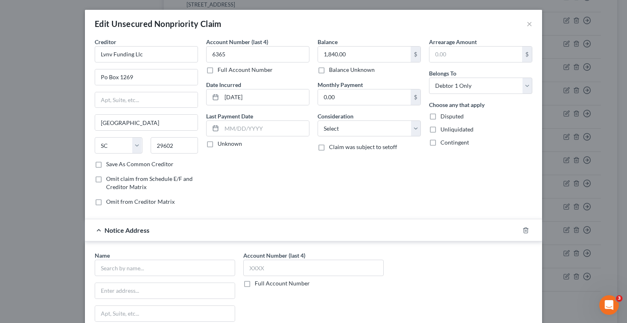
click at [255, 282] on label "Full Account Number" at bounding box center [282, 283] width 55 height 8
click at [258, 282] on input "Full Account Number" at bounding box center [260, 281] width 5 height 5
click at [294, 263] on input "text" at bounding box center [313, 268] width 140 height 16
paste input "2025SC009932"
drag, startPoint x: 169, startPoint y: 262, endPoint x: 205, endPoint y: 271, distance: 37.3
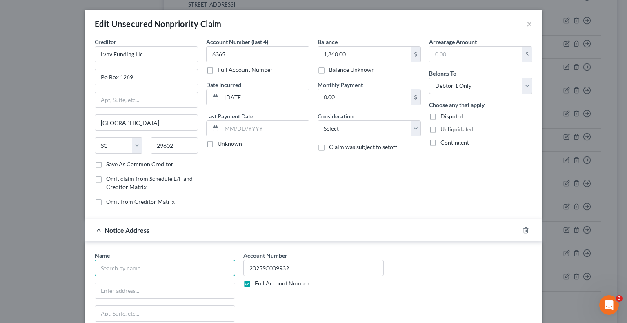
click at [170, 263] on input "text" at bounding box center [165, 268] width 140 height 16
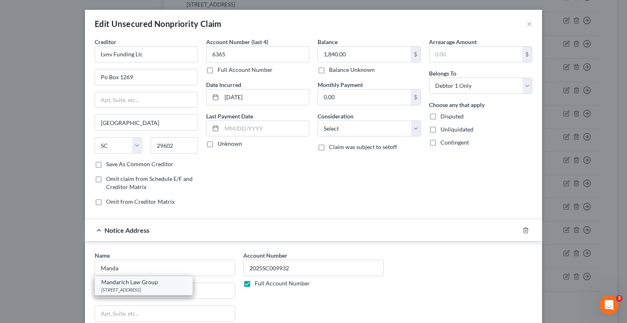
click at [140, 291] on div "PO Box 952289, Lake Mary, FL 32795" at bounding box center [143, 289] width 85 height 7
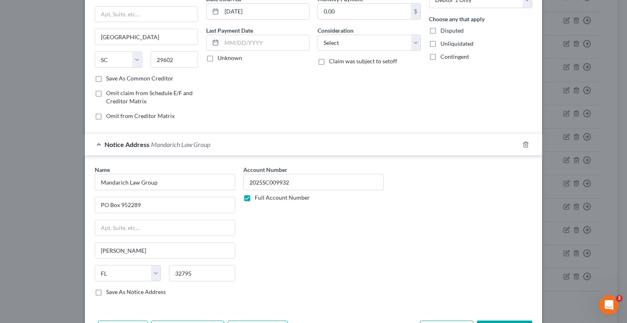
scroll to position [138, 0]
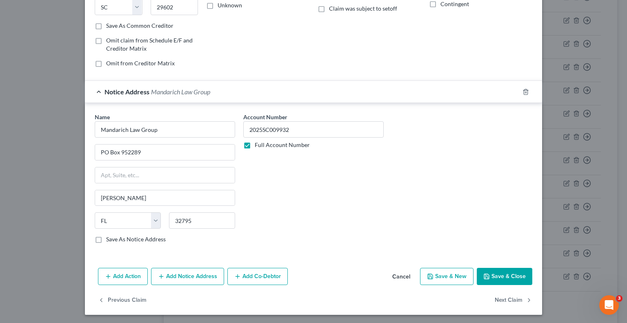
click at [506, 273] on button "Save & Close" at bounding box center [505, 276] width 56 height 17
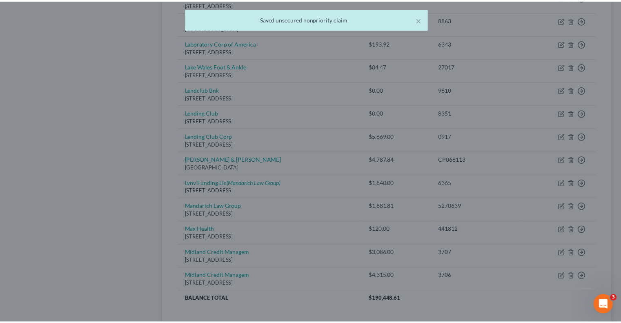
scroll to position [0, 0]
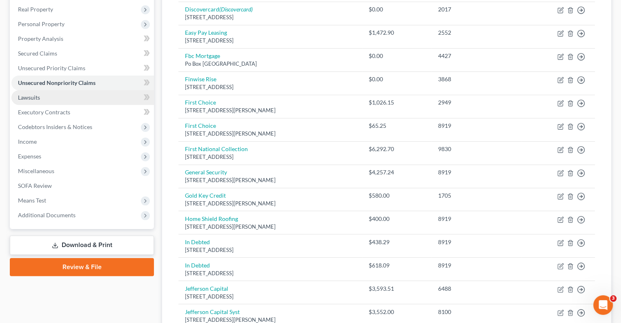
click at [46, 95] on link "Lawsuits" at bounding box center [82, 97] width 142 height 15
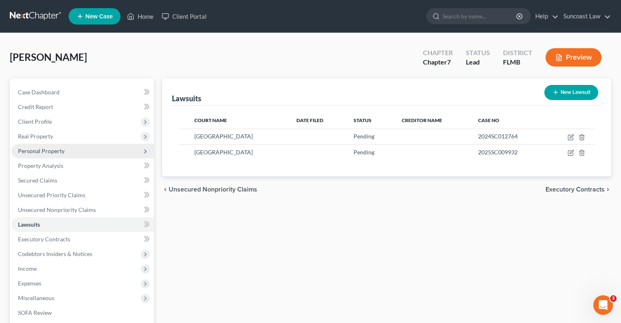
click at [56, 149] on span "Personal Property" at bounding box center [41, 150] width 47 height 7
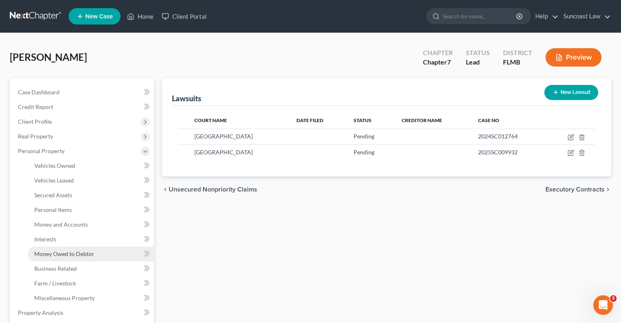
click at [84, 252] on span "Money Owed to Debtor" at bounding box center [64, 253] width 60 height 7
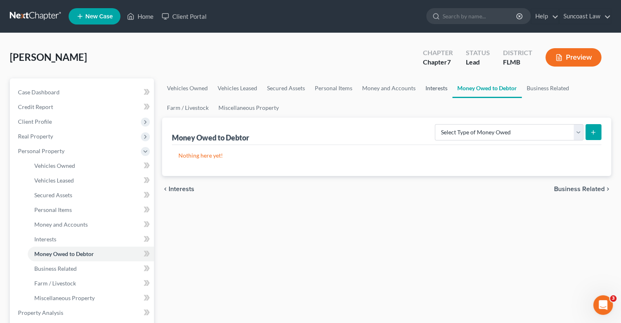
click at [437, 89] on link "Interests" at bounding box center [436, 88] width 32 height 20
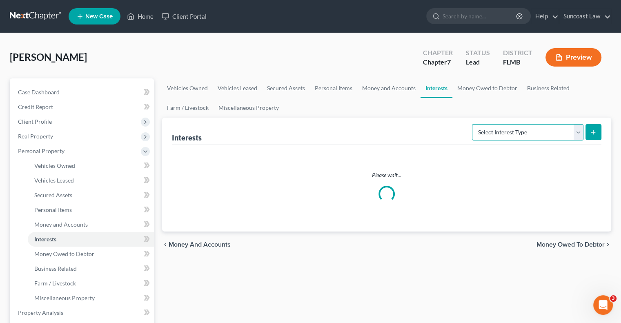
click at [510, 131] on select "Select Interest Type 401K (A/B: 21) Annuity (A/B: 23) Bond (A/B: 18) Education …" at bounding box center [527, 132] width 111 height 16
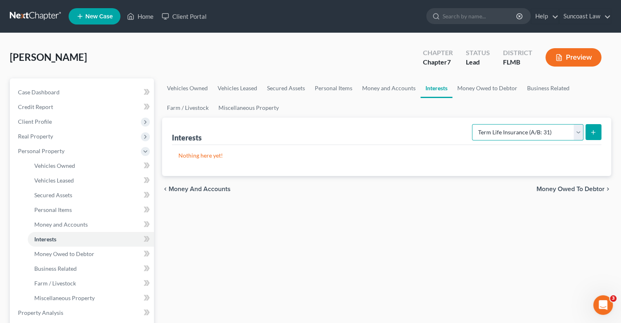
click at [473, 124] on select "Select Interest Type 401K (A/B: 21) Annuity (A/B: 23) Bond (A/B: 18) Education …" at bounding box center [527, 132] width 111 height 16
click at [593, 135] on button "submit" at bounding box center [593, 132] width 16 height 16
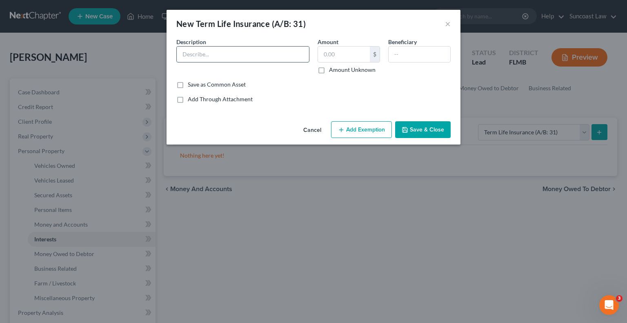
click at [262, 50] on input "text" at bounding box center [243, 55] width 132 height 16
click at [332, 66] on input "Amount Unknown" at bounding box center [334, 68] width 5 height 5
click at [329, 69] on label "Amount Unknown" at bounding box center [352, 70] width 47 height 8
click at [332, 69] on input "Amount Unknown" at bounding box center [334, 68] width 5 height 5
click at [434, 49] on input "text" at bounding box center [420, 55] width 62 height 16
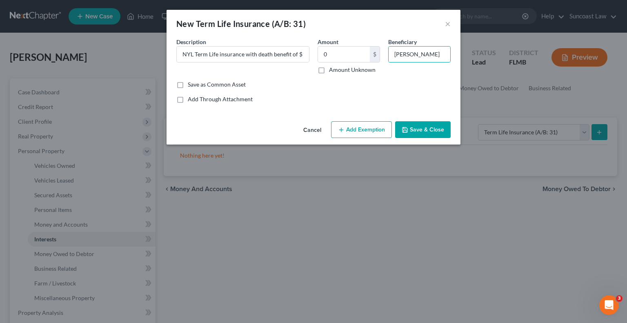
click at [365, 132] on button "Add Exemption" at bounding box center [361, 129] width 61 height 17
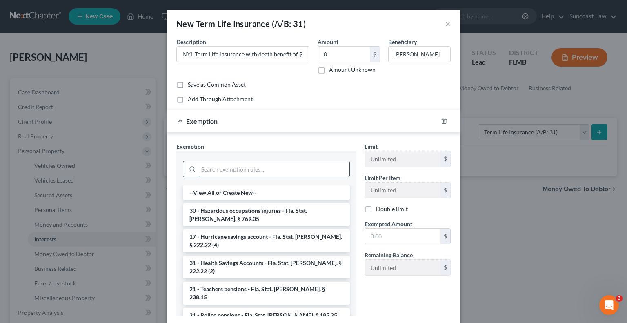
click at [258, 168] on input "search" at bounding box center [273, 169] width 151 height 16
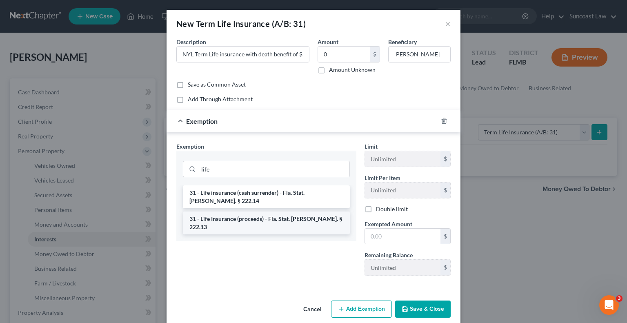
click at [276, 211] on li "31 - Life Insurance (proceeds) - Fla. Stat. [PERSON_NAME]. § 222.13" at bounding box center [266, 222] width 167 height 23
click at [276, 210] on div "Exemption Set must be selected for CA. Exemption * life 31 - Life insurance (ca…" at bounding box center [266, 212] width 188 height 140
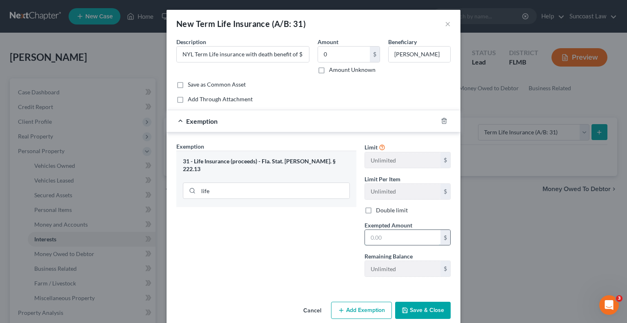
click at [397, 238] on input "text" at bounding box center [402, 238] width 75 height 16
drag, startPoint x: 424, startPoint y: 310, endPoint x: 423, endPoint y: 302, distance: 8.3
click at [424, 310] on button "Save & Close" at bounding box center [423, 310] width 56 height 17
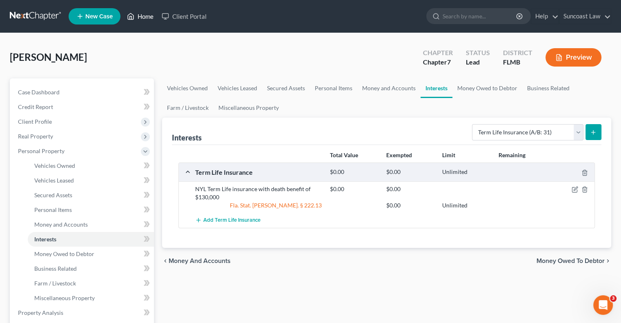
click at [146, 16] on link "Home" at bounding box center [140, 16] width 35 height 15
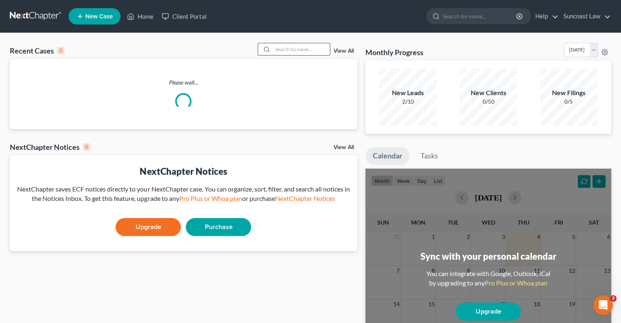
click at [282, 48] on input "search" at bounding box center [301, 49] width 57 height 12
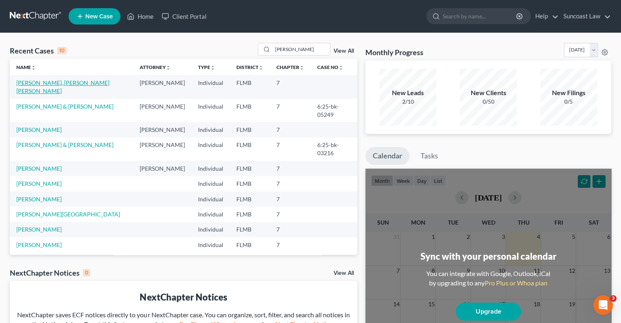
click at [61, 84] on link "[PERSON_NAME], [PERSON_NAME] [PERSON_NAME]" at bounding box center [62, 86] width 93 height 15
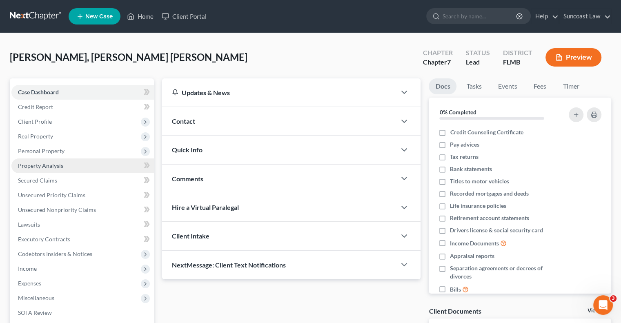
drag, startPoint x: 53, startPoint y: 151, endPoint x: 61, endPoint y: 169, distance: 19.9
click at [54, 151] on span "Personal Property" at bounding box center [41, 150] width 47 height 7
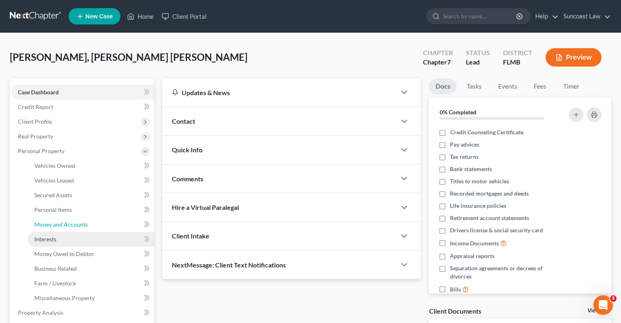
drag, startPoint x: 82, startPoint y: 227, endPoint x: 114, endPoint y: 231, distance: 32.5
click at [82, 227] on span "Money and Accounts" at bounding box center [60, 224] width 53 height 7
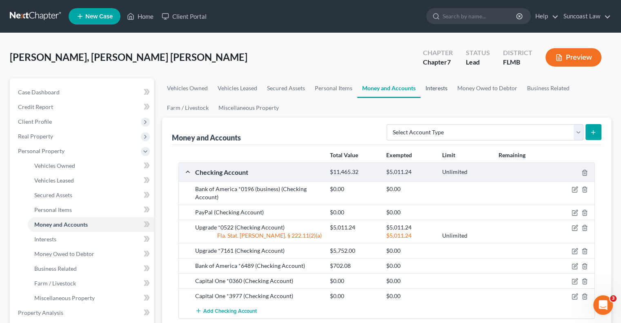
click at [434, 86] on link "Interests" at bounding box center [436, 88] width 32 height 20
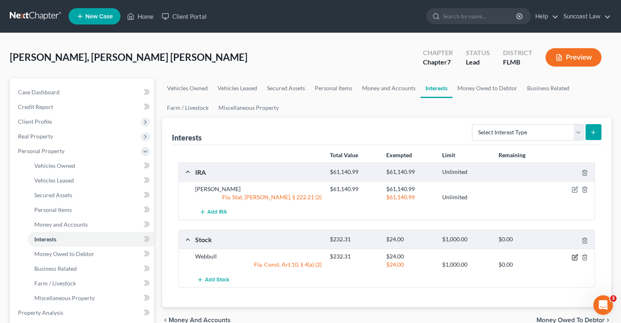
click at [574, 255] on icon "button" at bounding box center [574, 257] width 5 height 5
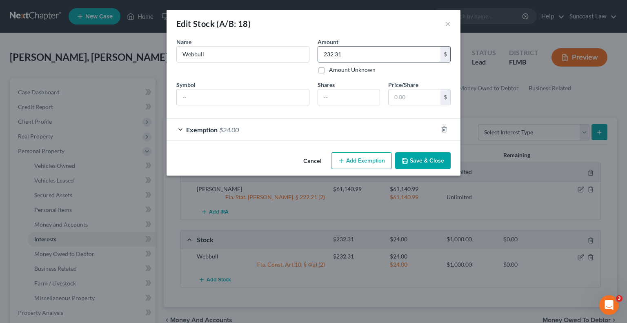
click at [406, 50] on input "232.31" at bounding box center [379, 55] width 122 height 16
click at [430, 160] on button "Save & Close" at bounding box center [423, 160] width 56 height 17
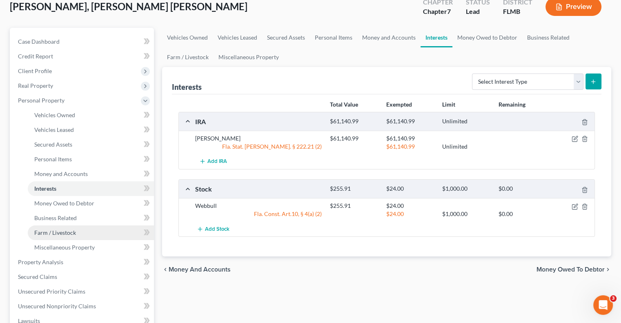
scroll to position [122, 0]
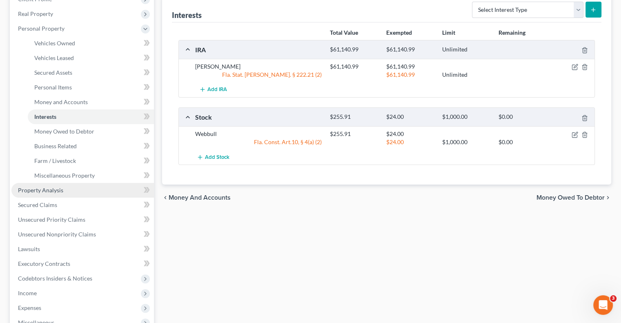
click at [62, 192] on span "Property Analysis" at bounding box center [40, 190] width 45 height 7
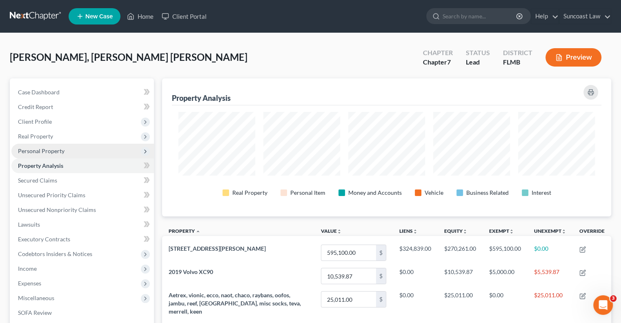
click at [59, 148] on span "Personal Property" at bounding box center [41, 150] width 47 height 7
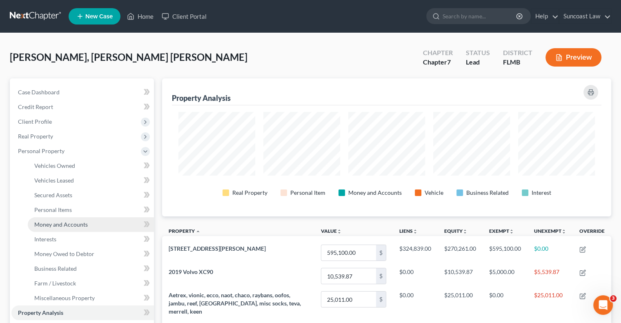
click at [73, 224] on span "Money and Accounts" at bounding box center [60, 224] width 53 height 7
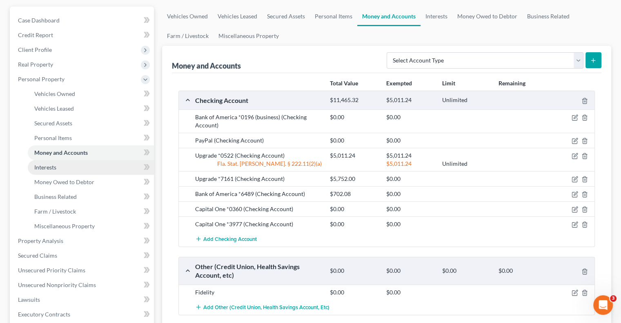
scroll to position [245, 0]
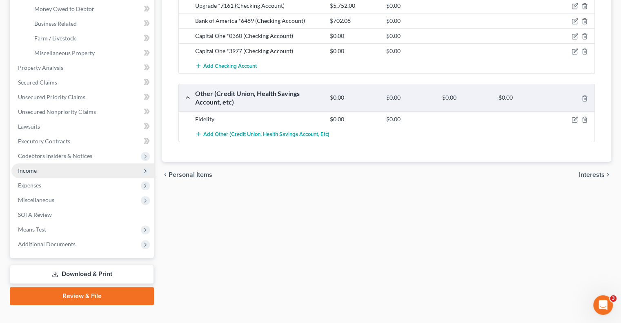
click at [54, 169] on span "Income" at bounding box center [82, 170] width 142 height 15
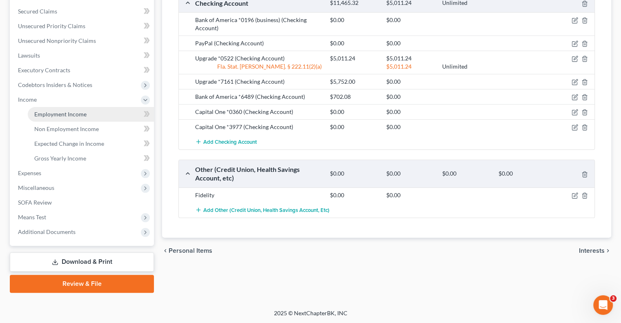
click at [71, 116] on span "Employment Income" at bounding box center [60, 114] width 52 height 7
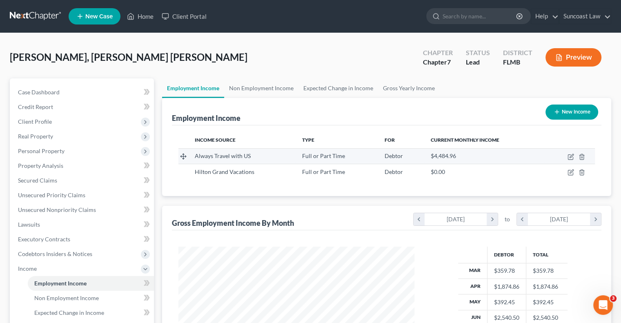
scroll to position [145, 252]
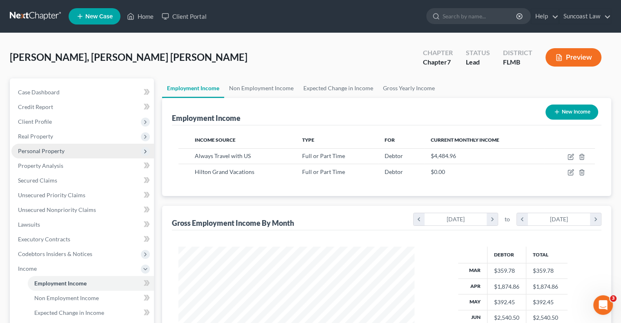
click at [53, 151] on span "Personal Property" at bounding box center [41, 150] width 47 height 7
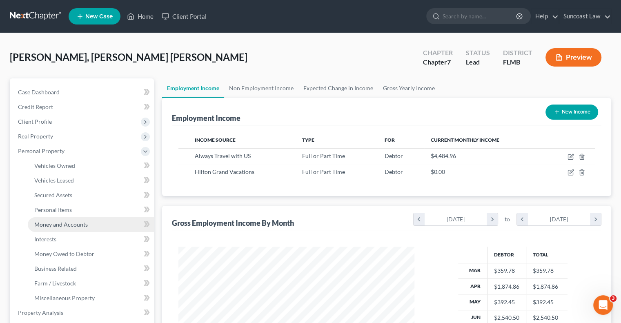
click at [82, 225] on span "Money and Accounts" at bounding box center [60, 224] width 53 height 7
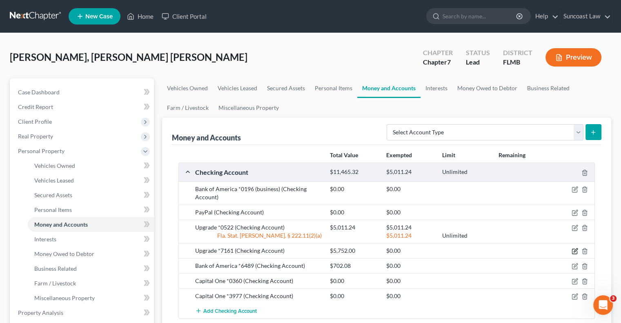
click at [572, 249] on icon "button" at bounding box center [574, 251] width 5 height 5
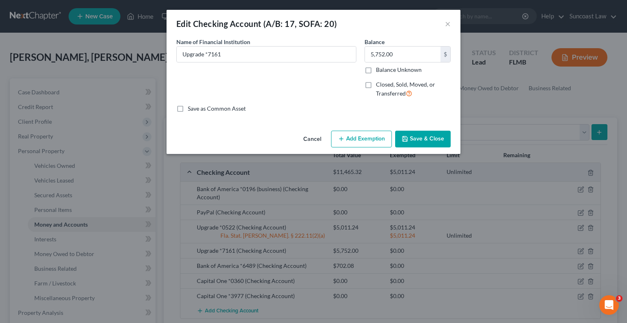
click at [361, 139] on button "Add Exemption" at bounding box center [361, 139] width 61 height 17
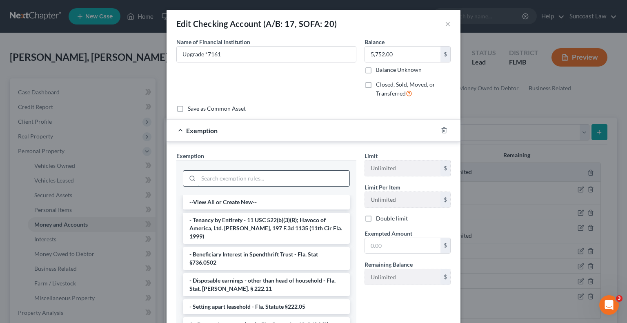
click at [249, 176] on input "search" at bounding box center [273, 179] width 151 height 16
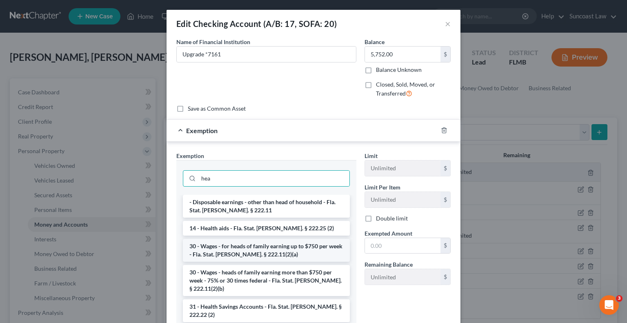
click at [292, 251] on li "30 - Wages - for heads of family earning up to $750 per week - Fla. Stat. [PERS…" at bounding box center [266, 250] width 167 height 23
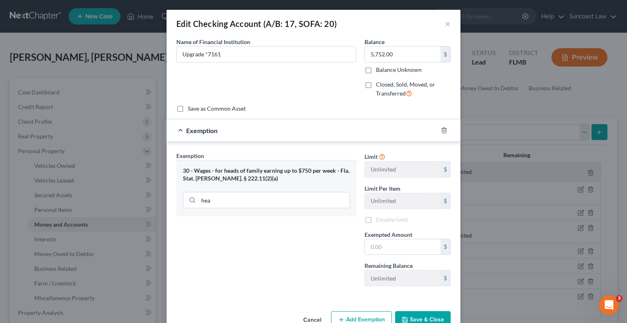
click at [292, 251] on div "Exemption Set must be selected for CA. Exemption * 30 - Wages - for heads of fa…" at bounding box center [266, 221] width 188 height 141
click at [395, 242] on input "text" at bounding box center [402, 247] width 75 height 16
click at [432, 316] on button "Save & Close" at bounding box center [423, 319] width 56 height 17
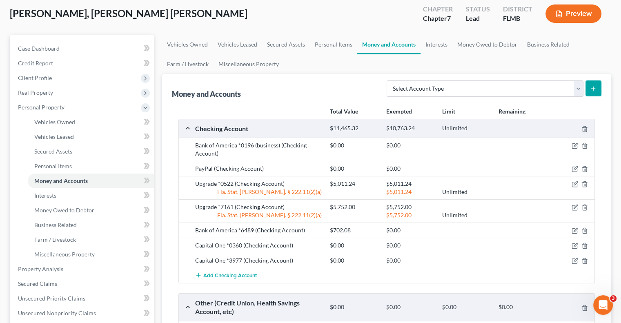
scroll to position [122, 0]
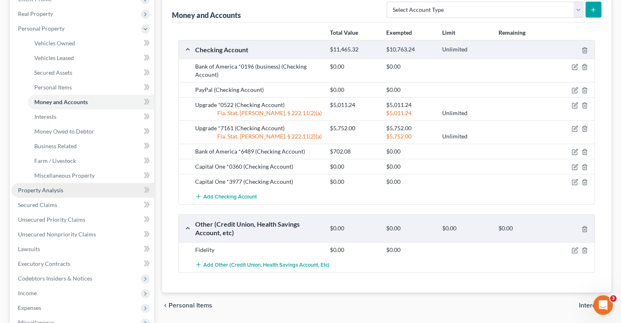
click at [59, 191] on span "Property Analysis" at bounding box center [40, 190] width 45 height 7
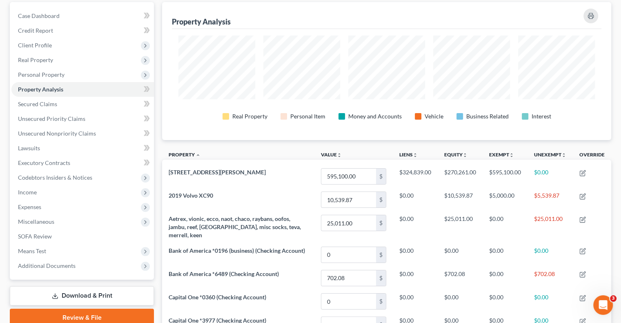
scroll to position [41, 0]
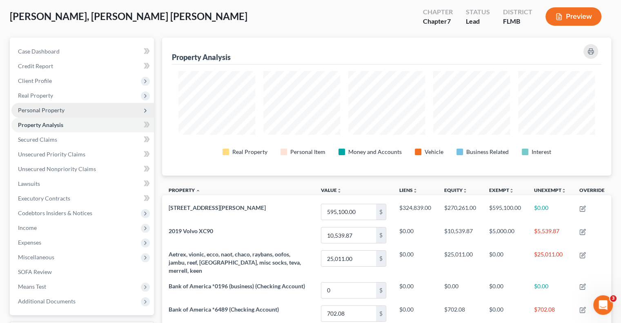
click at [70, 109] on span "Personal Property" at bounding box center [82, 110] width 142 height 15
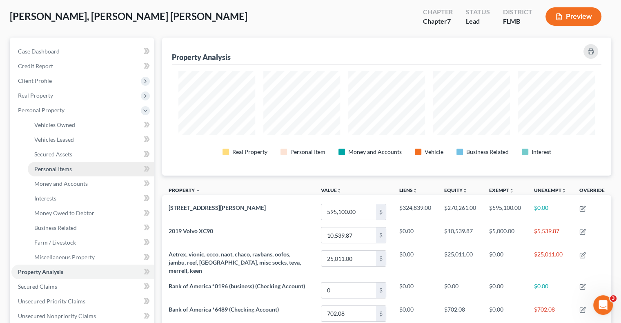
click at [75, 171] on link "Personal Items" at bounding box center [91, 169] width 126 height 15
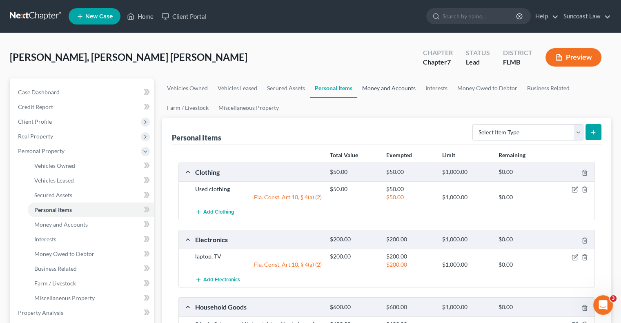
drag, startPoint x: 404, startPoint y: 90, endPoint x: 409, endPoint y: 93, distance: 5.3
click at [404, 89] on link "Money and Accounts" at bounding box center [388, 88] width 63 height 20
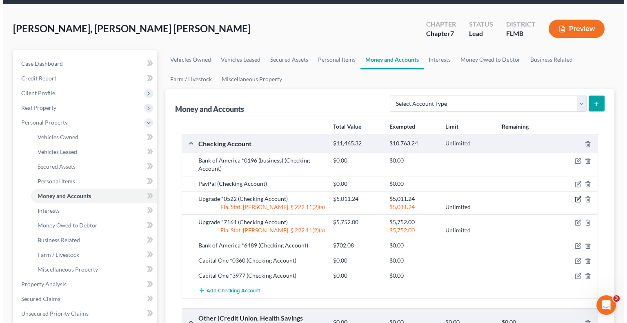
scroll to position [82, 0]
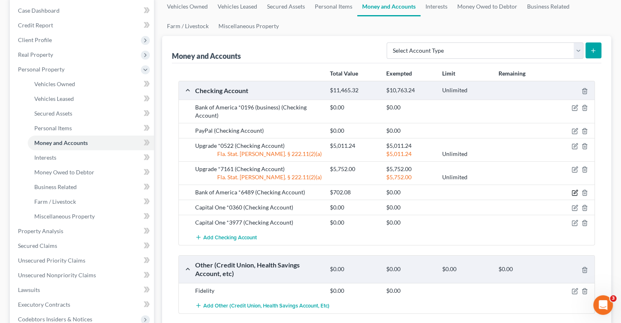
click at [576, 191] on icon "button" at bounding box center [575, 192] width 4 height 4
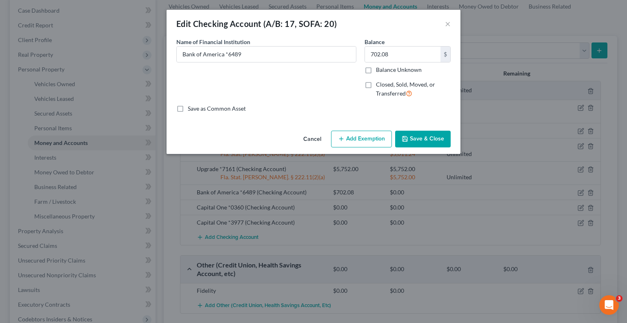
click at [355, 138] on button "Add Exemption" at bounding box center [361, 139] width 61 height 17
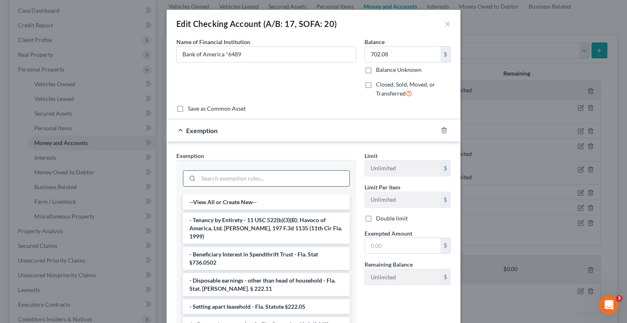
click at [253, 181] on input "search" at bounding box center [273, 179] width 151 height 16
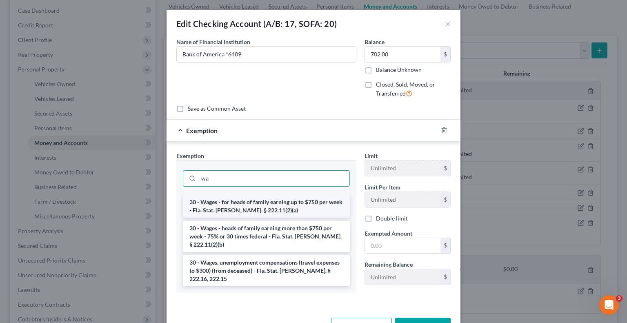
click at [272, 203] on li "30 - Wages - for heads of family earning up to $750 per week - Fla. Stat. [PERS…" at bounding box center [266, 206] width 167 height 23
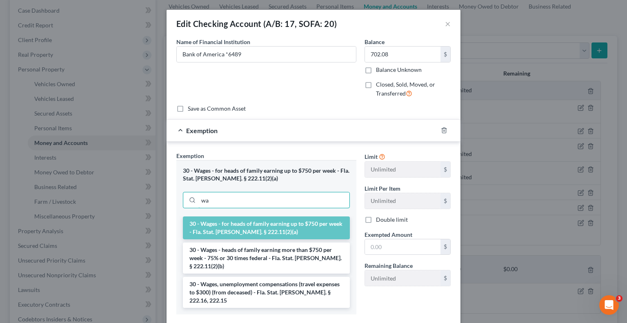
click at [272, 203] on input "wa" at bounding box center [273, 200] width 151 height 16
click at [403, 244] on input "text" at bounding box center [402, 247] width 75 height 16
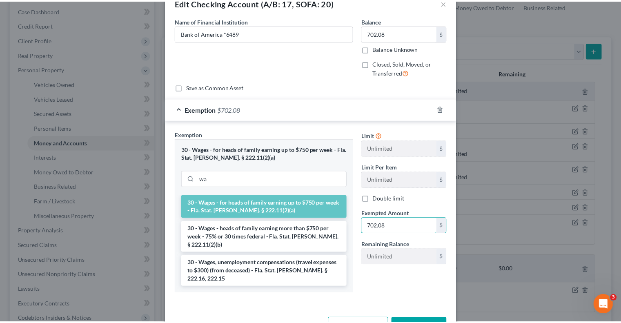
scroll to position [33, 0]
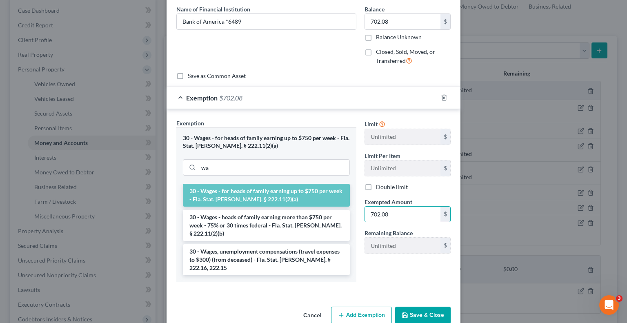
click at [421, 306] on button "Save & Close" at bounding box center [423, 314] width 56 height 17
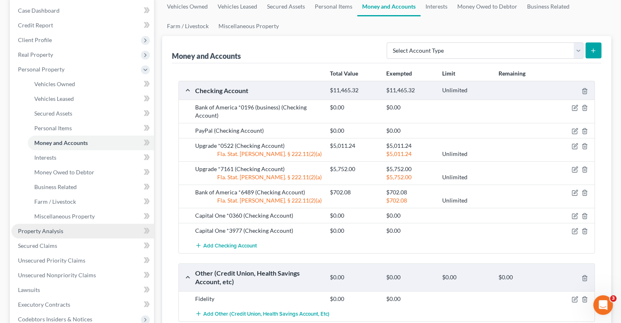
click at [68, 236] on link "Property Analysis" at bounding box center [82, 231] width 142 height 15
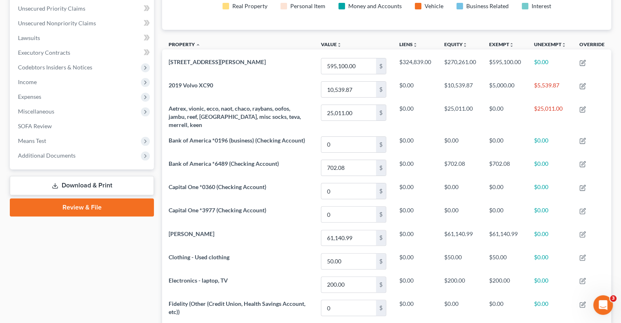
scroll to position [39, 0]
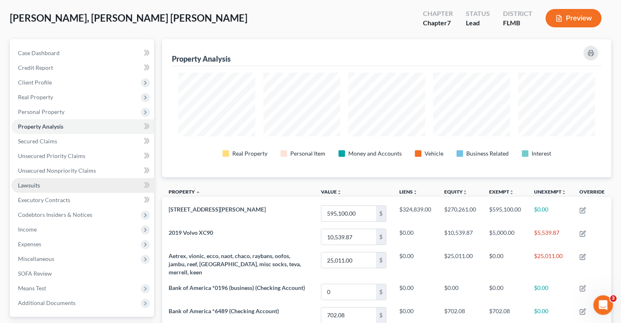
click at [40, 184] on link "Lawsuits" at bounding box center [82, 185] width 142 height 15
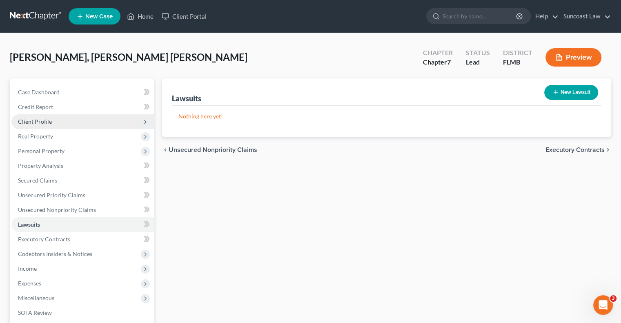
click at [58, 121] on span "Client Profile" at bounding box center [82, 121] width 142 height 15
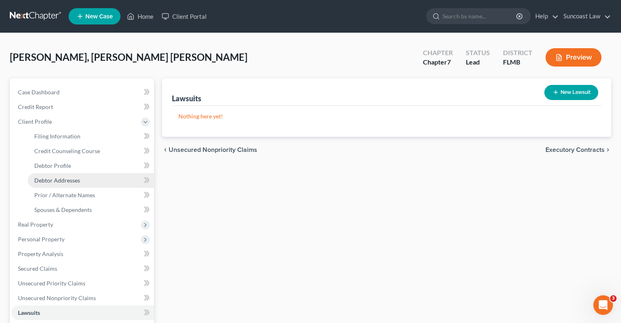
click at [82, 185] on link "Debtor Addresses" at bounding box center [91, 180] width 126 height 15
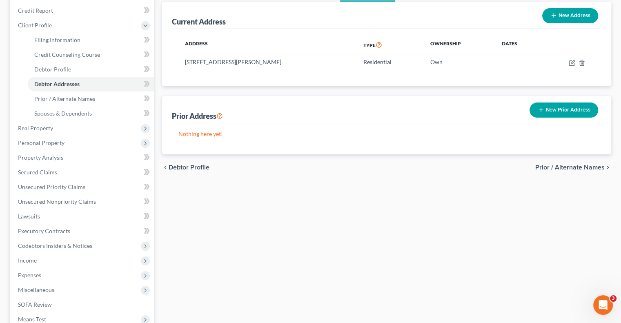
scroll to position [198, 0]
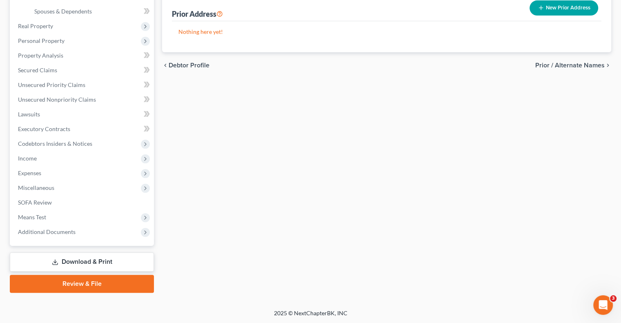
drag, startPoint x: 64, startPoint y: 258, endPoint x: 152, endPoint y: 264, distance: 88.4
click at [64, 258] on link "Download & Print" at bounding box center [82, 261] width 144 height 19
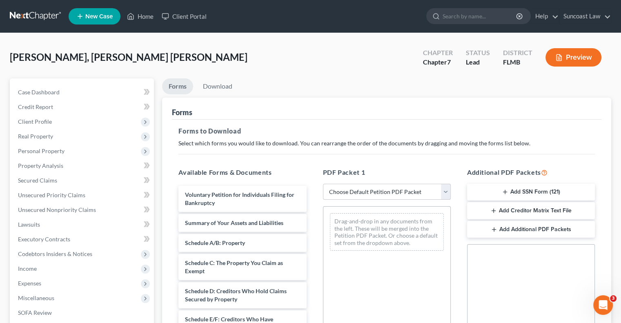
drag, startPoint x: 393, startPoint y: 189, endPoint x: 397, endPoint y: 195, distance: 8.3
click at [393, 189] on select "Choose Default Petition PDF Packet Complete Bankruptcy Petition (all forms and …" at bounding box center [387, 192] width 128 height 16
click at [323, 184] on select "Choose Default Petition PDF Packet Complete Bankruptcy Petition (all forms and …" at bounding box center [387, 192] width 128 height 16
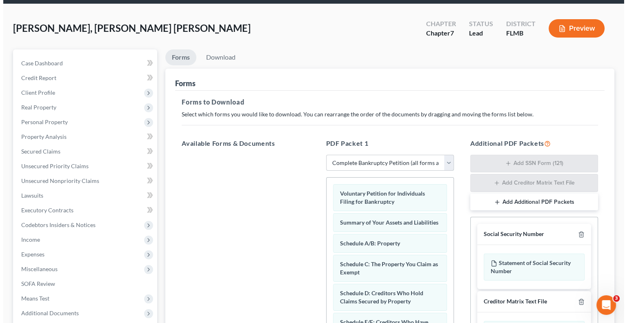
scroll to position [41, 0]
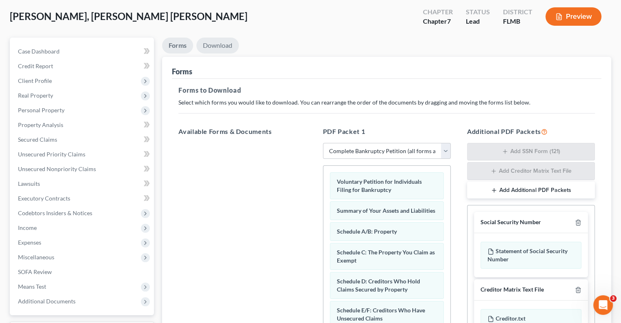
click at [223, 45] on link "Download" at bounding box center [217, 46] width 42 height 16
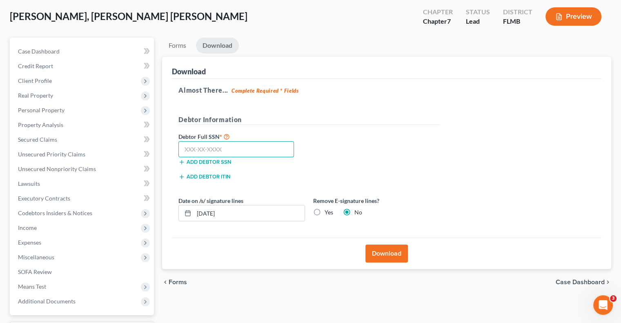
click at [244, 149] on input "text" at bounding box center [235, 149] width 115 height 16
drag, startPoint x: 230, startPoint y: 212, endPoint x: 207, endPoint y: 209, distance: 23.5
click at [207, 209] on input "[DATE]" at bounding box center [249, 213] width 111 height 16
click at [324, 211] on label "Yes" at bounding box center [328, 212] width 9 height 8
click at [328, 211] on input "Yes" at bounding box center [330, 210] width 5 height 5
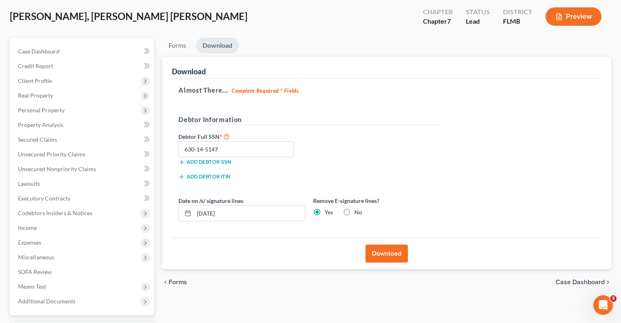
click at [393, 250] on button "Download" at bounding box center [386, 253] width 42 height 18
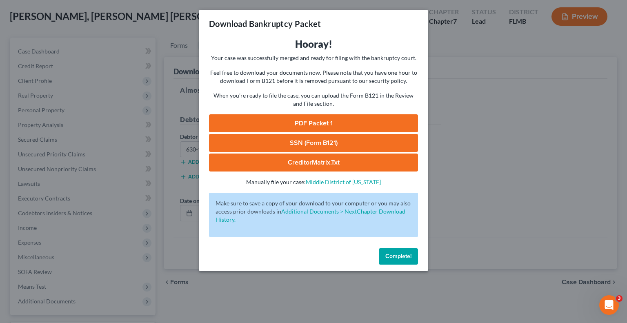
click at [320, 122] on link "PDF Packet 1" at bounding box center [313, 123] width 209 height 18
click at [400, 256] on span "Complete!" at bounding box center [398, 256] width 26 height 7
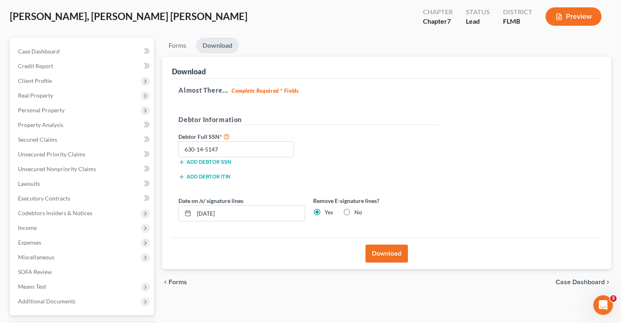
click at [386, 253] on button "Download" at bounding box center [386, 253] width 42 height 18
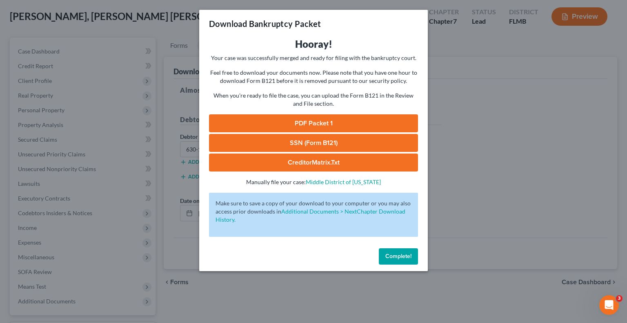
drag, startPoint x: 338, startPoint y: 144, endPoint x: 353, endPoint y: 154, distance: 18.0
click at [338, 144] on link "SSN (Form B121)" at bounding box center [313, 143] width 209 height 18
click at [395, 257] on span "Complete!" at bounding box center [398, 256] width 26 height 7
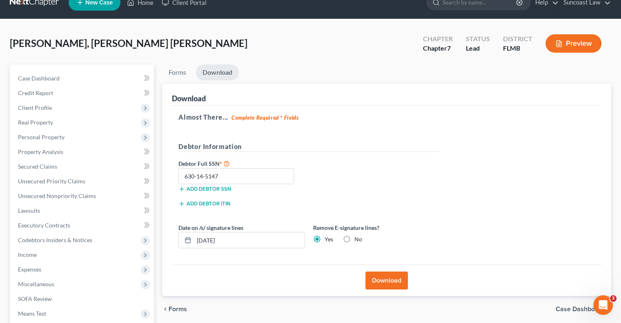
scroll to position [0, 0]
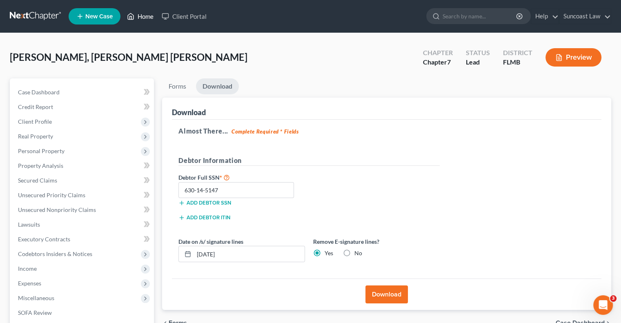
click at [145, 16] on link "Home" at bounding box center [140, 16] width 35 height 15
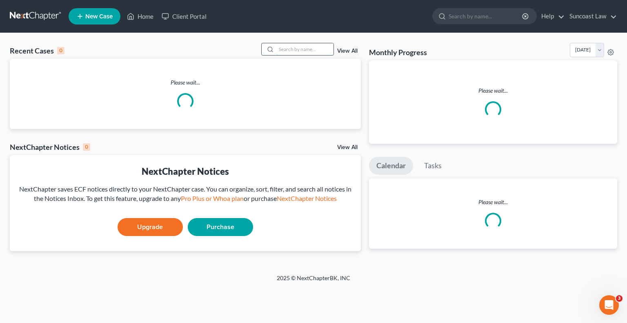
click at [282, 48] on input "search" at bounding box center [304, 49] width 57 height 12
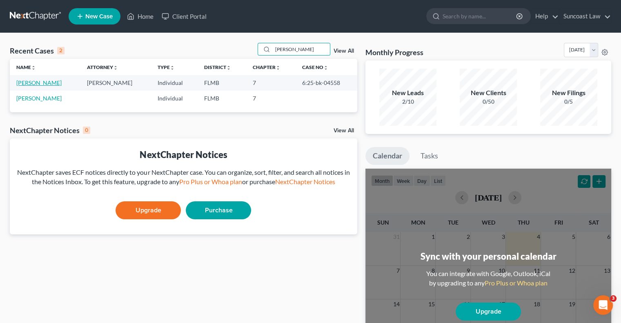
click at [42, 83] on link "[PERSON_NAME]" at bounding box center [38, 82] width 45 height 7
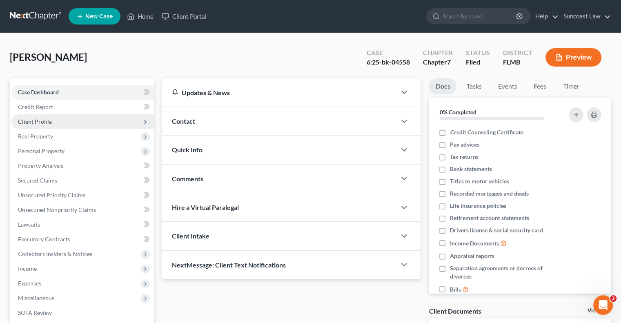
click at [42, 124] on span "Client Profile" at bounding box center [35, 121] width 34 height 7
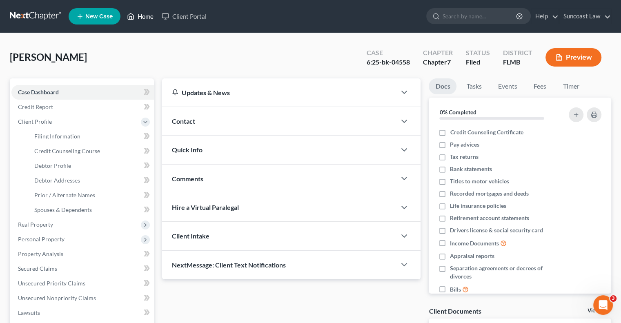
click at [152, 13] on link "Home" at bounding box center [140, 16] width 35 height 15
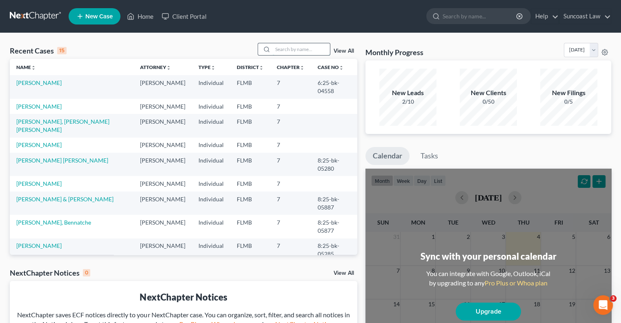
click at [314, 49] on input "search" at bounding box center [301, 49] width 57 height 12
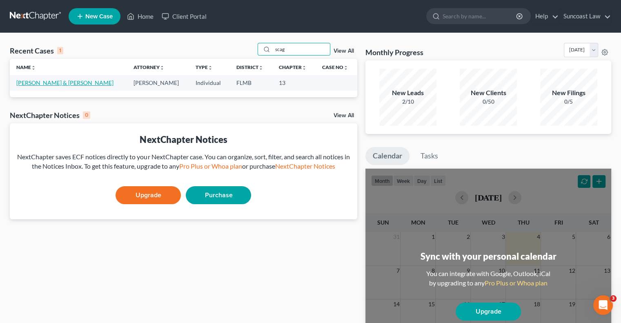
click at [40, 83] on link "[PERSON_NAME] & [PERSON_NAME]" at bounding box center [64, 82] width 97 height 7
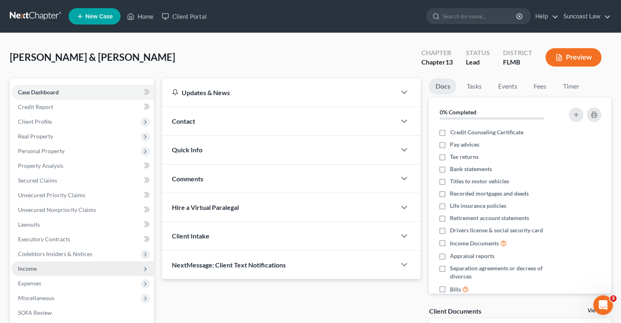
click at [44, 270] on span "Income" at bounding box center [82, 268] width 142 height 15
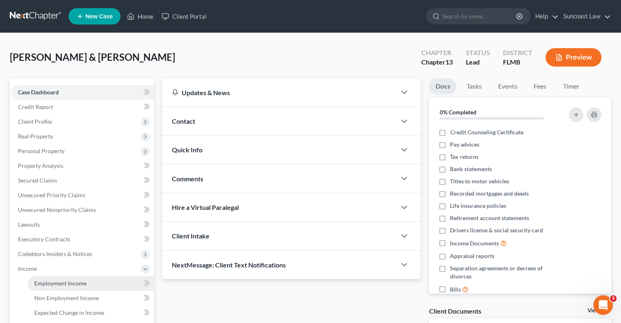
click at [71, 280] on span "Employment Income" at bounding box center [60, 283] width 52 height 7
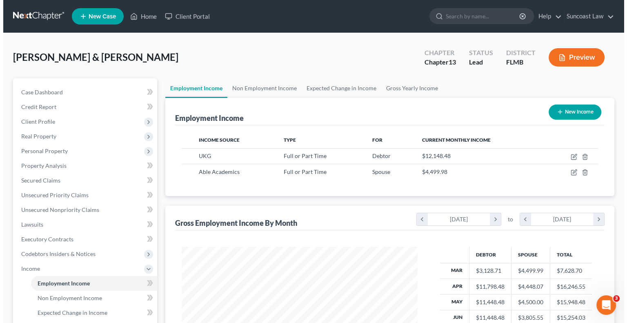
scroll to position [145, 252]
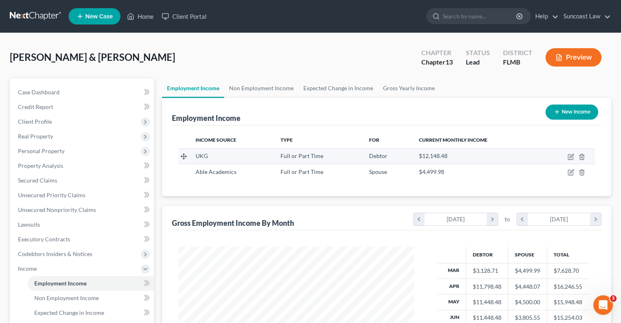
click at [566, 155] on td at bounding box center [567, 156] width 53 height 16
click at [570, 157] on icon "button" at bounding box center [571, 156] width 4 height 4
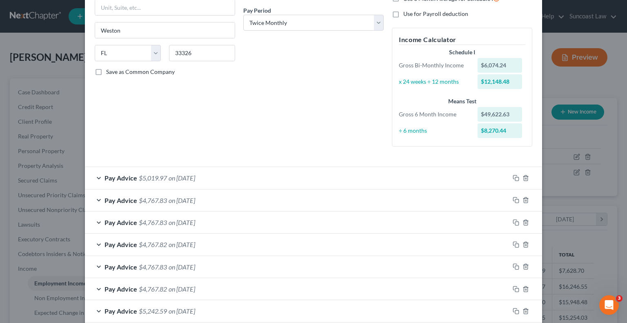
scroll to position [211, 0]
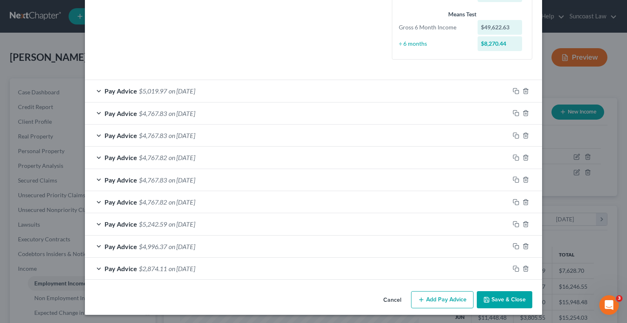
click at [428, 300] on button "Add Pay Advice" at bounding box center [442, 299] width 62 height 17
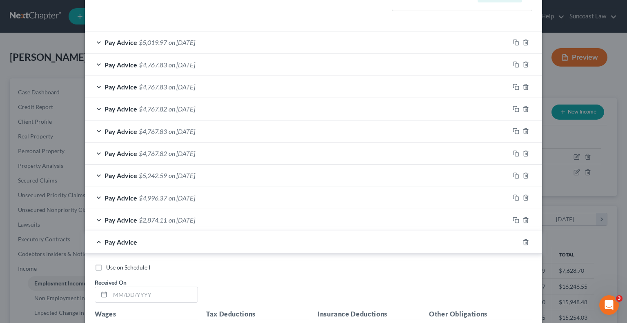
scroll to position [333, 0]
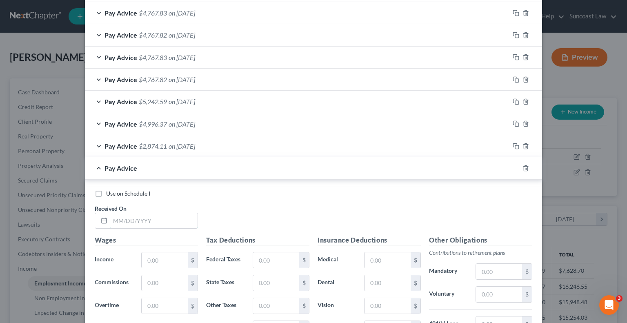
drag, startPoint x: 155, startPoint y: 220, endPoint x: 164, endPoint y: 184, distance: 37.4
click at [155, 220] on input "text" at bounding box center [153, 221] width 87 height 16
drag, startPoint x: 266, startPoint y: 259, endPoint x: 282, endPoint y: 250, distance: 18.6
click at [267, 259] on input "text" at bounding box center [276, 260] width 46 height 16
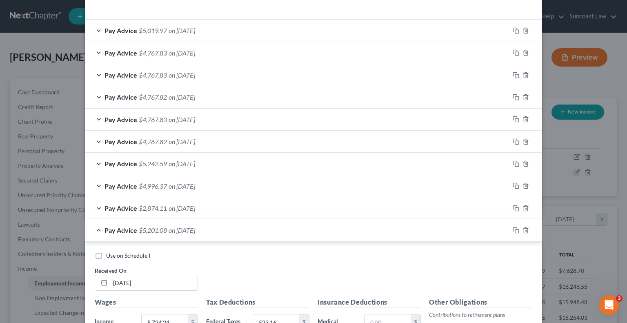
scroll to position [170, 0]
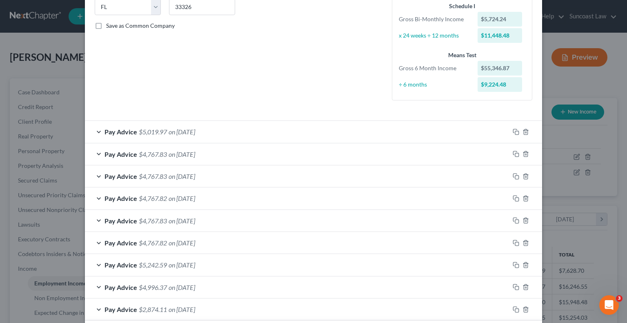
click at [331, 122] on div "Pay Advice $5,019.97 on 07/31/2025" at bounding box center [297, 132] width 424 height 22
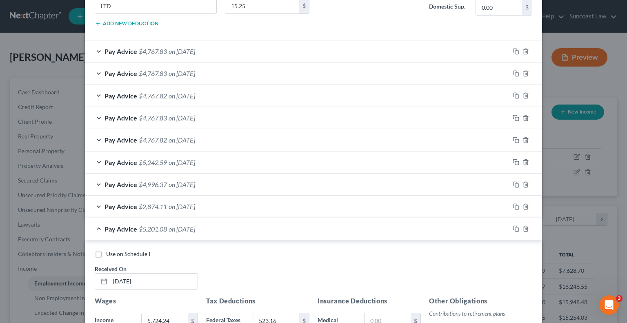
scroll to position [537, 0]
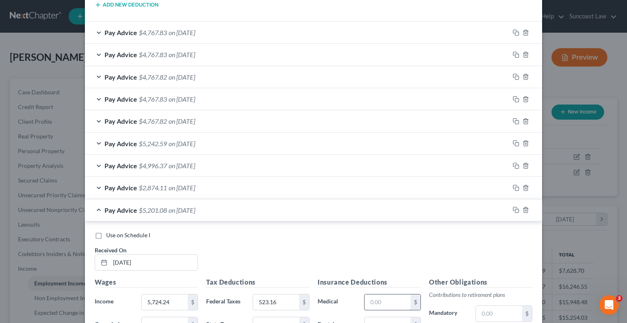
drag, startPoint x: 390, startPoint y: 298, endPoint x: 393, endPoint y: 291, distance: 8.1
click at [390, 297] on input "text" at bounding box center [387, 302] width 46 height 16
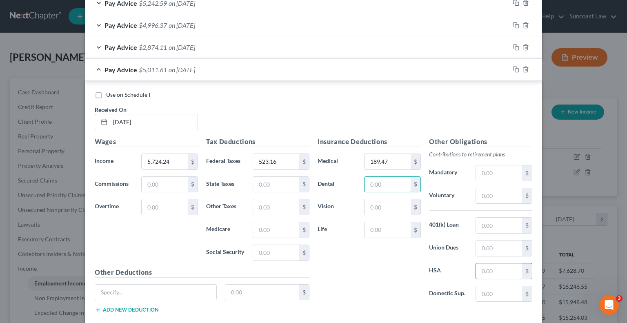
scroll to position [722, 0]
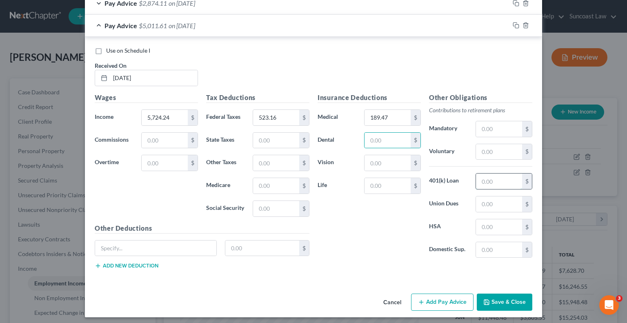
click at [491, 176] on input "text" at bounding box center [499, 181] width 46 height 16
click at [168, 249] on input "text" at bounding box center [155, 248] width 121 height 16
click at [107, 262] on button "Add new deduction" at bounding box center [127, 265] width 64 height 7
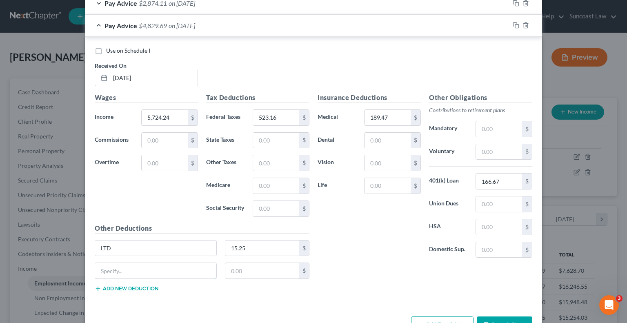
drag, startPoint x: 134, startPoint y: 270, endPoint x: 202, endPoint y: 282, distance: 68.5
click at [134, 269] on input "text" at bounding box center [155, 271] width 121 height 16
click at [371, 117] on input "0" at bounding box center [387, 118] width 46 height 16
drag, startPoint x: 264, startPoint y: 246, endPoint x: 298, endPoint y: 222, distance: 40.9
click at [264, 246] on input "15.25" at bounding box center [262, 248] width 74 height 16
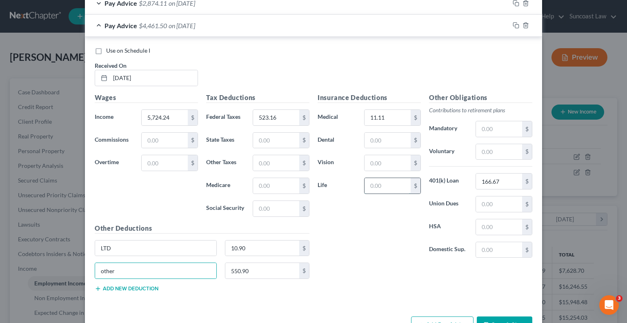
click at [382, 182] on input "text" at bounding box center [387, 186] width 46 height 16
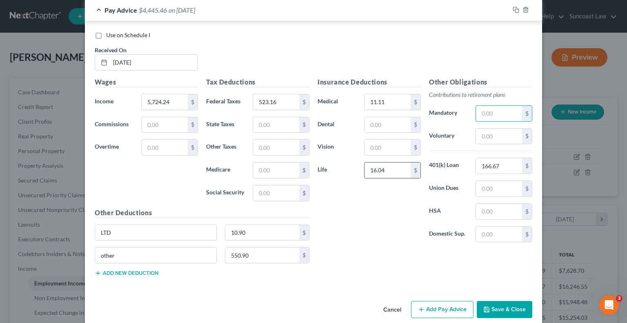
scroll to position [744, 0]
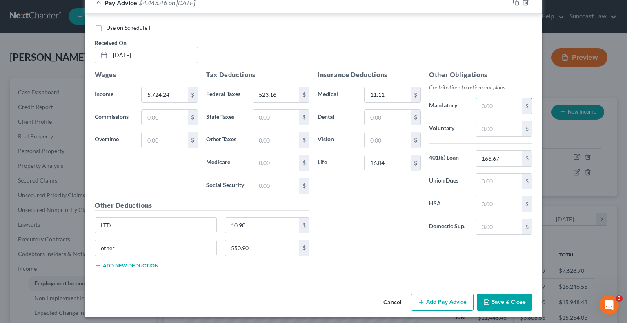
click at [448, 296] on button "Add Pay Advice" at bounding box center [442, 301] width 62 height 17
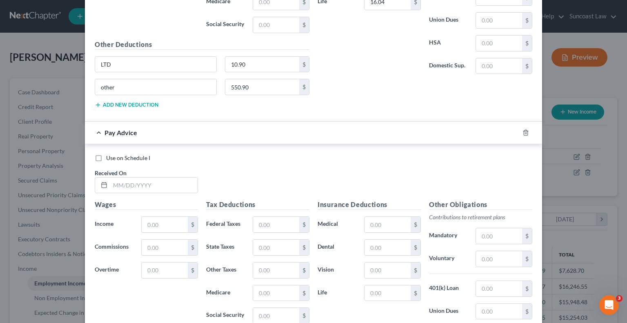
scroll to position [908, 0]
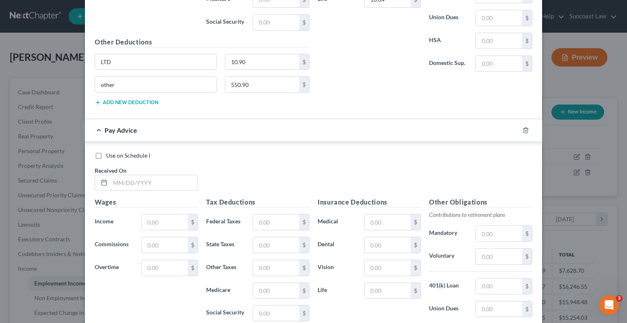
drag, startPoint x: 147, startPoint y: 180, endPoint x: 159, endPoint y: 100, distance: 80.9
click at [147, 180] on input "text" at bounding box center [153, 183] width 87 height 16
drag, startPoint x: 284, startPoint y: 211, endPoint x: 300, endPoint y: 204, distance: 17.6
click at [284, 214] on input "text" at bounding box center [276, 222] width 46 height 16
drag, startPoint x: 491, startPoint y: 250, endPoint x: 495, endPoint y: 245, distance: 5.9
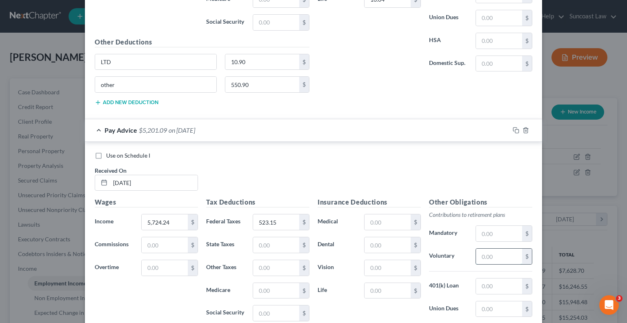
click at [491, 250] on input "text" at bounding box center [499, 257] width 46 height 16
drag, startPoint x: 390, startPoint y: 216, endPoint x: 414, endPoint y: 159, distance: 62.5
click at [389, 216] on input "text" at bounding box center [387, 222] width 46 height 16
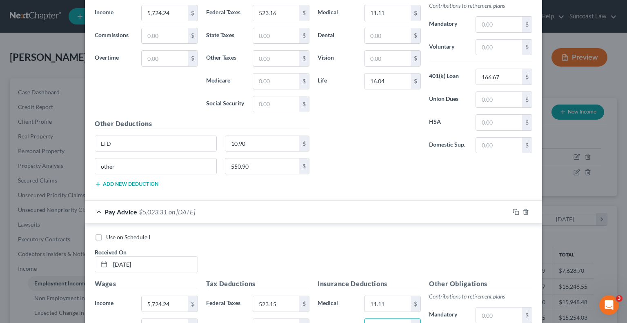
scroll to position [1011, 0]
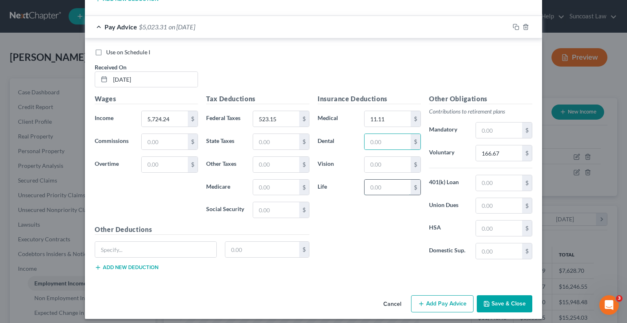
drag, startPoint x: 385, startPoint y: 179, endPoint x: 383, endPoint y: 184, distance: 5.3
click at [385, 180] on input "text" at bounding box center [387, 188] width 46 height 16
drag, startPoint x: 172, startPoint y: 236, endPoint x: 226, endPoint y: 208, distance: 61.5
click at [172, 242] on input "text" at bounding box center [155, 250] width 121 height 16
click at [503, 295] on button "Save & Close" at bounding box center [505, 303] width 56 height 17
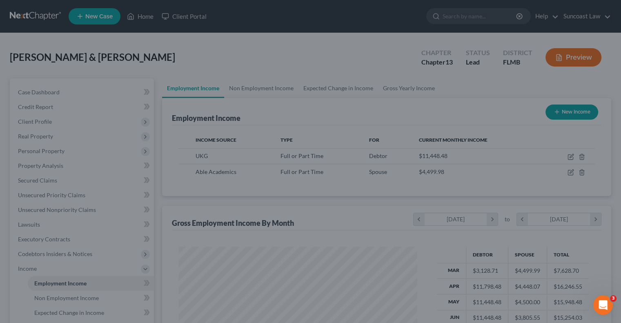
scroll to position [407956, 407849]
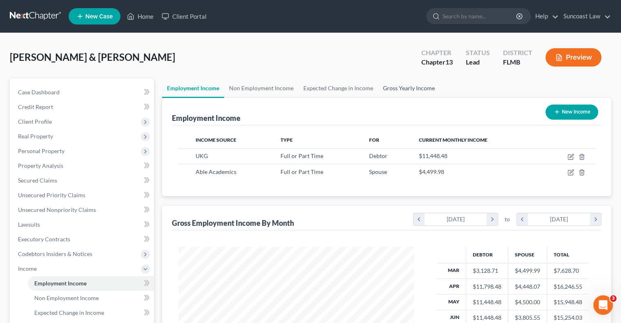
click at [409, 83] on link "Gross Yearly Income" at bounding box center [409, 88] width 62 height 20
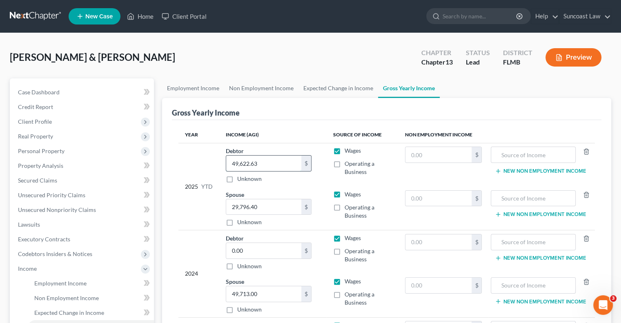
click at [275, 160] on input "49,622.63" at bounding box center [263, 163] width 75 height 16
click at [204, 91] on link "Employment Income" at bounding box center [193, 88] width 62 height 20
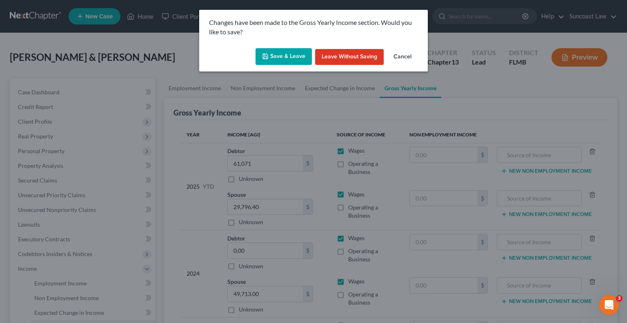
click at [286, 51] on button "Save & Leave" at bounding box center [283, 56] width 56 height 17
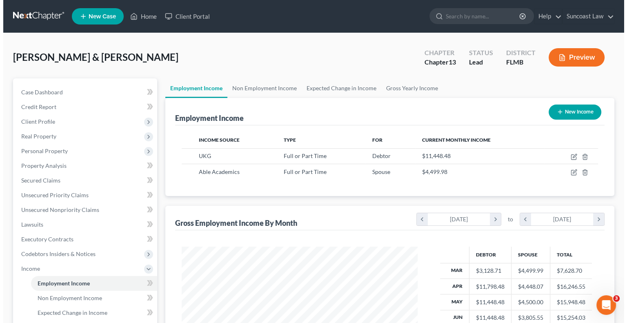
scroll to position [145, 252]
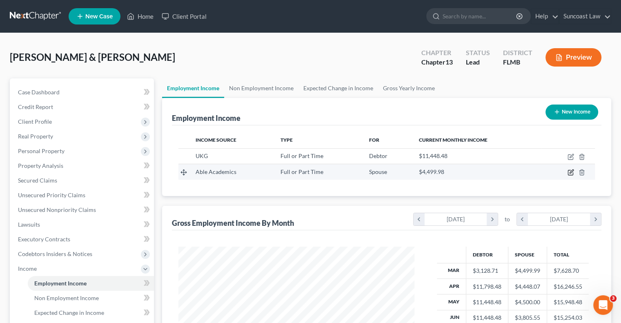
click at [570, 171] on icon "button" at bounding box center [571, 172] width 4 height 4
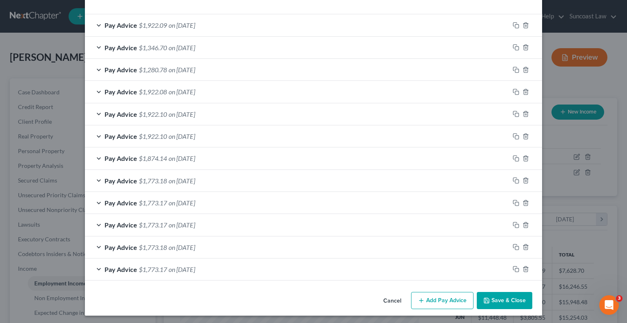
scroll to position [253, 0]
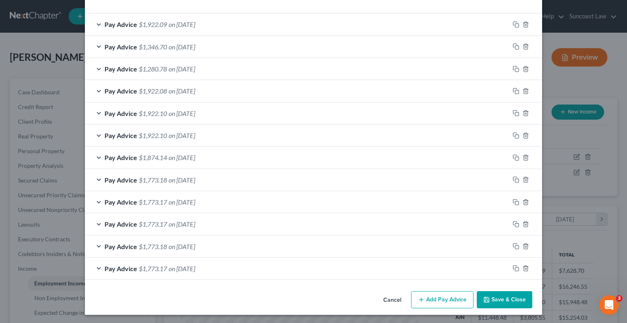
click at [445, 299] on button "Add Pay Advice" at bounding box center [442, 299] width 62 height 17
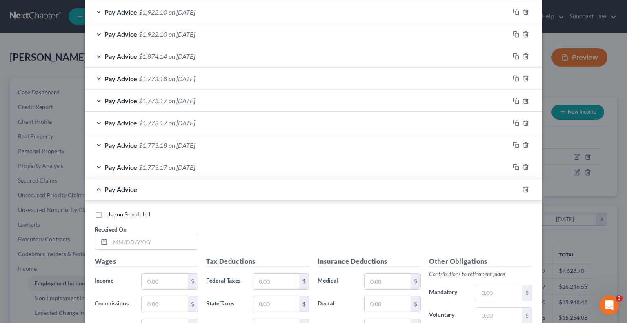
scroll to position [457, 0]
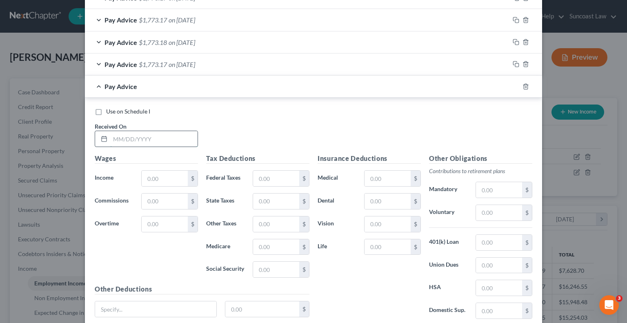
drag, startPoint x: 163, startPoint y: 138, endPoint x: 183, endPoint y: 99, distance: 43.6
click at [163, 138] on input "text" at bounding box center [153, 139] width 87 height 16
drag, startPoint x: 284, startPoint y: 172, endPoint x: 289, endPoint y: 103, distance: 69.1
click at [284, 172] on input "text" at bounding box center [276, 179] width 46 height 16
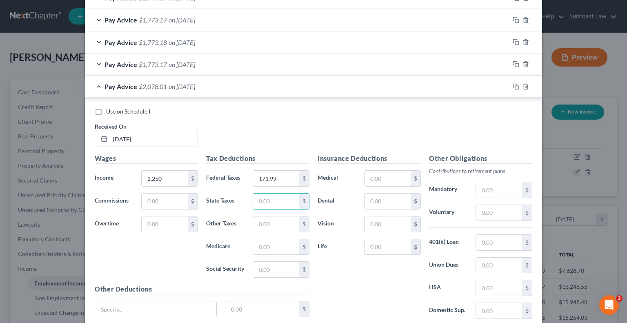
drag, startPoint x: 387, startPoint y: 181, endPoint x: 404, endPoint y: 137, distance: 47.7
click at [387, 180] on input "text" at bounding box center [387, 179] width 46 height 16
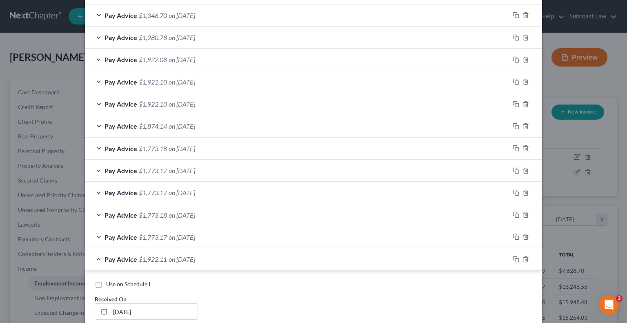
scroll to position [544, 0]
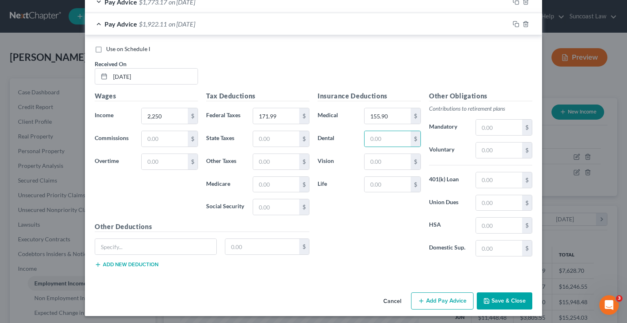
click at [444, 301] on button "Add Pay Advice" at bounding box center [442, 300] width 62 height 17
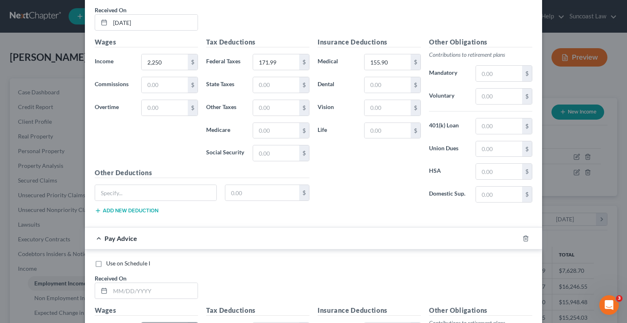
scroll to position [707, 0]
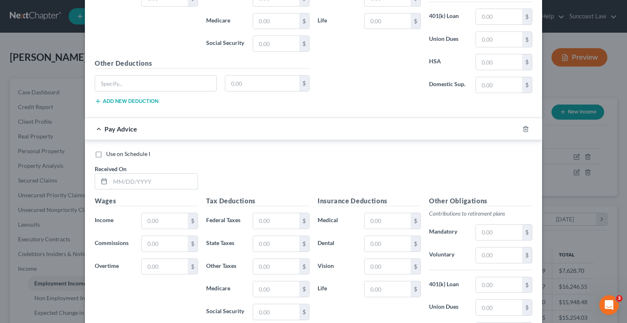
click at [155, 174] on input "text" at bounding box center [153, 181] width 87 height 16
click at [273, 213] on input "text" at bounding box center [276, 221] width 46 height 16
drag, startPoint x: 384, startPoint y: 217, endPoint x: 422, endPoint y: 161, distance: 67.3
click at [385, 216] on input "text" at bounding box center [387, 221] width 46 height 16
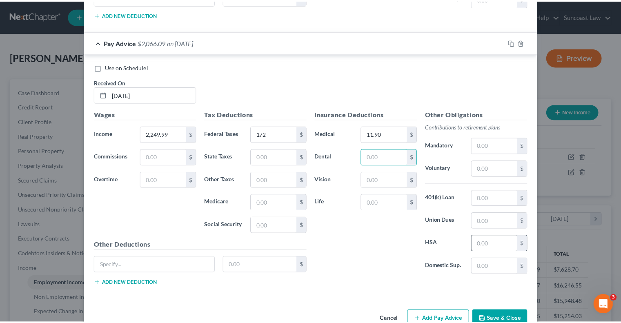
scroll to position [810, 0]
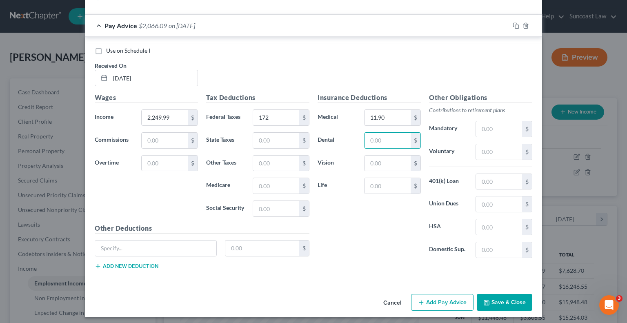
click at [501, 294] on button "Save & Close" at bounding box center [505, 302] width 56 height 17
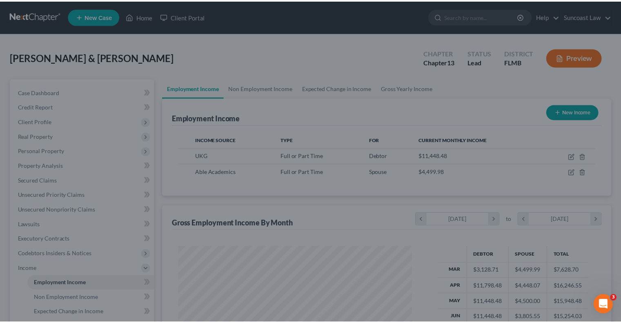
scroll to position [407956, 407849]
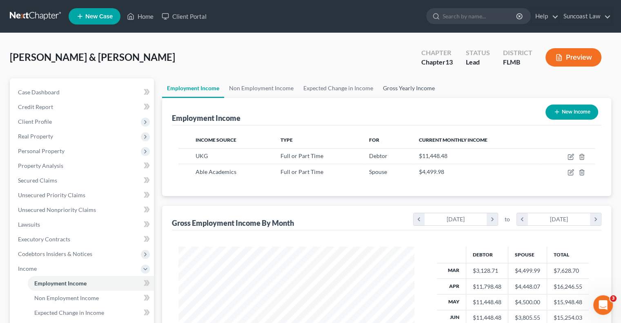
drag, startPoint x: 422, startPoint y: 86, endPoint x: 377, endPoint y: 70, distance: 47.8
click at [422, 86] on link "Gross Yearly Income" at bounding box center [409, 88] width 62 height 20
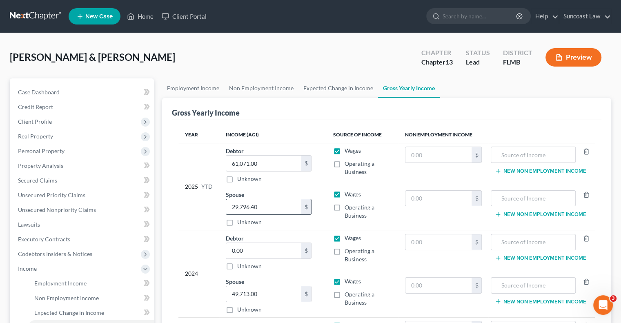
click at [284, 203] on input "29,796.40" at bounding box center [263, 207] width 75 height 16
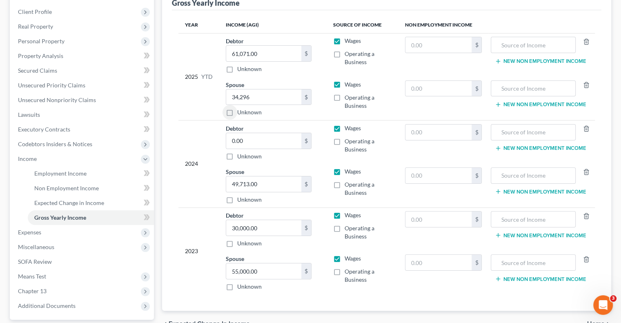
scroll to position [122, 0]
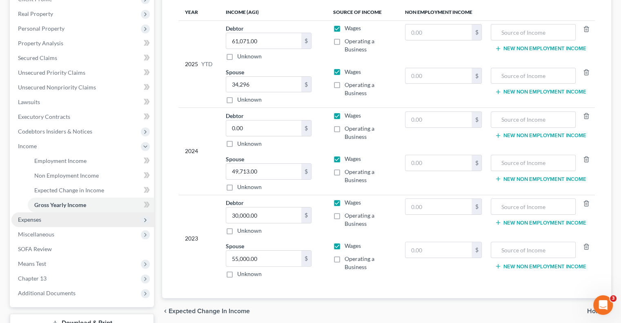
click at [61, 222] on span "Expenses" at bounding box center [82, 219] width 142 height 15
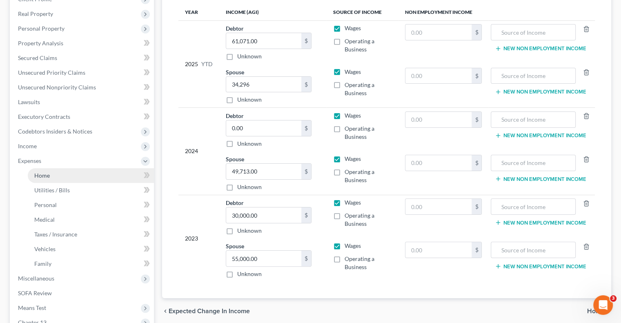
click at [89, 171] on link "Home" at bounding box center [91, 175] width 126 height 15
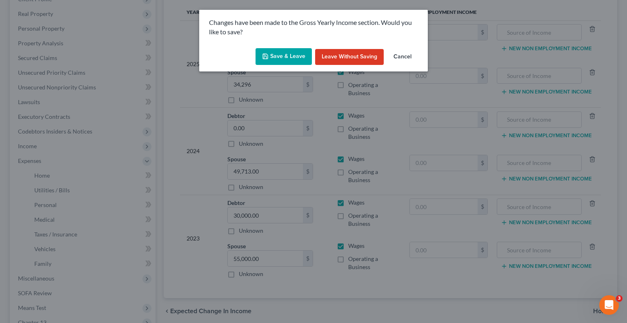
click at [293, 59] on button "Save & Leave" at bounding box center [283, 56] width 56 height 17
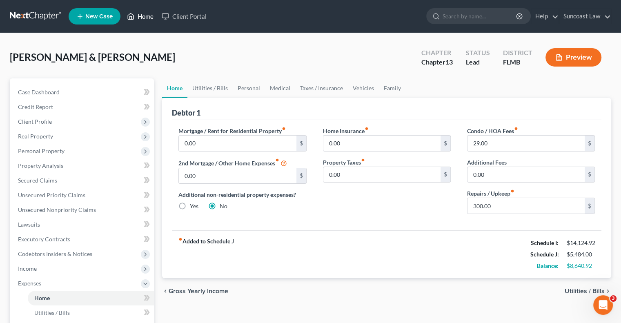
drag, startPoint x: 146, startPoint y: 14, endPoint x: 150, endPoint y: 12, distance: 4.8
click at [146, 14] on link "Home" at bounding box center [140, 16] width 35 height 15
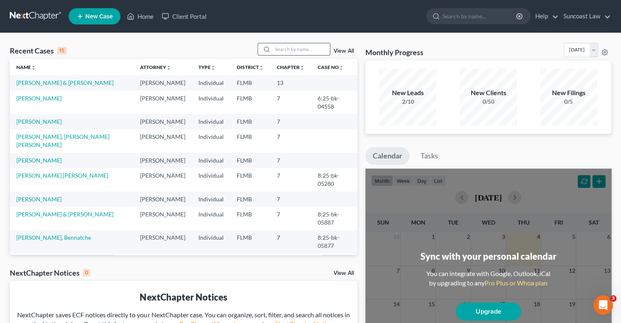
click at [294, 47] on input "search" at bounding box center [301, 49] width 57 height 12
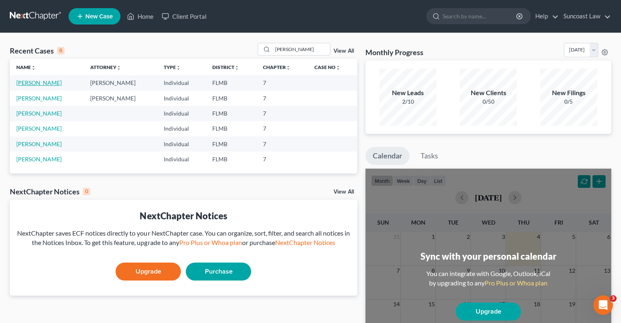
click at [43, 86] on link "[PERSON_NAME]" at bounding box center [38, 82] width 45 height 7
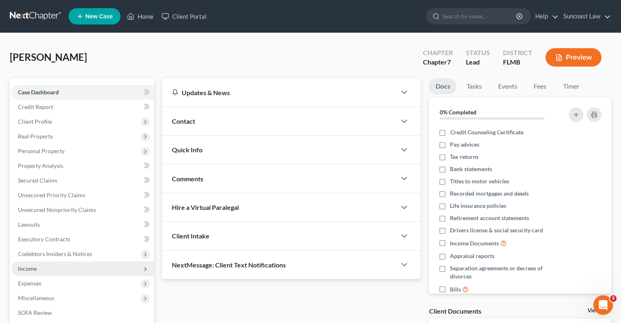
click at [37, 272] on span "Income" at bounding box center [82, 268] width 142 height 15
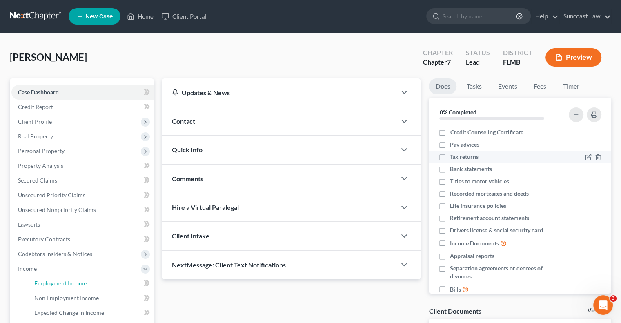
click at [82, 282] on span "Employment Income" at bounding box center [60, 283] width 52 height 7
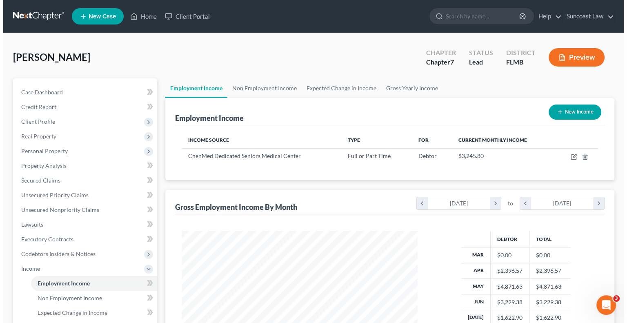
scroll to position [145, 252]
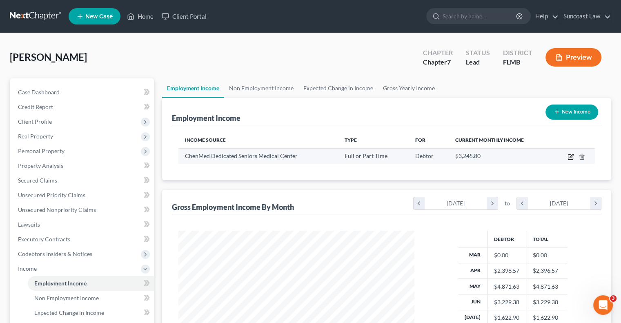
click at [568, 156] on icon "button" at bounding box center [570, 156] width 7 height 7
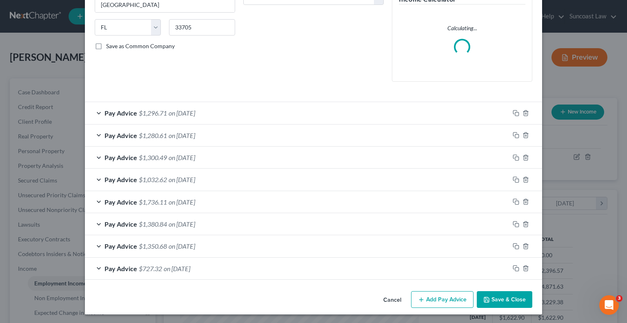
scroll to position [150, 0]
click at [429, 302] on button "Add Pay Advice" at bounding box center [442, 299] width 62 height 17
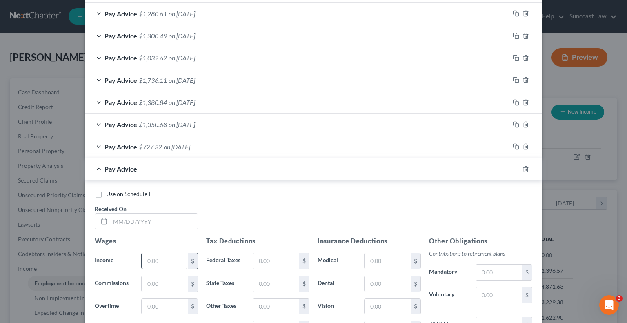
scroll to position [313, 0]
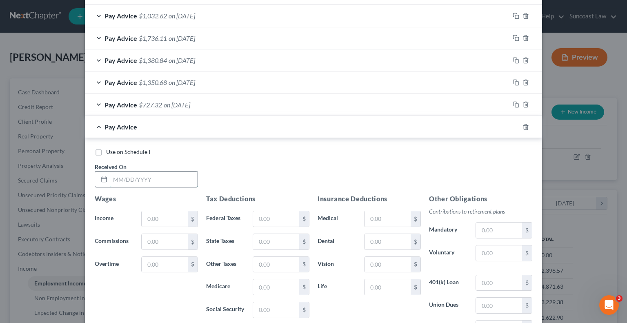
drag, startPoint x: 148, startPoint y: 181, endPoint x: 155, endPoint y: 177, distance: 7.8
click at [148, 180] on input "text" at bounding box center [153, 179] width 87 height 16
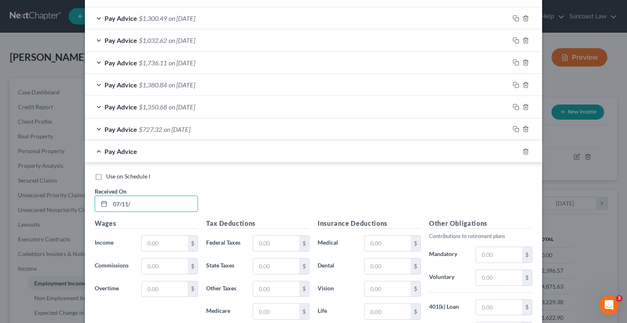
scroll to position [338, 0]
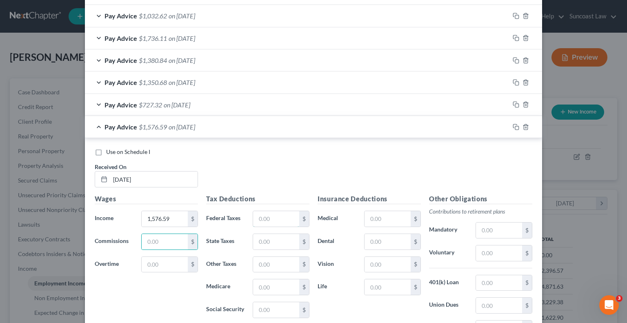
drag, startPoint x: 282, startPoint y: 216, endPoint x: 371, endPoint y: 169, distance: 100.4
click at [281, 216] on input "text" at bounding box center [276, 219] width 46 height 16
drag, startPoint x: 485, startPoint y: 255, endPoint x: 493, endPoint y: 244, distance: 13.5
click at [485, 254] on input "text" at bounding box center [499, 253] width 46 height 16
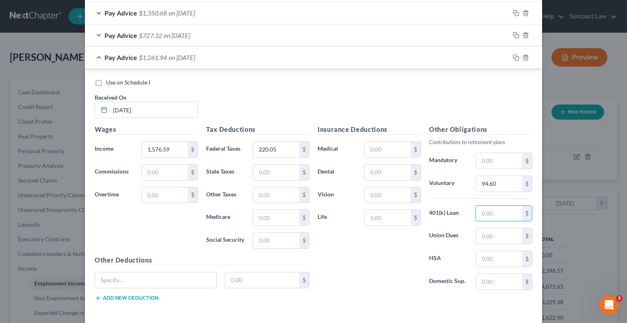
scroll to position [440, 0]
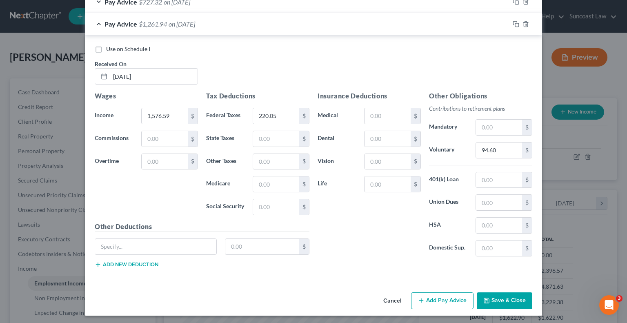
click at [439, 300] on button "Add Pay Advice" at bounding box center [442, 300] width 62 height 17
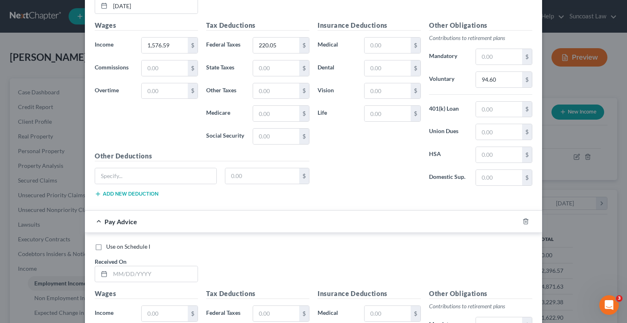
scroll to position [604, 0]
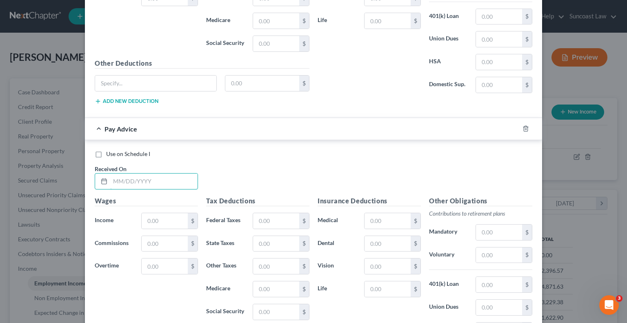
drag, startPoint x: 152, startPoint y: 177, endPoint x: 206, endPoint y: 37, distance: 150.4
click at [152, 177] on input "text" at bounding box center [153, 181] width 87 height 16
drag, startPoint x: 276, startPoint y: 214, endPoint x: 293, endPoint y: 205, distance: 19.2
click at [276, 214] on input "text" at bounding box center [276, 221] width 46 height 16
click at [500, 258] on input "text" at bounding box center [499, 255] width 46 height 16
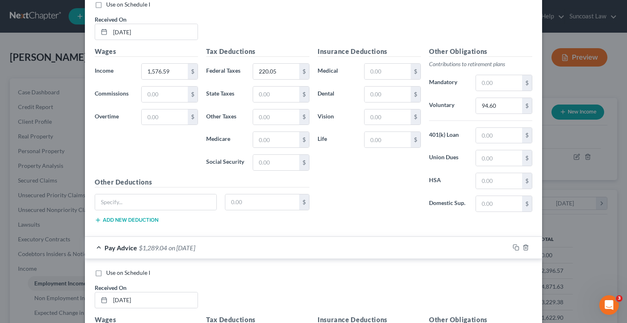
scroll to position [685, 0]
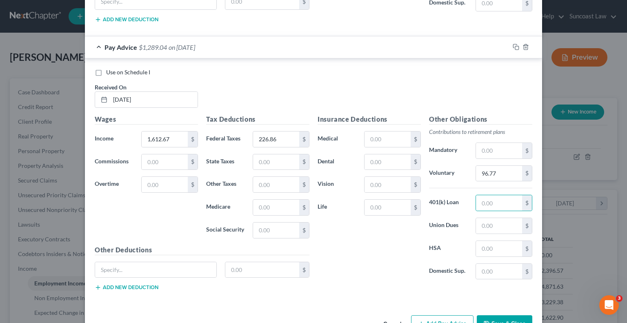
click at [448, 315] on button "Add Pay Advice" at bounding box center [442, 323] width 62 height 17
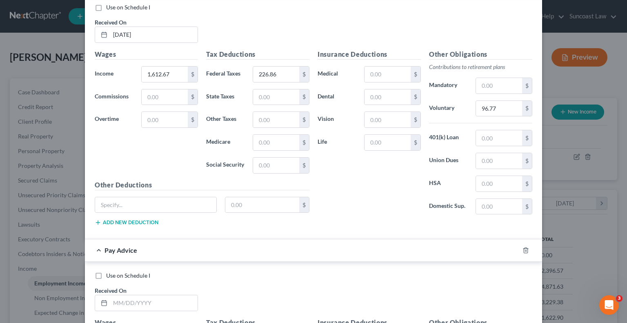
scroll to position [930, 0]
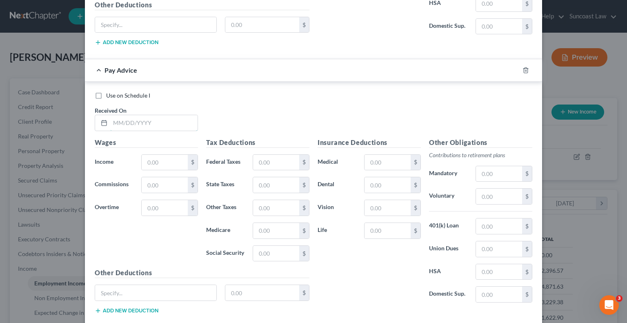
click at [150, 115] on input "text" at bounding box center [153, 123] width 87 height 16
drag, startPoint x: 263, startPoint y: 161, endPoint x: 321, endPoint y: 114, distance: 74.8
click at [263, 161] on input "text" at bounding box center [276, 163] width 46 height 16
drag, startPoint x: 497, startPoint y: 191, endPoint x: 490, endPoint y: 191, distance: 6.5
click at [497, 191] on input "text" at bounding box center [499, 197] width 46 height 16
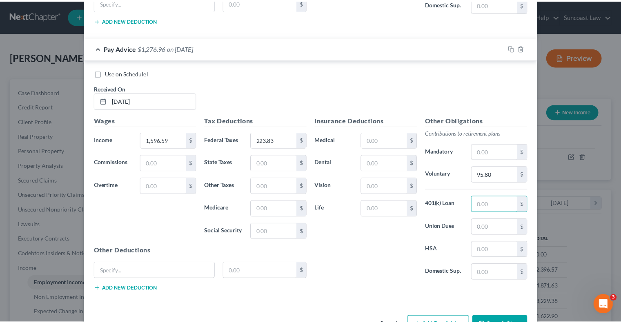
scroll to position [974, 0]
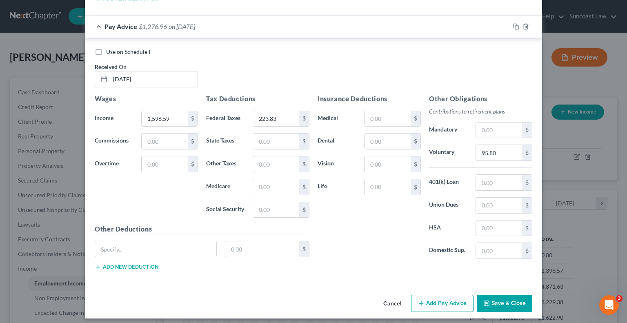
click at [509, 300] on button "Save & Close" at bounding box center [505, 303] width 56 height 17
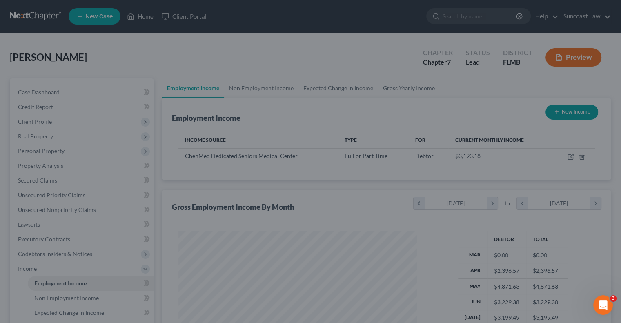
scroll to position [407956, 407849]
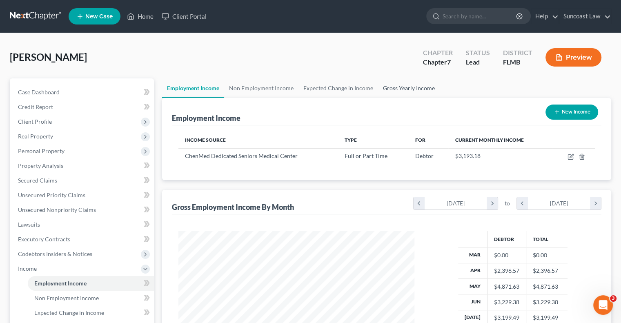
click at [421, 88] on link "Gross Yearly Income" at bounding box center [409, 88] width 62 height 20
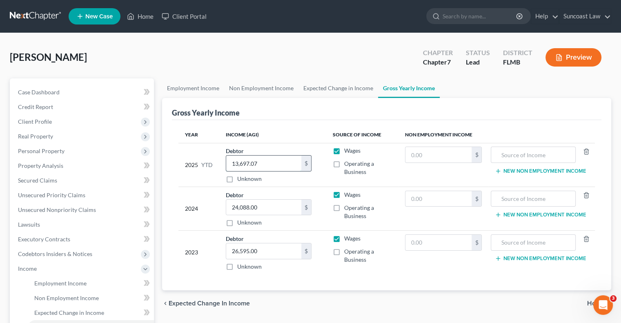
click at [275, 163] on input "13,697.07" at bounding box center [263, 163] width 75 height 16
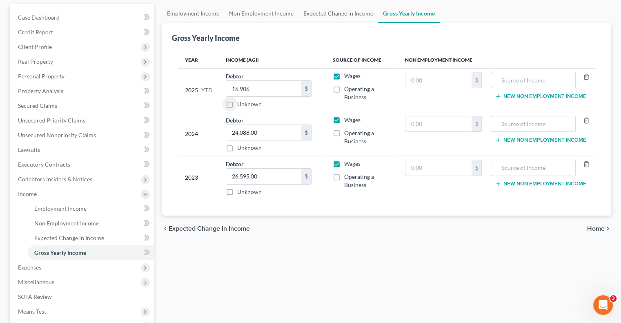
scroll to position [163, 0]
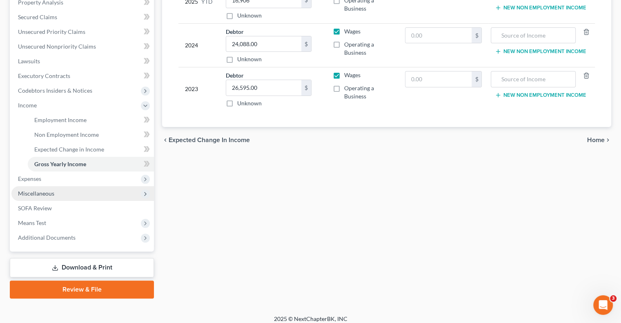
drag, startPoint x: 49, startPoint y: 180, endPoint x: 55, endPoint y: 189, distance: 10.6
click at [49, 180] on span "Expenses" at bounding box center [82, 178] width 142 height 15
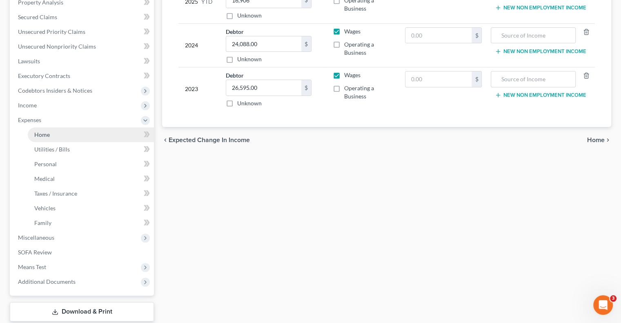
click at [51, 133] on link "Home" at bounding box center [91, 134] width 126 height 15
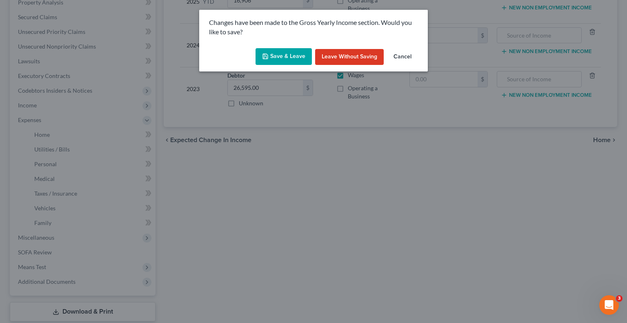
click at [284, 59] on button "Save & Leave" at bounding box center [283, 56] width 56 height 17
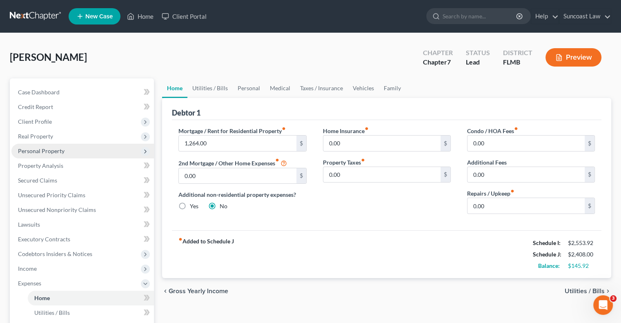
click at [62, 154] on span "Personal Property" at bounding box center [41, 150] width 47 height 7
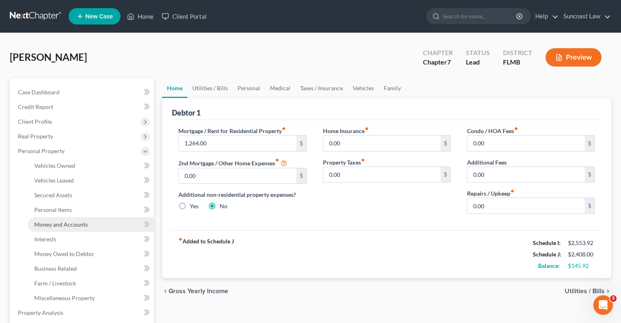
click at [80, 222] on span "Money and Accounts" at bounding box center [60, 224] width 53 height 7
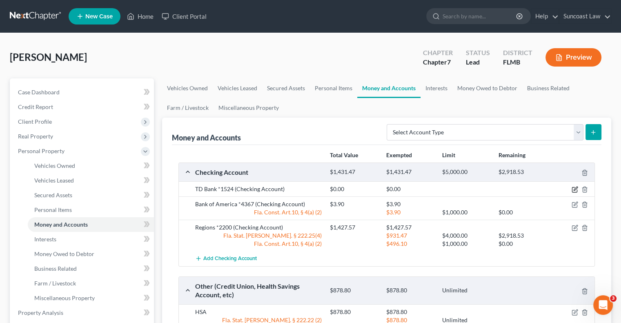
click at [573, 188] on icon "button" at bounding box center [574, 189] width 7 height 7
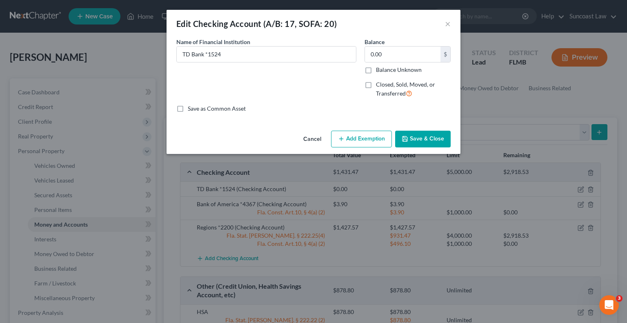
click at [376, 84] on label "Closed, Sold, Moved, or Transferred" at bounding box center [413, 89] width 75 height 18
click at [379, 84] on input "Closed, Sold, Moved, or Transferred" at bounding box center [381, 82] width 5 height 5
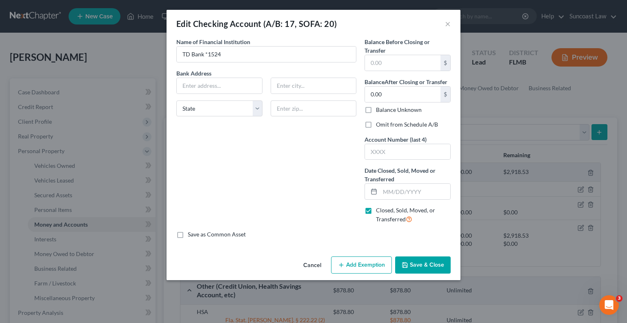
click at [376, 124] on label "Omit from Schedule A/B" at bounding box center [407, 124] width 62 height 8
click at [379, 124] on input "Omit from Schedule A/B" at bounding box center [381, 122] width 5 height 5
drag, startPoint x: 397, startPoint y: 153, endPoint x: 412, endPoint y: 145, distance: 17.5
click at [397, 153] on input "text" at bounding box center [407, 152] width 85 height 16
click at [434, 263] on button "Save & Close" at bounding box center [423, 264] width 56 height 17
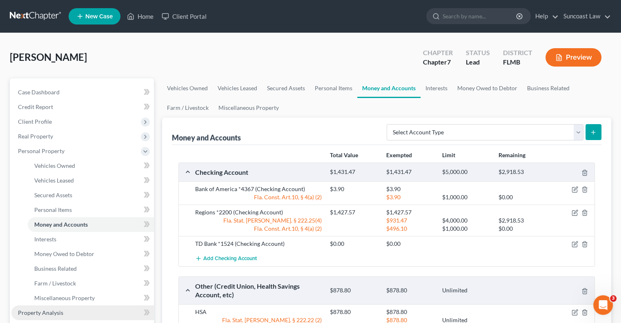
click at [52, 314] on span "Property Analysis" at bounding box center [40, 312] width 45 height 7
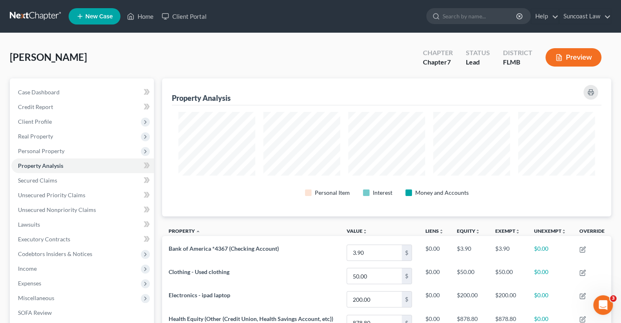
scroll to position [138, 449]
drag, startPoint x: 43, startPoint y: 119, endPoint x: 48, endPoint y: 122, distance: 5.1
click at [43, 119] on span "Client Profile" at bounding box center [35, 121] width 34 height 7
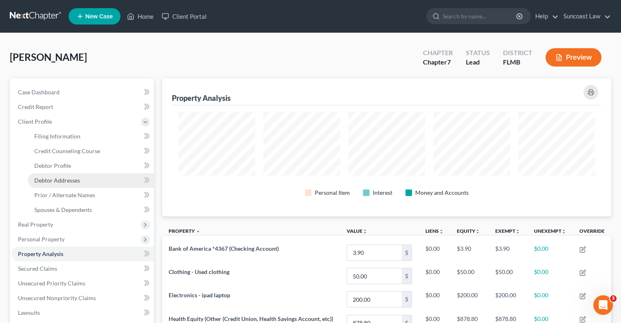
click at [66, 180] on span "Debtor Addresses" at bounding box center [57, 180] width 46 height 7
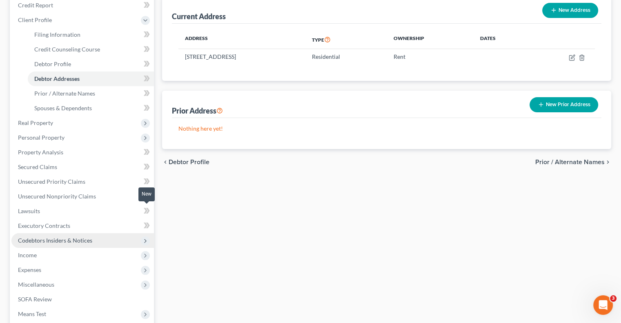
scroll to position [198, 0]
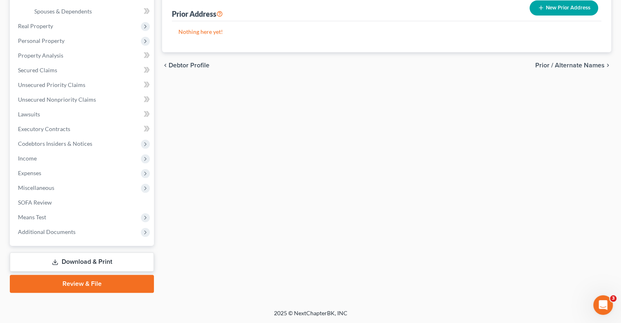
click at [79, 260] on link "Download & Print" at bounding box center [82, 261] width 144 height 19
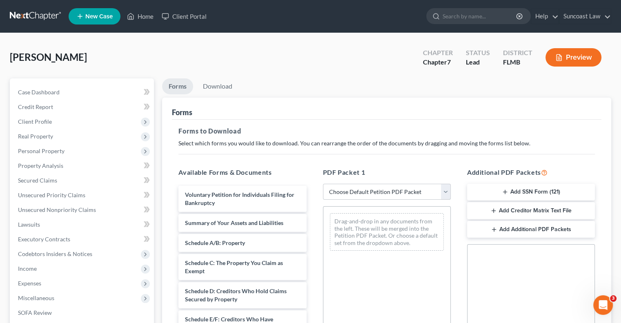
drag, startPoint x: 389, startPoint y: 192, endPoint x: 393, endPoint y: 199, distance: 7.5
click at [389, 192] on select "Choose Default Petition PDF Packet Complete Bankruptcy Petition (all forms and …" at bounding box center [387, 192] width 128 height 16
select select "0"
click at [323, 184] on select "Choose Default Petition PDF Packet Complete Bankruptcy Petition (all forms and …" at bounding box center [387, 192] width 128 height 16
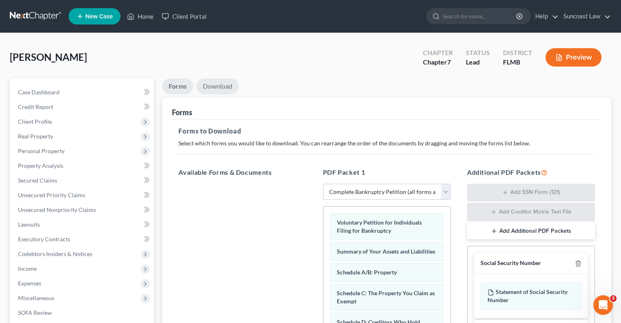
drag, startPoint x: 226, startPoint y: 83, endPoint x: 230, endPoint y: 83, distance: 4.1
click at [226, 83] on link "Download" at bounding box center [217, 86] width 42 height 16
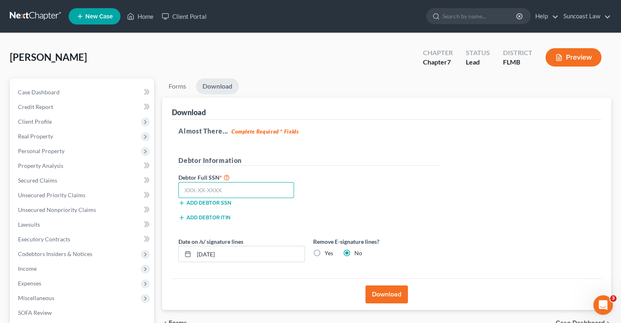
click at [210, 188] on input "text" at bounding box center [235, 190] width 115 height 16
type input "599-45-1354"
drag, startPoint x: 236, startPoint y: 252, endPoint x: 204, endPoint y: 250, distance: 31.9
click at [204, 250] on input "[DATE]" at bounding box center [249, 254] width 111 height 16
type input "[DATE]"
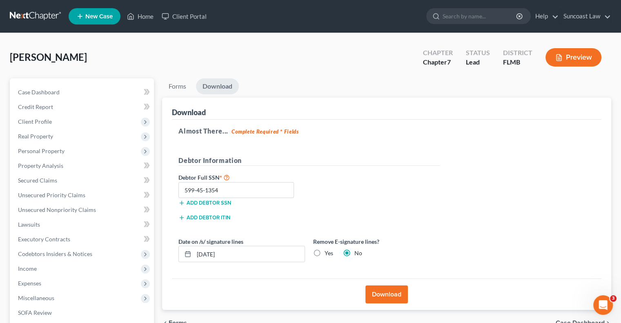
click at [324, 251] on label "Yes" at bounding box center [328, 253] width 9 height 8
click at [328, 251] on input "Yes" at bounding box center [330, 251] width 5 height 5
radio input "true"
radio input "false"
click at [383, 290] on button "Download" at bounding box center [386, 294] width 42 height 18
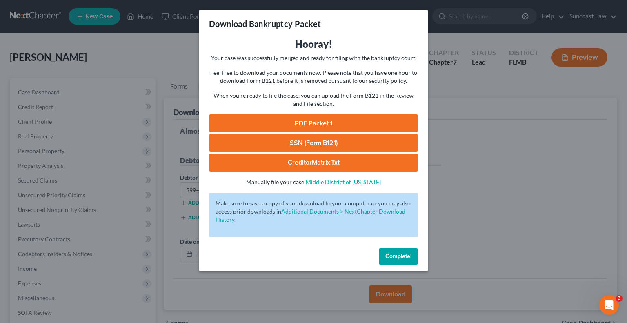
click at [318, 145] on link "SSN (Form B121)" at bounding box center [313, 143] width 209 height 18
click at [342, 122] on link "PDF Packet 1" at bounding box center [313, 123] width 209 height 18
click at [396, 258] on span "Complete!" at bounding box center [398, 256] width 26 height 7
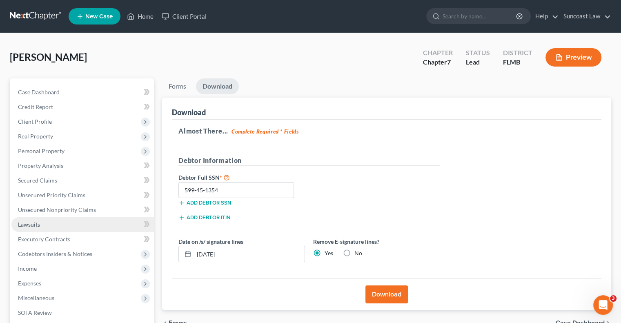
click at [35, 227] on span "Lawsuits" at bounding box center [29, 224] width 22 height 7
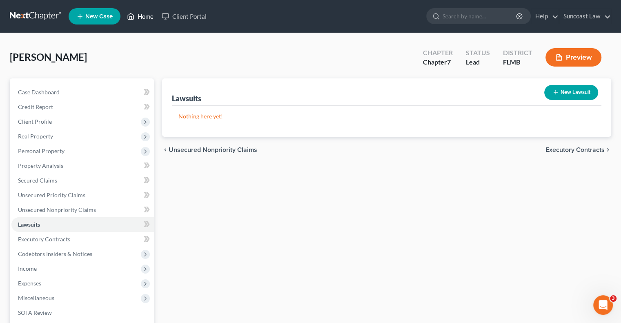
click at [145, 15] on link "Home" at bounding box center [140, 16] width 35 height 15
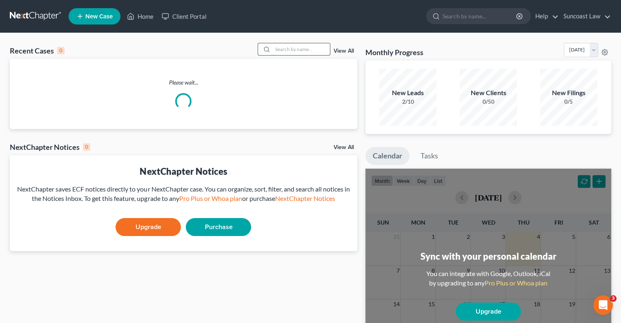
click at [298, 46] on input "search" at bounding box center [301, 49] width 57 height 12
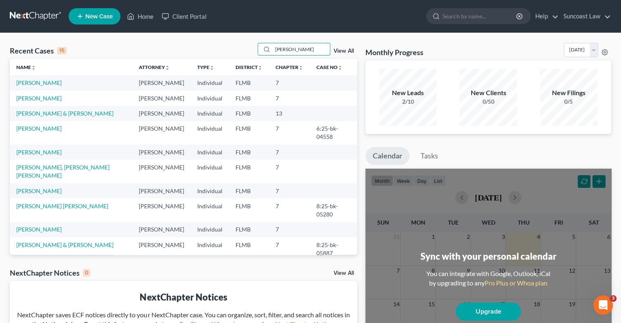
type input "[PERSON_NAME]"
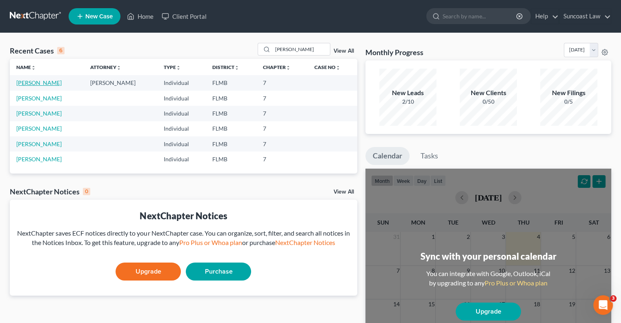
click at [49, 82] on link "[PERSON_NAME]" at bounding box center [38, 82] width 45 height 7
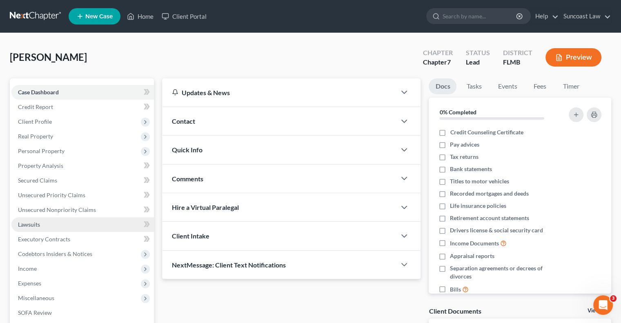
drag, startPoint x: 44, startPoint y: 222, endPoint x: 51, endPoint y: 221, distance: 7.4
click at [44, 222] on link "Lawsuits" at bounding box center [82, 224] width 142 height 15
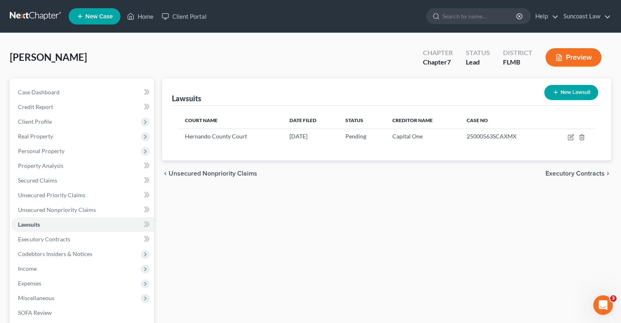
click at [574, 93] on button "New Lawsuit" at bounding box center [571, 92] width 54 height 15
select select "0"
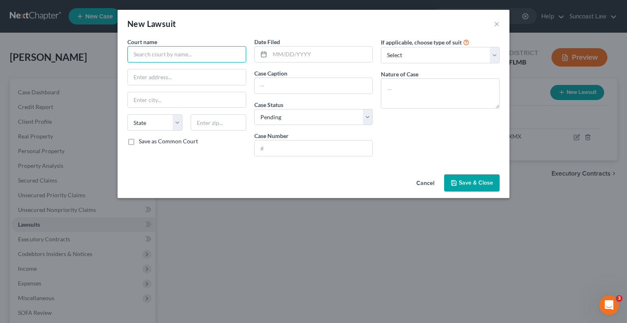
click at [174, 58] on input "text" at bounding box center [186, 54] width 119 height 16
type input "[GEOGRAPHIC_DATA]"
click at [322, 144] on input "text" at bounding box center [314, 148] width 118 height 16
paste input "2025SC003390"
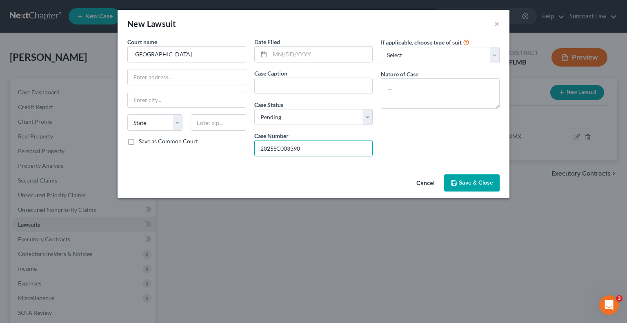
type input "2025SC003390"
drag, startPoint x: 322, startPoint y: 89, endPoint x: 330, endPoint y: 85, distance: 9.3
click at [322, 89] on input "text" at bounding box center [314, 86] width 118 height 16
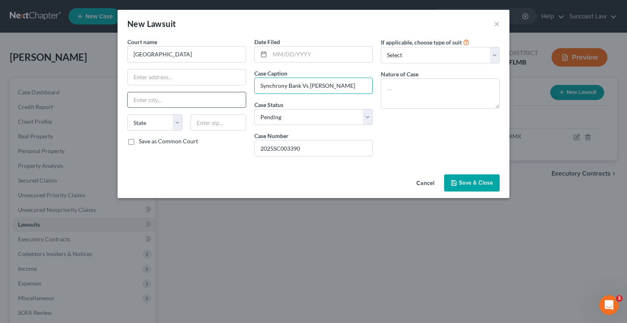
drag, startPoint x: 366, startPoint y: 85, endPoint x: 225, endPoint y: 92, distance: 140.9
click at [225, 92] on div "Court name * Hernando County State [US_STATE] AK AR AZ CA CO CT DE DC [GEOGRAPH…" at bounding box center [313, 100] width 380 height 125
type input "Synchrony Bank Vs [PERSON_NAME]"
click at [442, 87] on textarea at bounding box center [440, 93] width 119 height 30
paste textarea "Synchrony Bank Vs [PERSON_NAME]"
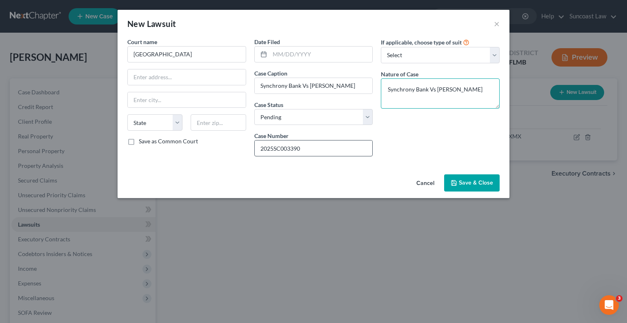
type textarea "Synchrony Bank Vs [PERSON_NAME]"
drag, startPoint x: 343, startPoint y: 147, endPoint x: 279, endPoint y: 147, distance: 64.1
click at [257, 147] on input "2025SC003390" at bounding box center [314, 148] width 118 height 16
click at [464, 179] on span "Save & Close" at bounding box center [476, 182] width 34 height 7
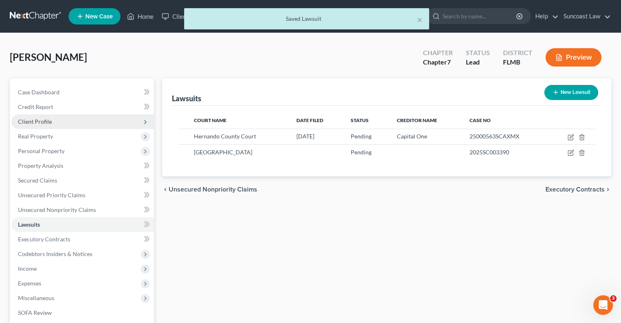
click at [51, 121] on span "Client Profile" at bounding box center [82, 121] width 142 height 15
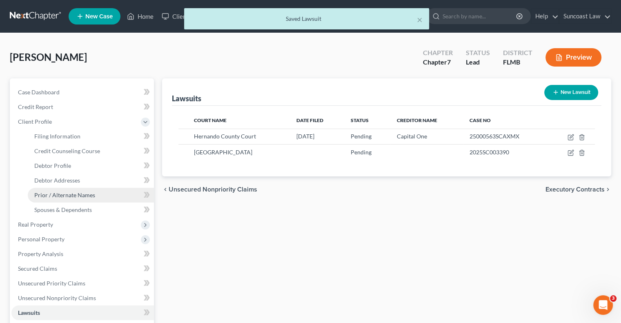
click at [82, 199] on link "Prior / Alternate Names" at bounding box center [91, 195] width 126 height 15
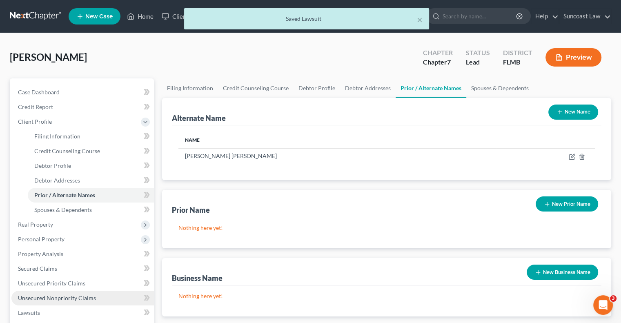
click at [77, 298] on span "Unsecured Nonpriority Claims" at bounding box center [57, 297] width 78 height 7
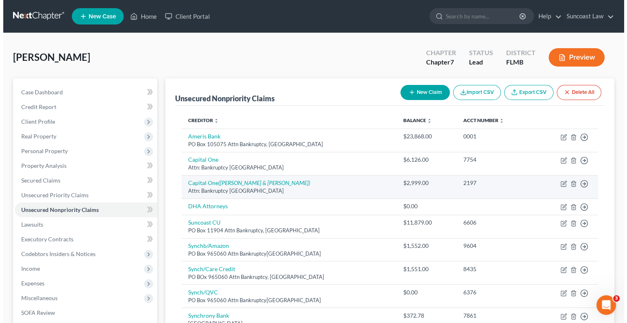
scroll to position [110, 0]
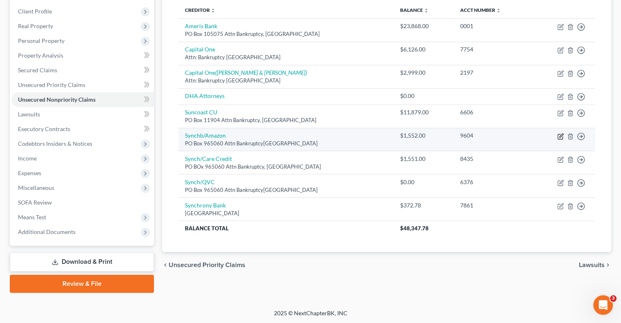
click at [559, 135] on icon "button" at bounding box center [560, 136] width 7 height 7
select select "9"
select select "2"
select select "0"
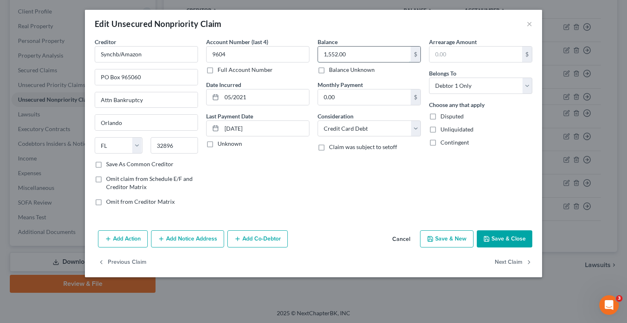
click at [353, 53] on input "1,552.00" at bounding box center [364, 55] width 93 height 16
type input "2,112"
click at [202, 240] on button "Add Notice Address" at bounding box center [187, 238] width 73 height 17
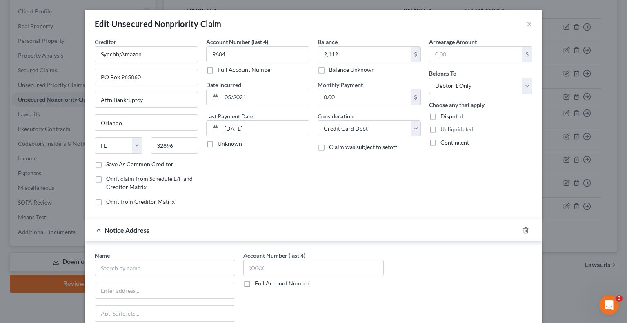
click at [255, 282] on label "Full Account Number" at bounding box center [282, 283] width 55 height 8
click at [258, 282] on input "Full Account Number" at bounding box center [260, 281] width 5 height 5
click at [298, 264] on input "text" at bounding box center [313, 268] width 140 height 16
paste input "2025SC003390"
type input "2025SC003390"
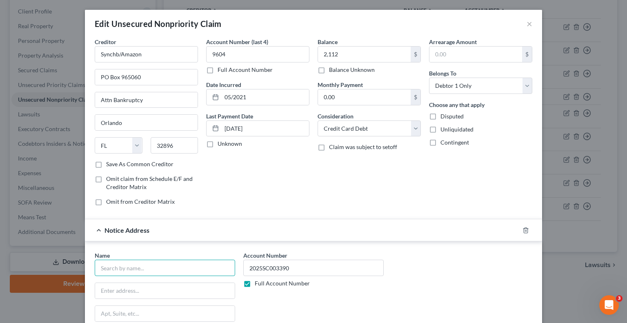
click at [178, 267] on input "text" at bounding box center [165, 268] width 140 height 16
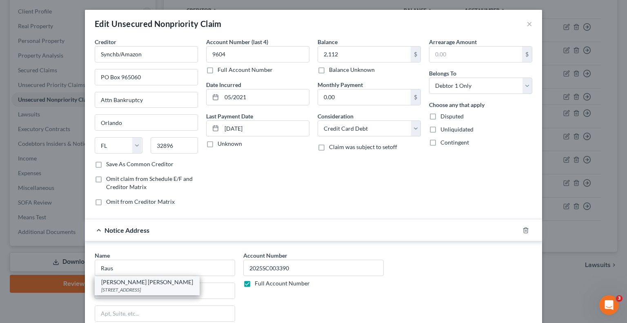
click at [169, 289] on div "[STREET_ADDRESS]" at bounding box center [147, 289] width 92 height 7
type input "[PERSON_NAME] [PERSON_NAME]"
type input "[STREET_ADDRESS]"
type input "Suite 306S"
type input "[GEOGRAPHIC_DATA]"
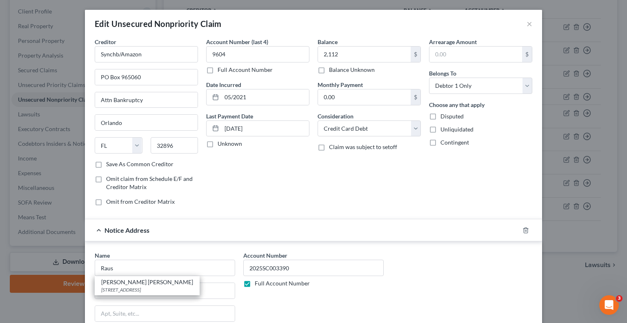
select select "9"
type input "33701"
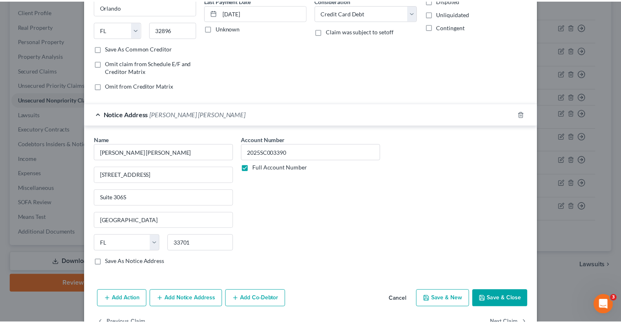
scroll to position [122, 0]
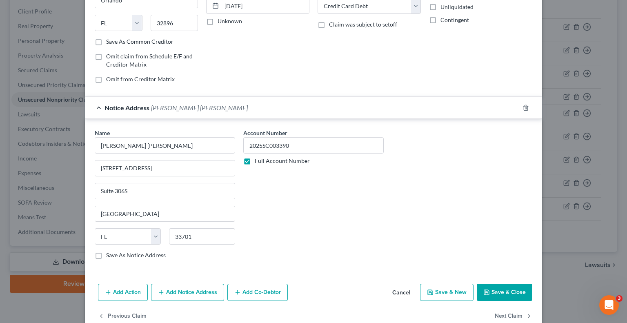
click at [505, 289] on button "Save & Close" at bounding box center [505, 292] width 56 height 17
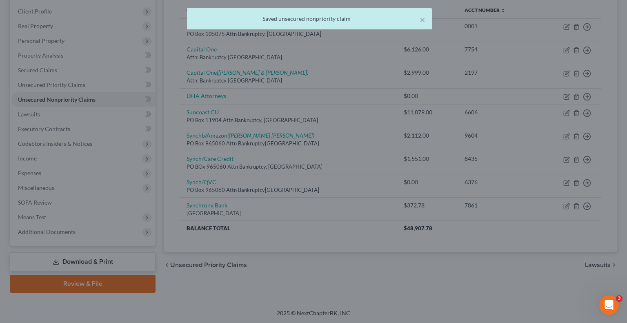
type input "2,112.00"
type input "0"
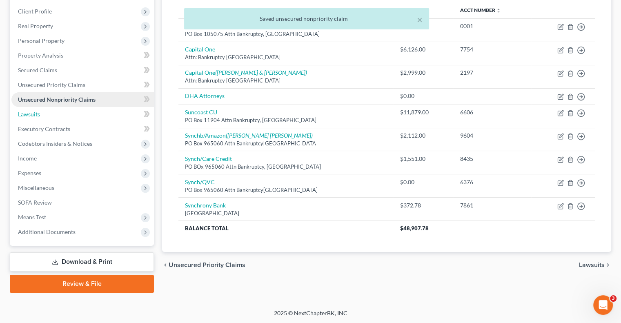
drag, startPoint x: 63, startPoint y: 112, endPoint x: 128, endPoint y: 94, distance: 67.3
click at [63, 112] on link "Lawsuits" at bounding box center [82, 114] width 142 height 15
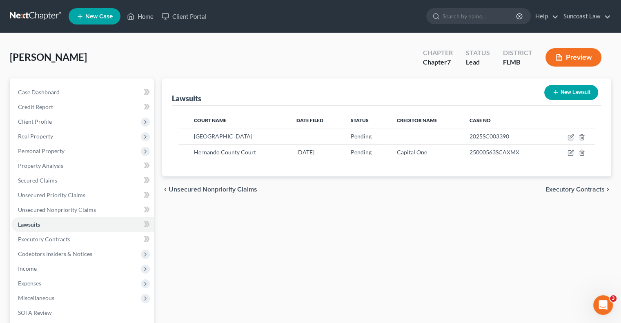
click at [560, 90] on button "New Lawsuit" at bounding box center [571, 92] width 54 height 15
select select "0"
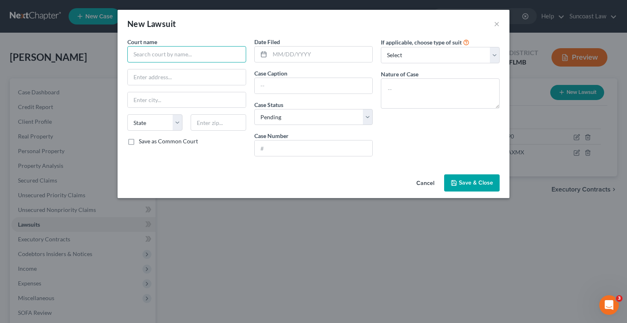
drag, startPoint x: 167, startPoint y: 57, endPoint x: 188, endPoint y: 47, distance: 23.4
click at [167, 55] on input "text" at bounding box center [186, 54] width 119 height 16
type input "[GEOGRAPHIC_DATA]"
click at [294, 145] on input "text" at bounding box center [314, 148] width 118 height 16
paste input "2025SC003345"
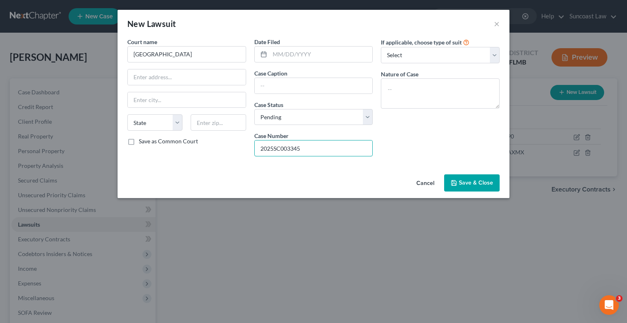
type input "2025SC003345"
click at [306, 81] on input "text" at bounding box center [314, 86] width 118 height 16
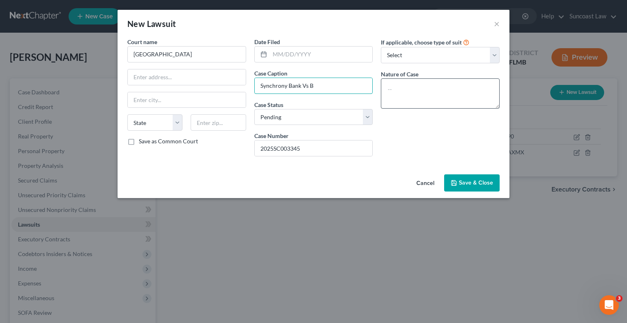
type input "Synchrony Bank Vs [PERSON_NAME]"
drag, startPoint x: 368, startPoint y: 81, endPoint x: 231, endPoint y: 88, distance: 137.3
click at [231, 88] on div "Court name * Hernando County State [US_STATE] AK AR AZ CA CO CT DE DC [GEOGRAPH…" at bounding box center [313, 100] width 380 height 125
click at [432, 89] on textarea at bounding box center [440, 93] width 119 height 30
paste textarea "Synchrony Bank Vs [PERSON_NAME]"
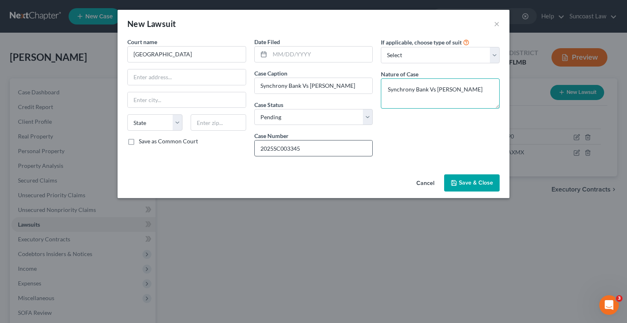
type textarea "Synchrony Bank Vs [PERSON_NAME]"
drag, startPoint x: 338, startPoint y: 142, endPoint x: 258, endPoint y: 149, distance: 79.8
click at [258, 149] on input "2025SC003345" at bounding box center [314, 148] width 118 height 16
click at [461, 180] on span "Save & Close" at bounding box center [476, 182] width 34 height 7
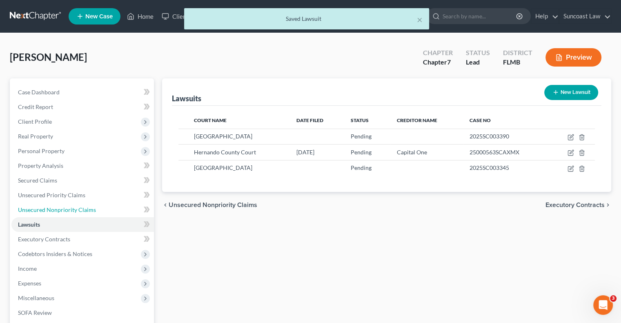
click at [88, 208] on span "Unsecured Nonpriority Claims" at bounding box center [57, 209] width 78 height 7
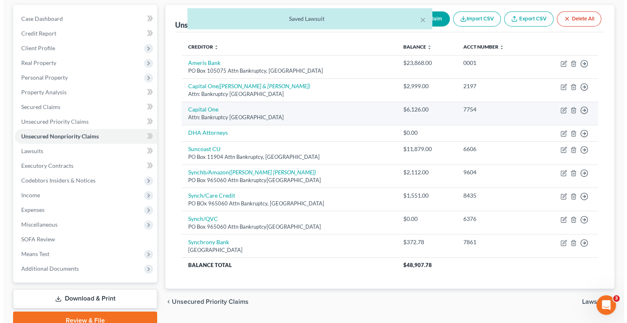
scroll to position [82, 0]
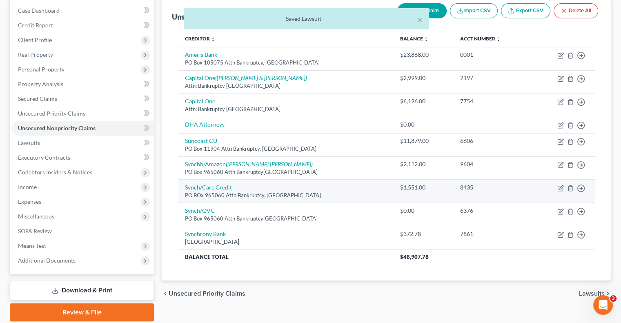
click at [557, 188] on td "Move to D Move to E Move to G Move to Notice Only" at bounding box center [563, 191] width 64 height 23
click at [559, 189] on icon "button" at bounding box center [560, 188] width 7 height 7
select select "9"
select select "2"
select select "0"
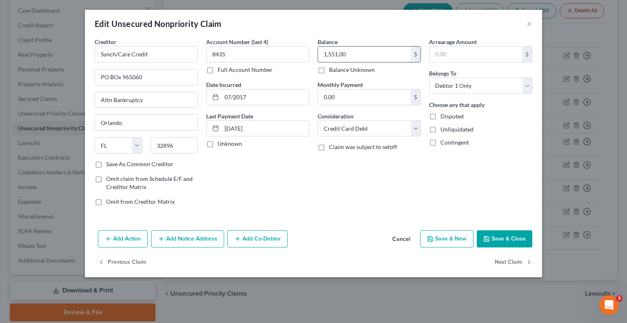
click at [347, 57] on input "1,551.00" at bounding box center [364, 55] width 93 height 16
type input "2,077.16"
click at [187, 240] on button "Add Notice Address" at bounding box center [187, 238] width 73 height 17
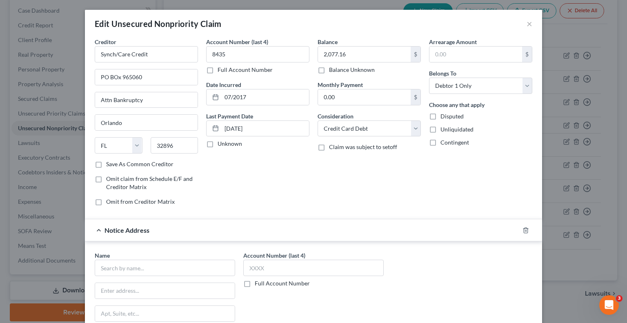
click at [255, 284] on label "Full Account Number" at bounding box center [282, 283] width 55 height 8
click at [258, 284] on input "Full Account Number" at bounding box center [260, 281] width 5 height 5
click at [271, 261] on input "text" at bounding box center [313, 268] width 140 height 16
paste input "2025SC003345"
type input "2025SC003345"
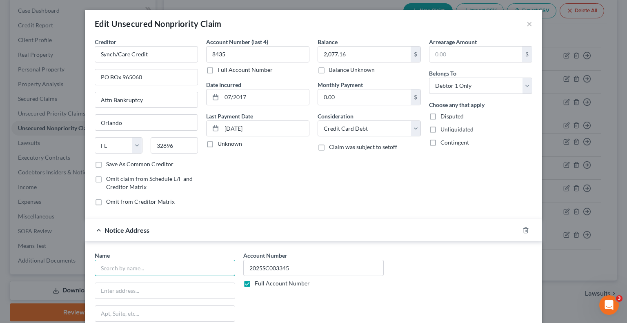
click at [172, 269] on input "text" at bounding box center [165, 268] width 140 height 16
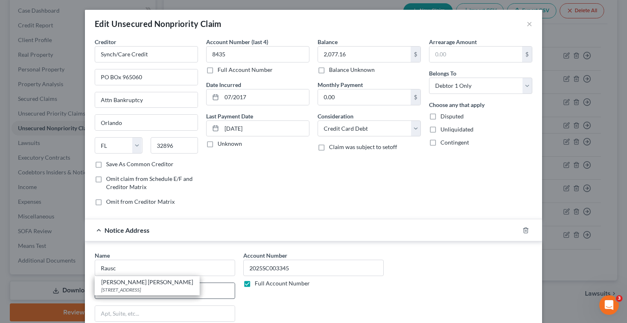
drag, startPoint x: 165, startPoint y: 285, endPoint x: 192, endPoint y: 284, distance: 26.9
click at [164, 286] on div "[STREET_ADDRESS]" at bounding box center [147, 289] width 92 height 7
type input "[PERSON_NAME] [PERSON_NAME]"
type input "[STREET_ADDRESS]"
type input "Suite 306S"
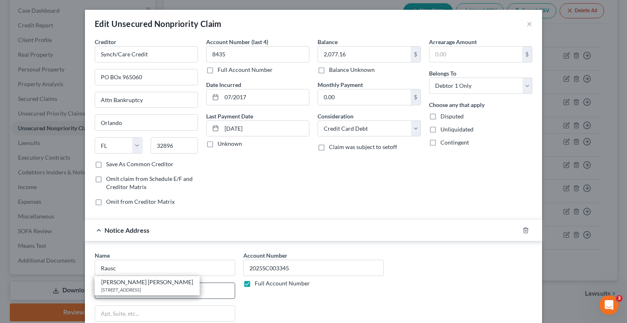
type input "[GEOGRAPHIC_DATA]"
select select "9"
type input "33701"
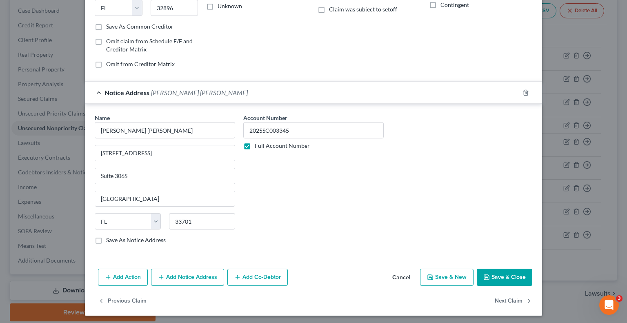
scroll to position [138, 0]
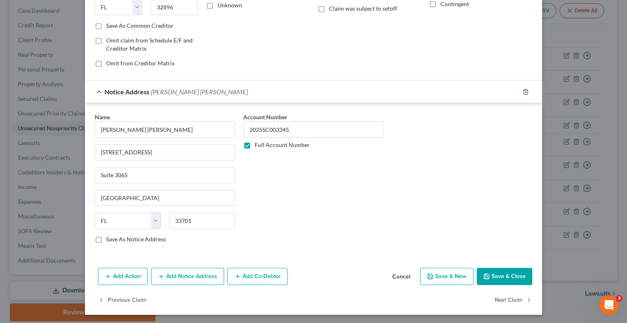
click at [497, 270] on button "Save & Close" at bounding box center [505, 276] width 56 height 17
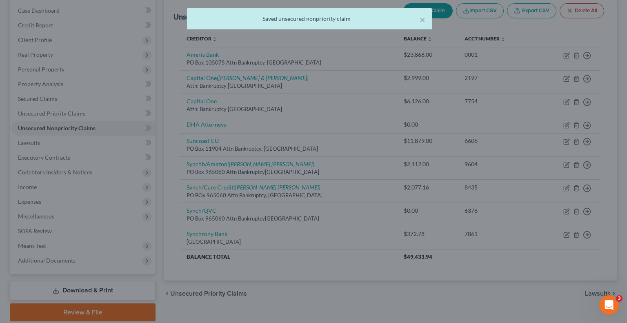
type input "0"
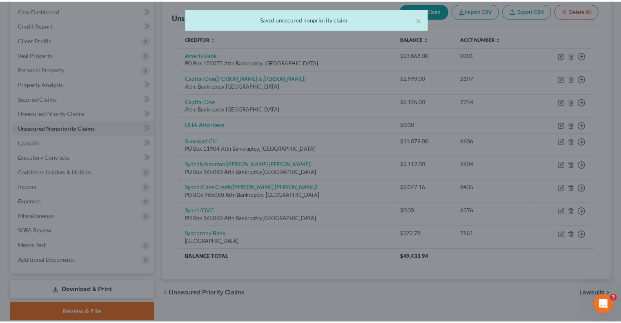
scroll to position [0, 0]
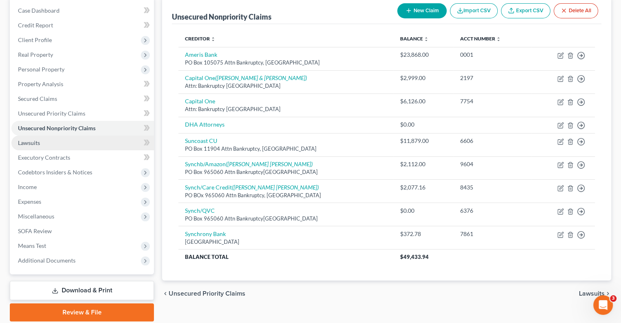
click at [37, 138] on link "Lawsuits" at bounding box center [82, 142] width 142 height 15
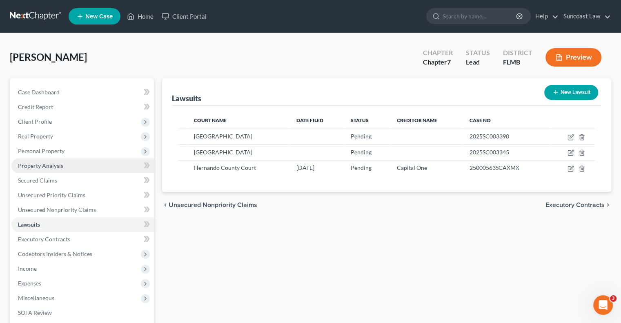
drag, startPoint x: 48, startPoint y: 164, endPoint x: 52, endPoint y: 166, distance: 4.6
click at [48, 164] on span "Property Analysis" at bounding box center [40, 165] width 45 height 7
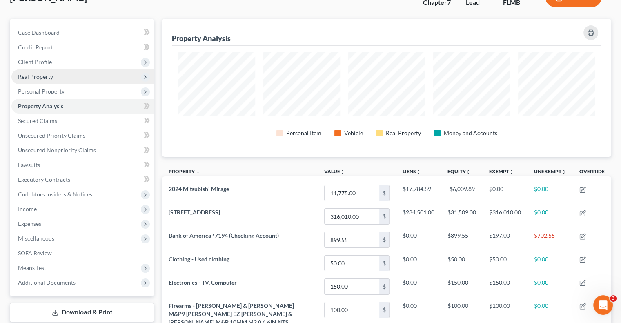
scroll to position [41, 0]
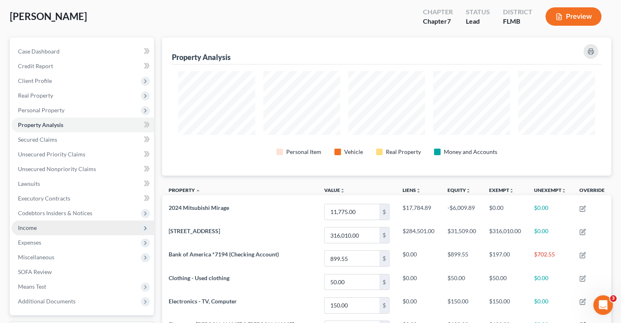
drag, startPoint x: 36, startPoint y: 229, endPoint x: 44, endPoint y: 231, distance: 9.0
click at [36, 229] on span "Income" at bounding box center [27, 227] width 19 height 7
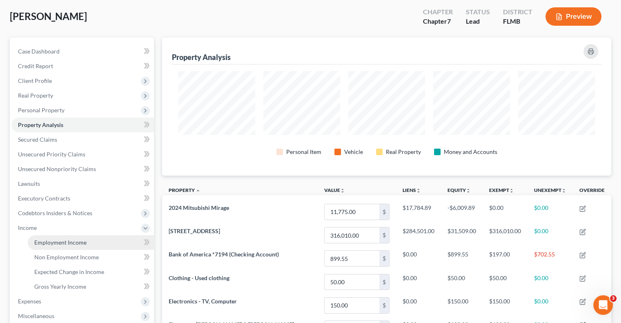
click at [65, 242] on span "Employment Income" at bounding box center [60, 242] width 52 height 7
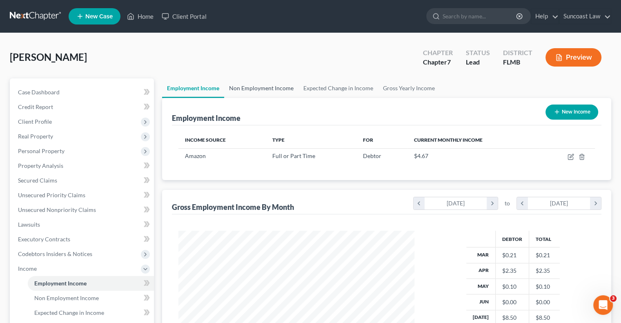
scroll to position [145, 252]
click at [271, 87] on link "Non Employment Income" at bounding box center [261, 88] width 74 height 20
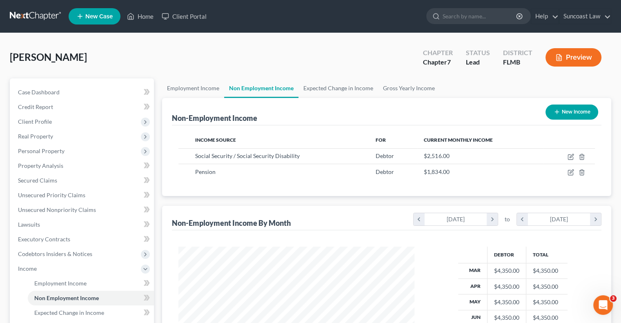
scroll to position [145, 252]
click at [42, 148] on span "Personal Property" at bounding box center [41, 150] width 47 height 7
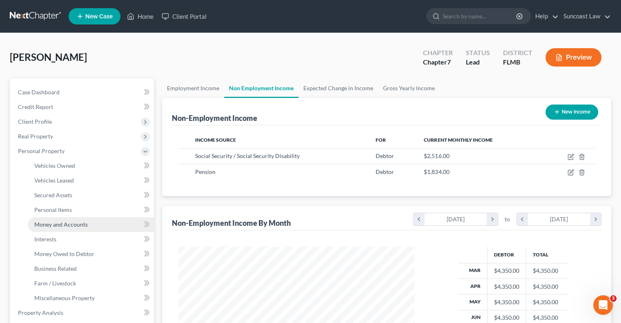
click at [79, 224] on span "Money and Accounts" at bounding box center [60, 224] width 53 height 7
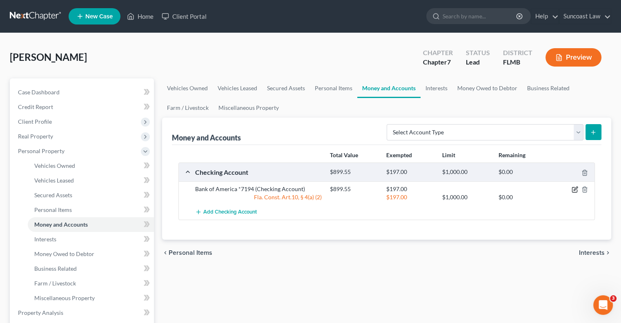
click at [573, 189] on icon "button" at bounding box center [574, 189] width 7 height 7
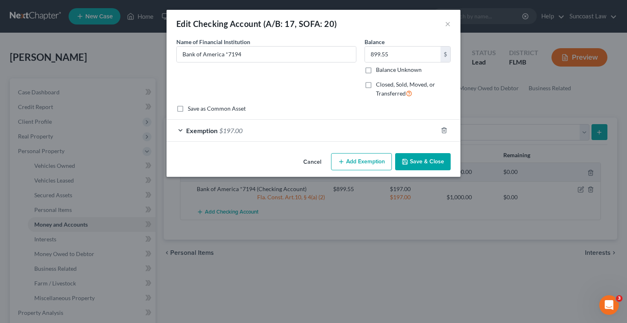
click at [442, 126] on div at bounding box center [448, 130] width 23 height 13
click at [444, 131] on line "button" at bounding box center [444, 131] width 0 height 2
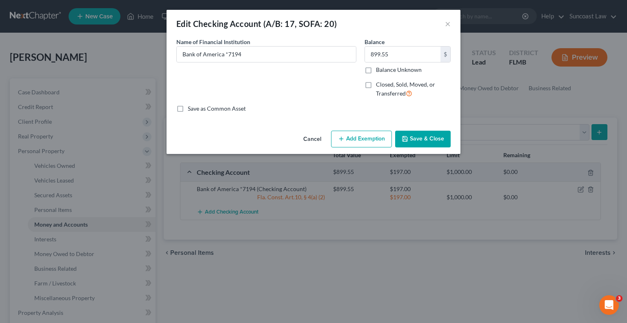
click at [349, 141] on button "Add Exemption" at bounding box center [361, 139] width 61 height 17
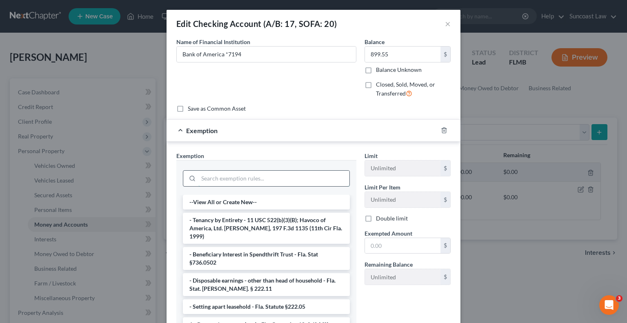
click at [237, 174] on input "search" at bounding box center [273, 179] width 151 height 16
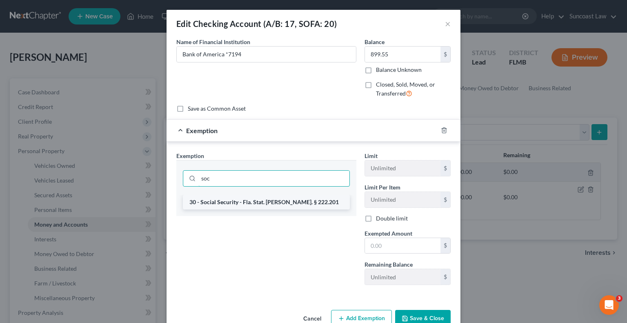
type input "soc"
click at [283, 198] on li "30 - Social Security - Fla. Stat. [PERSON_NAME]. § 222.201" at bounding box center [266, 202] width 167 height 15
click at [283, 186] on input "soc" at bounding box center [273, 179] width 151 height 16
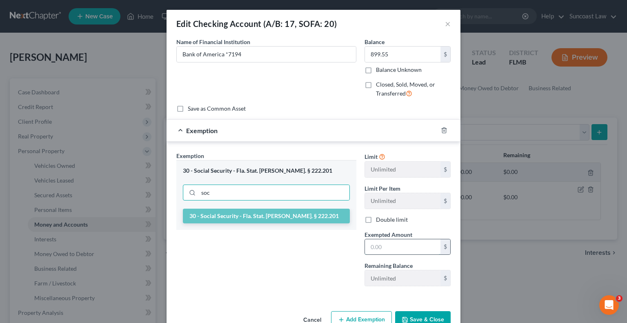
click at [400, 250] on input "text" at bounding box center [402, 247] width 75 height 16
type input "899.55"
click at [426, 320] on button "Save & Close" at bounding box center [423, 319] width 56 height 17
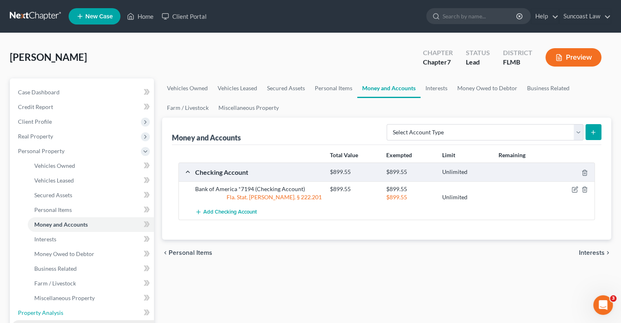
drag, startPoint x: 38, startPoint y: 309, endPoint x: 59, endPoint y: 320, distance: 24.3
click at [38, 309] on span "Property Analysis" at bounding box center [40, 312] width 45 height 7
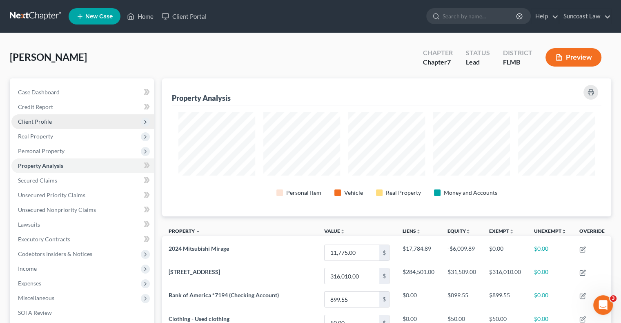
click at [66, 118] on span "Client Profile" at bounding box center [82, 121] width 142 height 15
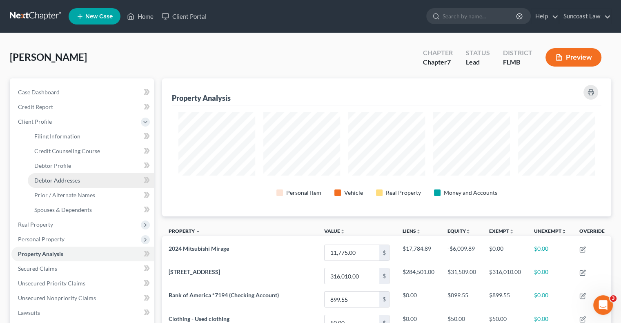
click at [80, 181] on link "Debtor Addresses" at bounding box center [91, 180] width 126 height 15
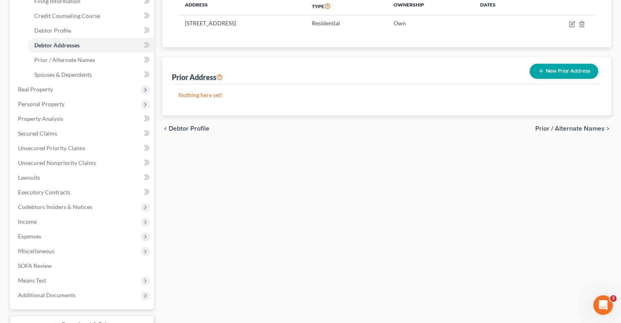
scroll to position [198, 0]
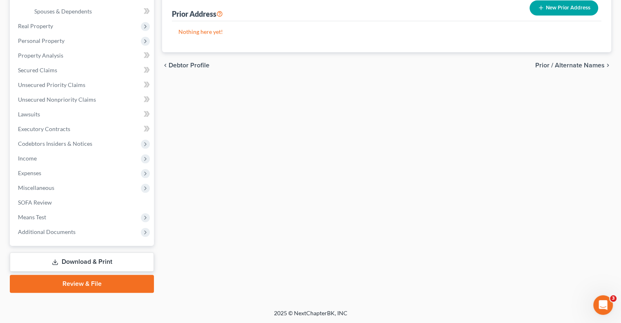
click at [77, 264] on link "Download & Print" at bounding box center [82, 261] width 144 height 19
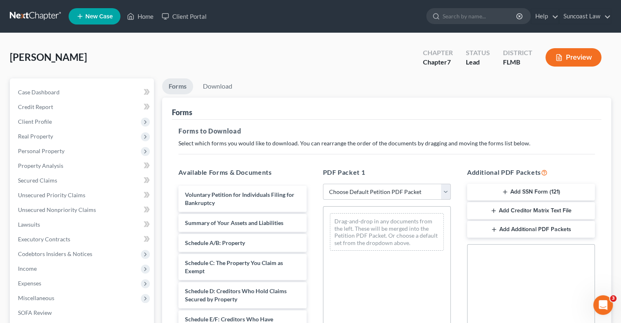
drag, startPoint x: 366, startPoint y: 187, endPoint x: 373, endPoint y: 198, distance: 13.0
click at [366, 187] on select "Choose Default Petition PDF Packet Complete Bankruptcy Petition (all forms and …" at bounding box center [387, 192] width 128 height 16
select select "0"
click at [323, 184] on select "Choose Default Petition PDF Packet Complete Bankruptcy Petition (all forms and …" at bounding box center [387, 192] width 128 height 16
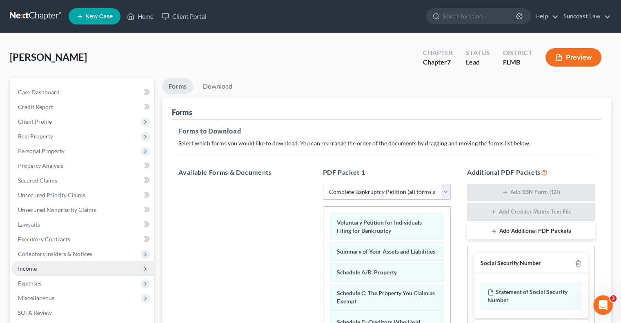
click at [45, 266] on span "Income" at bounding box center [82, 268] width 142 height 15
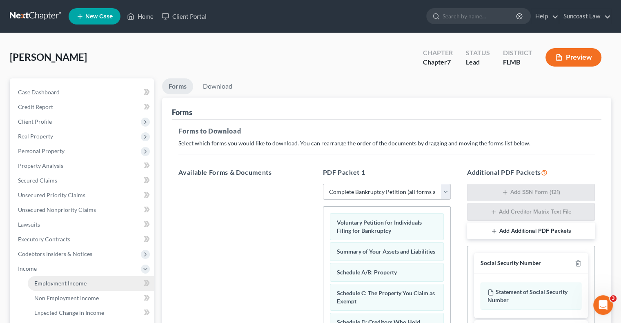
click at [81, 276] on link "Employment Income" at bounding box center [91, 283] width 126 height 15
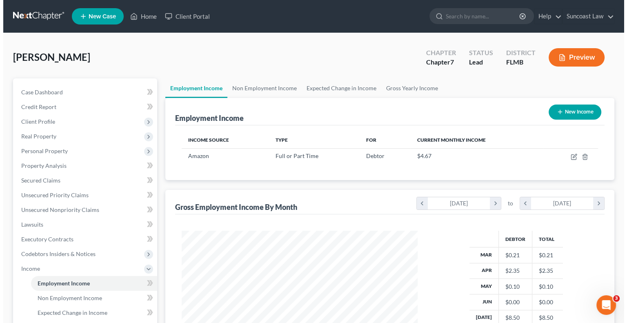
scroll to position [145, 252]
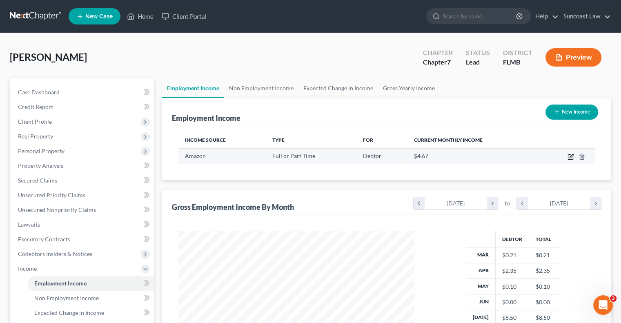
click at [571, 157] on icon "button" at bounding box center [570, 156] width 7 height 7
select select "0"
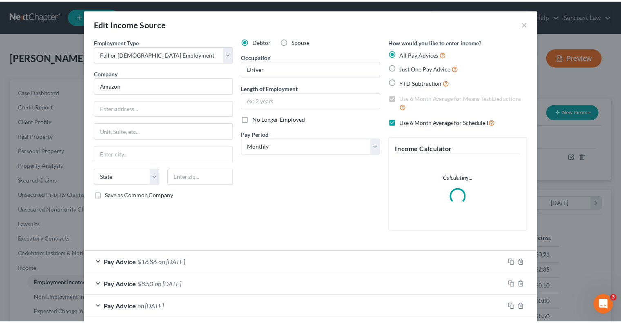
scroll to position [145, 255]
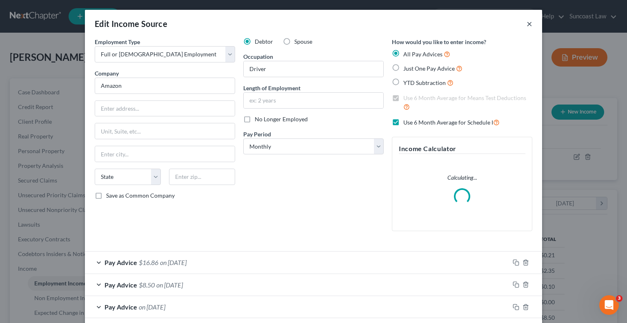
click at [526, 24] on button "×" at bounding box center [529, 24] width 6 height 10
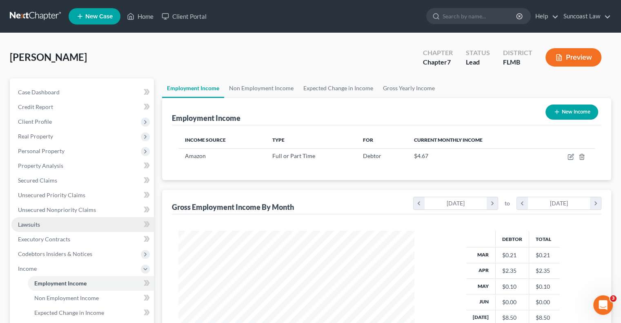
scroll to position [169, 0]
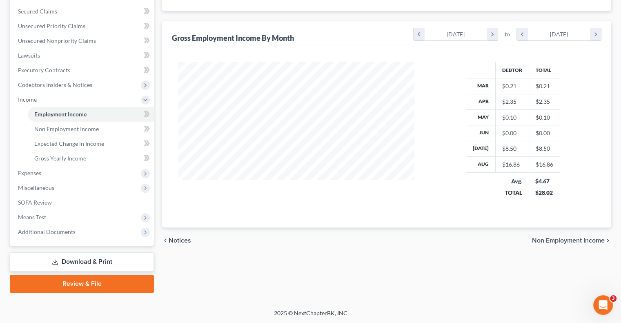
click at [71, 260] on link "Download & Print" at bounding box center [82, 261] width 144 height 19
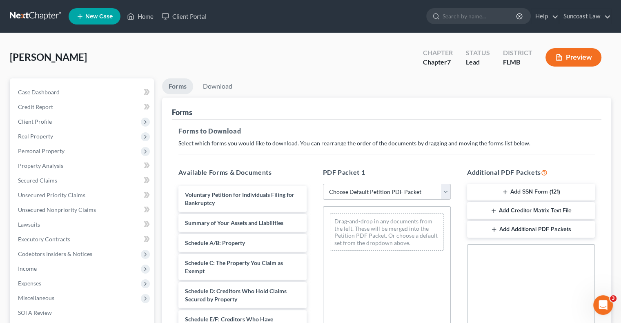
click at [387, 189] on select "Choose Default Petition PDF Packet Complete Bankruptcy Petition (all forms and …" at bounding box center [387, 192] width 128 height 16
select select "0"
click at [323, 184] on select "Choose Default Petition PDF Packet Complete Bankruptcy Petition (all forms and …" at bounding box center [387, 192] width 128 height 16
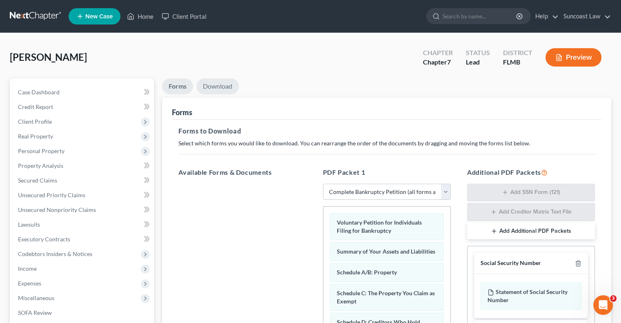
click at [220, 86] on link "Download" at bounding box center [217, 86] width 42 height 16
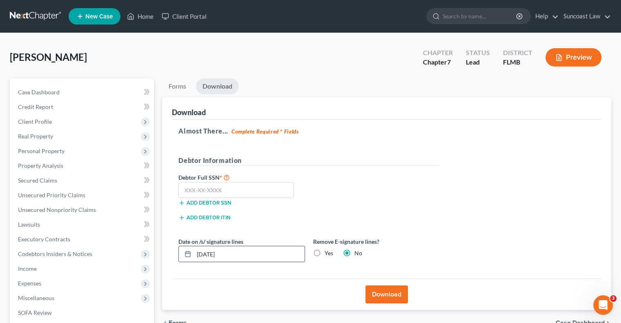
drag, startPoint x: 240, startPoint y: 258, endPoint x: 194, endPoint y: 251, distance: 46.5
click at [194, 251] on input "[DATE]" at bounding box center [249, 254] width 111 height 16
type input "[DATE]"
click at [324, 253] on label "Yes" at bounding box center [328, 253] width 9 height 8
click at [328, 253] on input "Yes" at bounding box center [330, 251] width 5 height 5
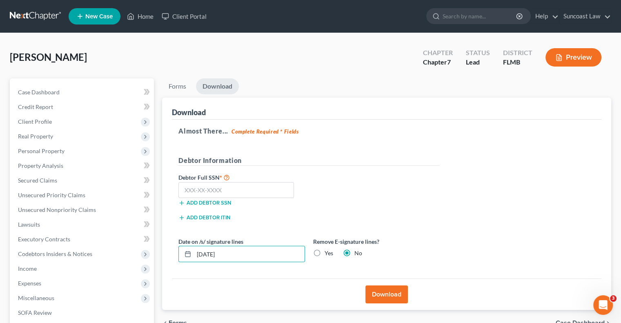
radio input "true"
radio input "false"
click at [382, 289] on button "Download" at bounding box center [386, 294] width 42 height 18
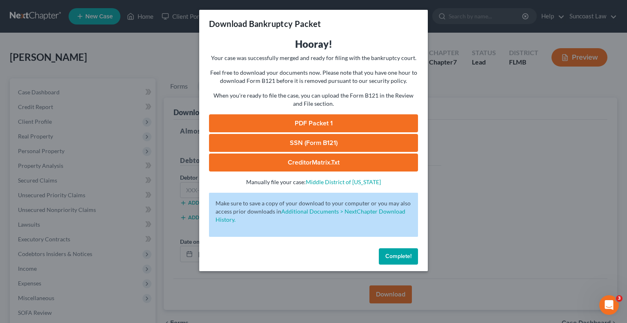
click at [402, 258] on span "Complete!" at bounding box center [398, 256] width 26 height 7
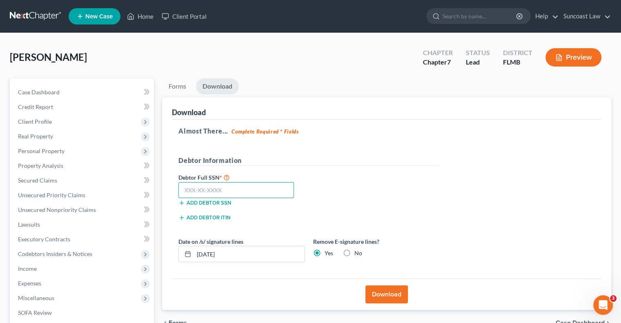
click at [263, 187] on input "text" at bounding box center [235, 190] width 115 height 16
type input "4"
type input "186-44-7480"
click at [393, 295] on button "Download" at bounding box center [386, 294] width 42 height 18
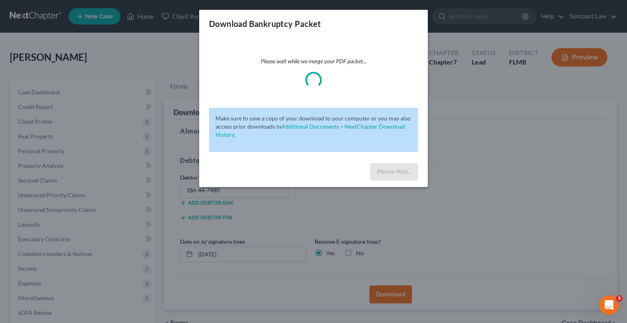
click at [325, 22] on div "Download Bankruptcy Packet" at bounding box center [313, 24] width 229 height 28
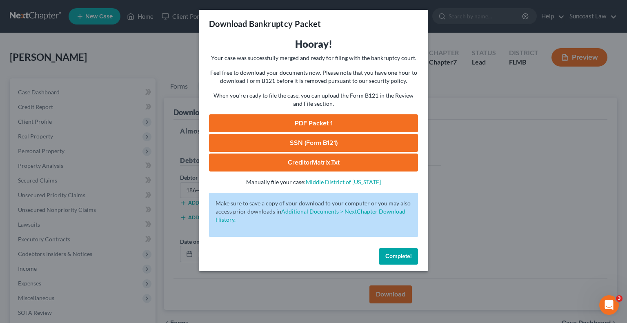
click at [336, 144] on link "SSN (Form B121)" at bounding box center [313, 143] width 209 height 18
click at [315, 120] on link "PDF Packet 1" at bounding box center [313, 123] width 209 height 18
click at [402, 257] on span "Complete!" at bounding box center [398, 256] width 26 height 7
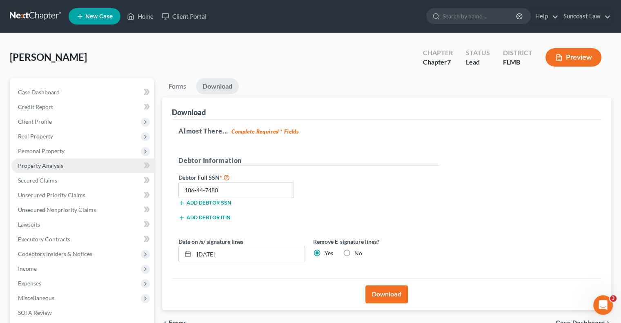
click at [48, 164] on span "Property Analysis" at bounding box center [40, 165] width 45 height 7
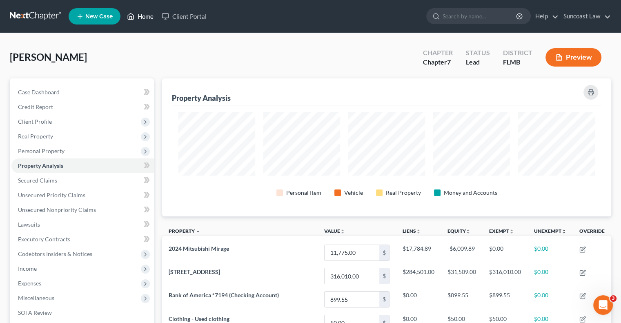
click at [147, 17] on link "Home" at bounding box center [140, 16] width 35 height 15
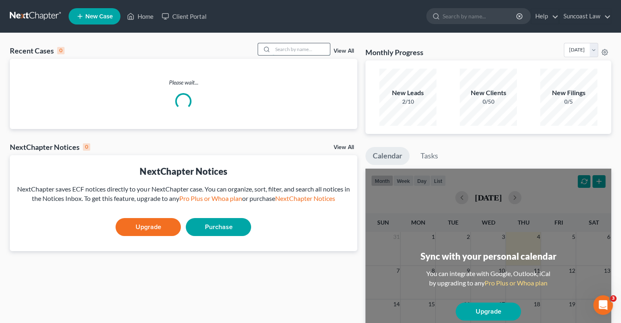
click at [302, 50] on input "search" at bounding box center [301, 49] width 57 height 12
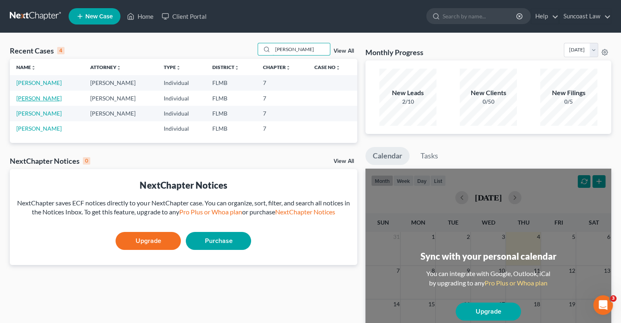
type input "[PERSON_NAME]"
click at [31, 98] on link "[PERSON_NAME]" at bounding box center [38, 98] width 45 height 7
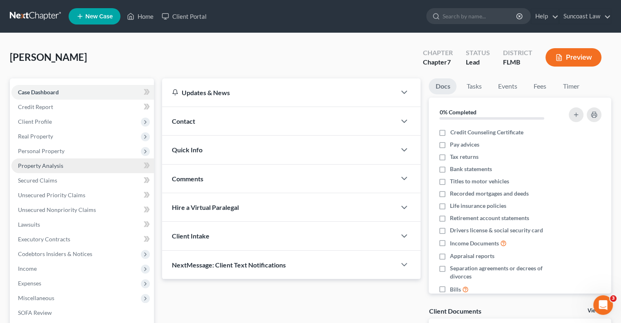
click at [62, 167] on span "Property Analysis" at bounding box center [40, 165] width 45 height 7
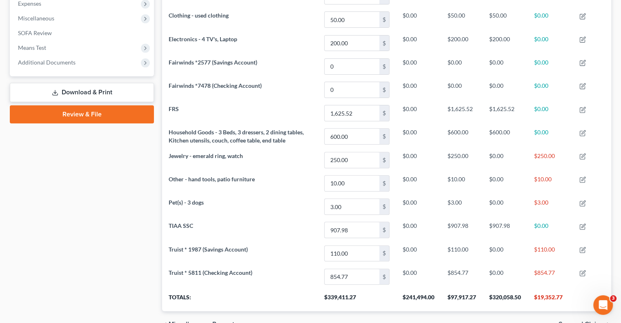
scroll to position [118, 0]
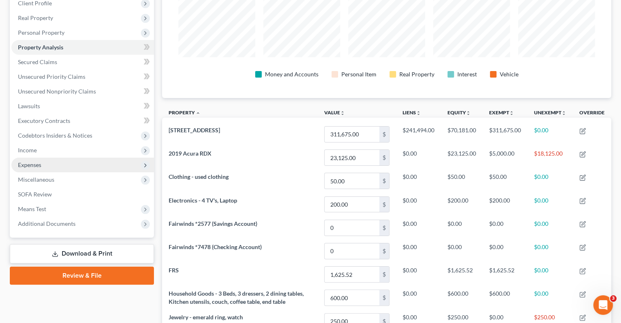
drag, startPoint x: 46, startPoint y: 151, endPoint x: 58, endPoint y: 160, distance: 15.2
click at [46, 151] on span "Income" at bounding box center [82, 150] width 142 height 15
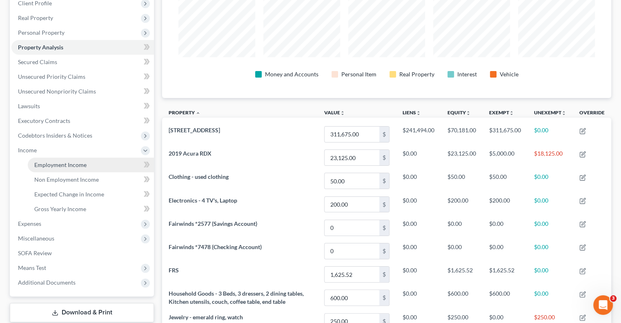
click at [66, 163] on span "Employment Income" at bounding box center [60, 164] width 52 height 7
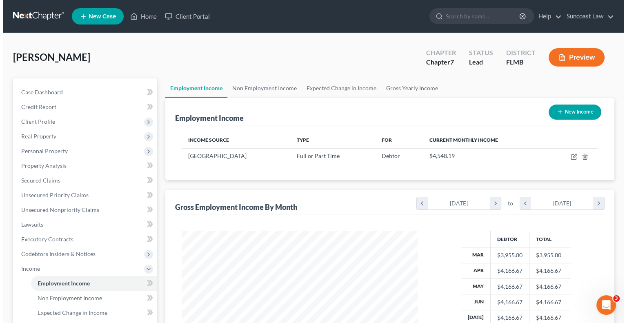
scroll to position [145, 252]
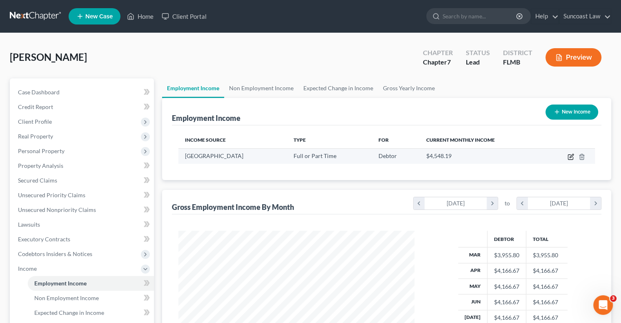
click at [571, 156] on icon "button" at bounding box center [571, 156] width 4 height 4
select select "0"
select select "9"
select select "0"
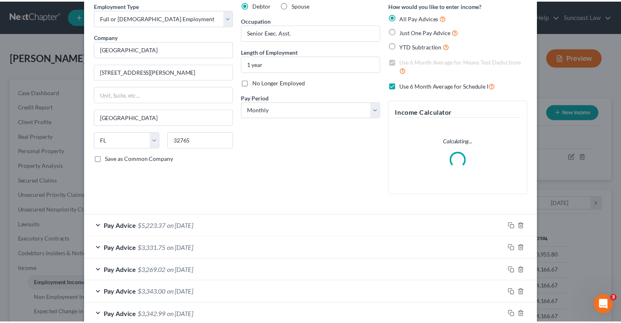
scroll to position [0, 0]
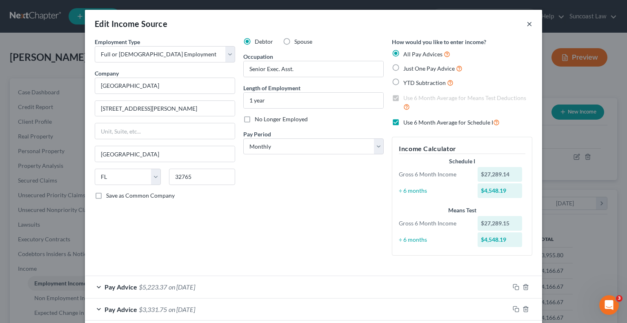
click at [527, 25] on button "×" at bounding box center [529, 24] width 6 height 10
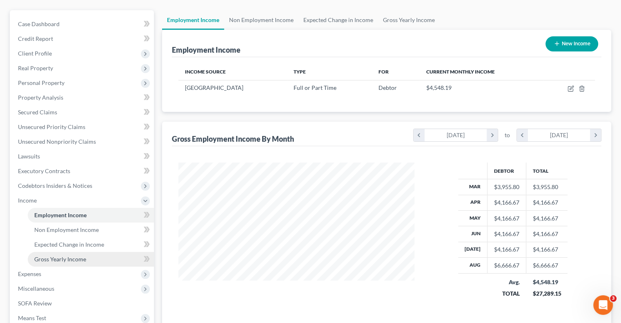
scroll to position [82, 0]
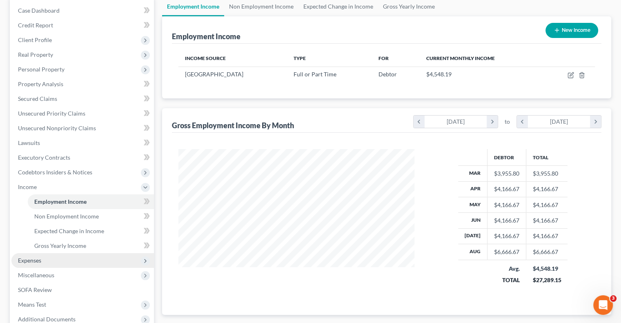
click at [39, 262] on span "Expenses" at bounding box center [29, 260] width 23 height 7
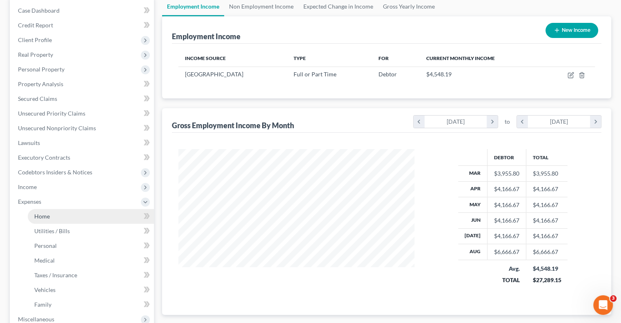
click at [48, 215] on span "Home" at bounding box center [42, 216] width 16 height 7
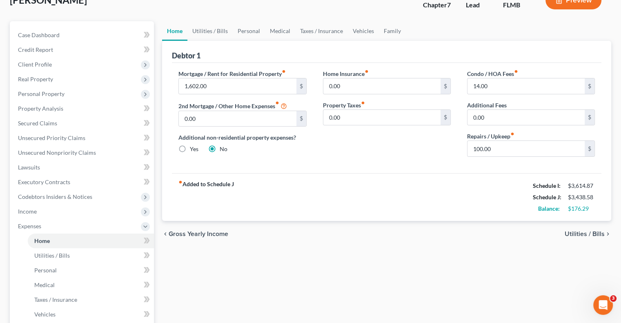
scroll to position [204, 0]
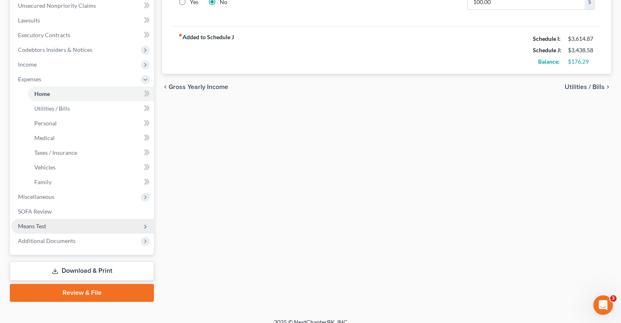
click at [50, 227] on span "Means Test" at bounding box center [82, 226] width 142 height 15
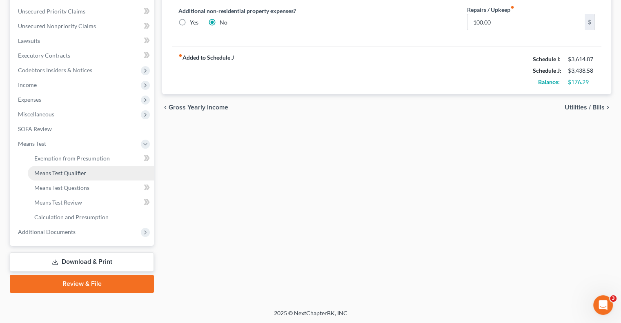
drag, startPoint x: 67, startPoint y: 176, endPoint x: 146, endPoint y: 171, distance: 79.7
click at [66, 175] on span "Means Test Qualifier" at bounding box center [60, 172] width 52 height 7
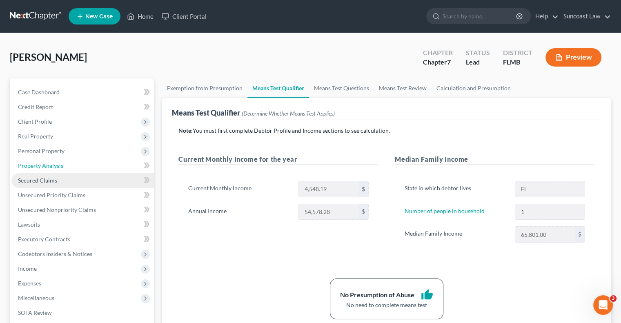
drag, startPoint x: 58, startPoint y: 164, endPoint x: 111, endPoint y: 175, distance: 53.4
click at [58, 164] on span "Property Analysis" at bounding box center [40, 165] width 45 height 7
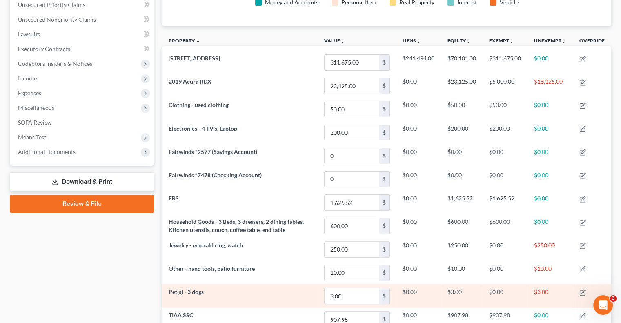
scroll to position [118, 0]
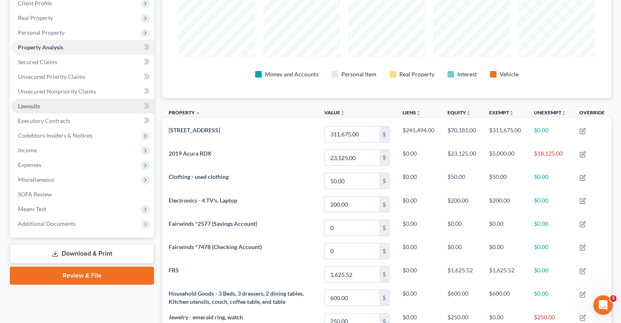
click at [91, 99] on link "Lawsuits" at bounding box center [82, 106] width 142 height 15
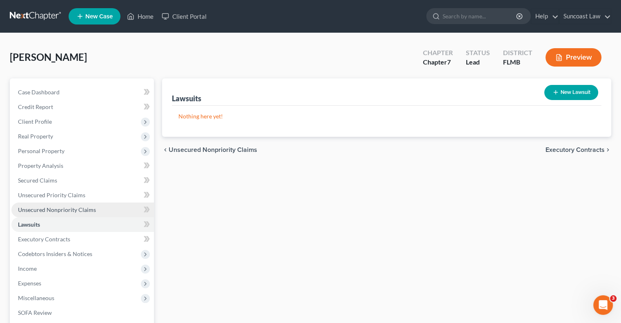
click at [90, 209] on span "Unsecured Nonpriority Claims" at bounding box center [57, 209] width 78 height 7
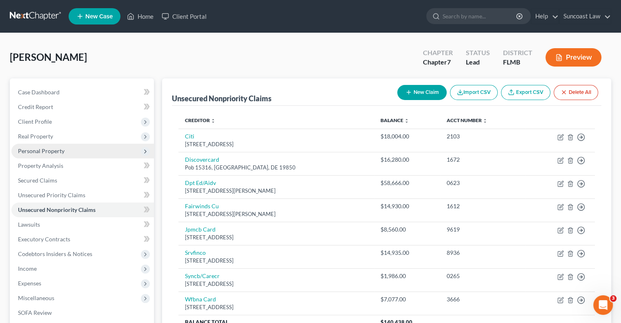
click at [54, 149] on span "Personal Property" at bounding box center [41, 150] width 47 height 7
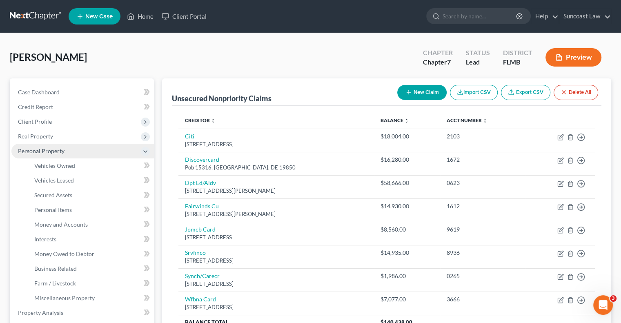
click at [46, 151] on span "Personal Property" at bounding box center [41, 150] width 47 height 7
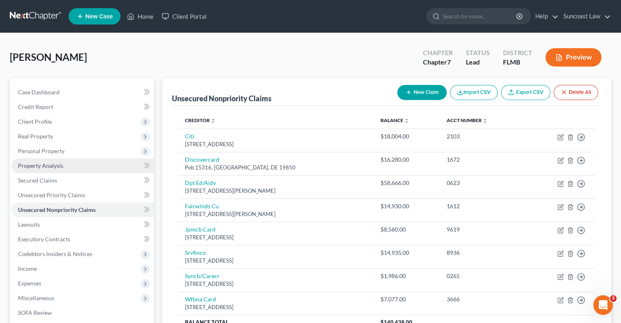
click at [51, 164] on span "Property Analysis" at bounding box center [40, 165] width 45 height 7
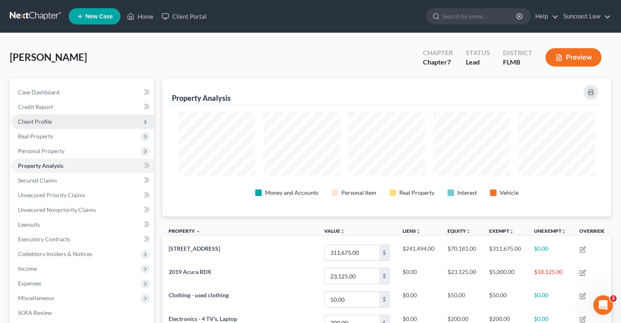
click at [48, 119] on span "Client Profile" at bounding box center [35, 121] width 34 height 7
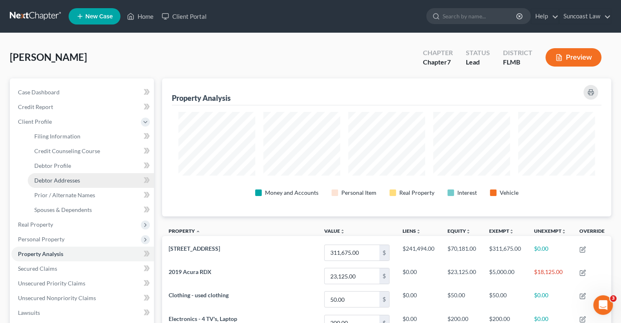
click at [87, 180] on link "Debtor Addresses" at bounding box center [91, 180] width 126 height 15
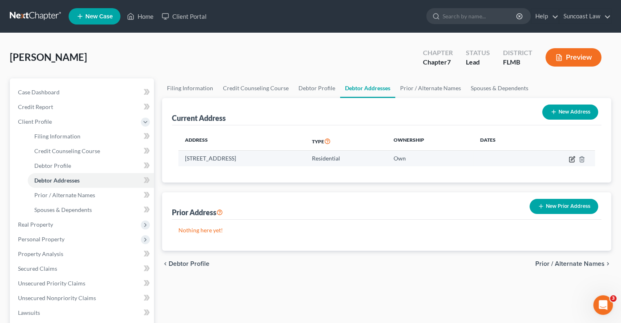
click at [571, 157] on icon "button" at bounding box center [571, 159] width 7 height 7
select select "9"
select select "56"
select select "0"
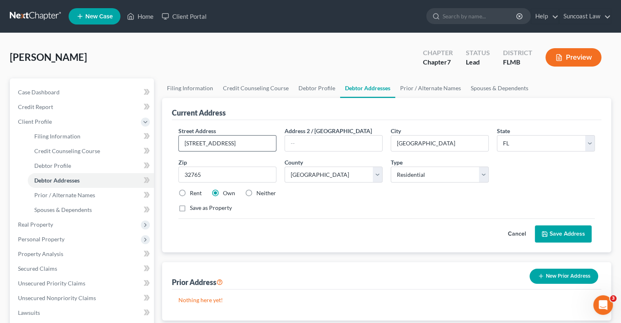
drag, startPoint x: 253, startPoint y: 142, endPoint x: 259, endPoint y: 143, distance: 5.7
click at [244, 142] on div "Street Address * [STREET_ADDRESS]" at bounding box center [227, 139] width 106 height 25
drag, startPoint x: 260, startPoint y: 142, endPoint x: 243, endPoint y: 140, distance: 16.5
click at [243, 140] on input "[STREET_ADDRESS]" at bounding box center [227, 143] width 97 height 16
type input "[STREET_ADDRESS]"
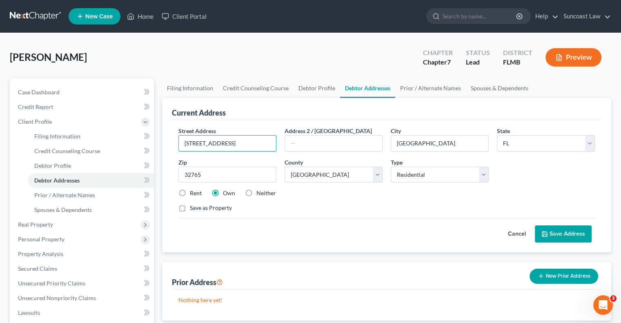
click at [555, 236] on button "Save Address" at bounding box center [563, 233] width 57 height 17
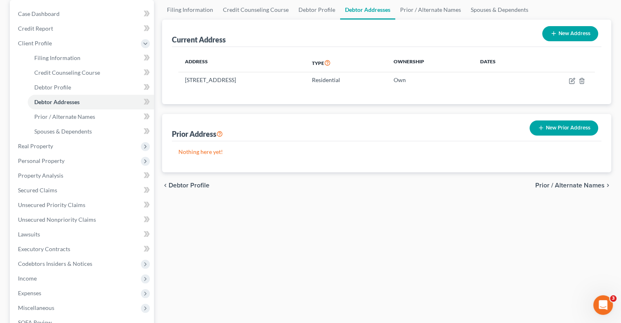
scroll to position [198, 0]
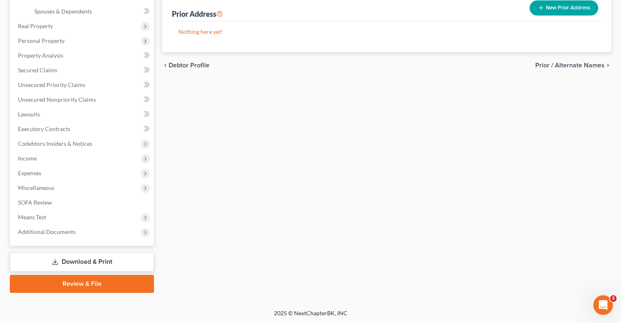
drag, startPoint x: 89, startPoint y: 258, endPoint x: 210, endPoint y: 252, distance: 120.9
click at [89, 258] on link "Download & Print" at bounding box center [82, 261] width 144 height 19
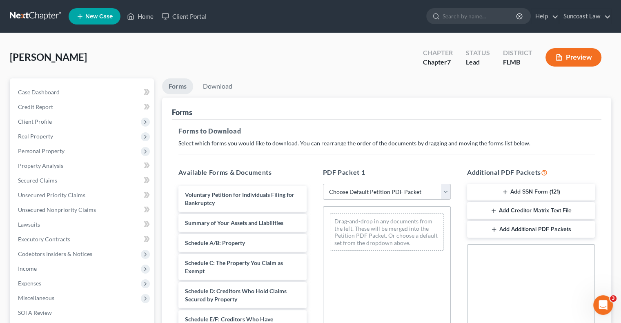
drag, startPoint x: 393, startPoint y: 191, endPoint x: 395, endPoint y: 199, distance: 8.5
click at [393, 191] on select "Choose Default Petition PDF Packet Complete Bankruptcy Petition (all forms and …" at bounding box center [387, 192] width 128 height 16
select select "0"
click at [323, 184] on select "Choose Default Petition PDF Packet Complete Bankruptcy Petition (all forms and …" at bounding box center [387, 192] width 128 height 16
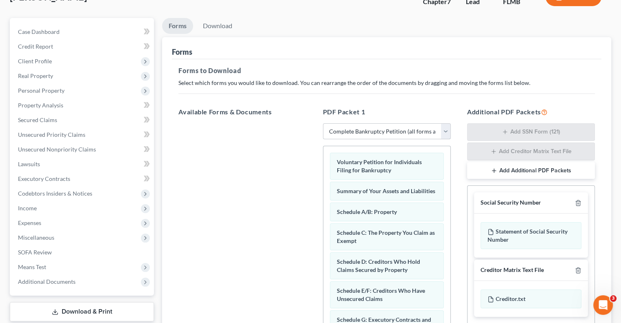
scroll to position [59, 0]
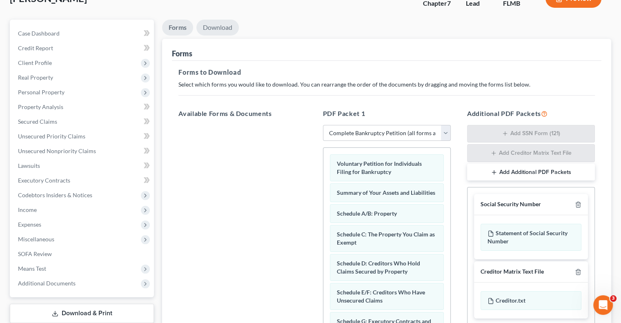
click at [223, 25] on link "Download" at bounding box center [217, 28] width 42 height 16
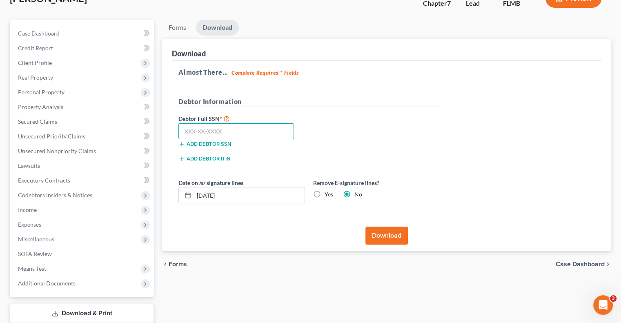
click at [229, 125] on input "text" at bounding box center [235, 131] width 115 height 16
type input "348-80-8013"
drag, startPoint x: 235, startPoint y: 195, endPoint x: 206, endPoint y: 195, distance: 29.4
click at [206, 195] on input "[DATE]" at bounding box center [249, 195] width 111 height 16
type input "[DATE]"
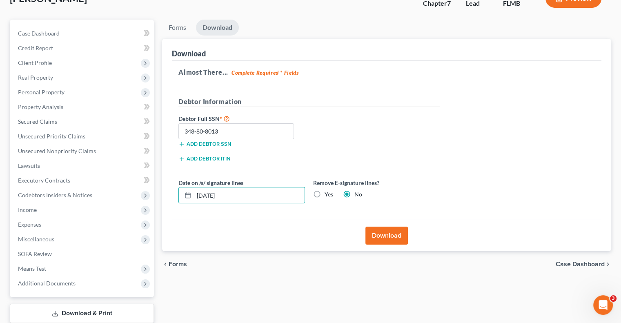
click at [324, 191] on label "Yes" at bounding box center [328, 194] width 9 height 8
click at [328, 191] on input "Yes" at bounding box center [330, 192] width 5 height 5
radio input "true"
radio input "false"
click at [395, 235] on button "Download" at bounding box center [386, 235] width 42 height 18
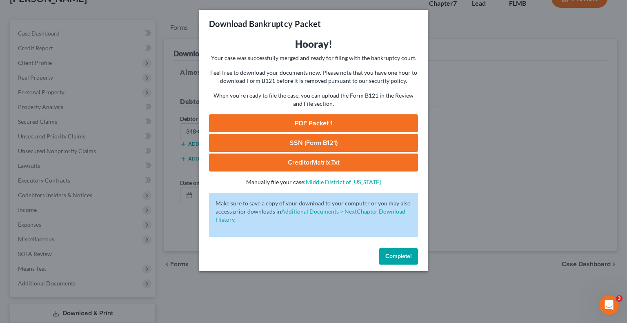
drag, startPoint x: 337, startPoint y: 147, endPoint x: 342, endPoint y: 145, distance: 4.8
click at [337, 147] on link "SSN (Form B121)" at bounding box center [313, 143] width 209 height 18
drag, startPoint x: 377, startPoint y: 121, endPoint x: 386, endPoint y: 123, distance: 10.0
click at [377, 121] on link "PDF Packet 1" at bounding box center [313, 123] width 209 height 18
click at [392, 259] on span "Complete!" at bounding box center [398, 256] width 26 height 7
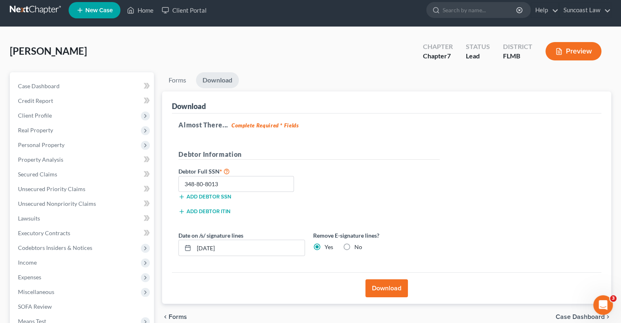
scroll to position [0, 0]
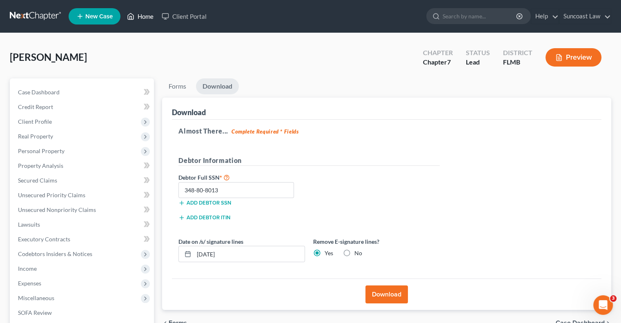
drag, startPoint x: 145, startPoint y: 13, endPoint x: 253, endPoint y: 73, distance: 124.1
click at [145, 13] on link "Home" at bounding box center [140, 16] width 35 height 15
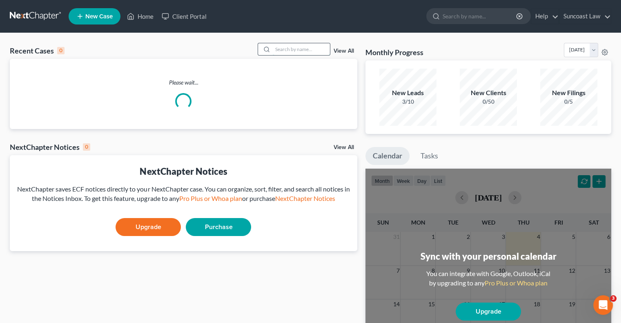
click at [299, 47] on input "search" at bounding box center [301, 49] width 57 height 12
type input "scag"
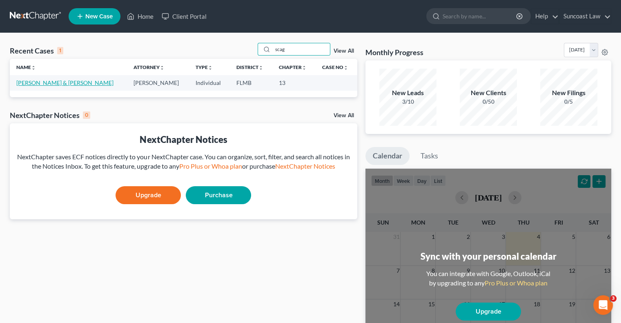
click at [62, 83] on link "[PERSON_NAME] & [PERSON_NAME]" at bounding box center [64, 82] width 97 height 7
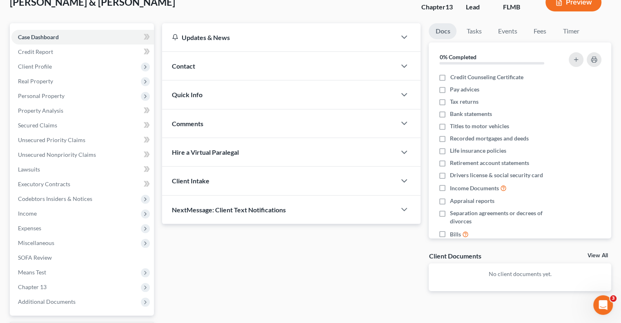
scroll to position [125, 0]
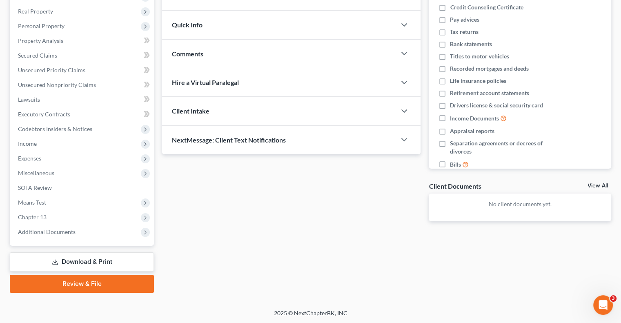
drag, startPoint x: 104, startPoint y: 262, endPoint x: 285, endPoint y: 214, distance: 187.0
click at [104, 262] on link "Download & Print" at bounding box center [82, 261] width 144 height 19
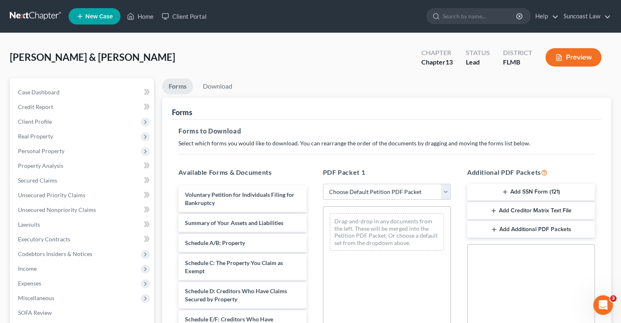
drag, startPoint x: 362, startPoint y: 188, endPoint x: 367, endPoint y: 196, distance: 9.5
click at [362, 188] on select "Choose Default Petition PDF Packet Complete Bankruptcy Petition (all forms and …" at bounding box center [387, 192] width 128 height 16
select select "0"
click at [323, 184] on select "Choose Default Petition PDF Packet Complete Bankruptcy Petition (all forms and …" at bounding box center [387, 192] width 128 height 16
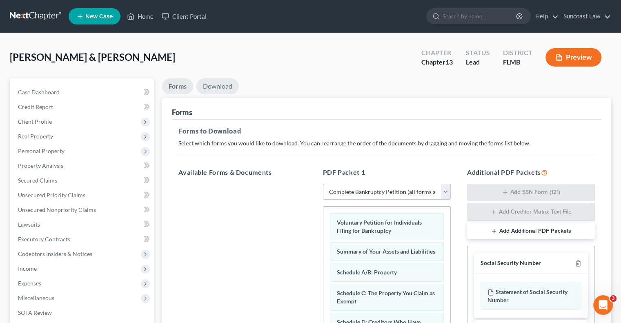
click at [224, 86] on link "Download" at bounding box center [217, 86] width 42 height 16
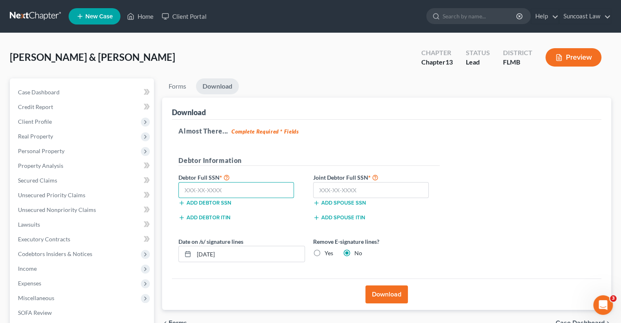
click at [206, 186] on input "text" at bounding box center [235, 190] width 115 height 16
type input "193-68-0106"
click at [374, 187] on input "text" at bounding box center [370, 190] width 115 height 16
type input "594-06-4995"
drag, startPoint x: 213, startPoint y: 256, endPoint x: 207, endPoint y: 254, distance: 6.3
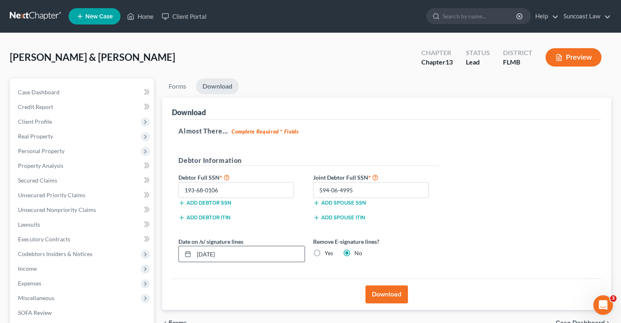
click at [207, 254] on input "[DATE]" at bounding box center [249, 254] width 111 height 16
type input "[DATE]"
click at [324, 252] on label "Yes" at bounding box center [328, 253] width 9 height 8
click at [328, 252] on input "Yes" at bounding box center [330, 251] width 5 height 5
radio input "true"
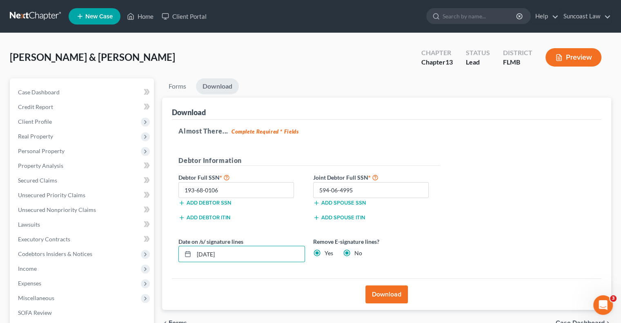
radio input "false"
click at [392, 292] on button "Download" at bounding box center [386, 294] width 42 height 18
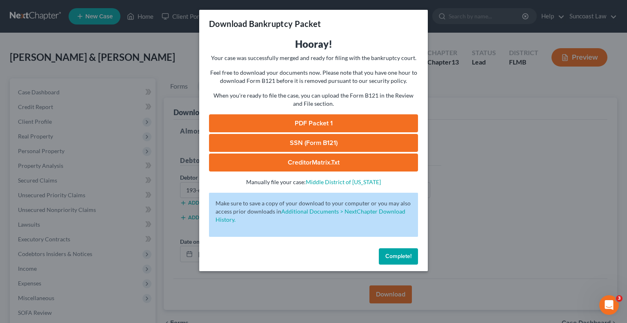
drag, startPoint x: 309, startPoint y: 141, endPoint x: 449, endPoint y: 149, distance: 139.8
click at [309, 141] on link "SSN (Form B121)" at bounding box center [313, 143] width 209 height 18
drag, startPoint x: 323, startPoint y: 125, endPoint x: 344, endPoint y: 132, distance: 22.3
click at [323, 125] on link "PDF Packet 1" at bounding box center [313, 123] width 209 height 18
drag, startPoint x: 396, startPoint y: 254, endPoint x: 420, endPoint y: 254, distance: 24.5
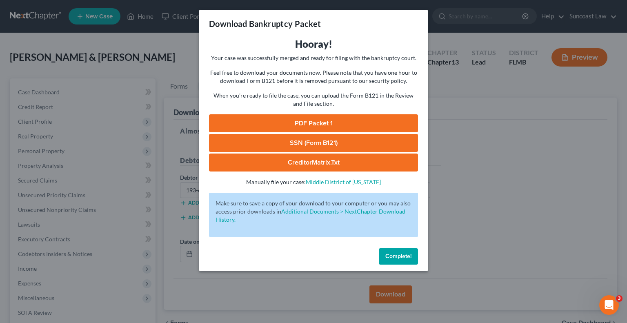
click at [396, 254] on span "Complete!" at bounding box center [398, 256] width 26 height 7
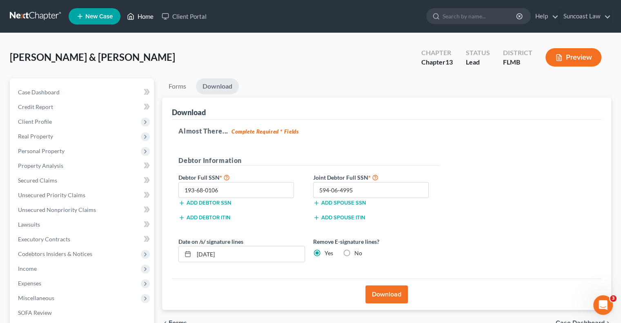
click at [144, 18] on link "Home" at bounding box center [140, 16] width 35 height 15
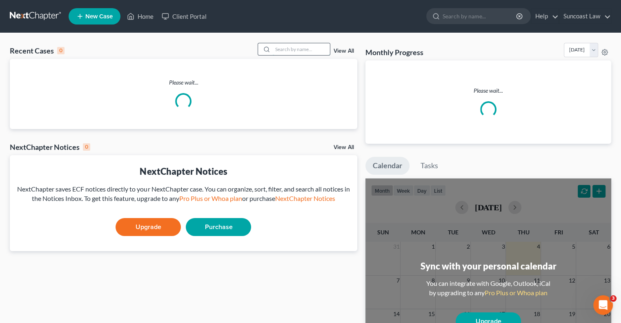
click at [304, 47] on input "search" at bounding box center [301, 49] width 57 height 12
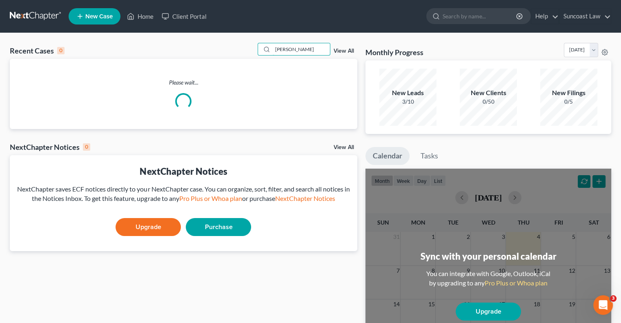
type input "[PERSON_NAME]"
